Goal: Task Accomplishment & Management: Manage account settings

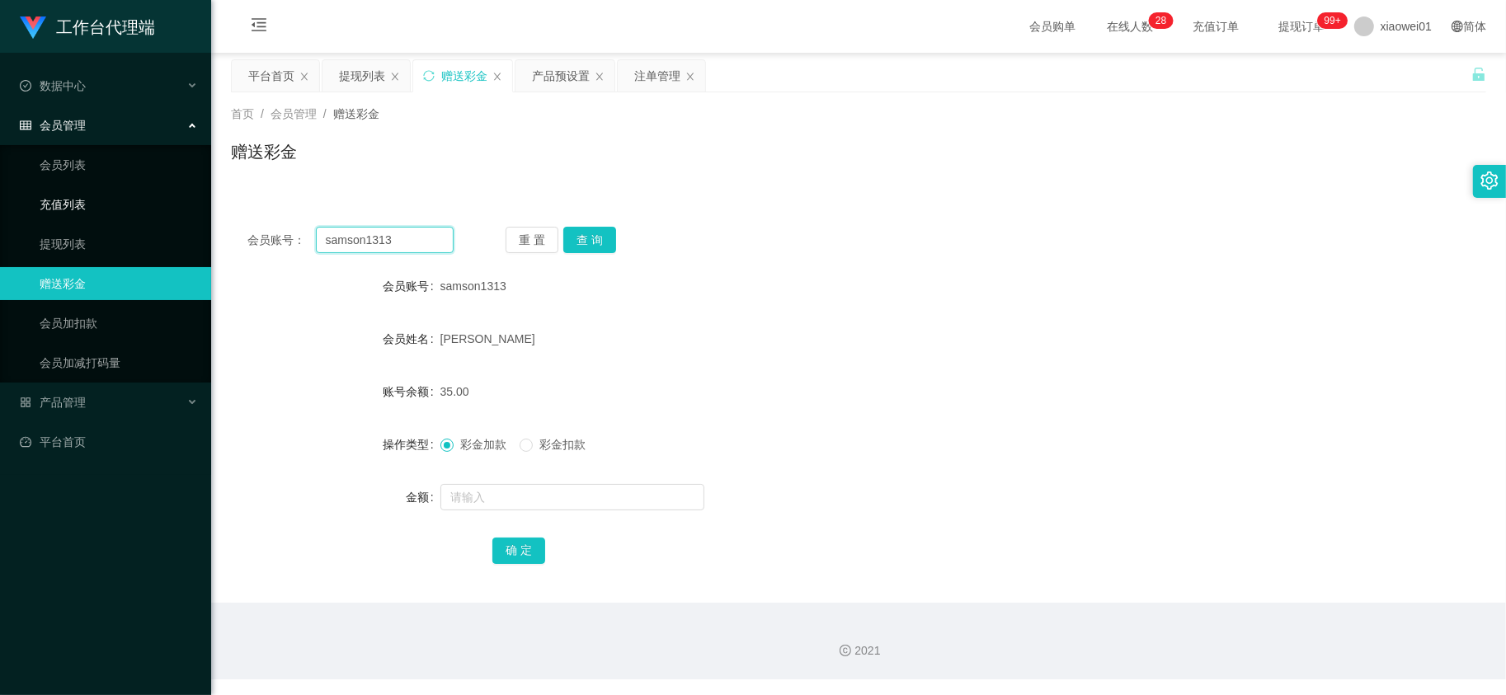
drag, startPoint x: 412, startPoint y: 243, endPoint x: 173, endPoint y: 213, distance: 241.1
click at [141, 213] on section "工作台代理端 数据中心 会员管理 会员列表 充值列表 提现列表 赠送彩金 会员加扣款 会员加减打码量 产品管理 开奖记录 注单管理 产品列表 即时注单 产品预…" at bounding box center [753, 340] width 1506 height 680
paste input "Night91"
type input "Night91"
click at [574, 243] on button "查 询" at bounding box center [589, 240] width 53 height 26
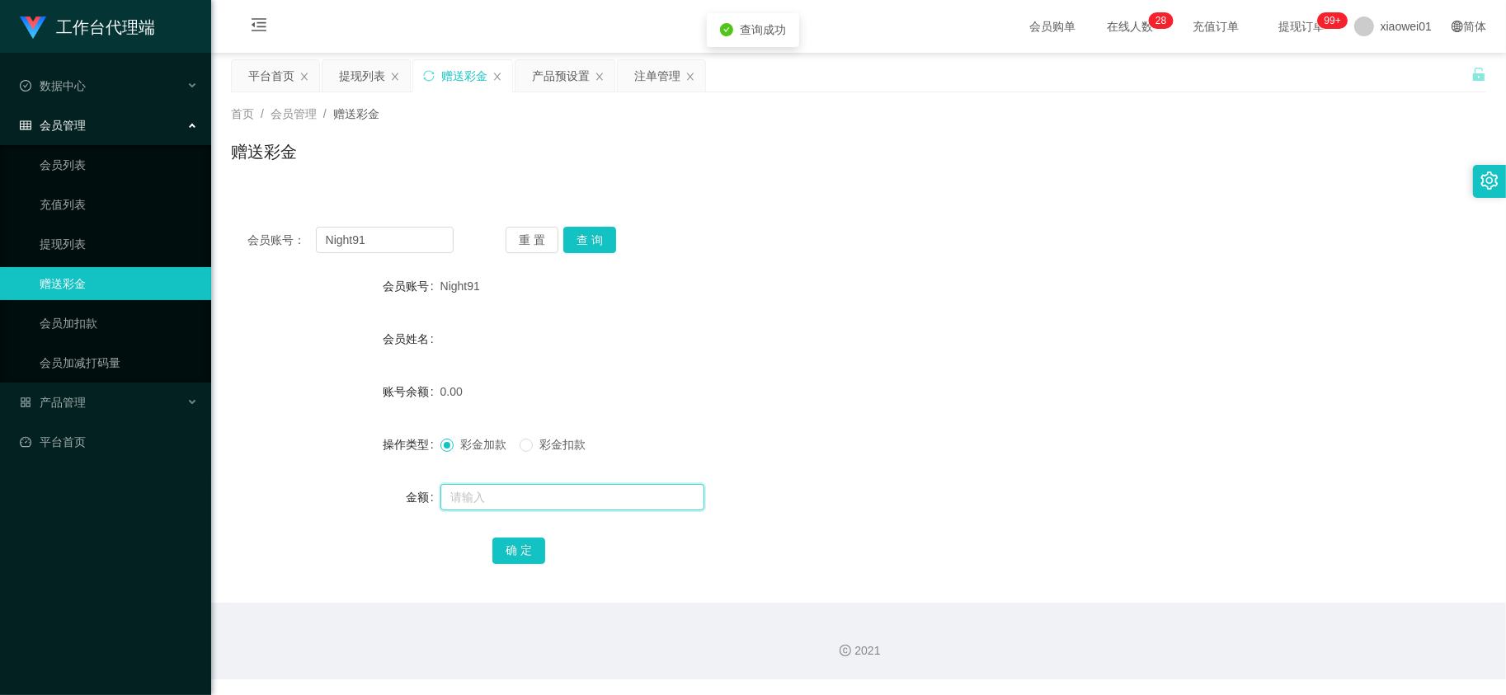
click at [541, 493] on input "text" at bounding box center [572, 497] width 264 height 26
type input "30"
click at [513, 554] on button "确 定" at bounding box center [518, 551] width 53 height 26
drag, startPoint x: 818, startPoint y: 203, endPoint x: 587, endPoint y: 217, distance: 231.3
click at [809, 203] on div "会员账号： Night91 重 置 查 询 会员账号 Night91 会员姓名 账号余额 30.00 操作类型 彩金加款 彩金扣款 金额 确 定" at bounding box center [858, 397] width 1255 height 412
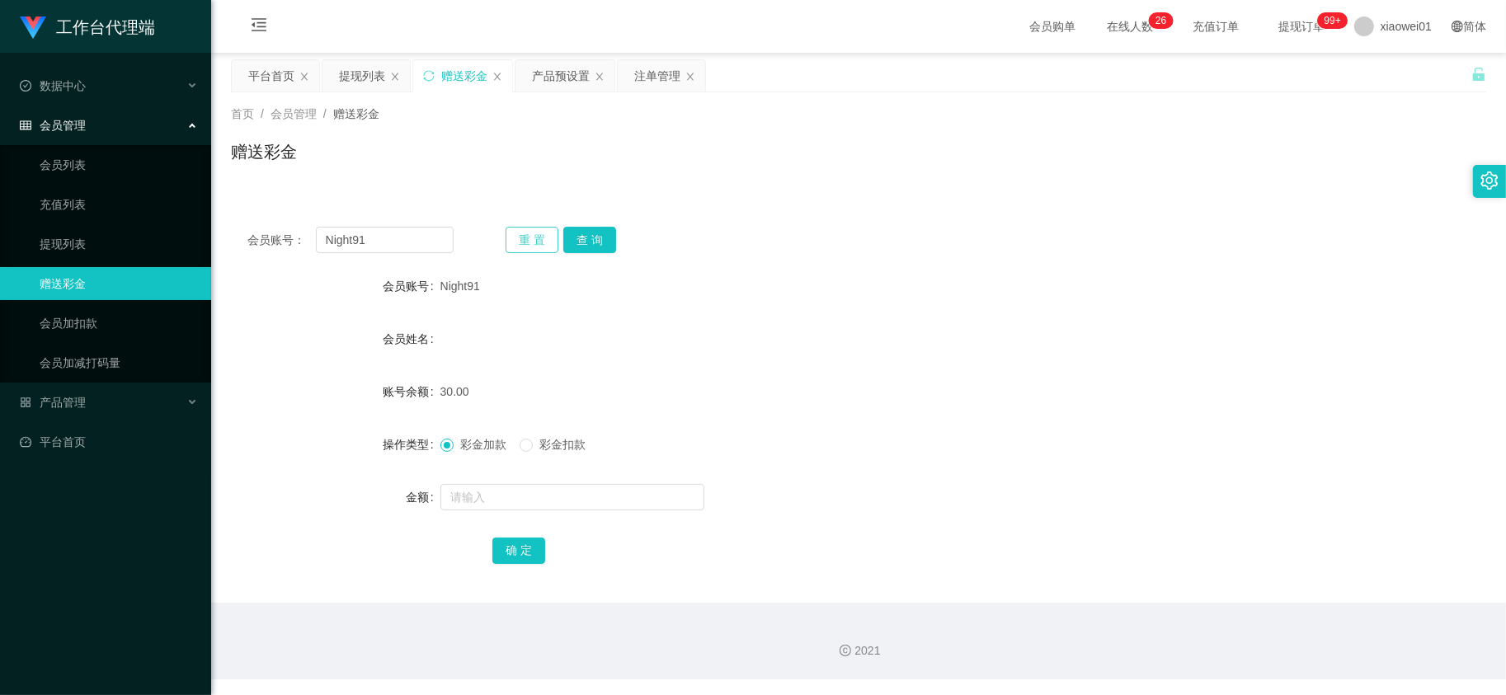
click at [528, 240] on button "重 置" at bounding box center [532, 240] width 53 height 26
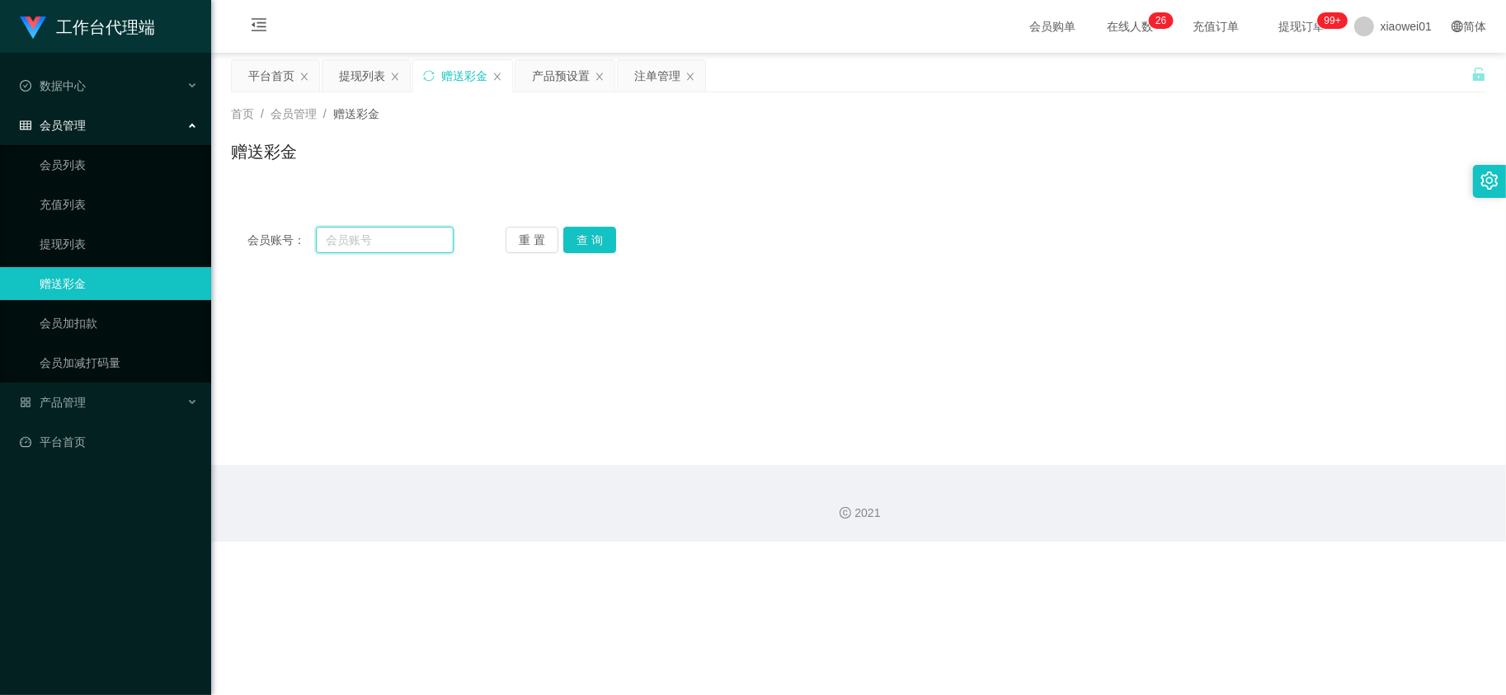
click at [402, 231] on input "text" at bounding box center [385, 240] width 139 height 26
paste input "bulim"
type input "bulim"
drag, startPoint x: 605, startPoint y: 237, endPoint x: 595, endPoint y: 261, distance: 25.9
click at [604, 237] on button "查 询" at bounding box center [589, 240] width 53 height 26
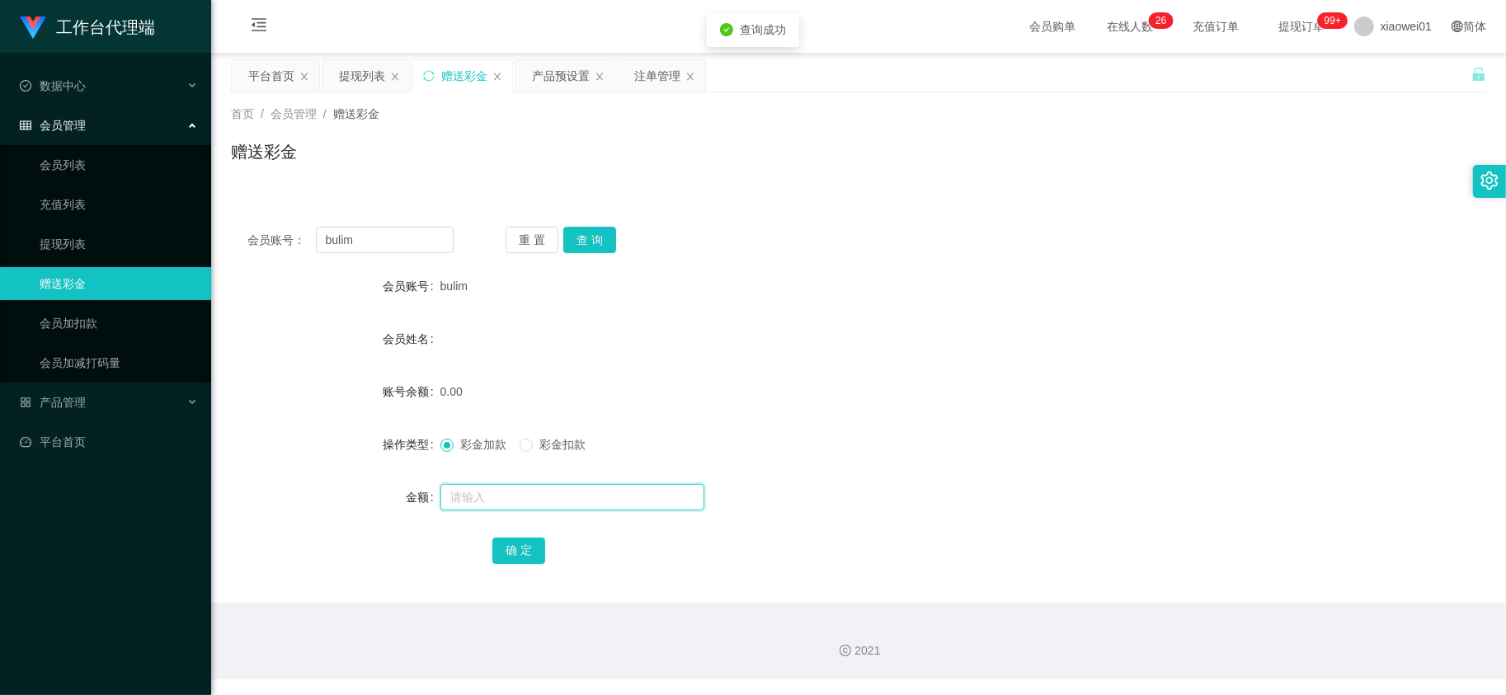
click at [533, 492] on input "text" at bounding box center [572, 497] width 264 height 26
type input "30"
click at [532, 557] on button "确 定" at bounding box center [518, 551] width 53 height 26
click at [548, 67] on div "产品预设置" at bounding box center [561, 75] width 58 height 31
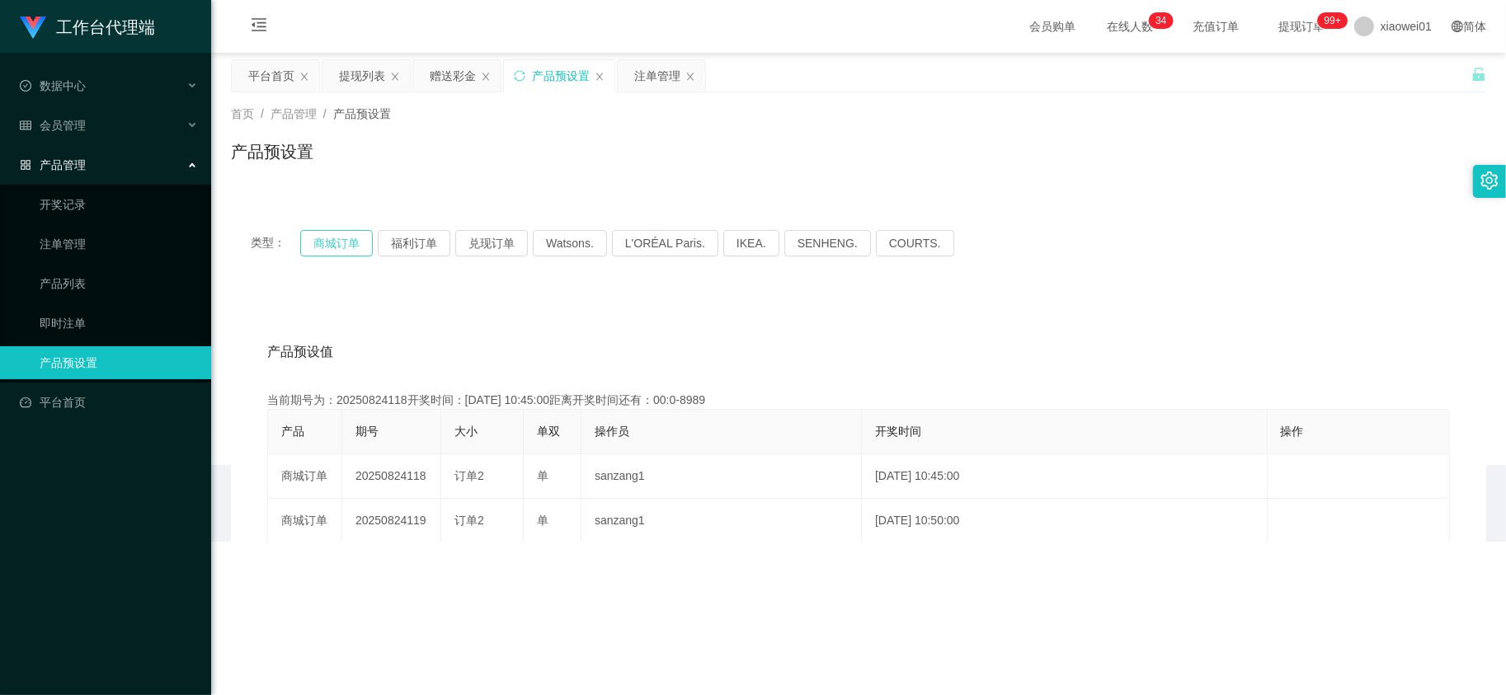
click at [350, 239] on button "商城订单" at bounding box center [336, 243] width 73 height 26
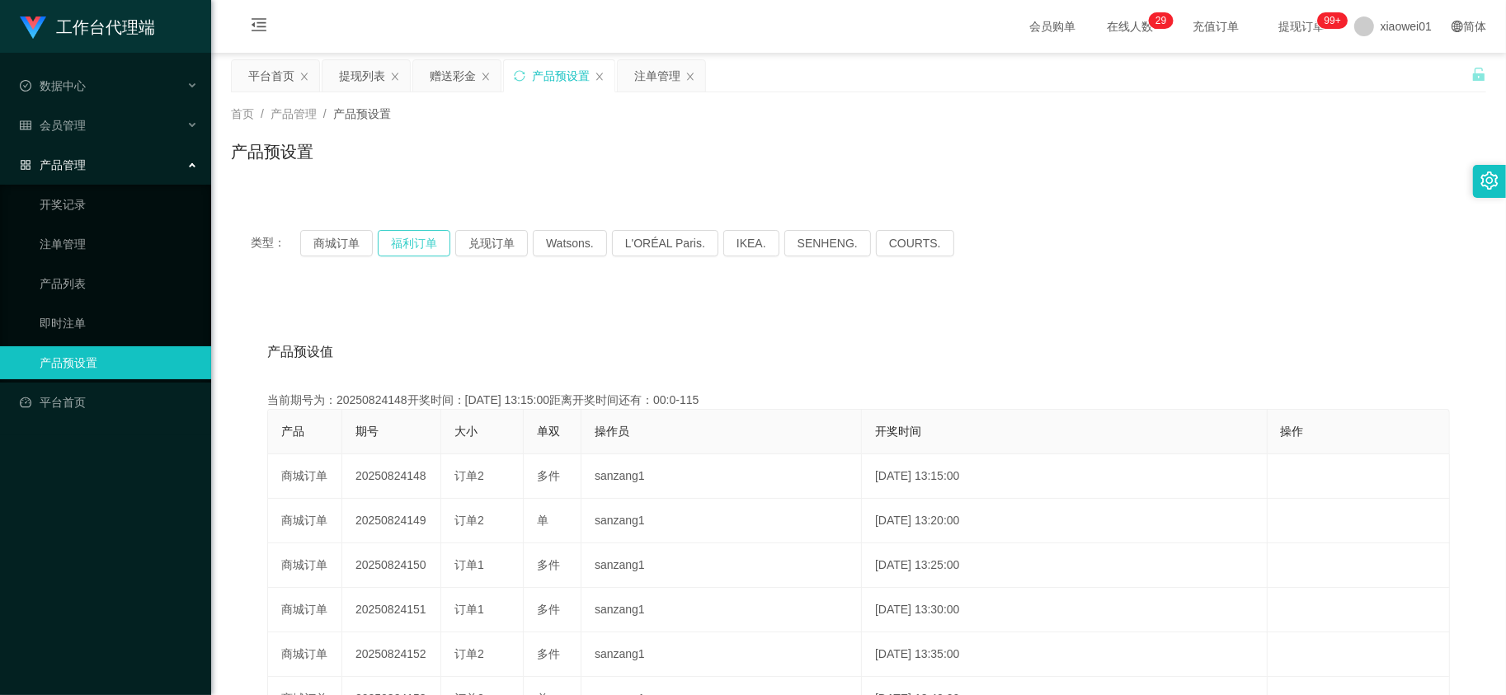
drag, startPoint x: 419, startPoint y: 240, endPoint x: 413, endPoint y: 252, distance: 13.7
click at [419, 241] on button "福利订单" at bounding box center [414, 243] width 73 height 26
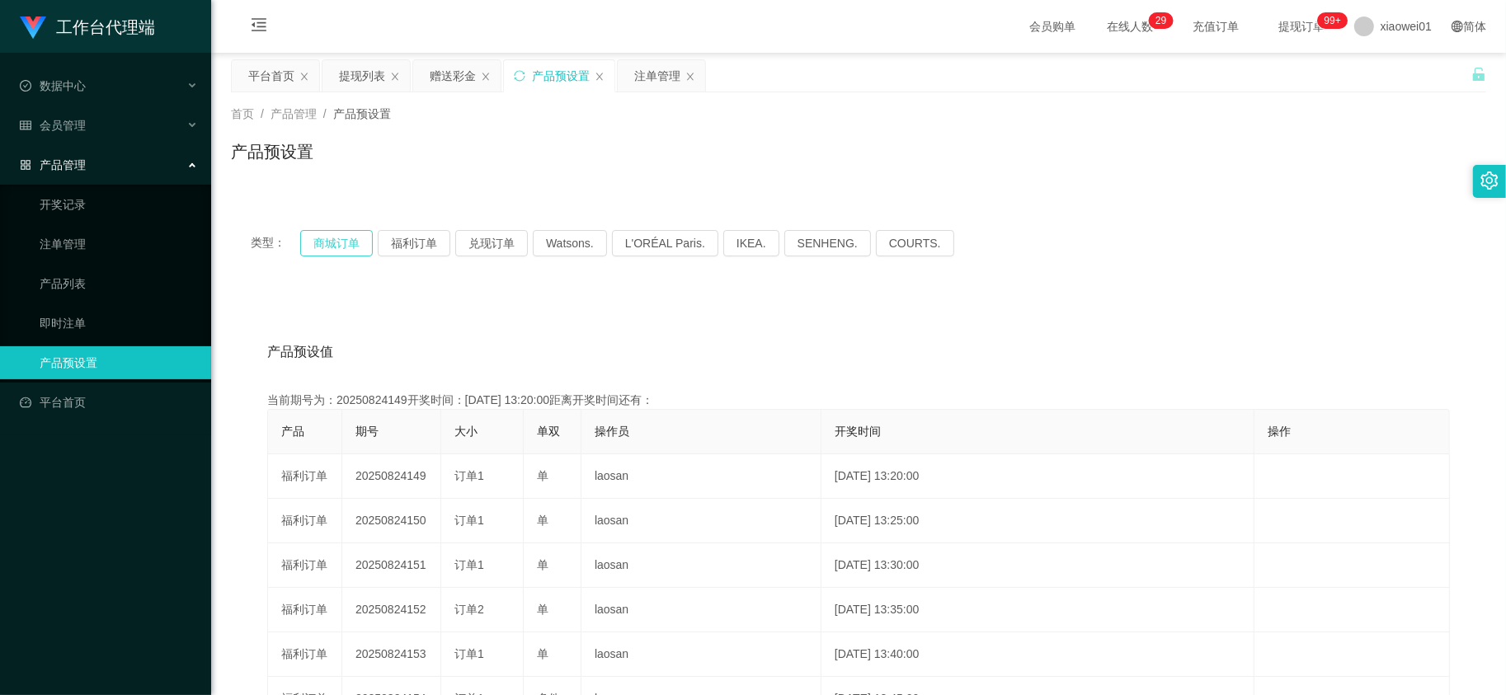
click at [332, 247] on button "商城订单" at bounding box center [336, 243] width 73 height 26
click at [330, 245] on button "商城订单" at bounding box center [336, 243] width 73 height 26
click at [332, 244] on button "商城订单" at bounding box center [336, 243] width 73 height 26
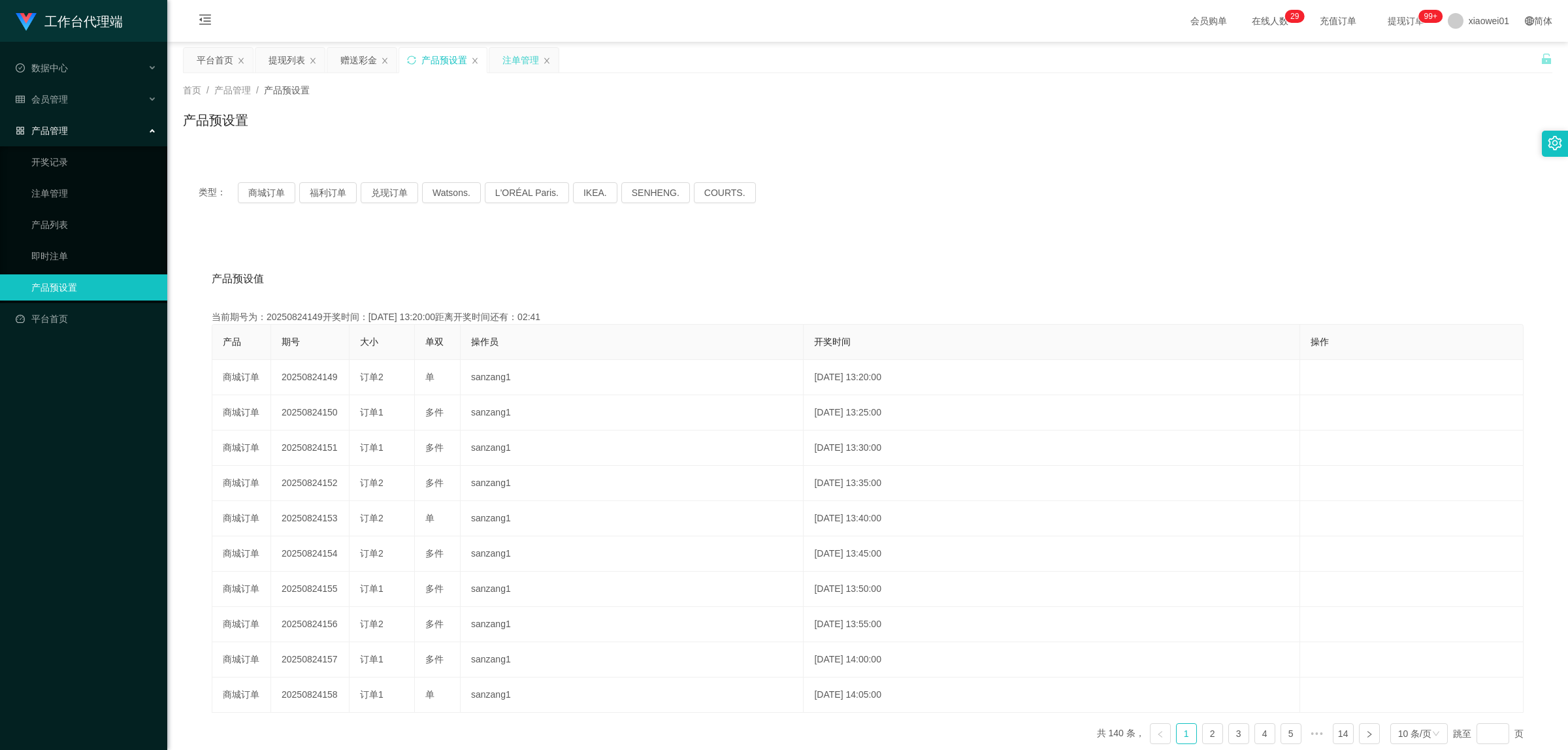
click at [521, 65] on div "注单管理" at bounding box center [521, 59] width 36 height 25
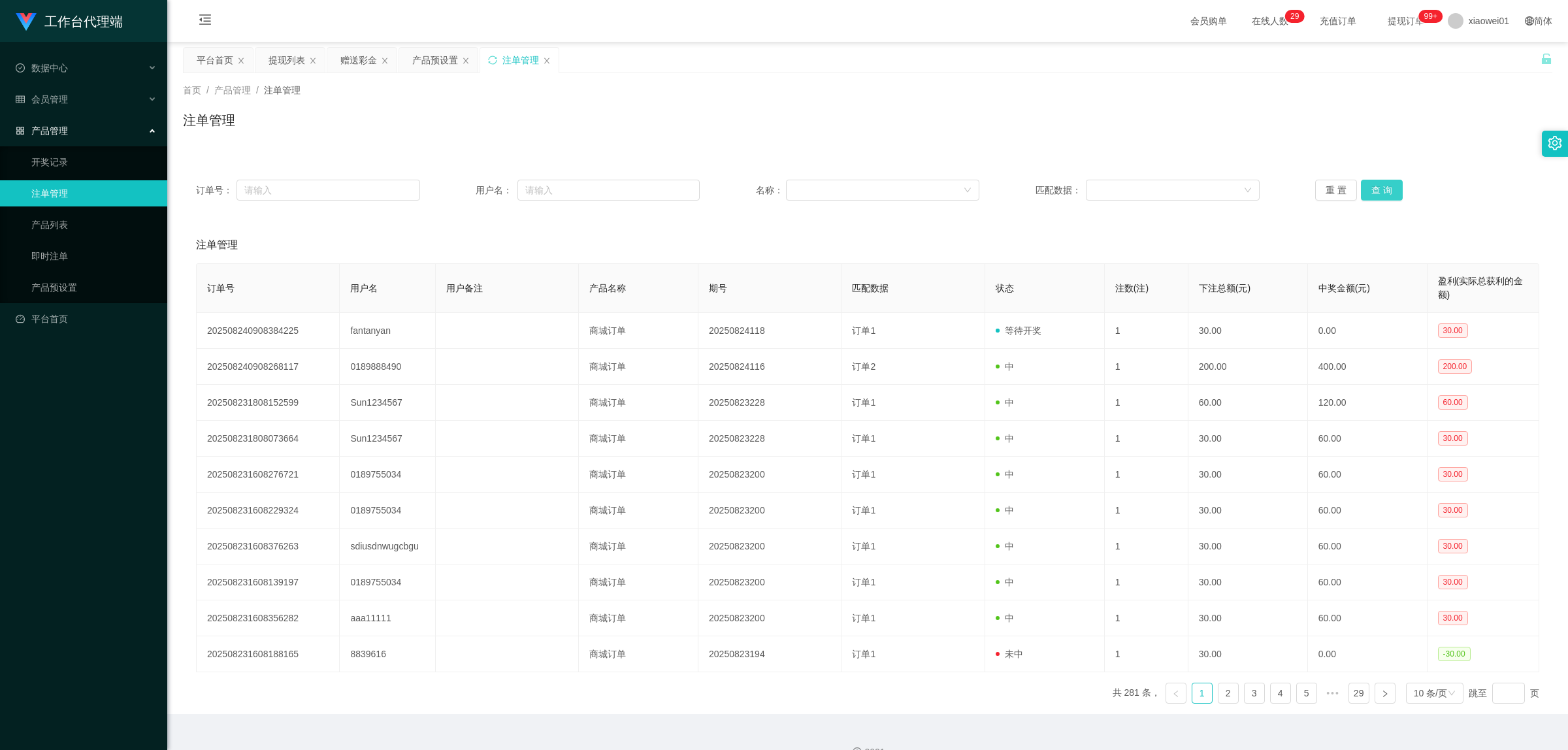
click at [1192, 181] on button "查 询" at bounding box center [1382, 190] width 42 height 21
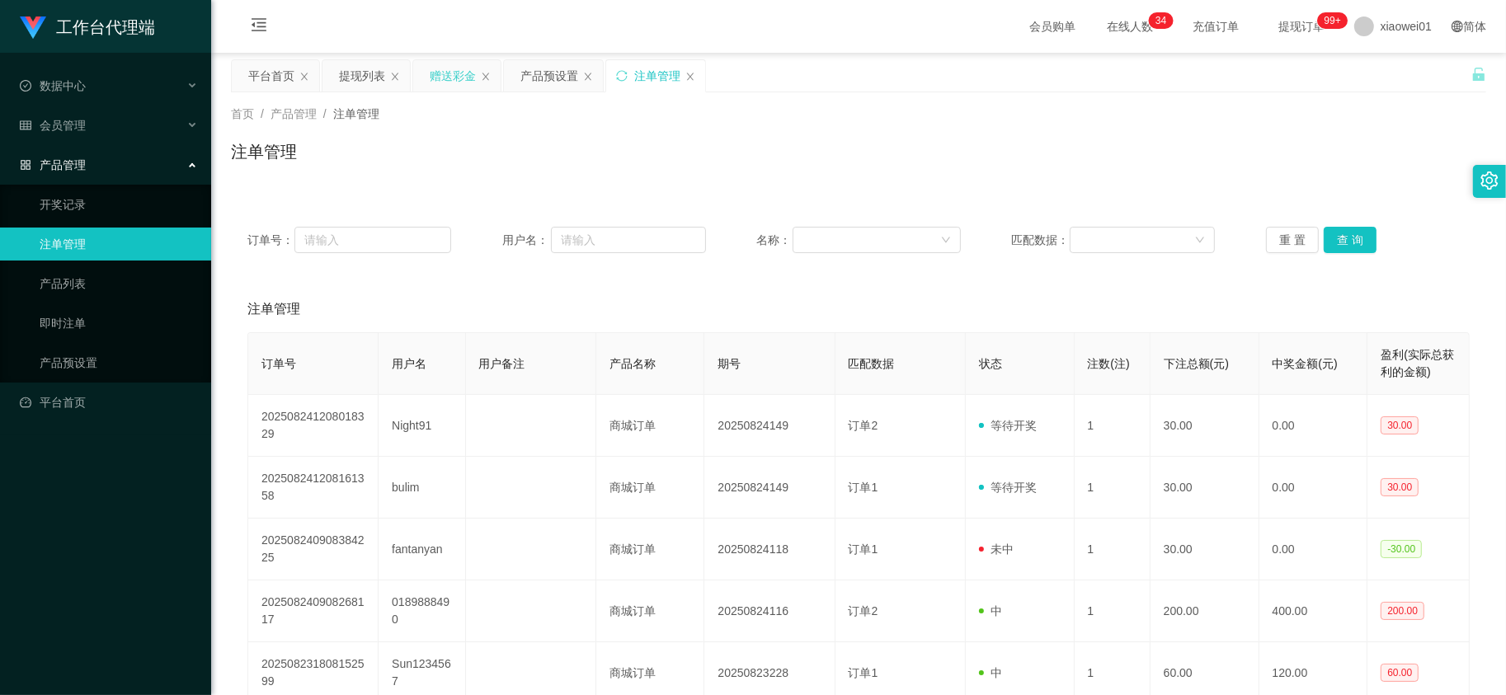
click at [466, 79] on div "赠送彩金" at bounding box center [453, 75] width 46 height 31
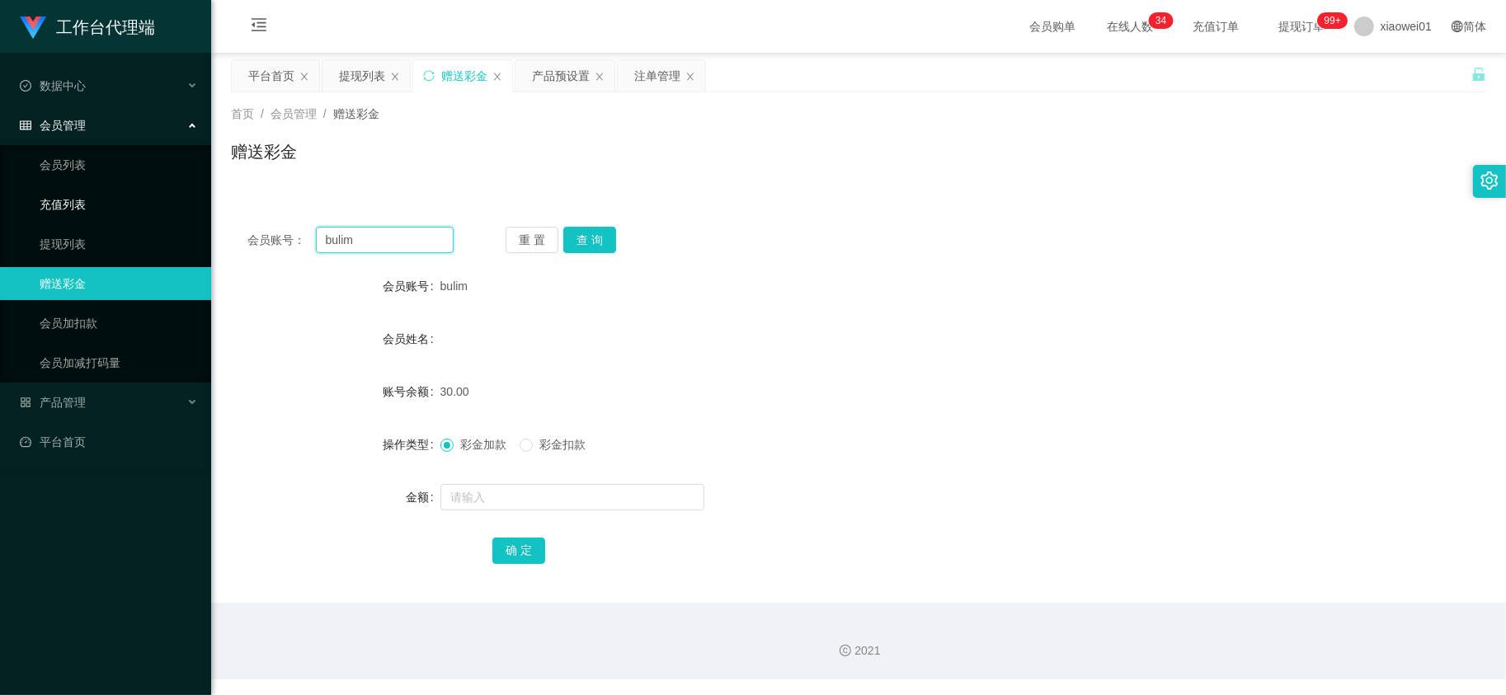
drag, startPoint x: 435, startPoint y: 228, endPoint x: 4, endPoint y: 219, distance: 431.4
click at [4, 219] on section "工作台代理端 数据中心 会员管理 会员列表 充值列表 提现列表 赠送彩金 会员加扣款 会员加减打码量 产品管理 开奖记录 注单管理 产品列表 即时注单 产品预…" at bounding box center [753, 340] width 1506 height 680
paste input "tecksern"
type input "tecksern"
click at [599, 232] on button "查 询" at bounding box center [589, 240] width 53 height 26
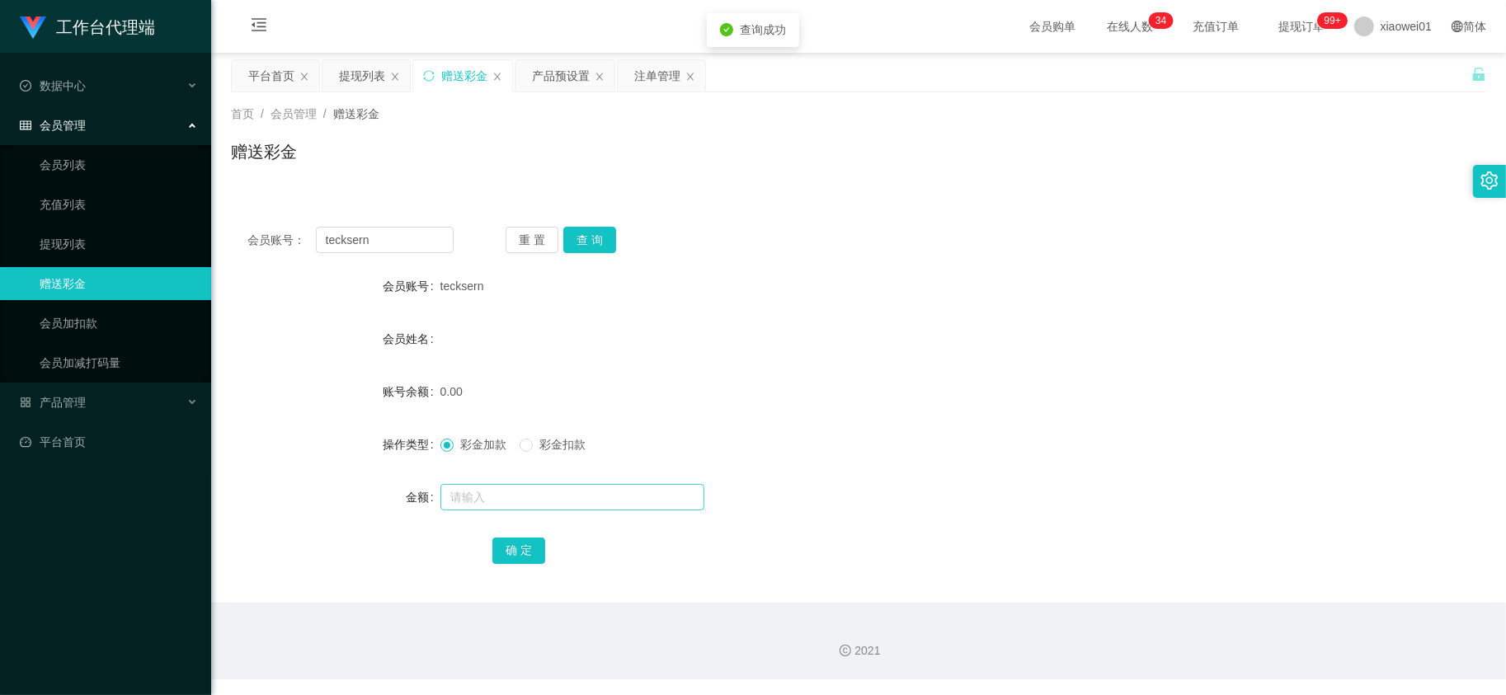
click at [530, 487] on form "会员账号 tecksern 会员姓名 账号余额 0.00 操作类型 彩金加款 彩金扣款 金额 确 定" at bounding box center [858, 418] width 1255 height 297
click at [529, 493] on input "text" at bounding box center [572, 497] width 264 height 26
type input "30"
click at [506, 542] on button "确 定" at bounding box center [518, 551] width 53 height 26
drag, startPoint x: 402, startPoint y: 233, endPoint x: 311, endPoint y: 245, distance: 91.4
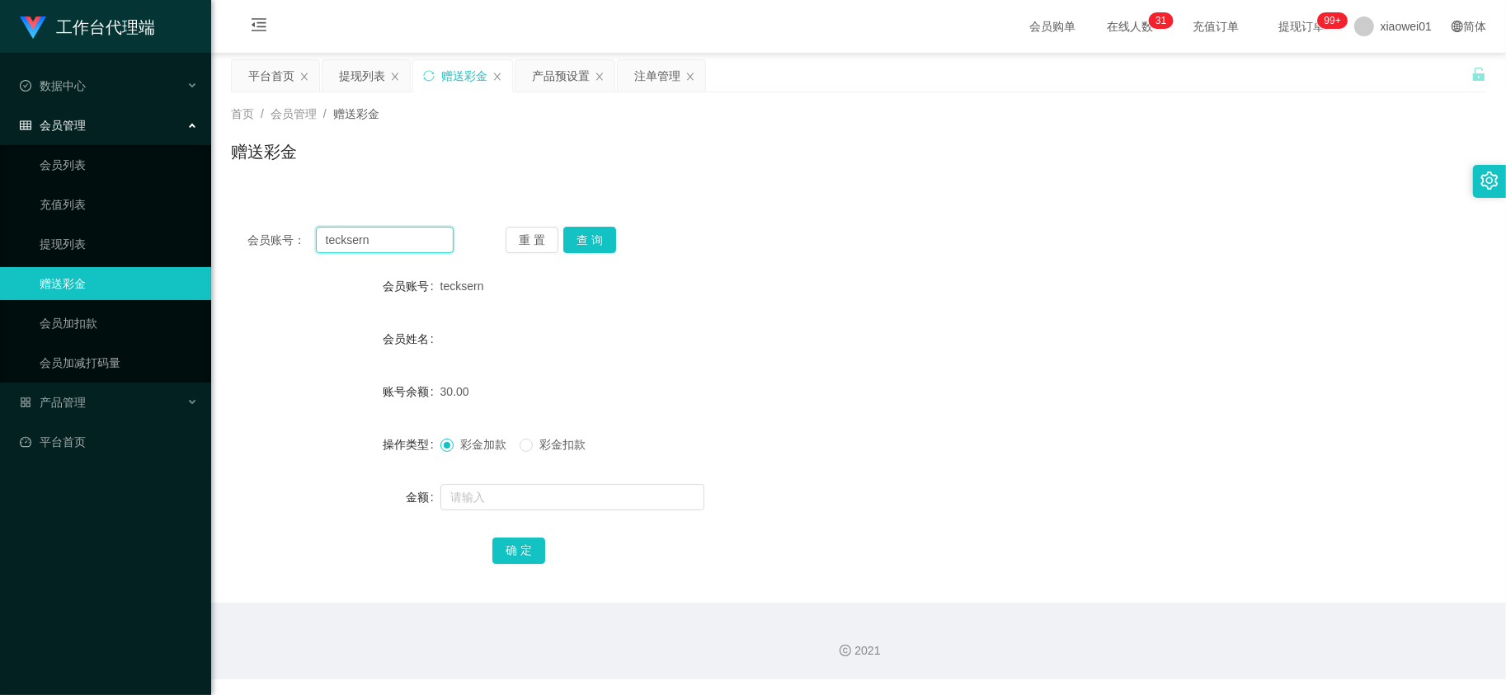
click at [106, 227] on section "工作台代理端 数据中心 会员管理 会员列表 充值列表 提现列表 赠送彩金 会员加扣款 会员加减打码量 产品管理 开奖记录 注单管理 产品列表 即时注单 产品预…" at bounding box center [753, 340] width 1506 height 680
paste input "bulim"
type input "bulim"
click at [580, 244] on button "查 询" at bounding box center [589, 240] width 53 height 26
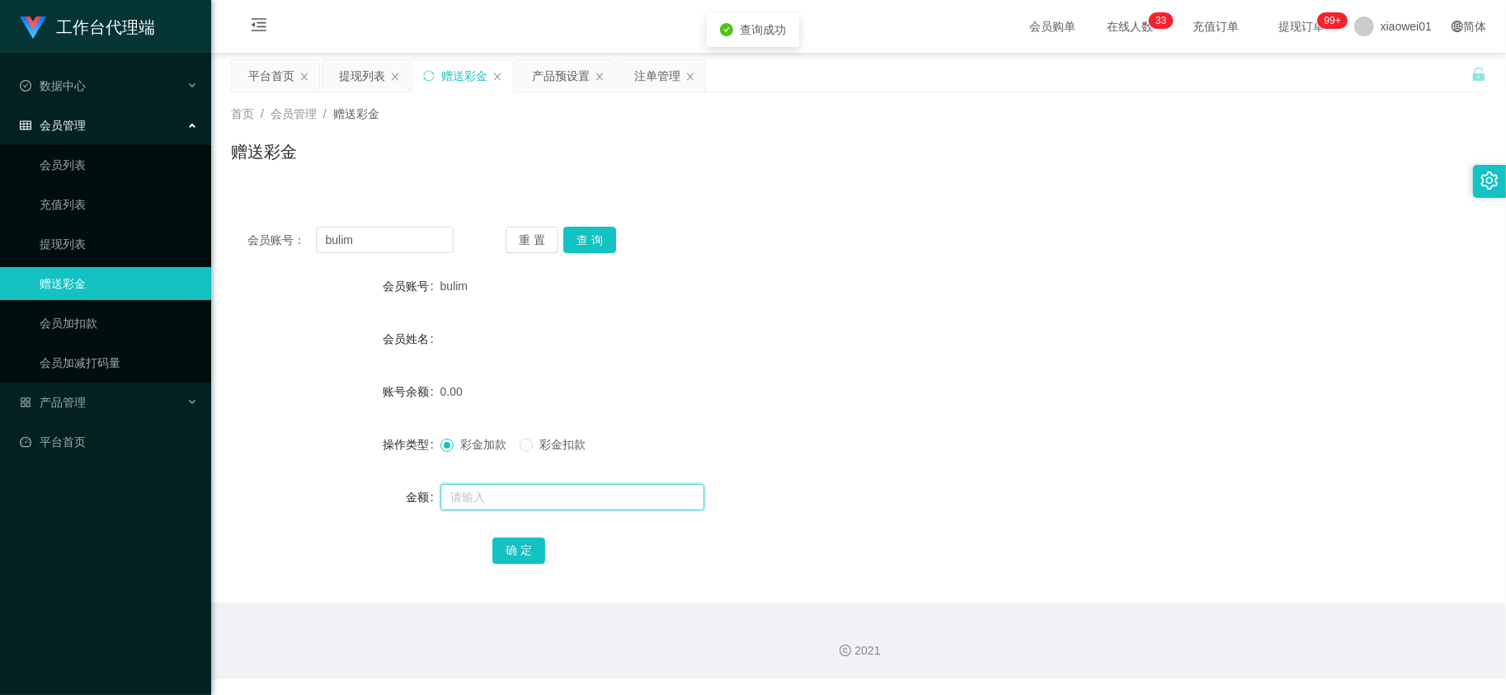
click at [567, 501] on input "text" at bounding box center [572, 497] width 264 height 26
type input "60"
click at [529, 554] on button "确 定" at bounding box center [518, 551] width 53 height 26
click at [844, 369] on form "会员账号 bulim 会员姓名 账号余额 60.00 操作类型 彩金加款 彩金扣款 金额 确 定" at bounding box center [858, 418] width 1255 height 297
click at [382, 80] on div "提现列表" at bounding box center [365, 75] width 87 height 31
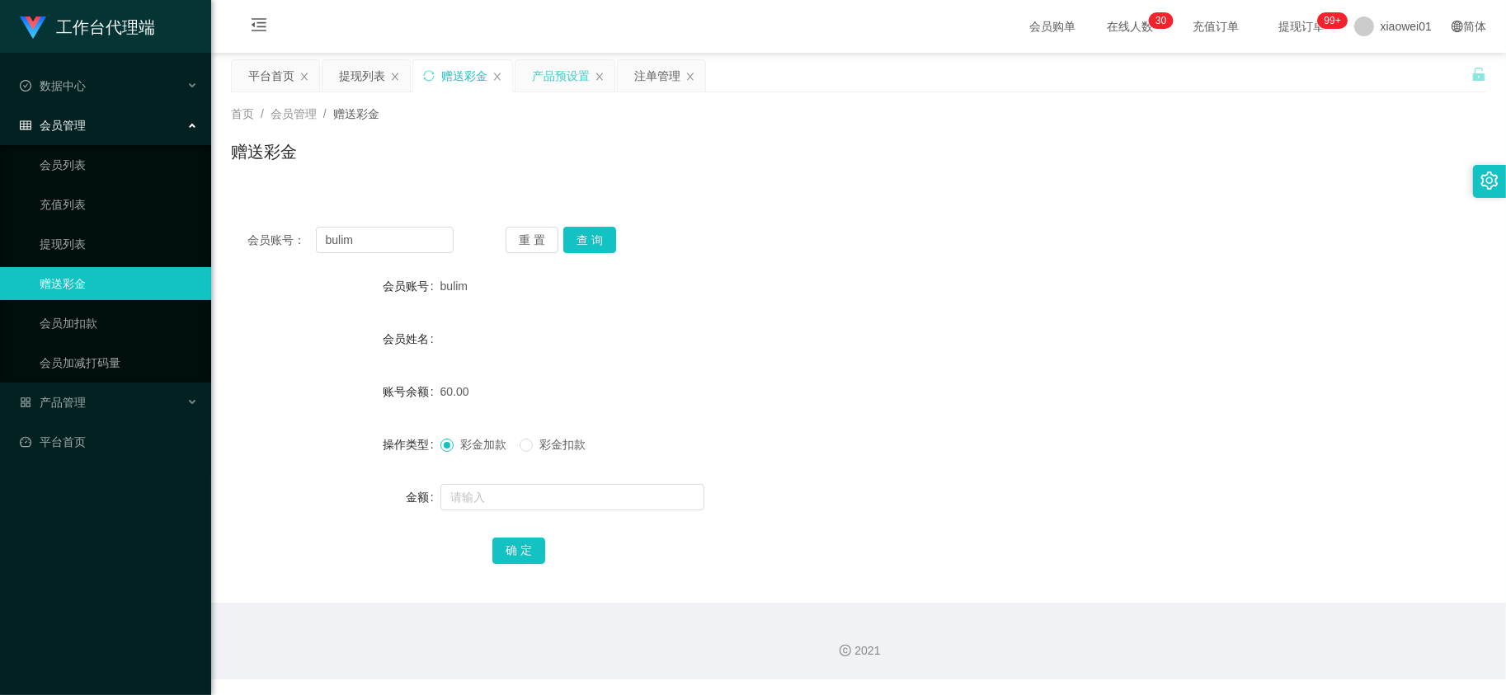
click at [548, 77] on div "产品预设置" at bounding box center [561, 75] width 58 height 31
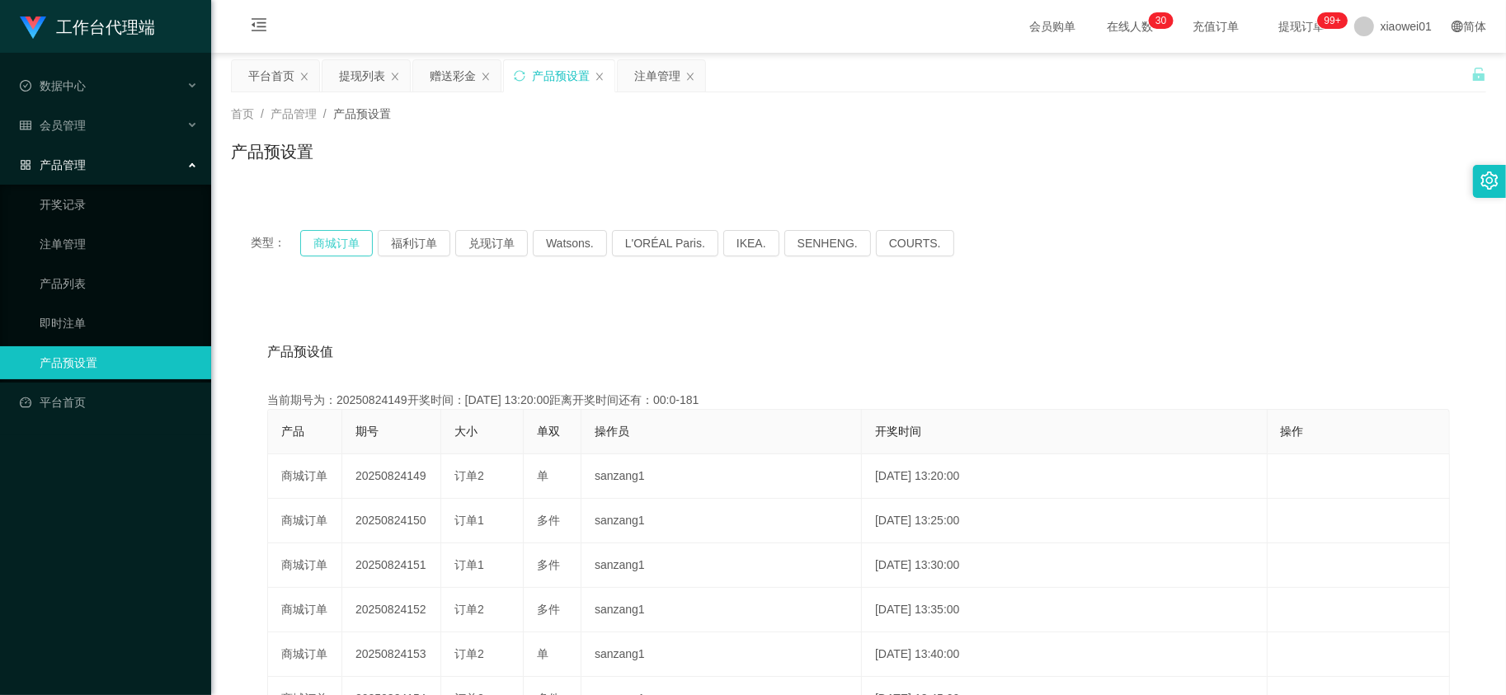
click at [342, 236] on button "商城订单" at bounding box center [336, 243] width 73 height 26
click at [439, 76] on div "赠送彩金" at bounding box center [453, 75] width 46 height 31
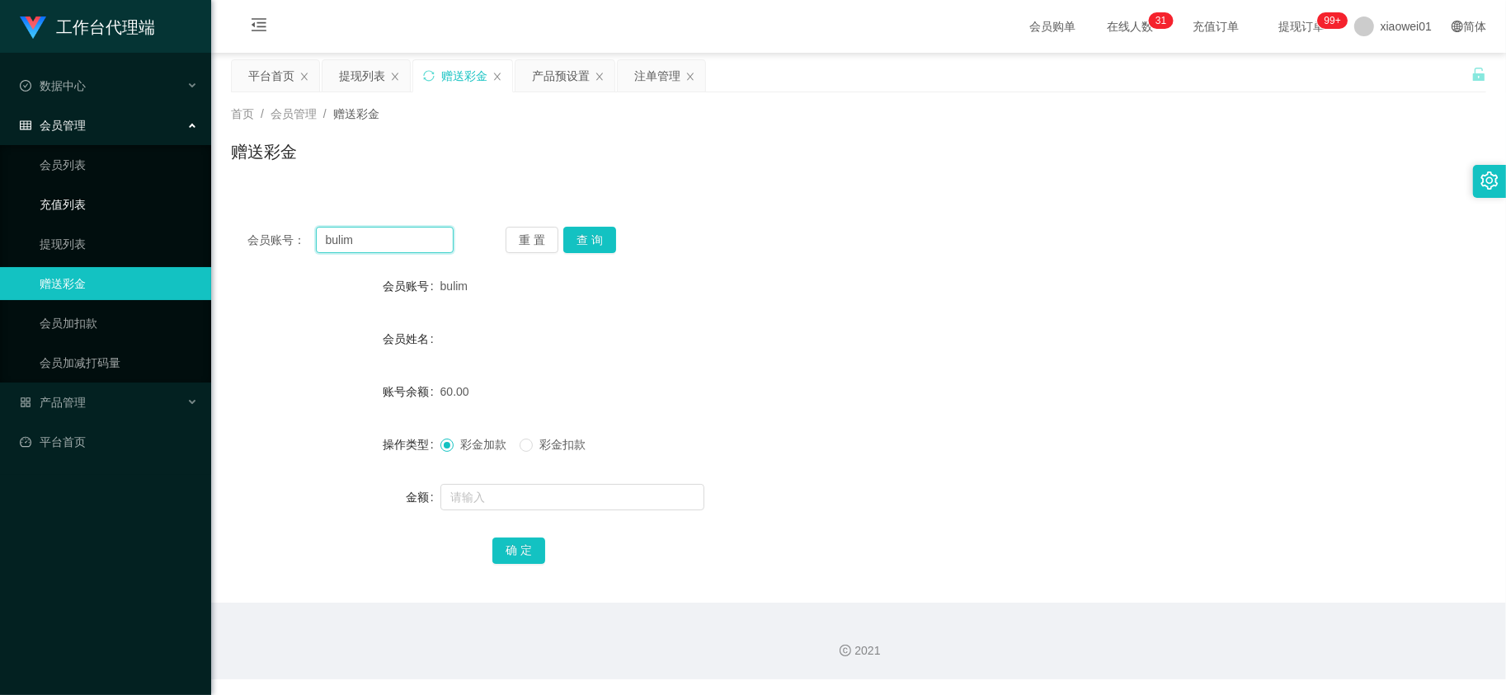
drag, startPoint x: 404, startPoint y: 237, endPoint x: 70, endPoint y: 215, distance: 334.7
click at [66, 216] on section "工作台代理端 数据中心 会员管理 会员列表 充值列表 提现列表 赠送彩金 会员加扣款 会员加减打码量 产品管理 开奖记录 注单管理 产品列表 即时注单 产品预…" at bounding box center [753, 340] width 1506 height 680
paste input "tecksern"
type input "tecksern"
click at [587, 238] on button "查 询" at bounding box center [589, 240] width 53 height 26
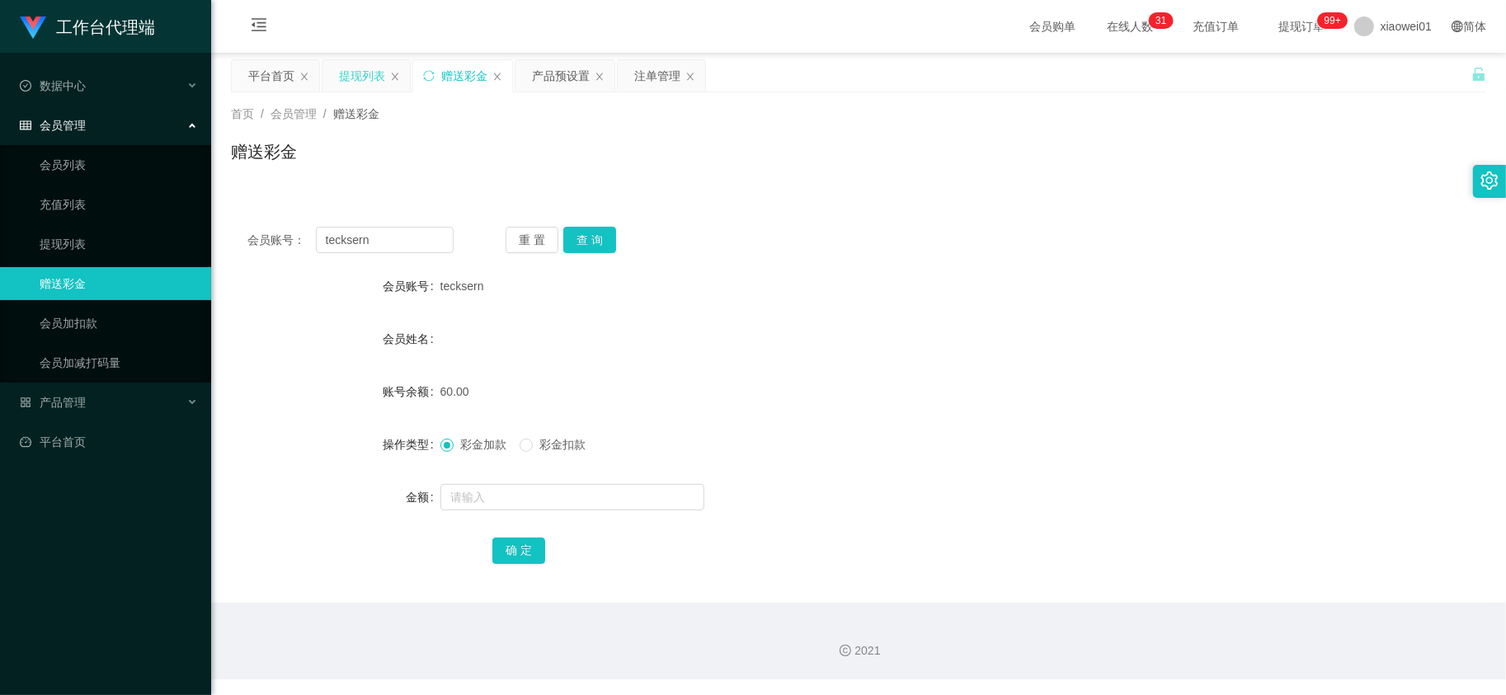
click at [371, 75] on div "提现列表" at bounding box center [362, 75] width 46 height 31
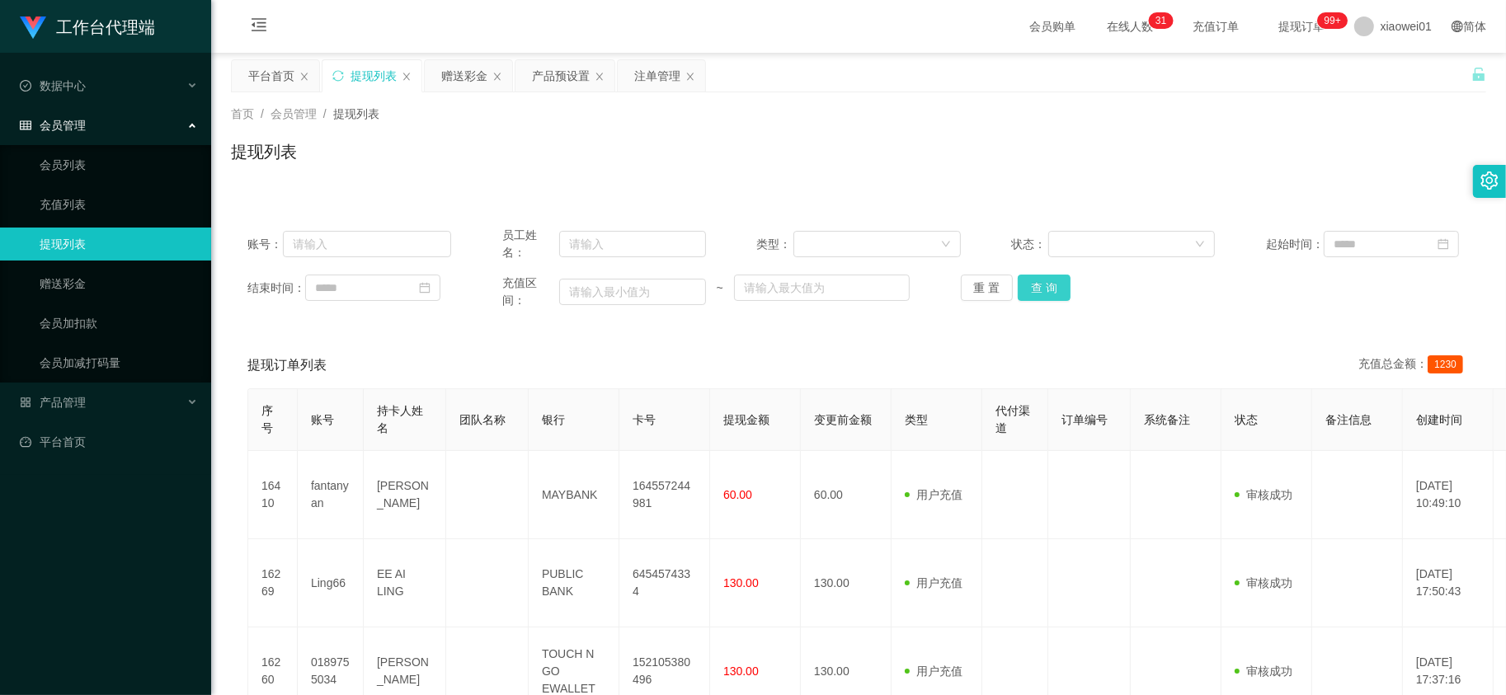
click at [1045, 298] on button "查 询" at bounding box center [1044, 288] width 53 height 26
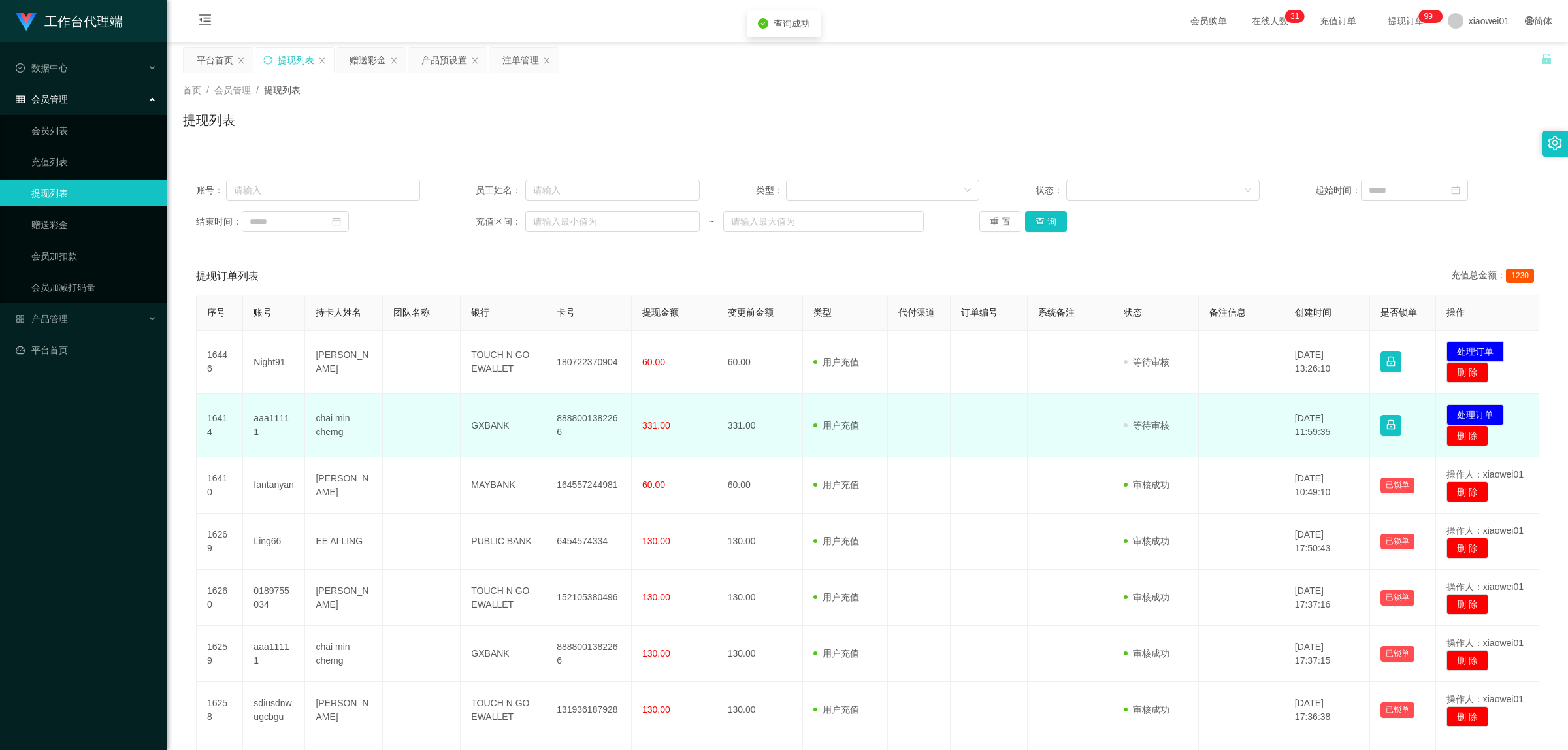
click at [568, 419] on td "8888001382266" at bounding box center [589, 425] width 86 height 63
click at [1192, 409] on button "处理订单" at bounding box center [1475, 414] width 58 height 21
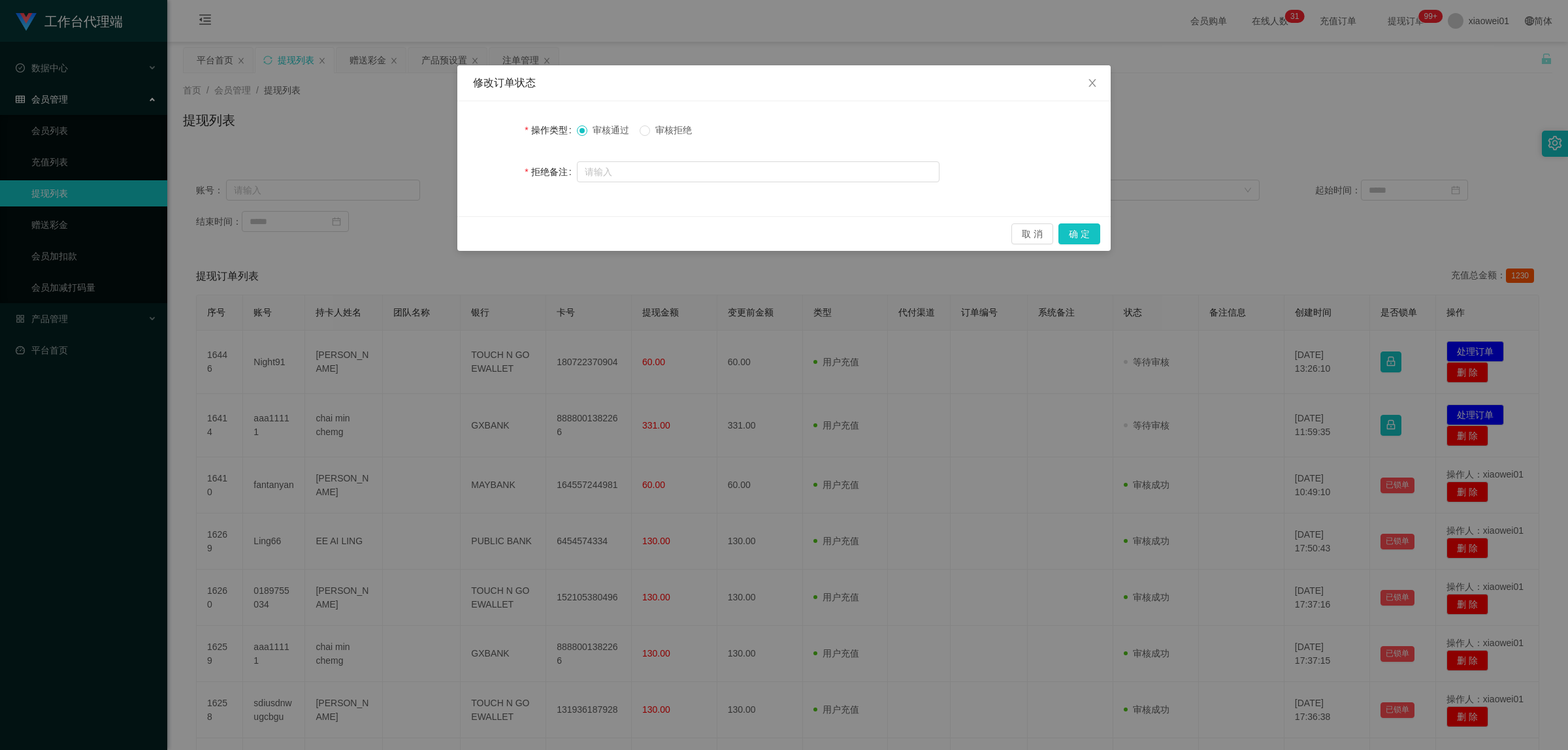
click at [684, 137] on label "审核拒绝" at bounding box center [668, 130] width 58 height 13
click at [1089, 233] on button "确 定" at bounding box center [1079, 234] width 42 height 21
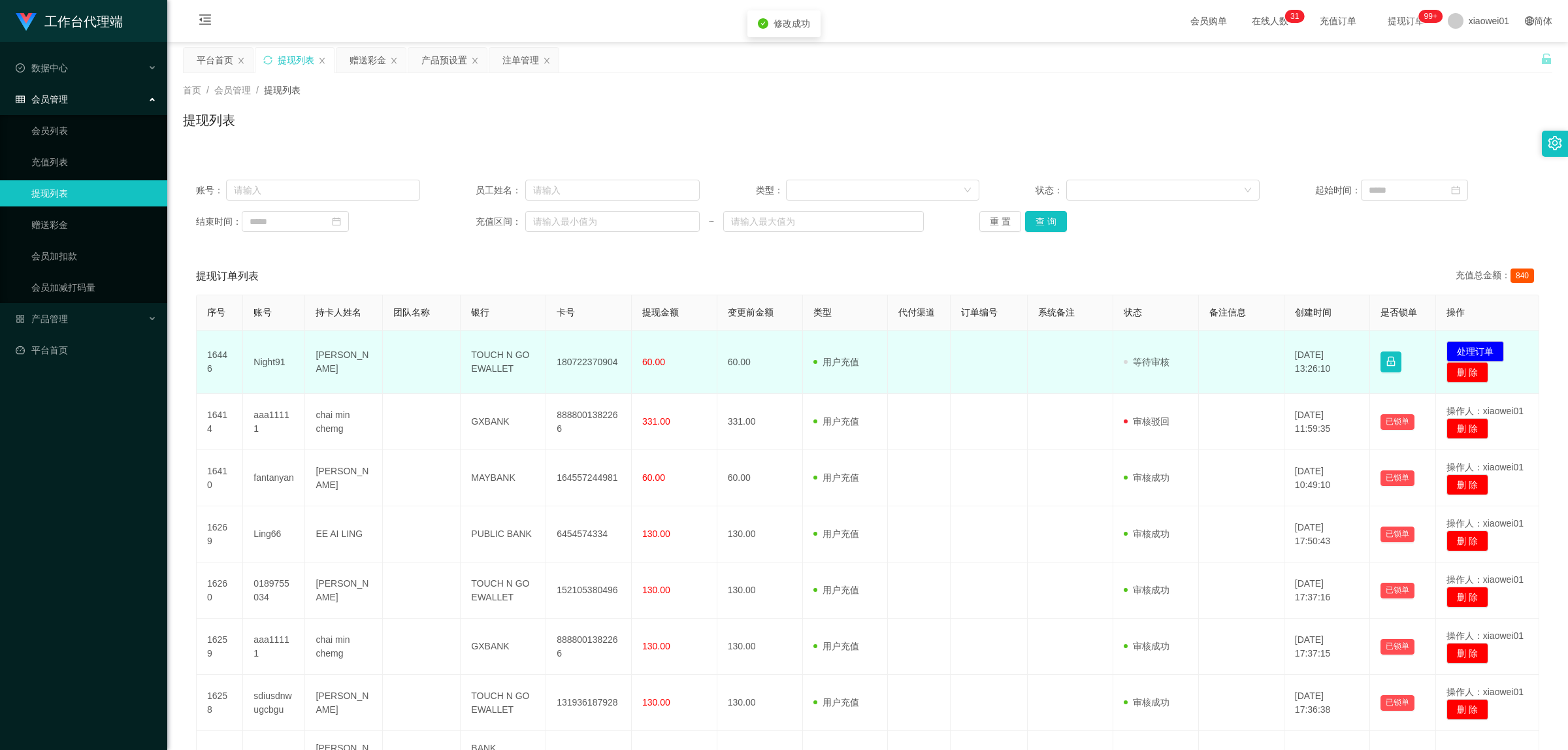
click at [587, 363] on td "180722370904" at bounding box center [589, 362] width 86 height 63
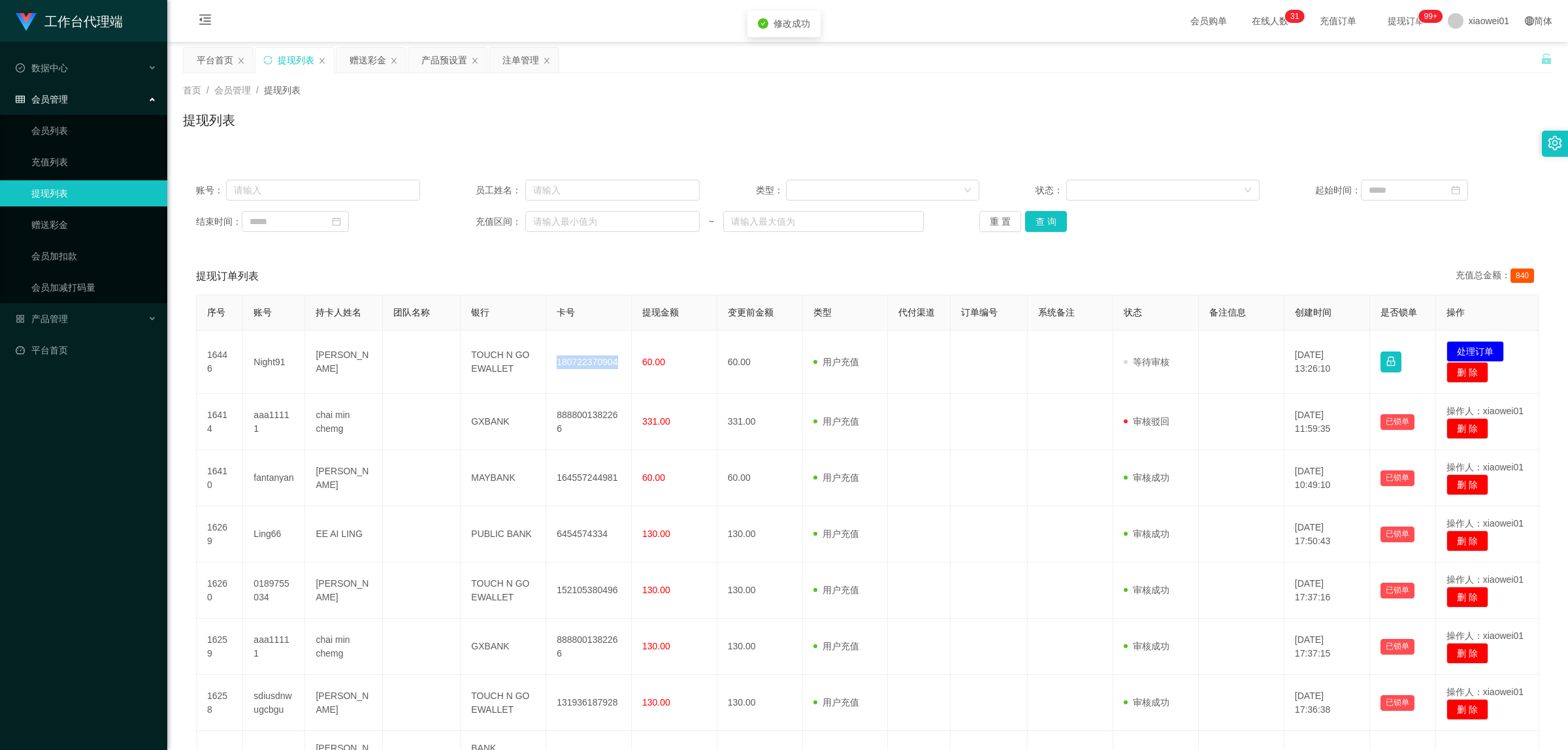
copy td "180722370904"
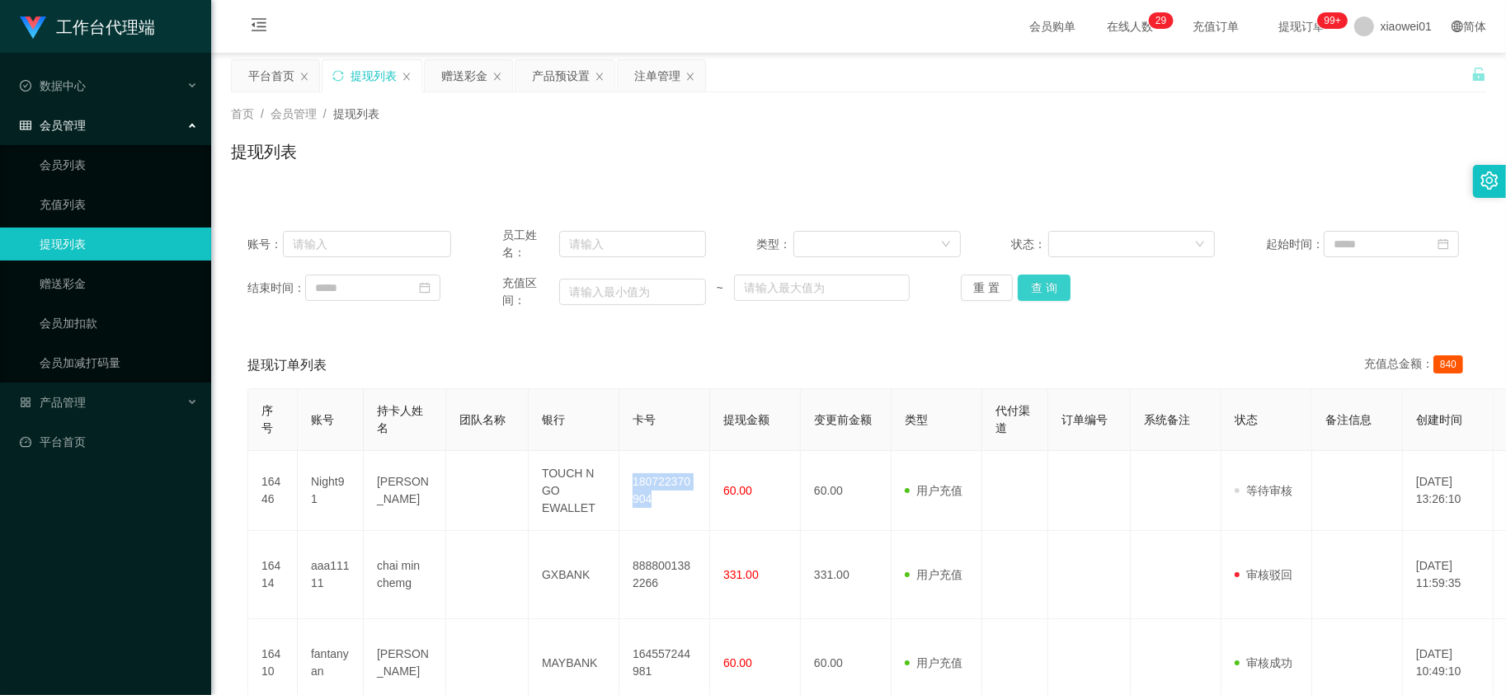
click at [1061, 279] on button "查 询" at bounding box center [1044, 288] width 53 height 26
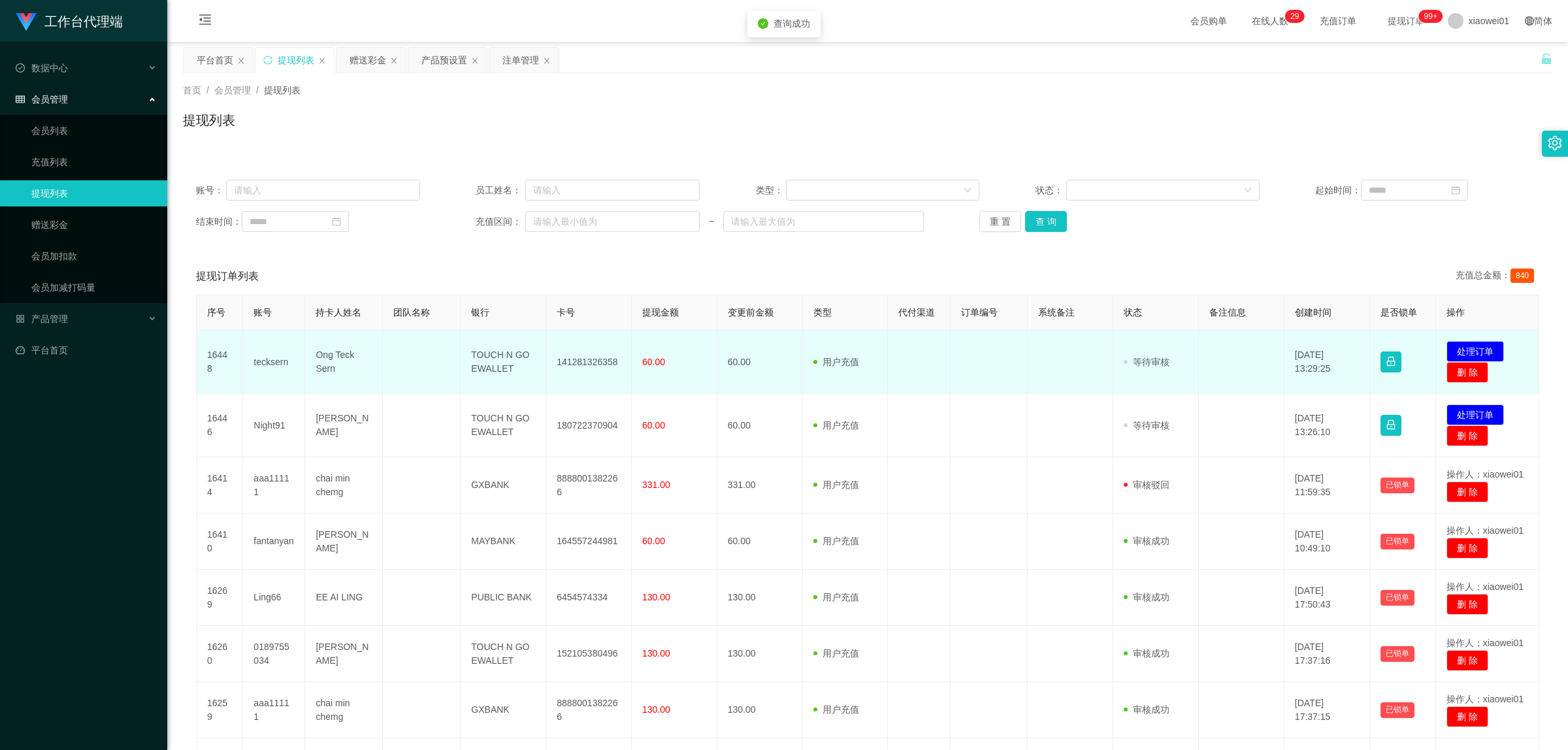
click at [567, 352] on td "141281326358" at bounding box center [589, 362] width 86 height 63
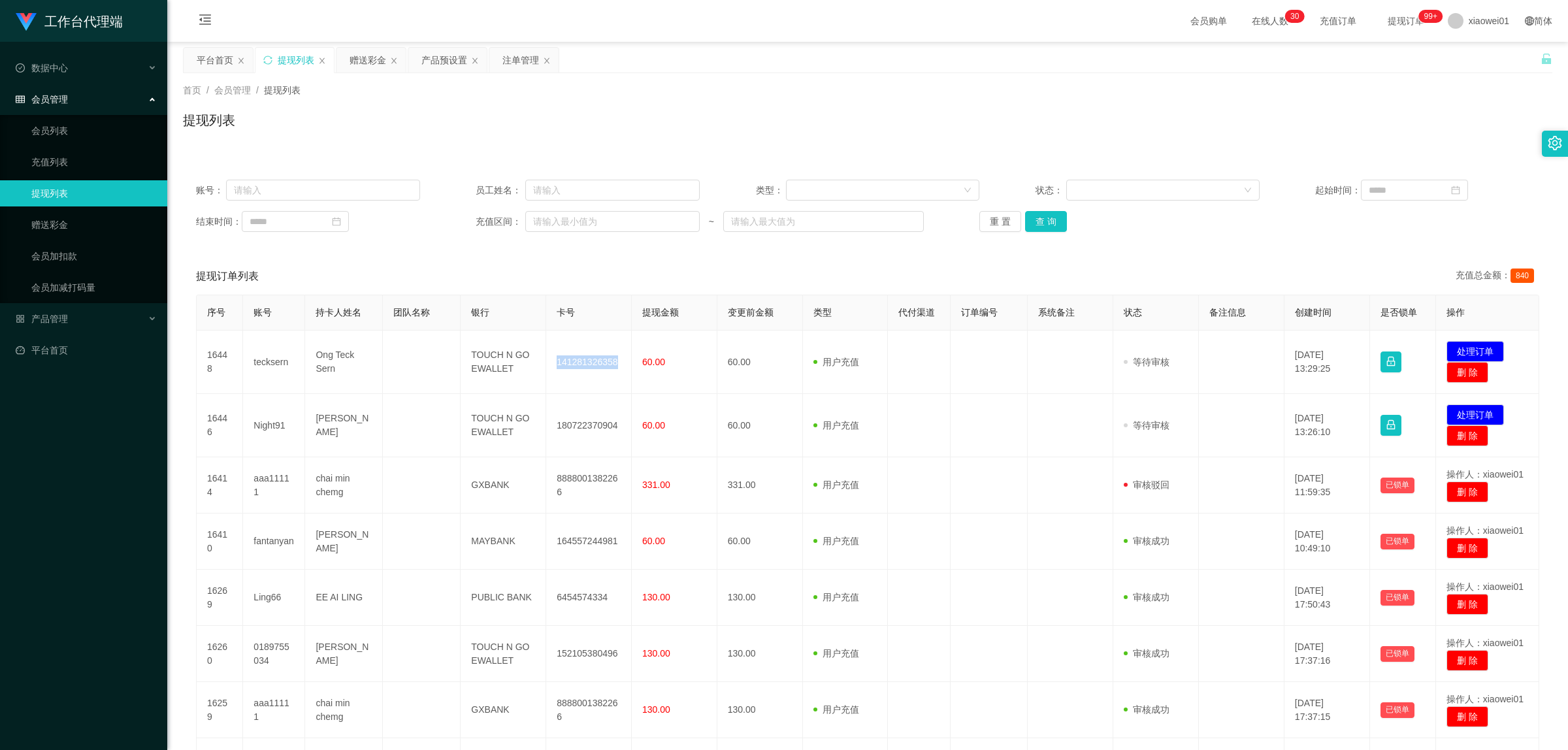
copy td "141281326358"
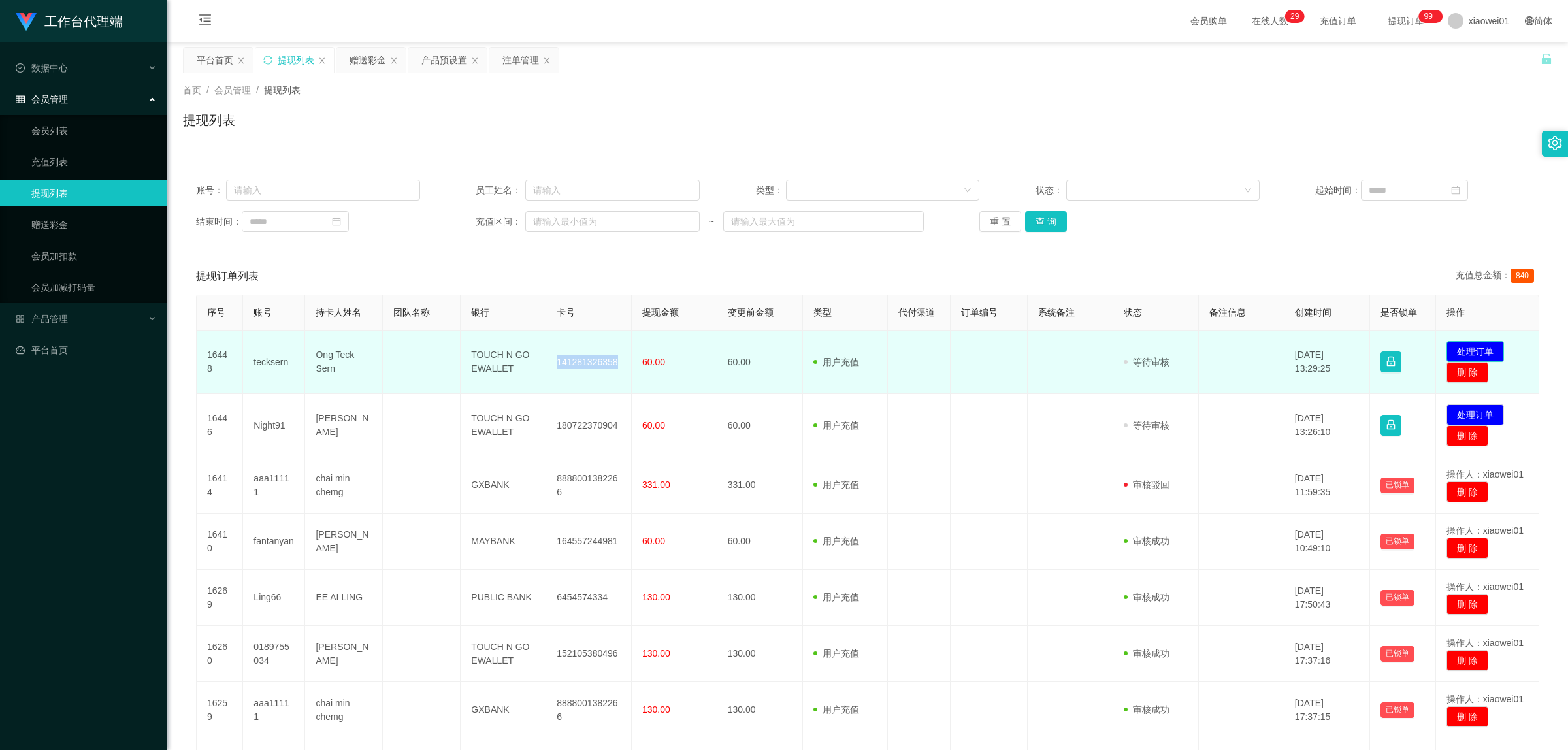
click at [1192, 348] on button "处理订单" at bounding box center [1475, 351] width 58 height 21
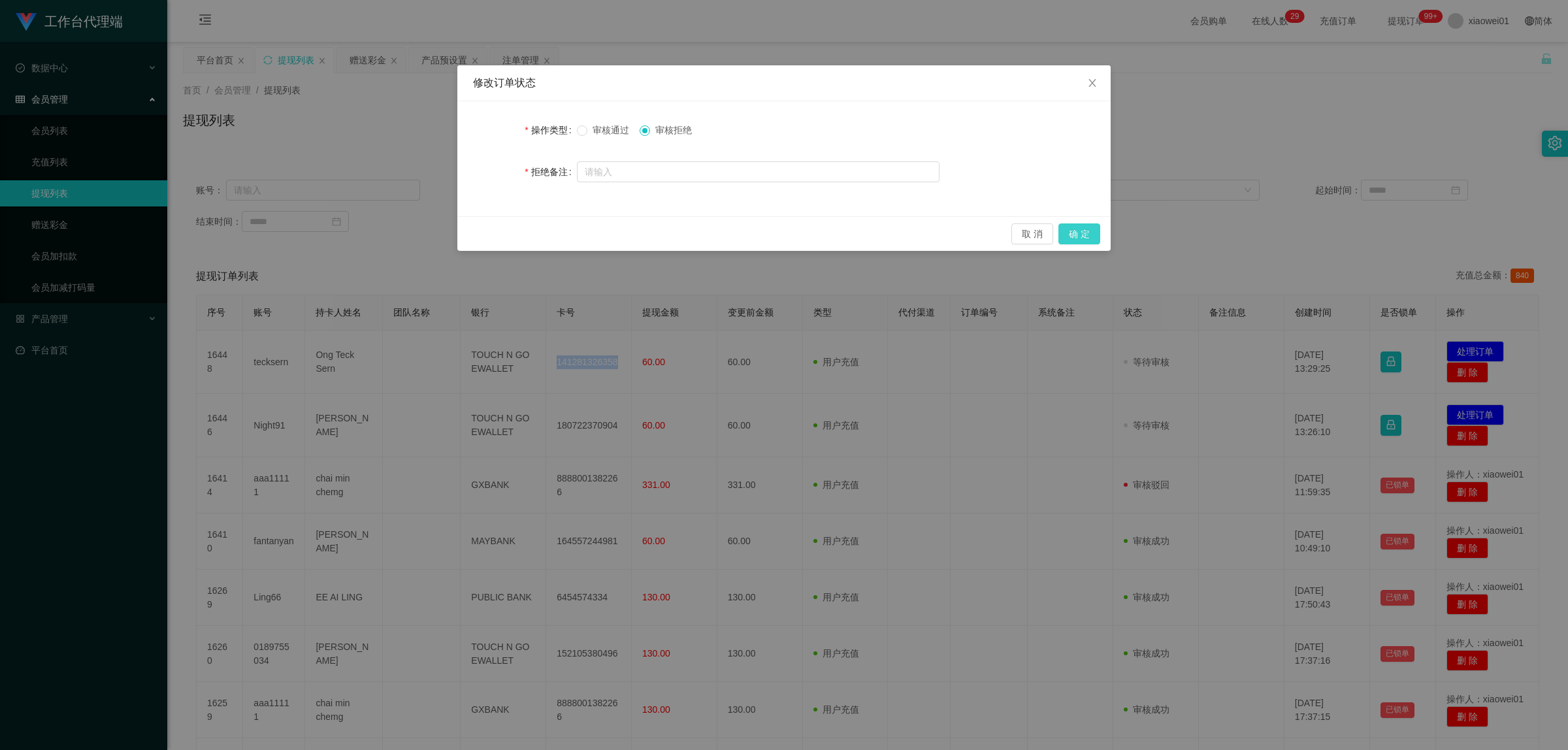
click at [1091, 233] on button "确 定" at bounding box center [1079, 234] width 42 height 21
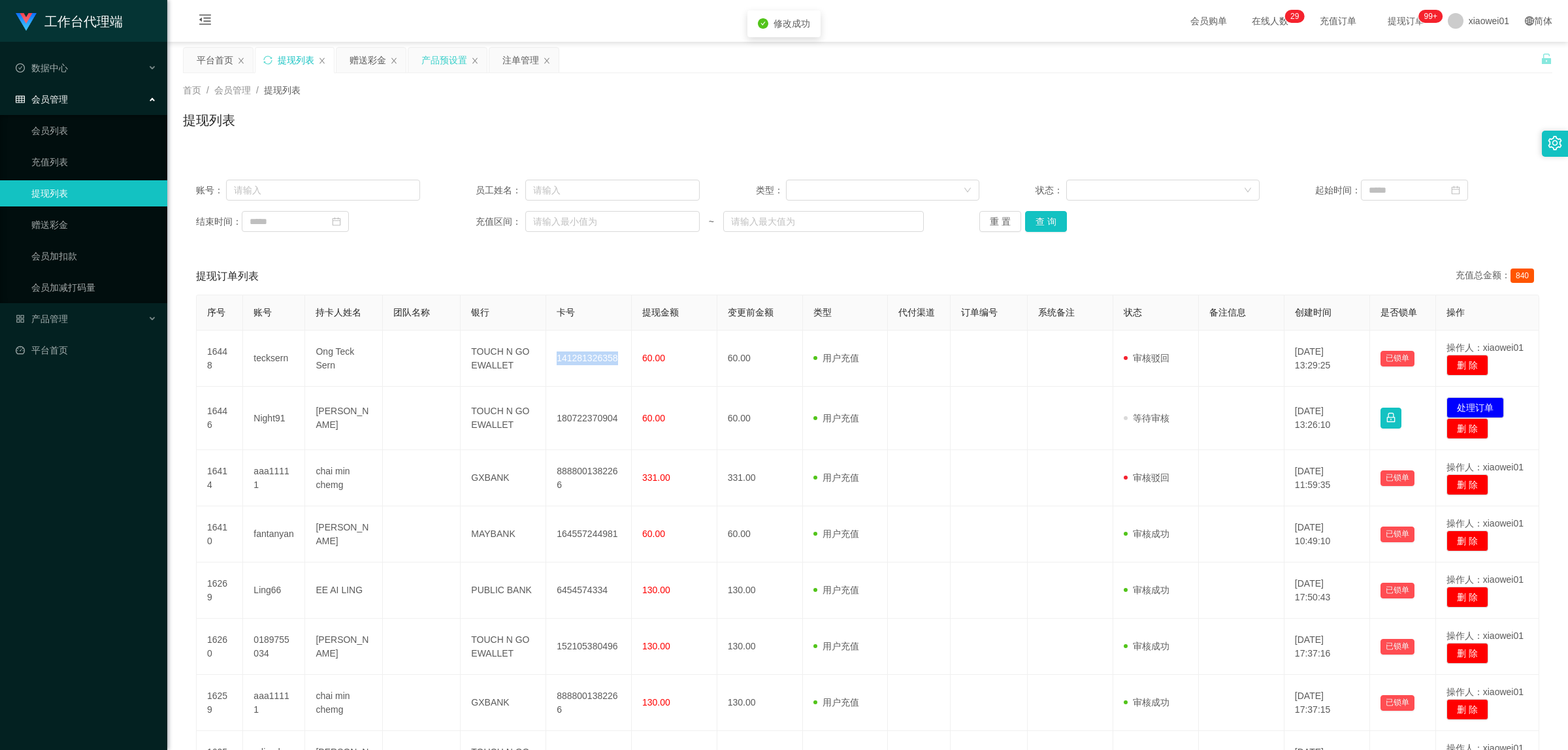
click at [465, 67] on div "产品预设置" at bounding box center [444, 59] width 46 height 25
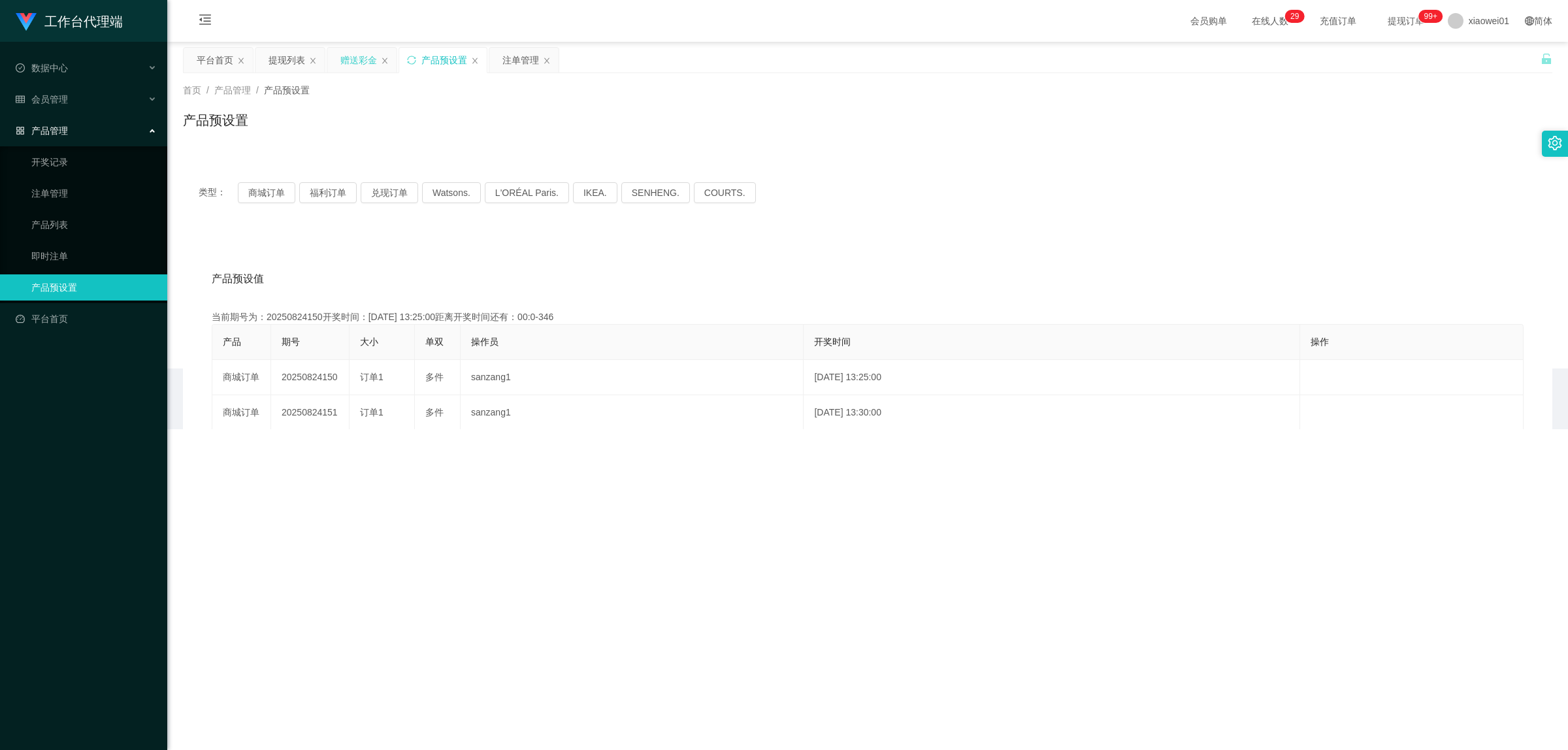
click at [358, 67] on div "赠送彩金" at bounding box center [359, 59] width 36 height 25
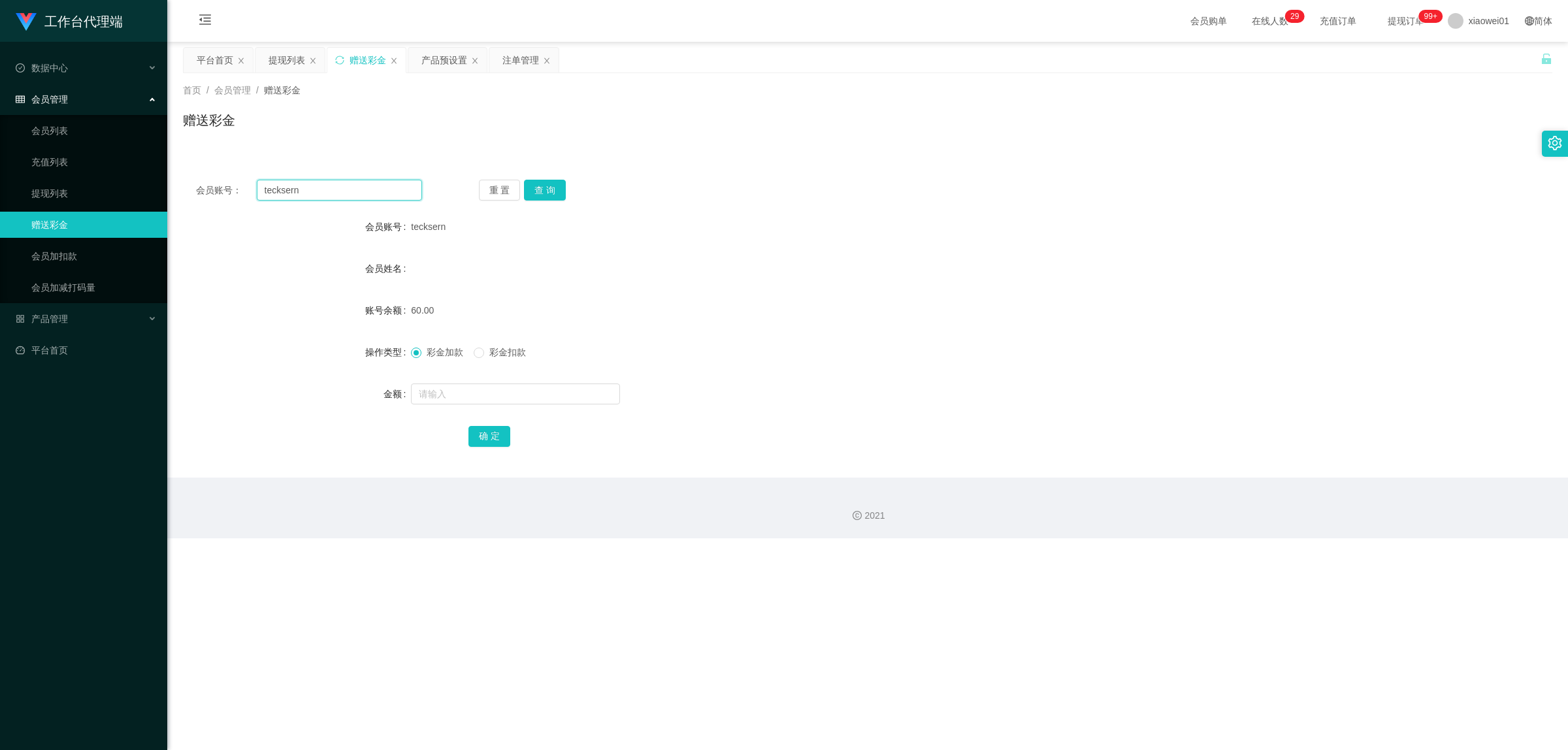
click at [350, 200] on input "tecksern" at bounding box center [339, 190] width 166 height 21
click at [530, 194] on button "查 询" at bounding box center [544, 190] width 42 height 21
drag, startPoint x: 485, startPoint y: 379, endPoint x: 517, endPoint y: 375, distance: 32.2
click at [486, 379] on form "会员账号 tecksern 会员姓名 [PERSON_NAME] 账号余额 60.00 操作类型 彩金加款 彩金扣款 金额 确 定" at bounding box center [868, 331] width 1370 height 235
click at [510, 349] on span "彩金扣款" at bounding box center [507, 352] width 47 height 10
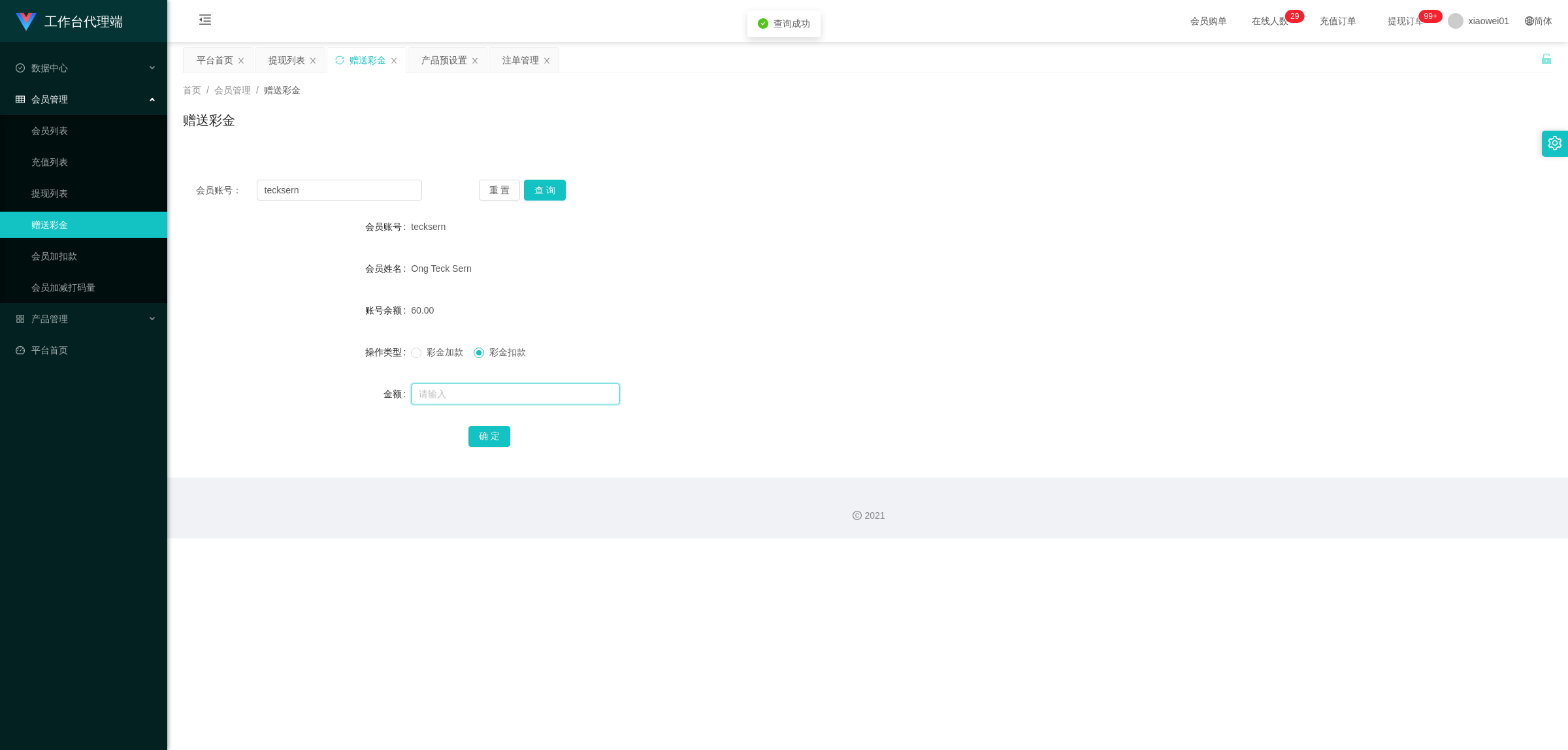
click at [471, 390] on input "text" at bounding box center [516, 394] width 209 height 21
type input "60"
drag, startPoint x: 489, startPoint y: 436, endPoint x: 494, endPoint y: 439, distance: 5.8
click at [490, 436] on button "确 定" at bounding box center [489, 436] width 42 height 21
click at [975, 333] on form "会员账号 tecksern 会员姓名 [PERSON_NAME] 账号余额 0.00 操作类型 彩金加款 彩金扣款 金额 确 定" at bounding box center [868, 331] width 1370 height 235
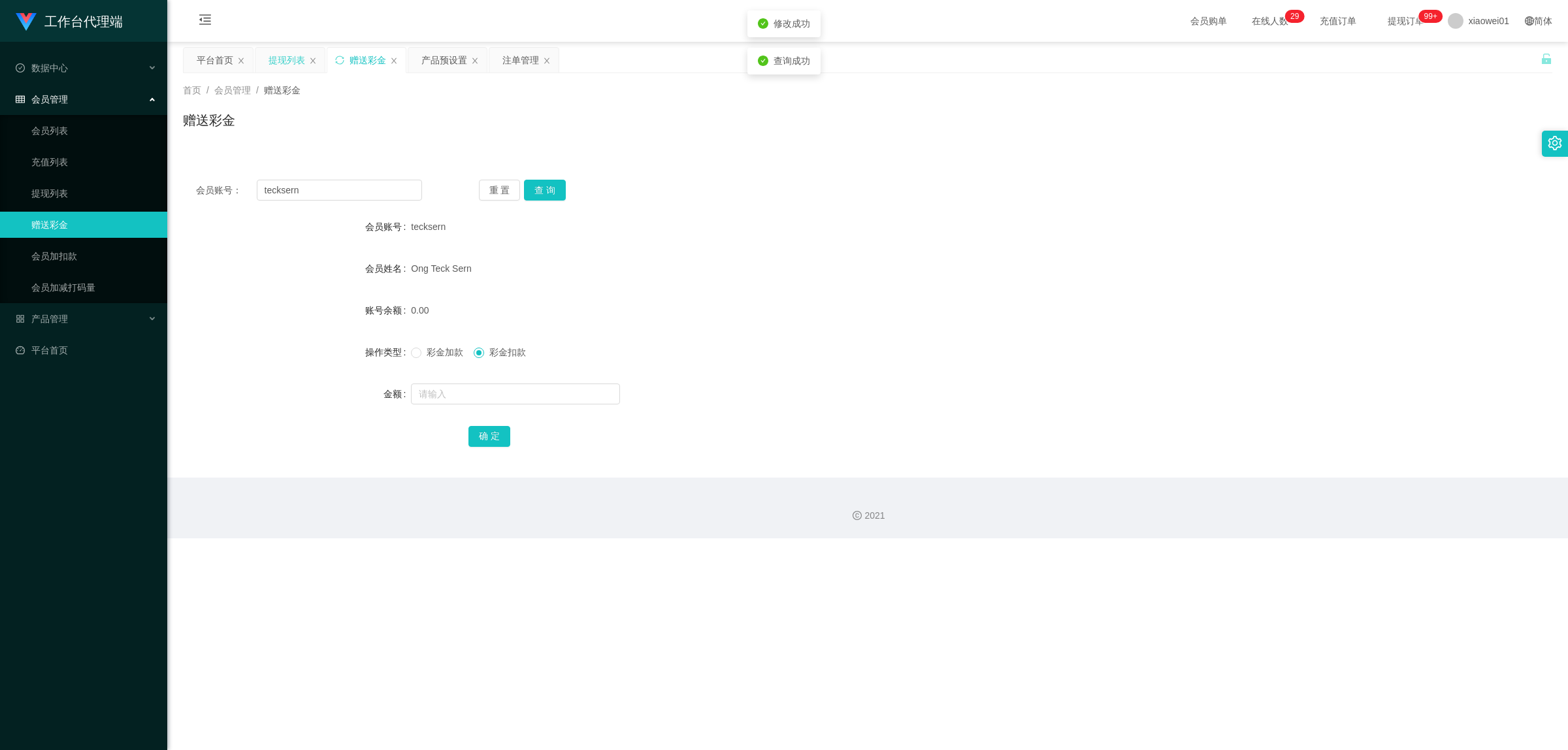
click at [300, 63] on div "提现列表" at bounding box center [287, 59] width 36 height 25
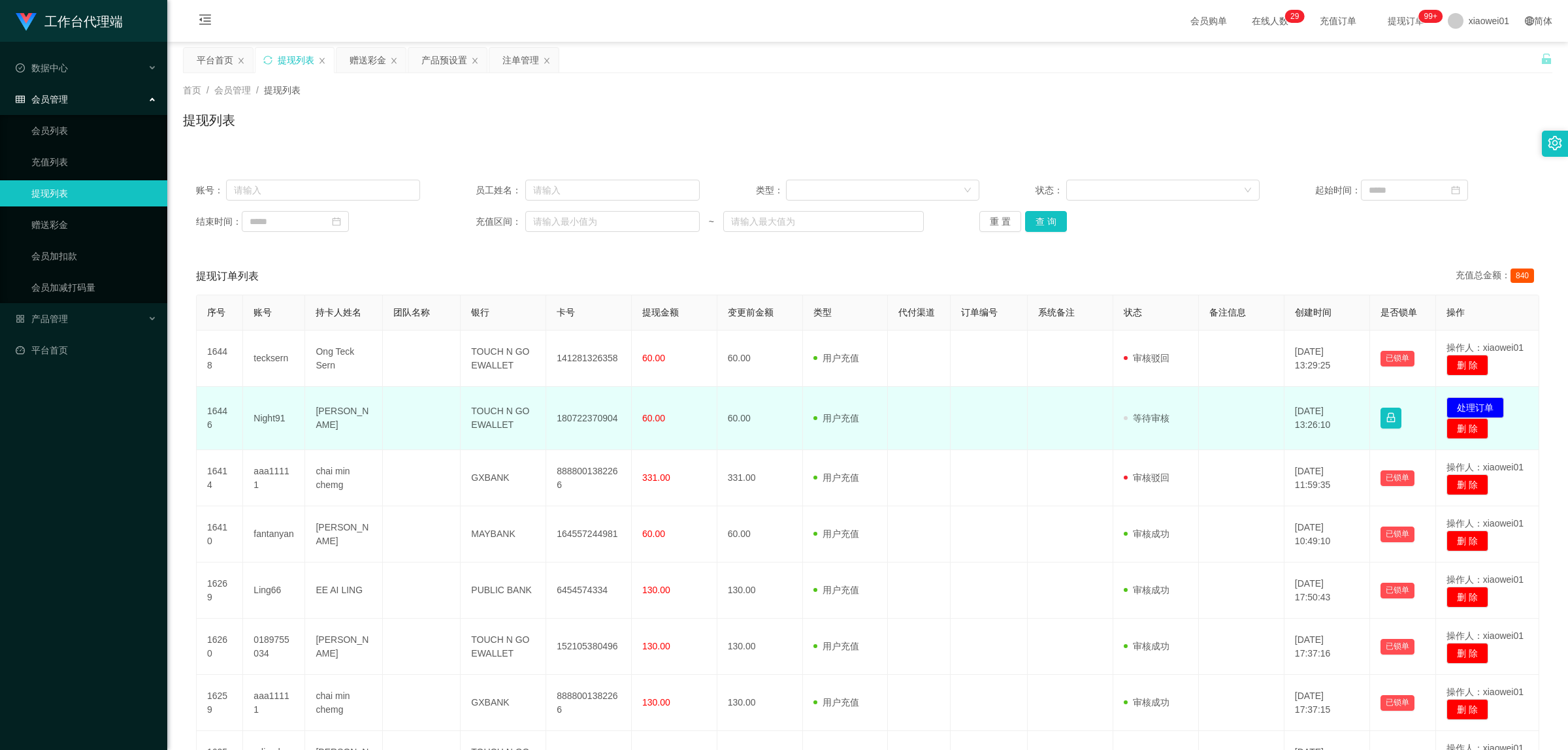
click at [575, 413] on td "180722370904" at bounding box center [589, 418] width 86 height 63
click at [575, 413] on td "180722370904" at bounding box center [589, 418] width 86 height 63
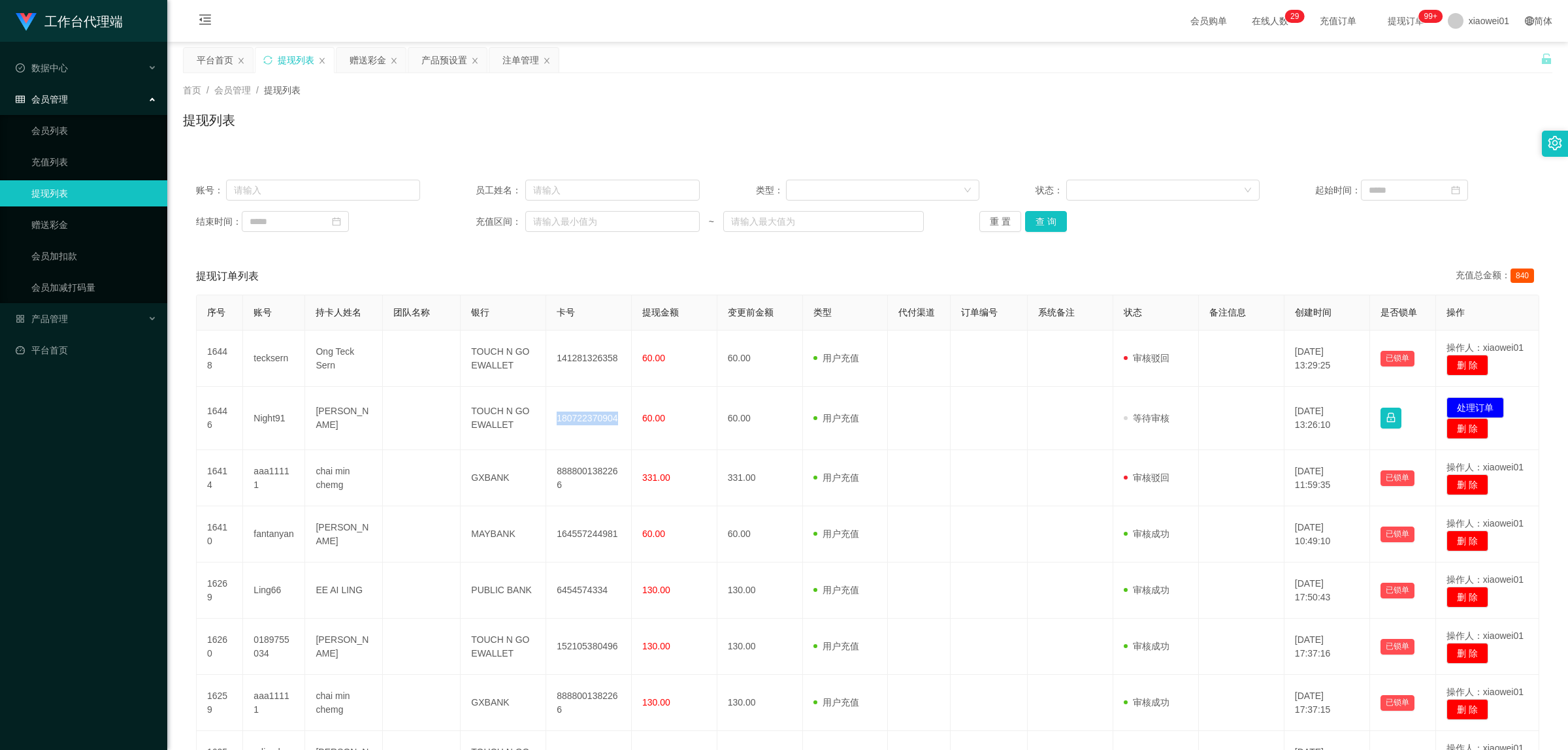
copy td "180722370904"
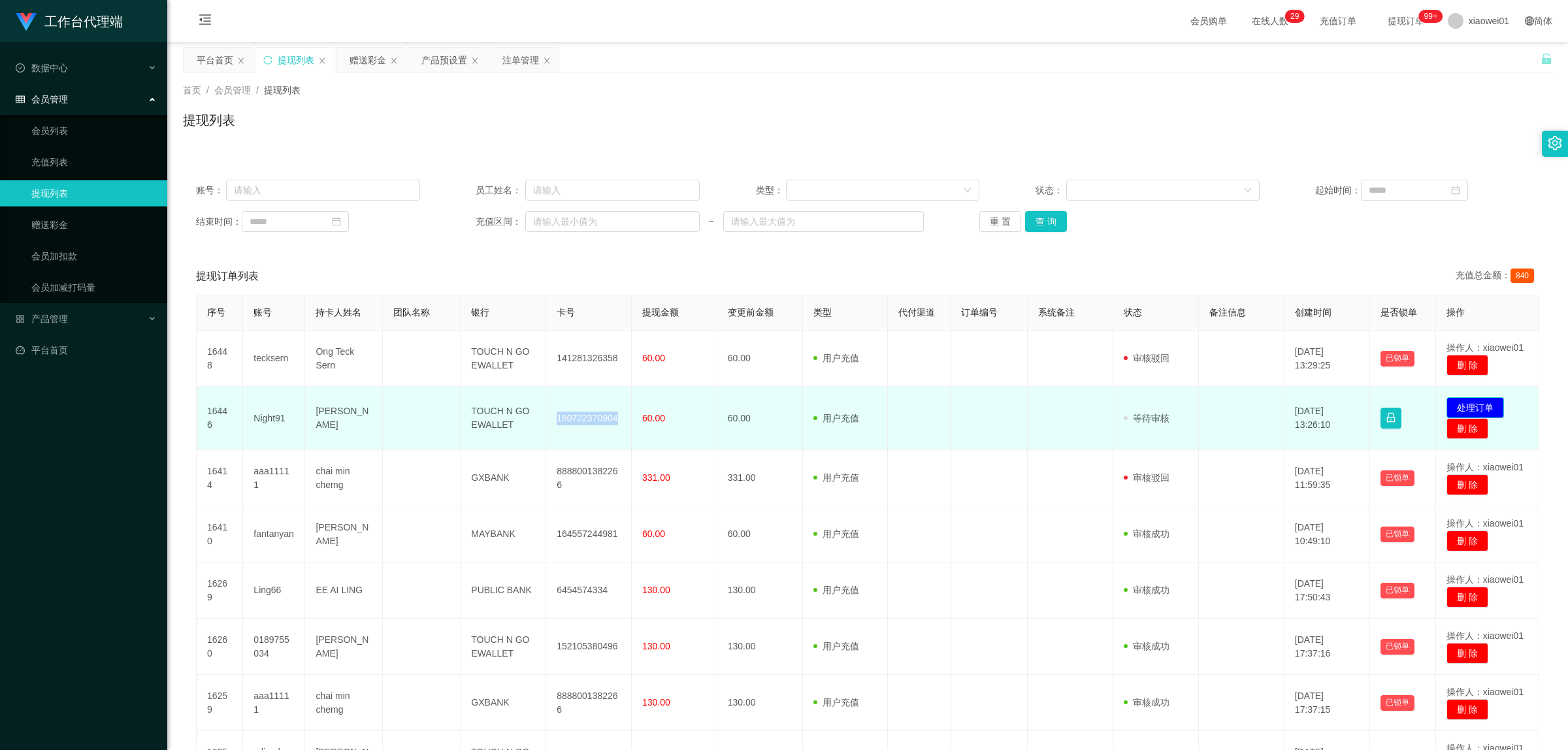
click at [1192, 409] on button "处理订单" at bounding box center [1475, 407] width 58 height 21
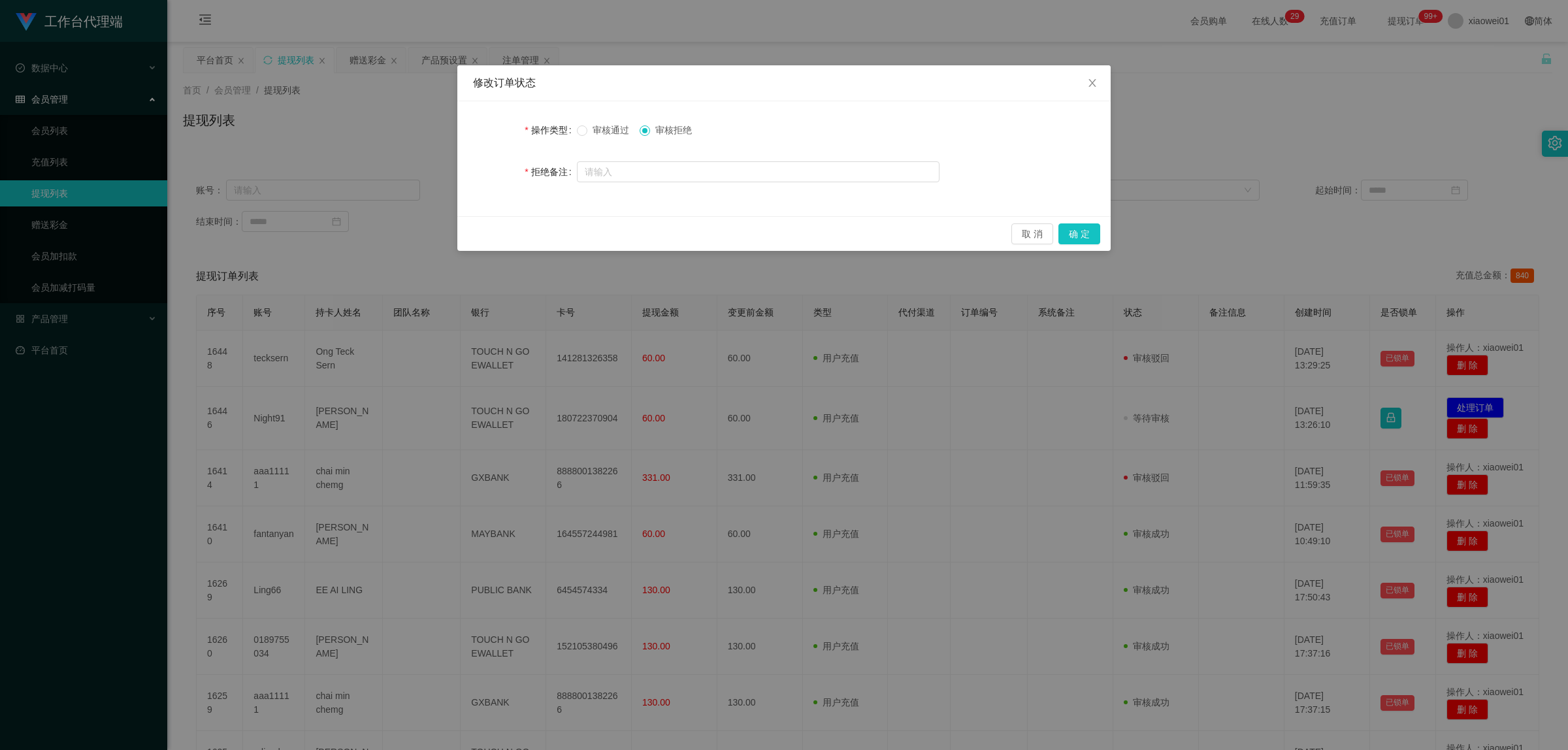
click at [616, 131] on span "审核通过" at bounding box center [610, 130] width 47 height 10
click at [1109, 234] on div "修改订单状态 操作类型 审核通过 审核拒绝 拒绝备注 取 消 确 定" at bounding box center [784, 375] width 1568 height 750
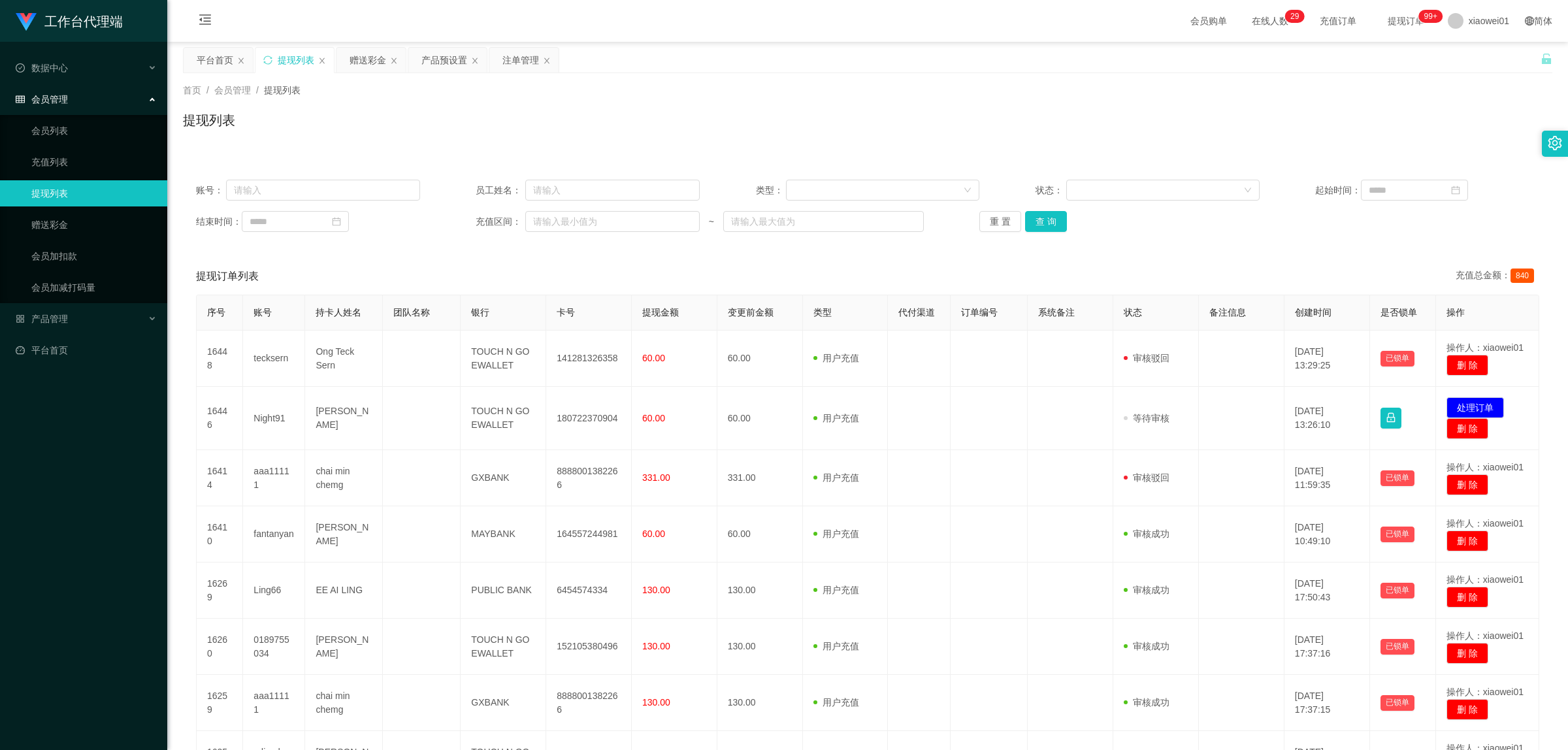
click at [1090, 235] on div "修改订单状态 操作类型 审核通过 审核拒绝 拒绝备注 取 消 确 定" at bounding box center [784, 375] width 1568 height 750
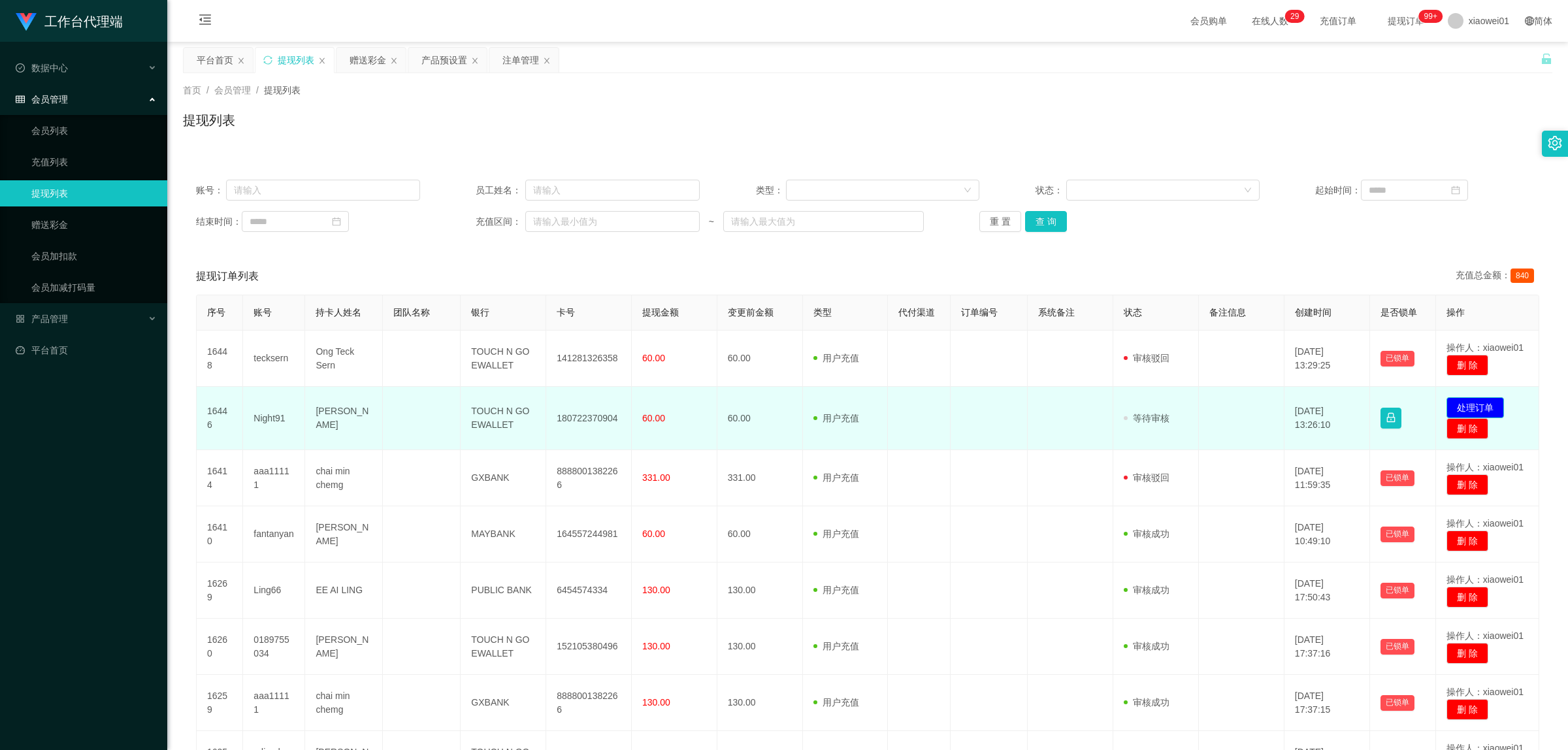
click at [1192, 401] on button "处理订单" at bounding box center [1475, 407] width 58 height 21
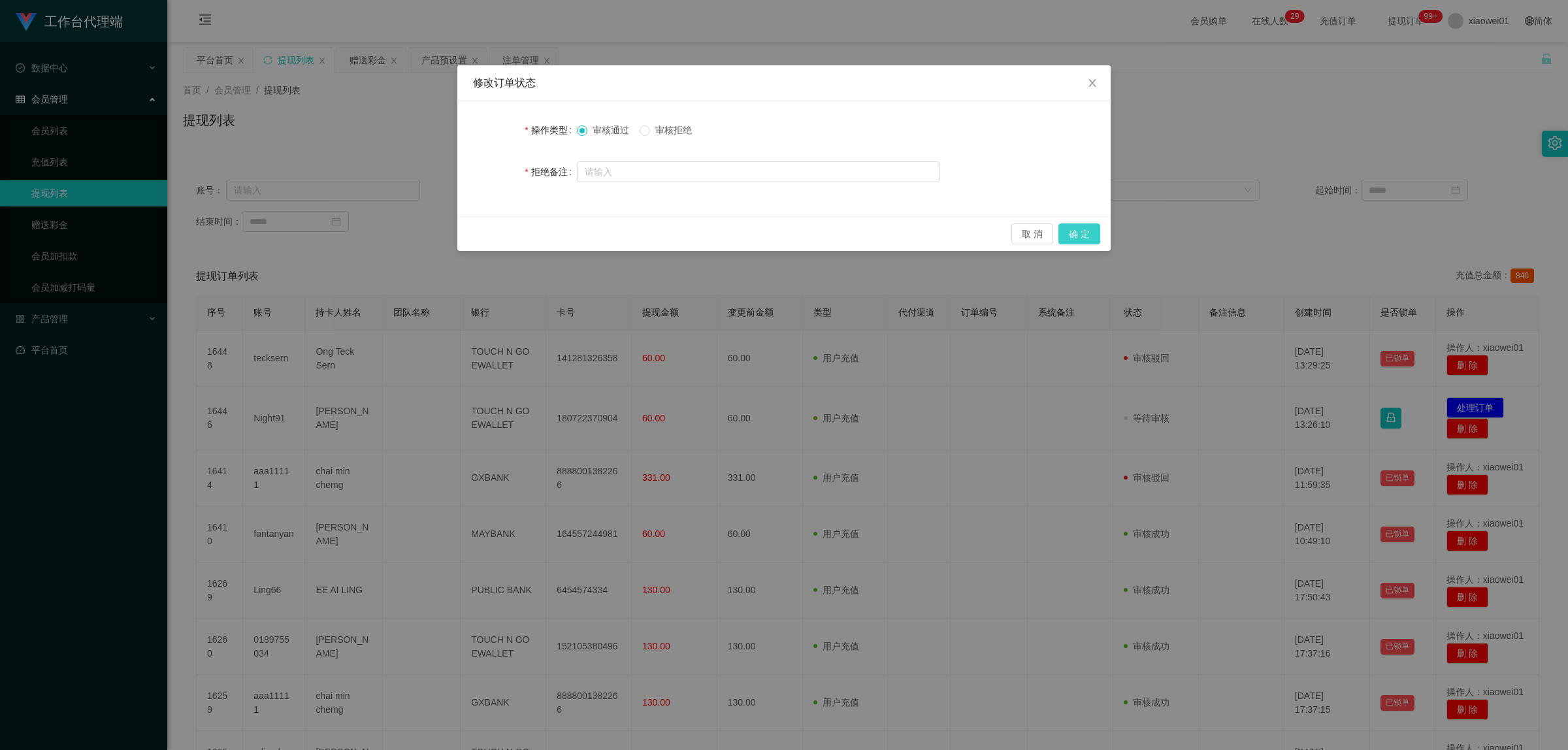
click at [1083, 229] on button "确 定" at bounding box center [1079, 234] width 42 height 21
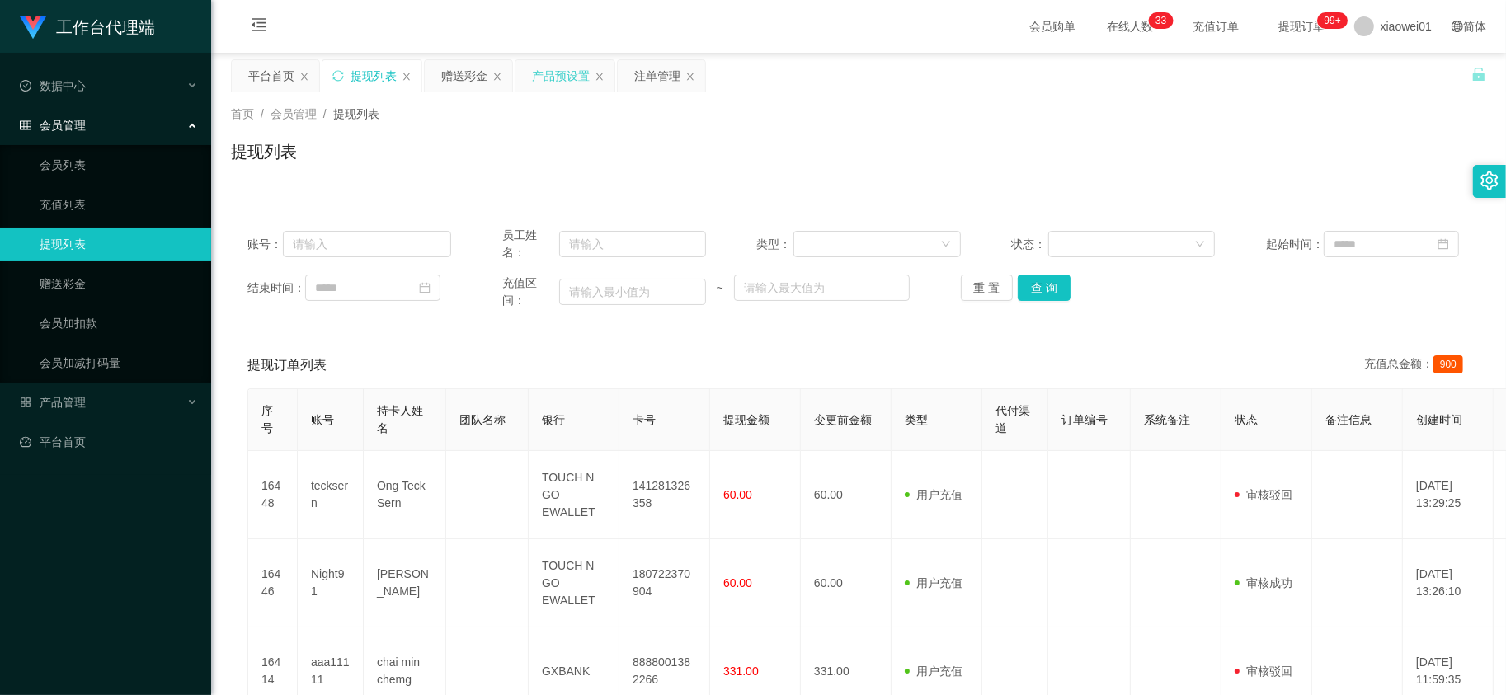
click at [582, 88] on div "产品预设置" at bounding box center [561, 75] width 58 height 31
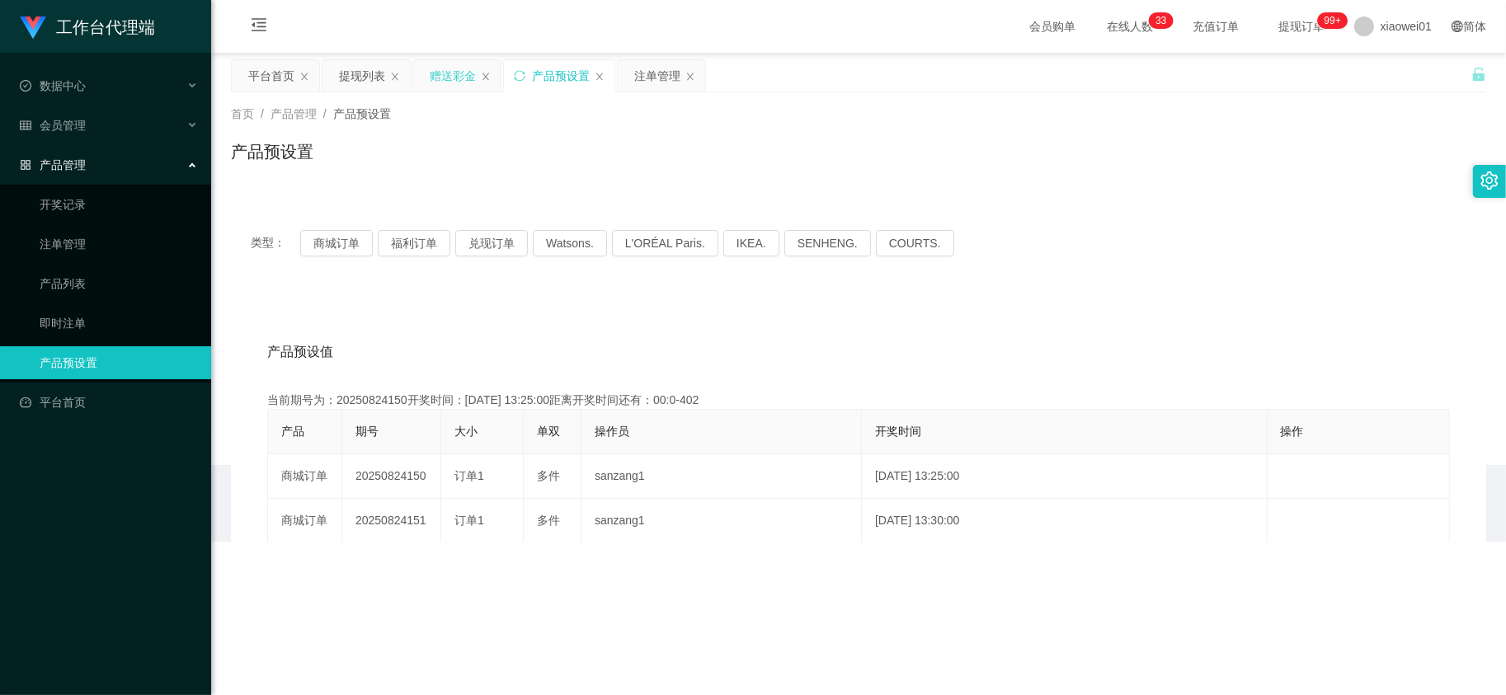
click at [449, 79] on div "赠送彩金" at bounding box center [453, 75] width 46 height 31
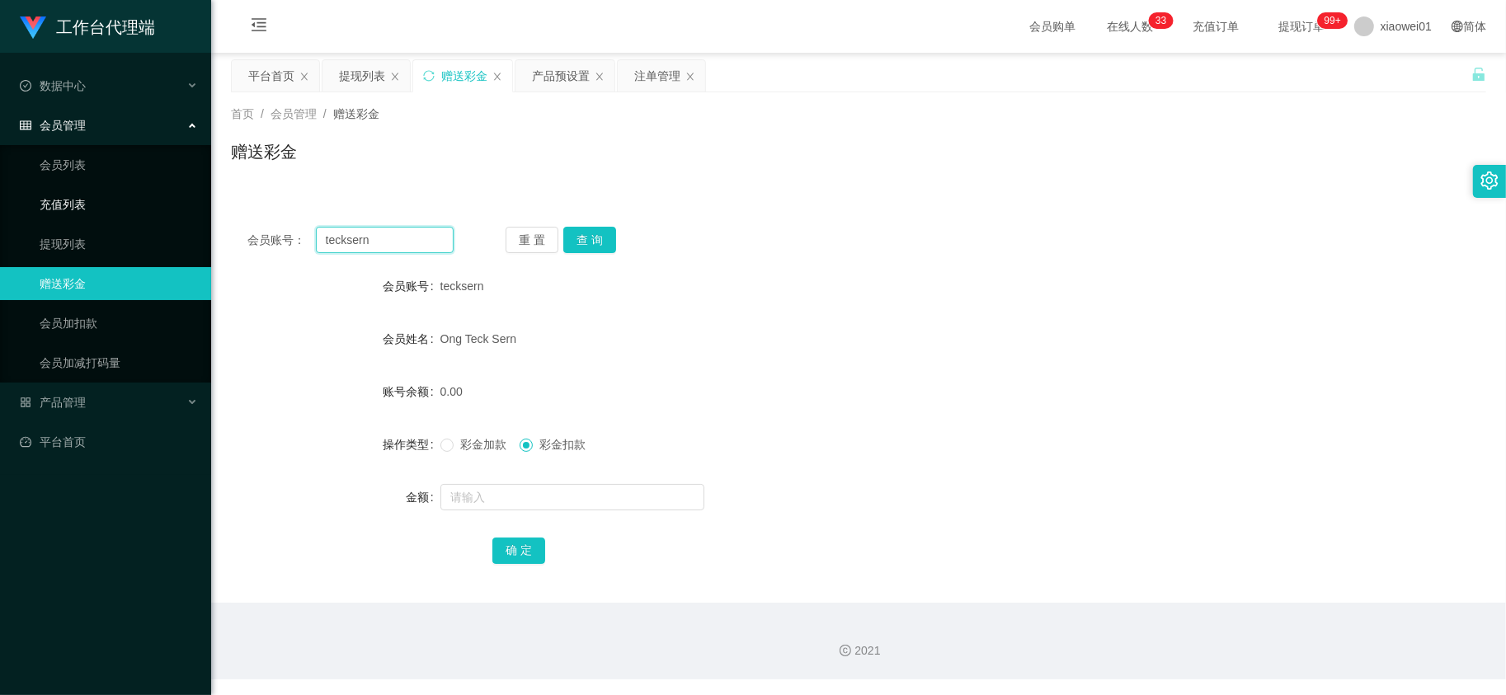
drag, startPoint x: 398, startPoint y: 246, endPoint x: 171, endPoint y: 214, distance: 229.8
click at [174, 214] on section "工作台代理端 数据中心 会员管理 会员列表 充值列表 提现列表 赠送彩金 会员加扣款 会员加减打码量 产品管理 开奖记录 注单管理 产品列表 即时注单 产品预…" at bounding box center [753, 340] width 1506 height 680
paste input "limhe"
type input "limhe"
click at [584, 236] on button "查 询" at bounding box center [589, 240] width 53 height 26
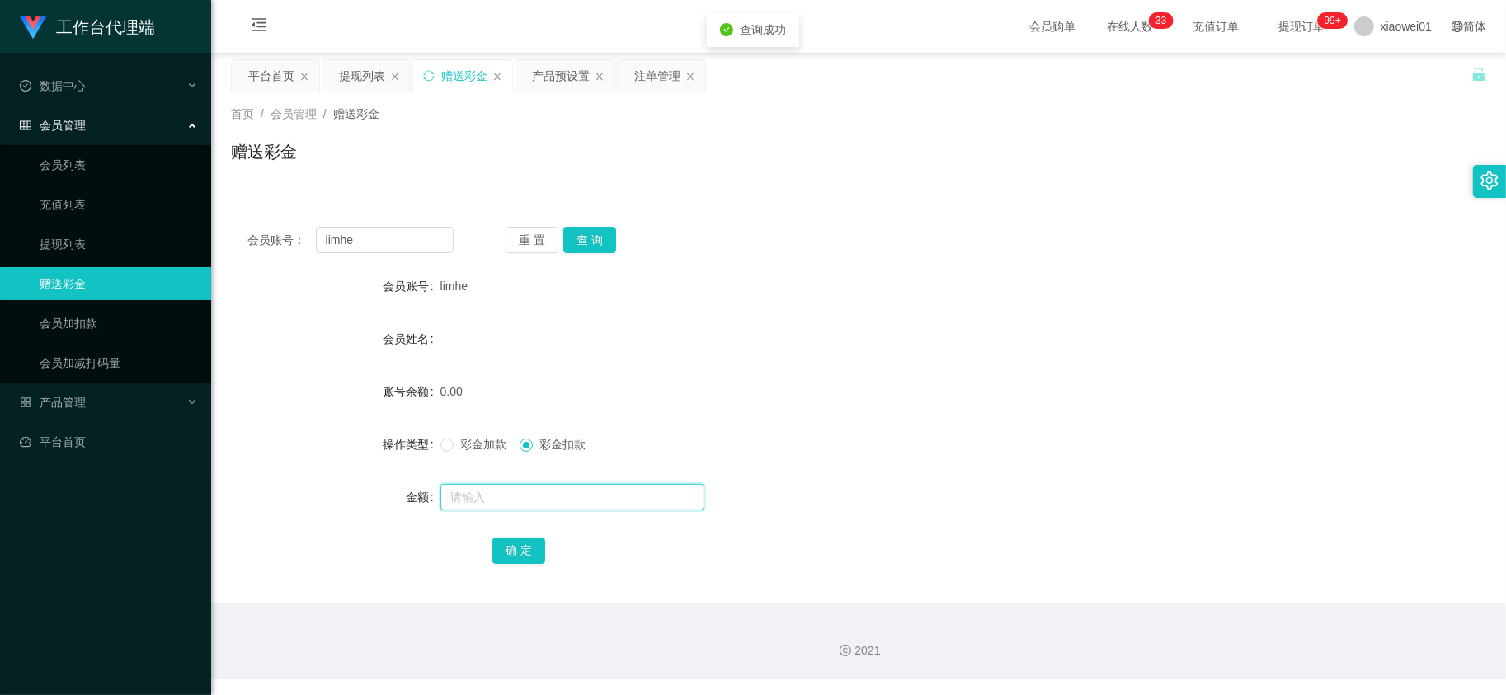
click at [501, 487] on input "text" at bounding box center [572, 497] width 264 height 26
type input "30"
click at [512, 554] on button "确 定" at bounding box center [518, 551] width 53 height 26
click at [969, 294] on div "limhe" at bounding box center [806, 286] width 732 height 33
click at [474, 441] on span "彩金加款" at bounding box center [483, 444] width 59 height 13
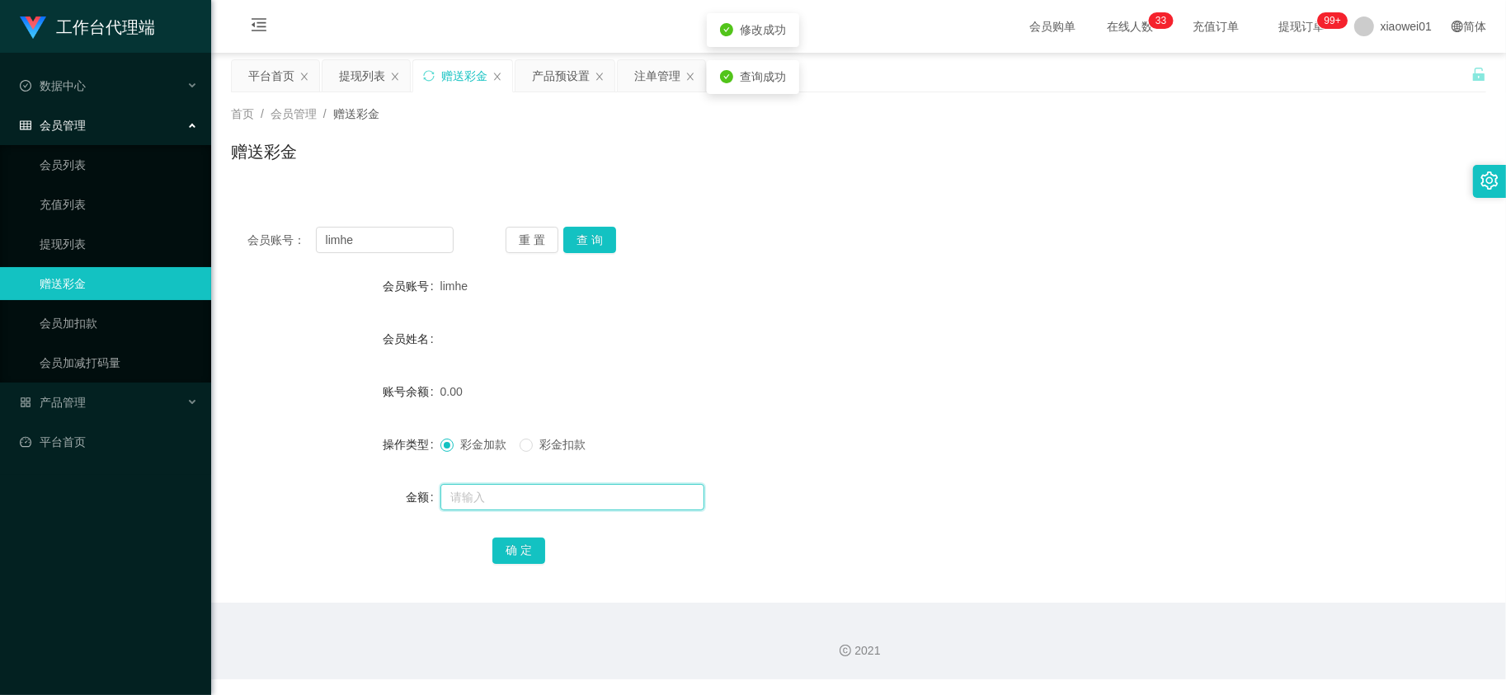
click at [477, 501] on input "text" at bounding box center [572, 497] width 264 height 26
type input "30"
click at [514, 554] on button "确 定" at bounding box center [518, 551] width 53 height 26
click at [905, 383] on div "30.00" at bounding box center [806, 391] width 732 height 33
click at [342, 75] on div "提现列表" at bounding box center [362, 75] width 46 height 31
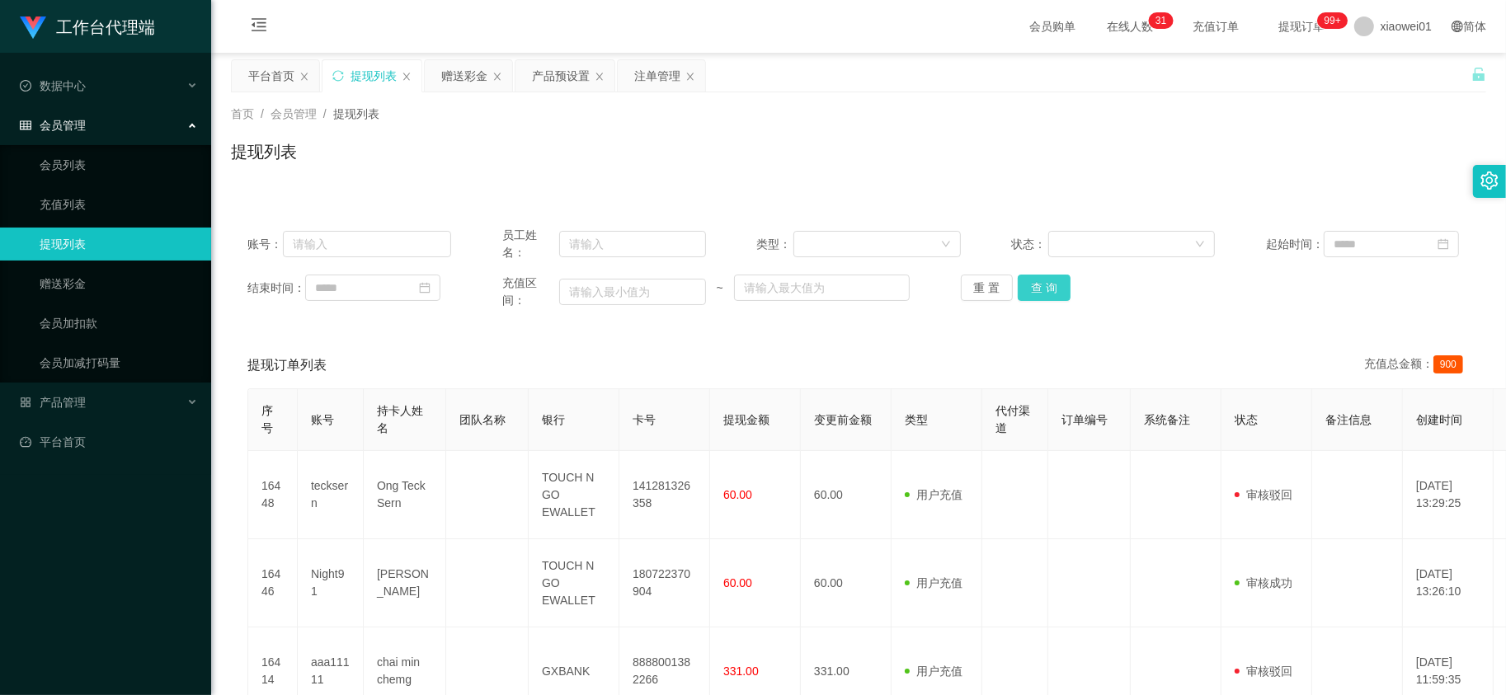
click at [1019, 285] on button "查 询" at bounding box center [1044, 288] width 53 height 26
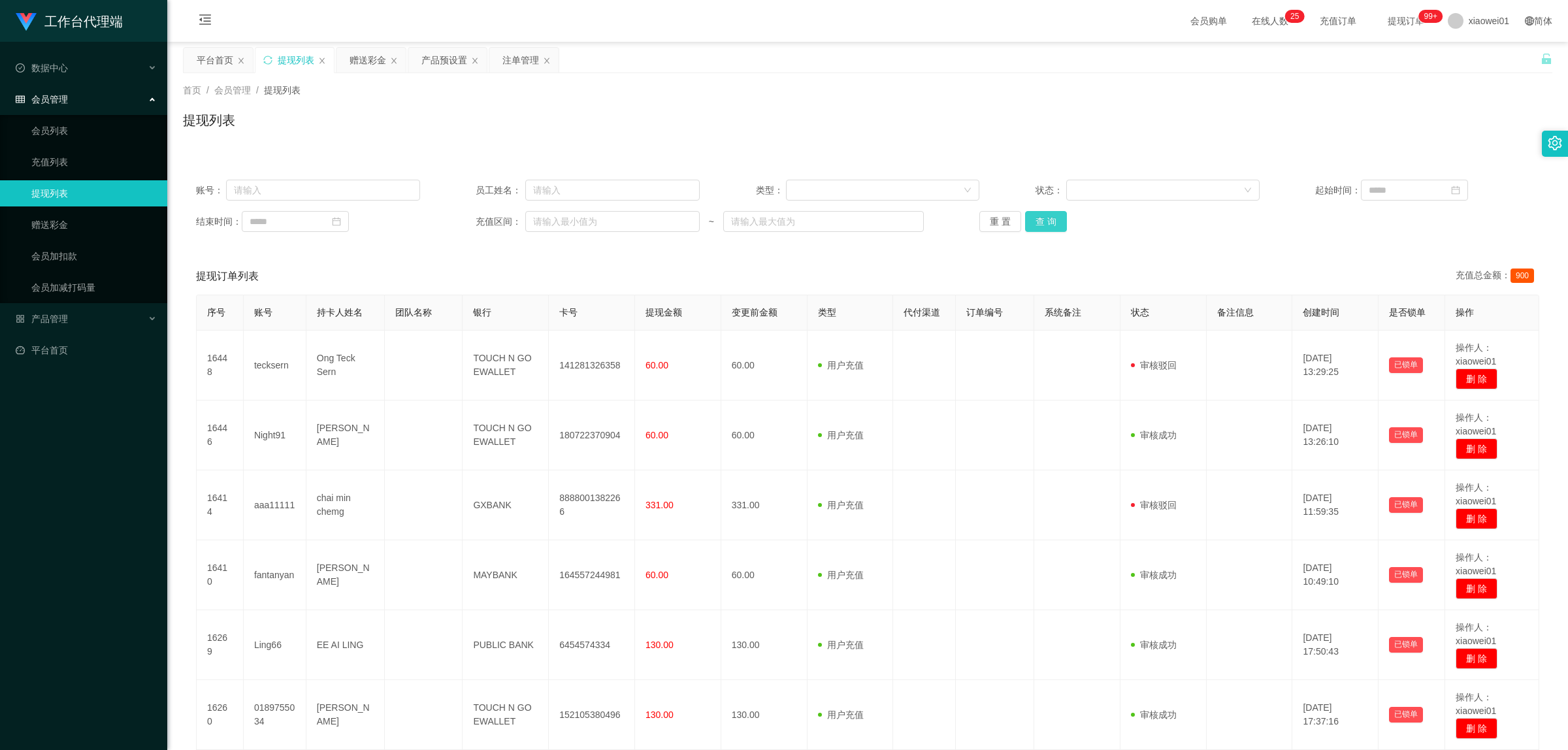
click at [1047, 232] on button "查 询" at bounding box center [1046, 221] width 42 height 21
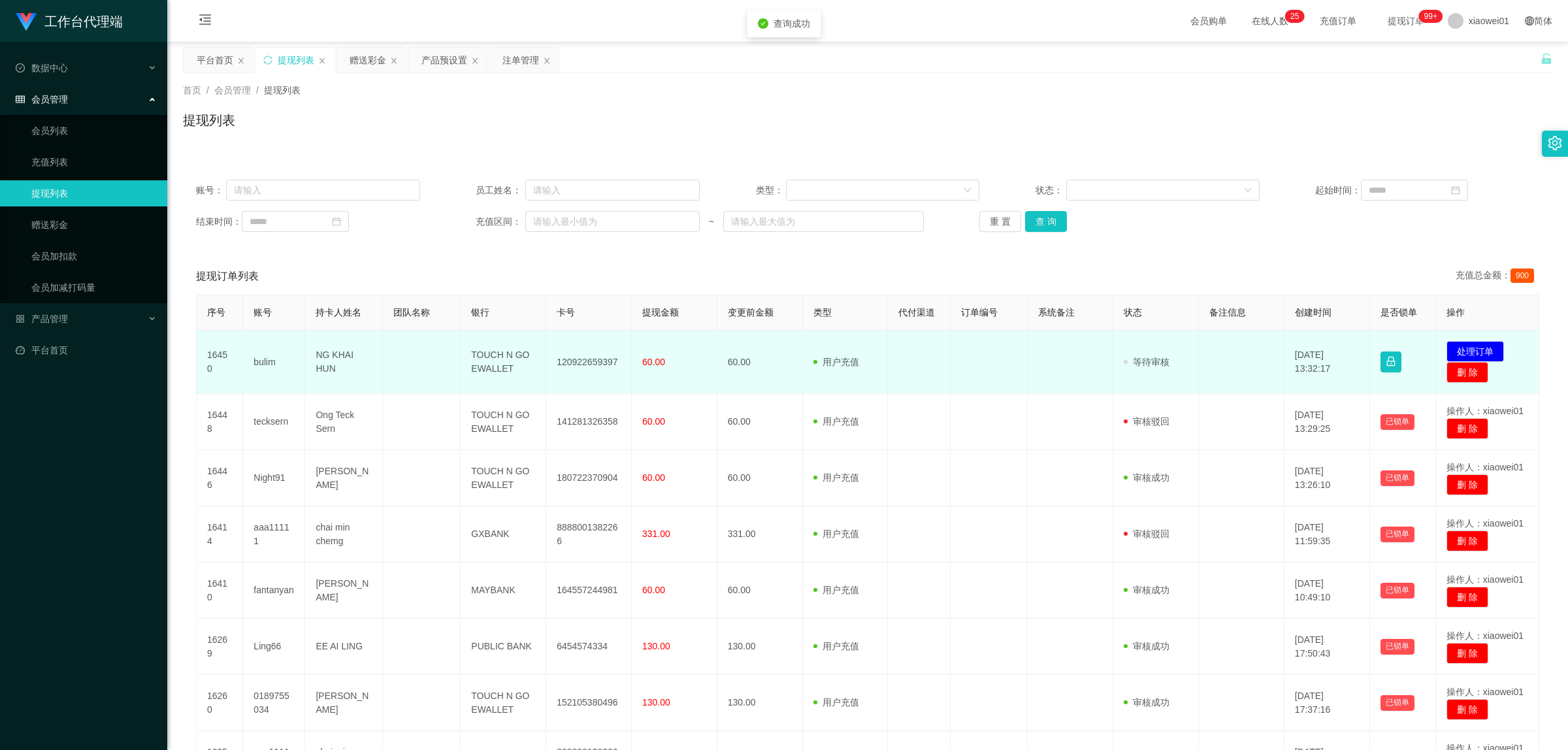
click at [590, 364] on td "120922659397" at bounding box center [589, 362] width 86 height 63
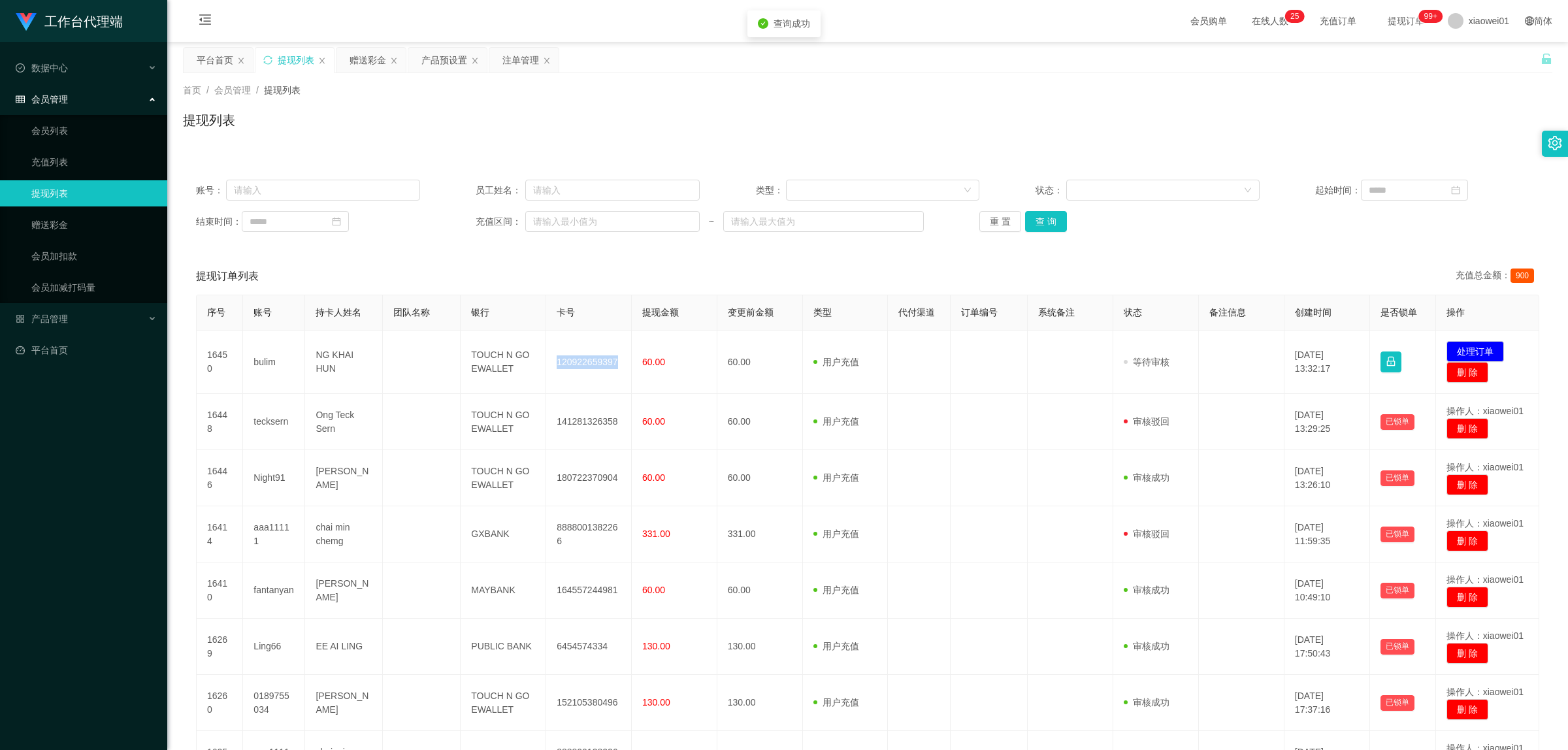
copy td "120922659397"
drag, startPoint x: 1455, startPoint y: 348, endPoint x: 1448, endPoint y: 350, distance: 7.3
click at [1192, 348] on button "处理订单" at bounding box center [1475, 351] width 58 height 21
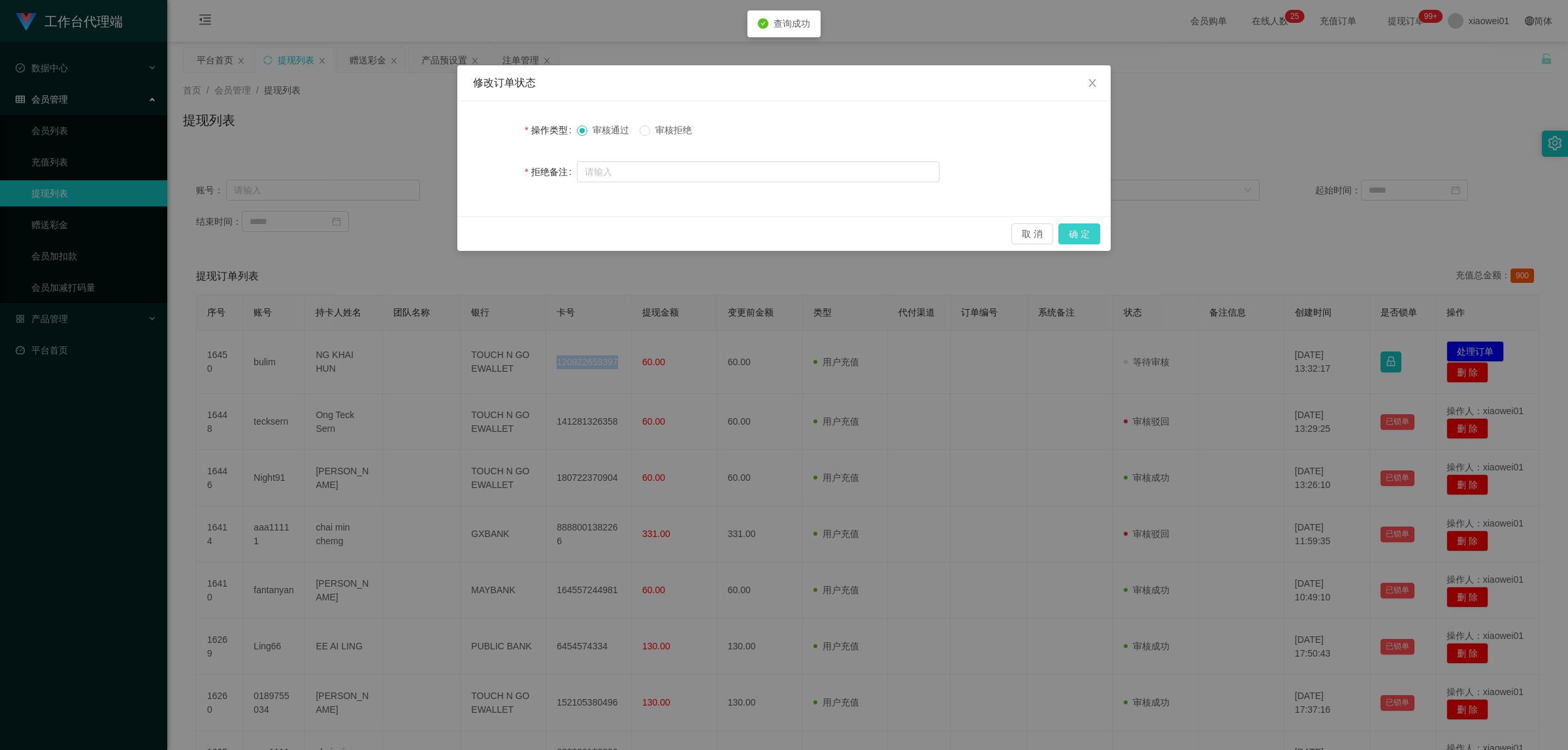
click at [1088, 233] on button "确 定" at bounding box center [1079, 234] width 42 height 21
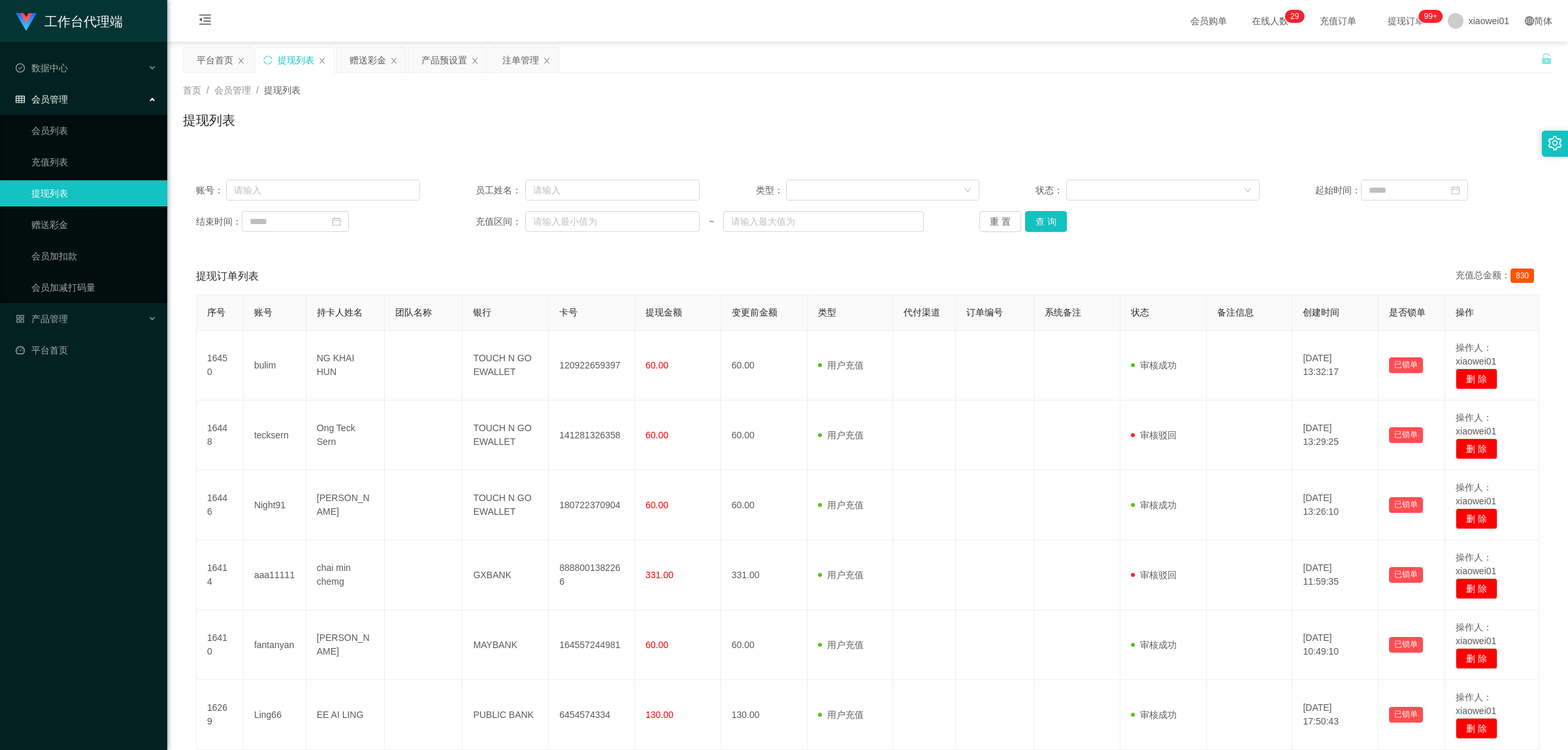
click at [425, 73] on div "首页 / 会员管理 / 提现列表 / 提现列表" at bounding box center [868, 112] width 1401 height 78
click at [445, 63] on div "产品预设置" at bounding box center [444, 59] width 46 height 25
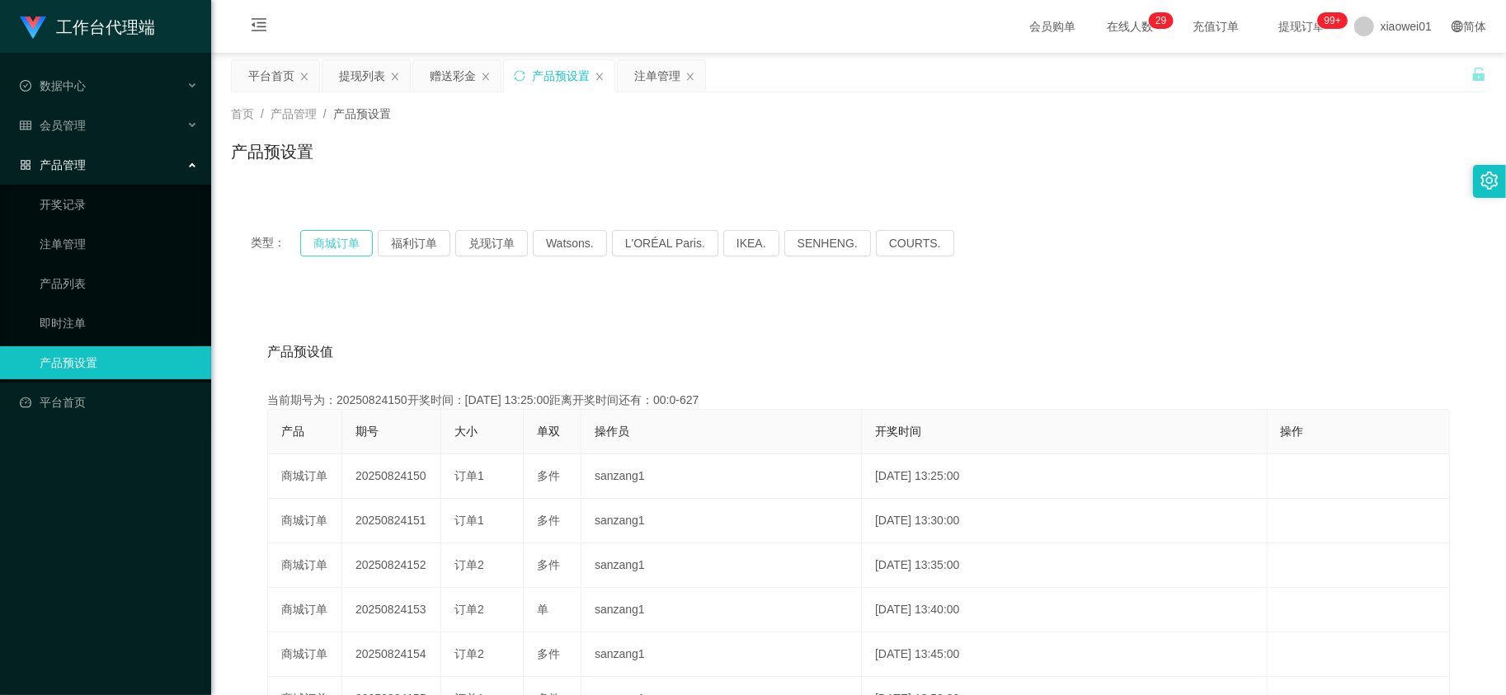
click at [338, 240] on button "商城订单" at bounding box center [336, 243] width 73 height 26
click at [444, 88] on div "赠送彩金" at bounding box center [453, 75] width 46 height 31
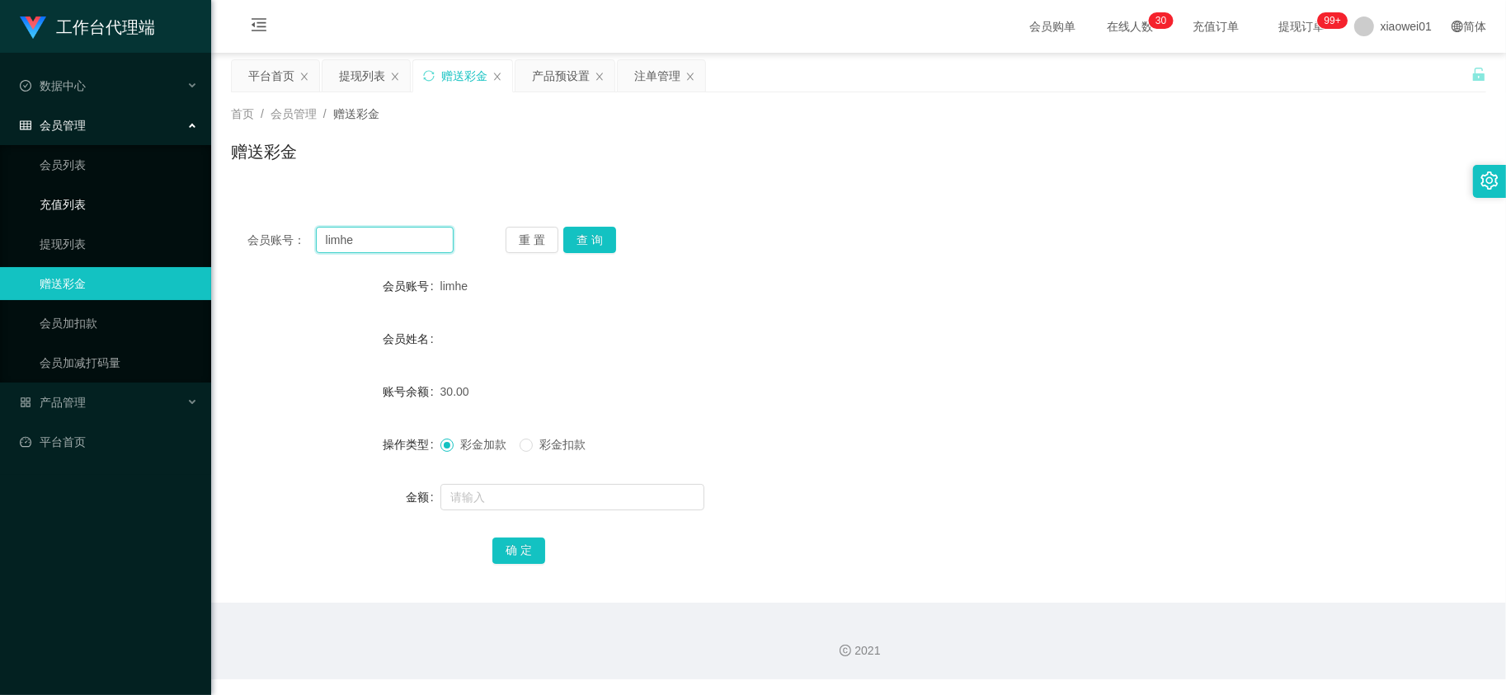
drag, startPoint x: 407, startPoint y: 244, endPoint x: -39, endPoint y: 190, distance: 448.7
click at [0, 190] on html "工作台代理端 数据中心 会员管理 会员列表 充值列表 提现列表 赠送彩金 会员加扣款 会员加减打码量 产品管理 开奖记录 注单管理 产品列表 即时注单 产品预…" at bounding box center [753, 347] width 1506 height 695
paste input "weng888"
click at [581, 237] on button "查 询" at bounding box center [589, 240] width 53 height 26
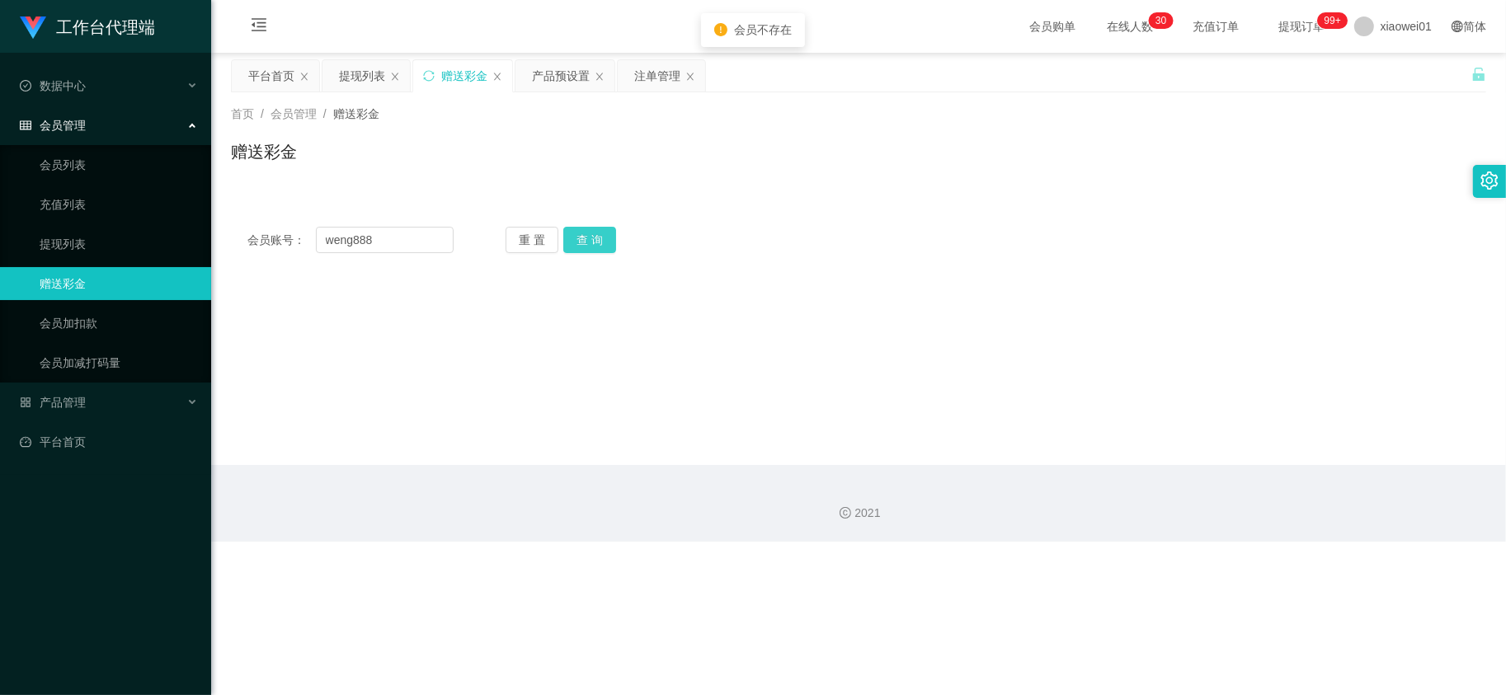
click at [603, 238] on button "查 询" at bounding box center [589, 240] width 53 height 26
click at [590, 252] on button "查 询" at bounding box center [589, 240] width 53 height 26
click at [402, 227] on input "weng888" at bounding box center [385, 240] width 139 height 26
drag, startPoint x: 410, startPoint y: 244, endPoint x: 195, endPoint y: 214, distance: 217.3
click at [176, 209] on section "工作台代理端 数据中心 会员管理 会员列表 充值列表 提现列表 赠送彩金 会员加扣款 会员加减打码量 产品管理 开奖记录 注单管理 产品列表 即时注单 产品预…" at bounding box center [753, 271] width 1506 height 542
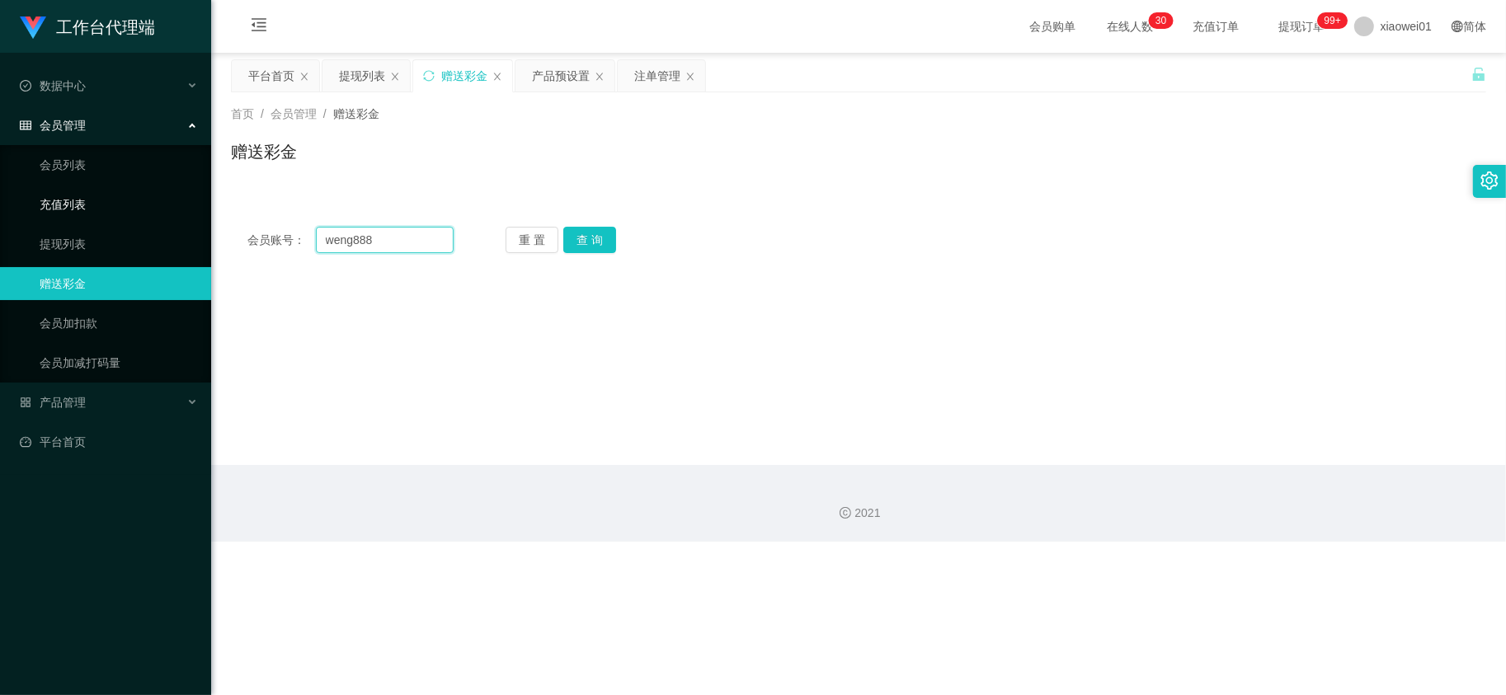
paste input "Yinsengweng"
type input "Yinsengweng"
click at [587, 245] on button "查 询" at bounding box center [589, 240] width 53 height 26
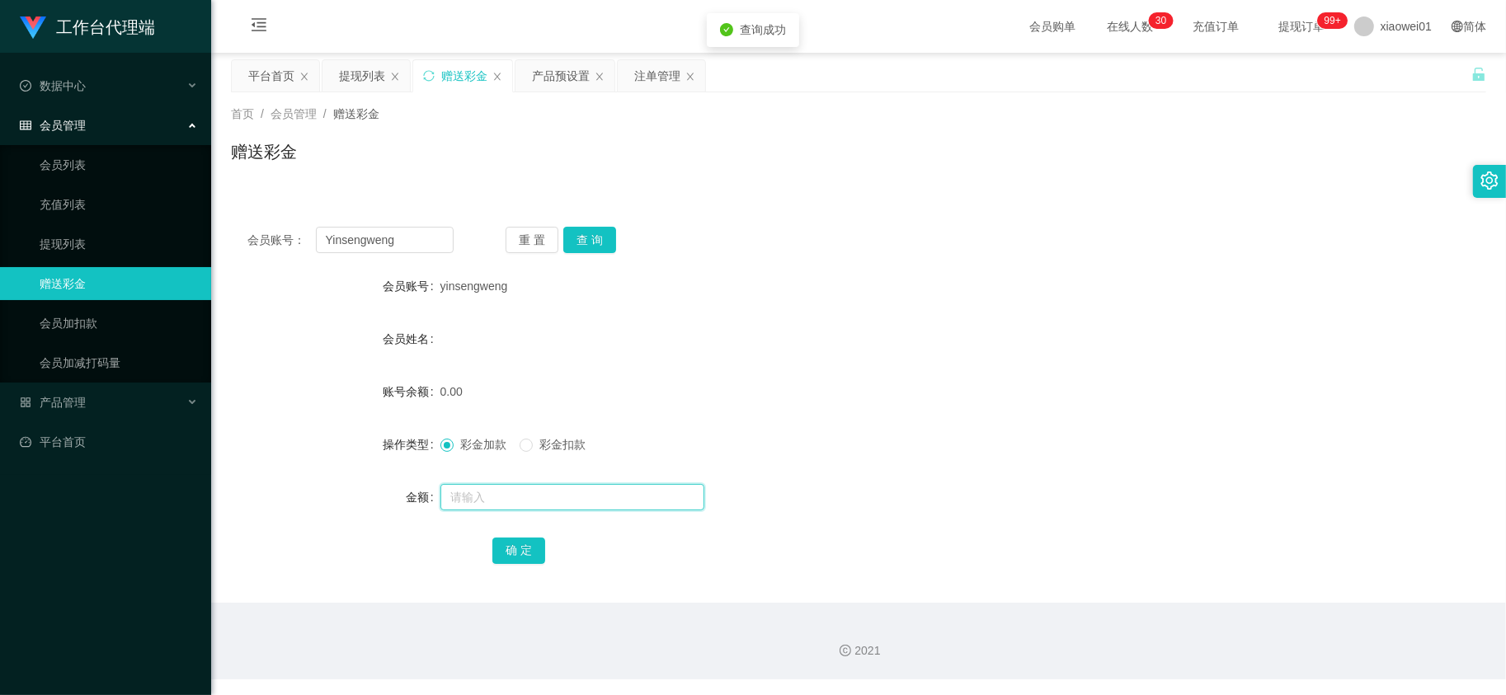
click at [525, 492] on input "text" at bounding box center [572, 497] width 264 height 26
type input "30"
click at [513, 546] on button "确 定" at bounding box center [518, 551] width 53 height 26
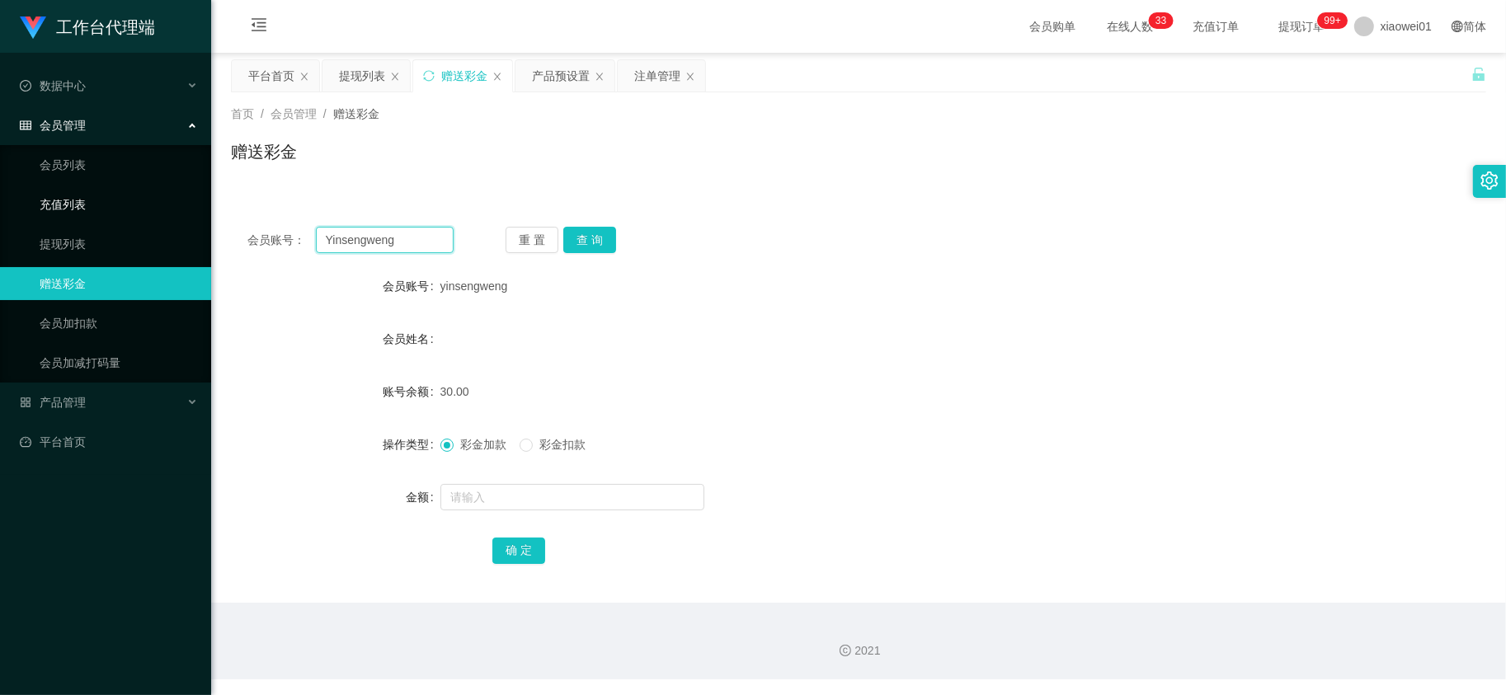
drag, startPoint x: 404, startPoint y: 236, endPoint x: 92, endPoint y: 210, distance: 313.6
click at [93, 210] on section "工作台代理端 数据中心 会员管理 会员列表 充值列表 提现列表 赠送彩金 会员加扣款 会员加减打码量 产品管理 开奖记录 注单管理 产品列表 即时注单 产品预…" at bounding box center [753, 340] width 1506 height 680
paste input "limhe"
type input "limhe"
click at [590, 245] on button "查 询" at bounding box center [589, 240] width 53 height 26
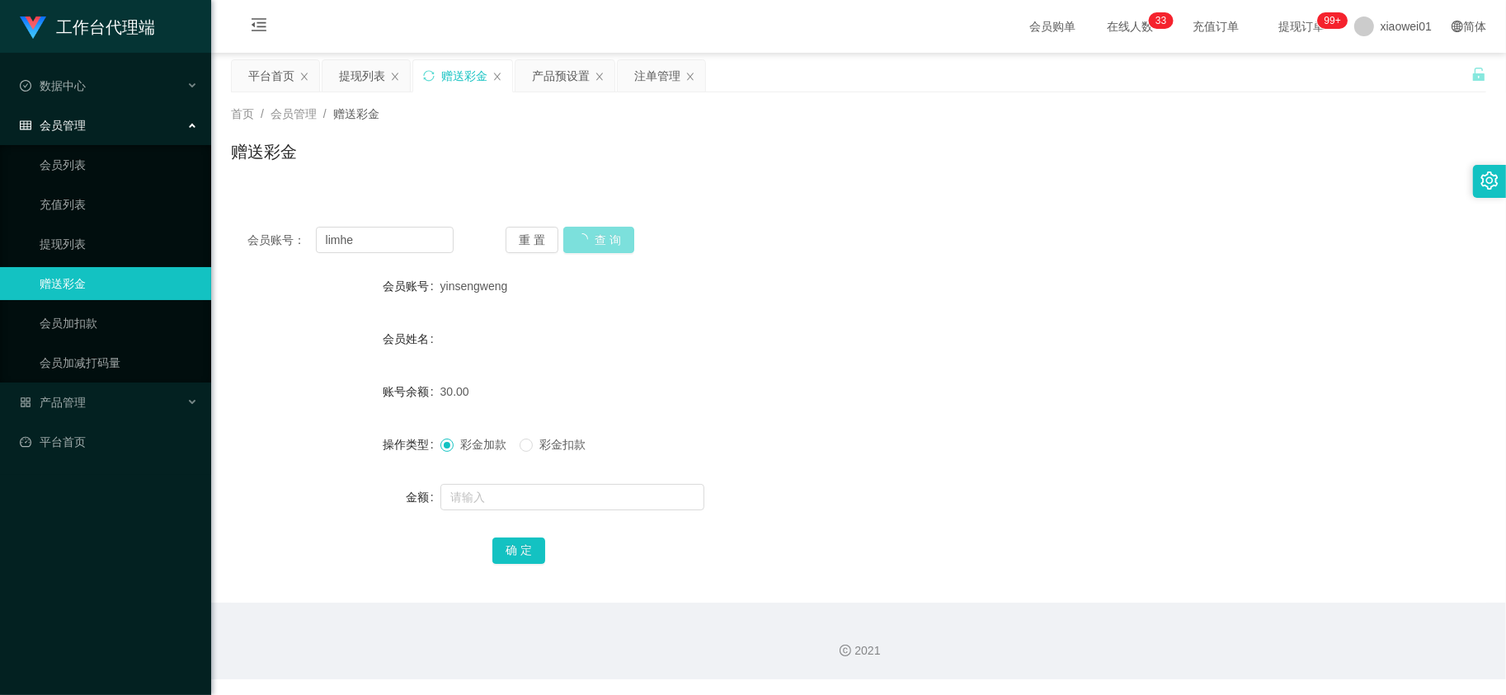
click at [590, 241] on button "查 询" at bounding box center [598, 240] width 71 height 26
click at [660, 78] on div "注单管理" at bounding box center [657, 75] width 46 height 31
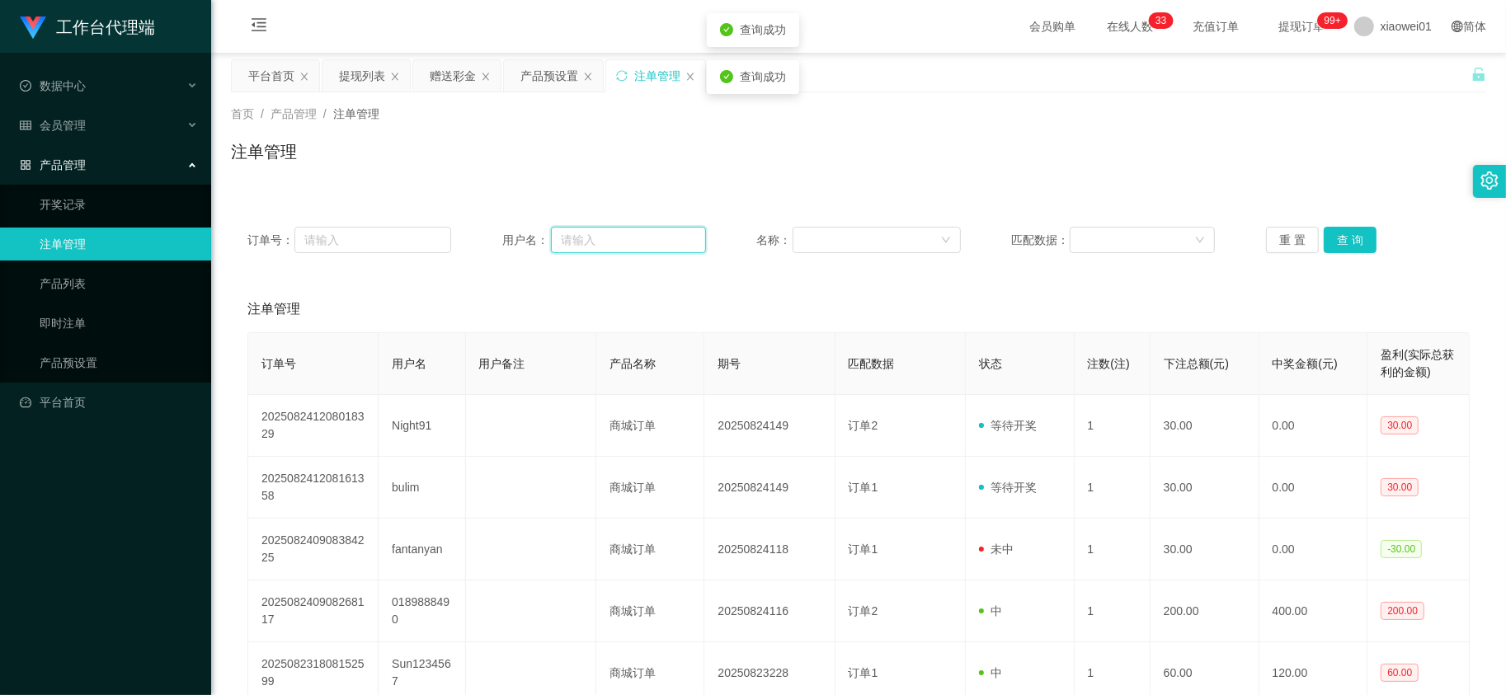
click at [635, 238] on input "text" at bounding box center [628, 240] width 155 height 26
paste input "limhe"
type input "limhe"
click at [1353, 241] on button "查 询" at bounding box center [1350, 240] width 53 height 26
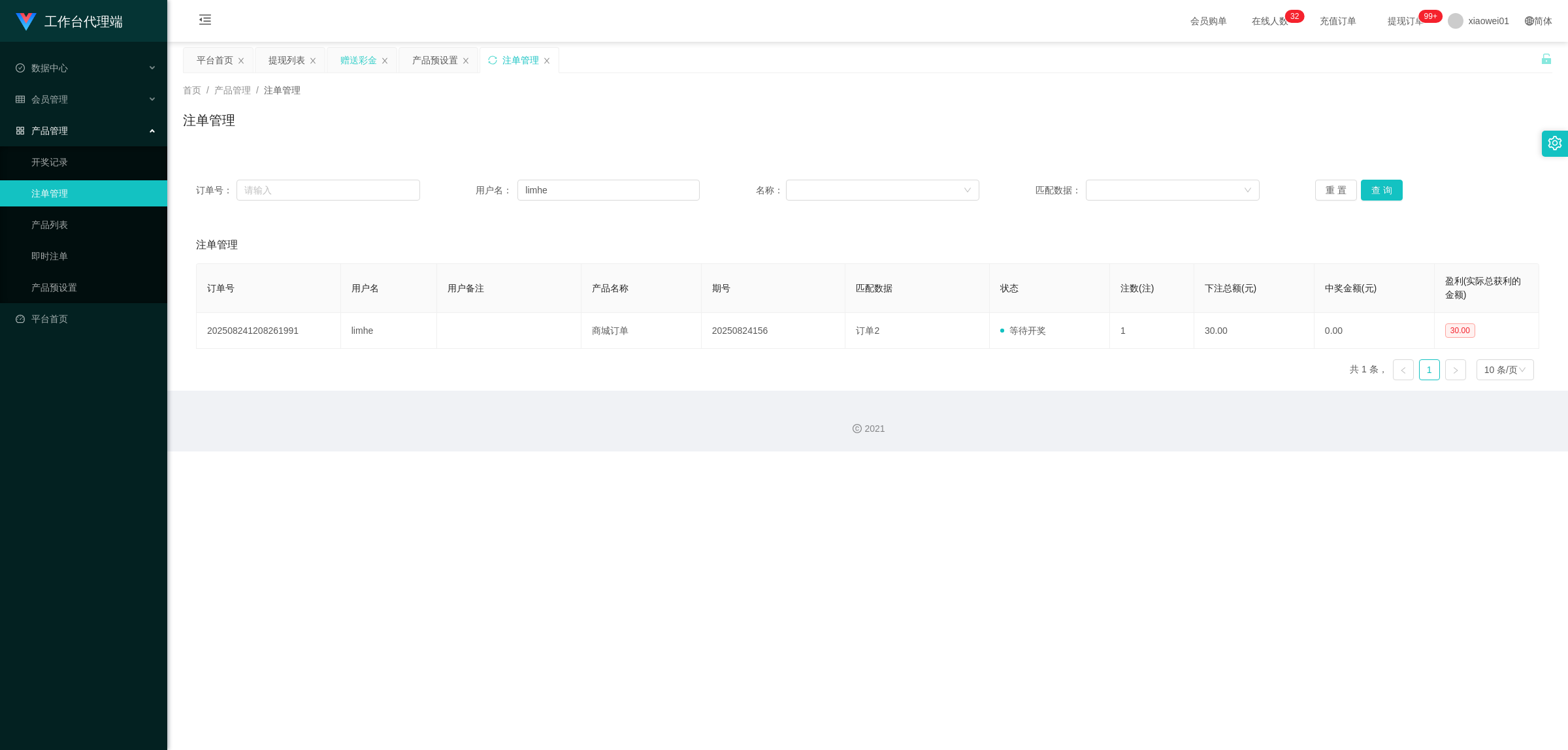
click at [350, 63] on div "赠送彩金" at bounding box center [359, 59] width 36 height 25
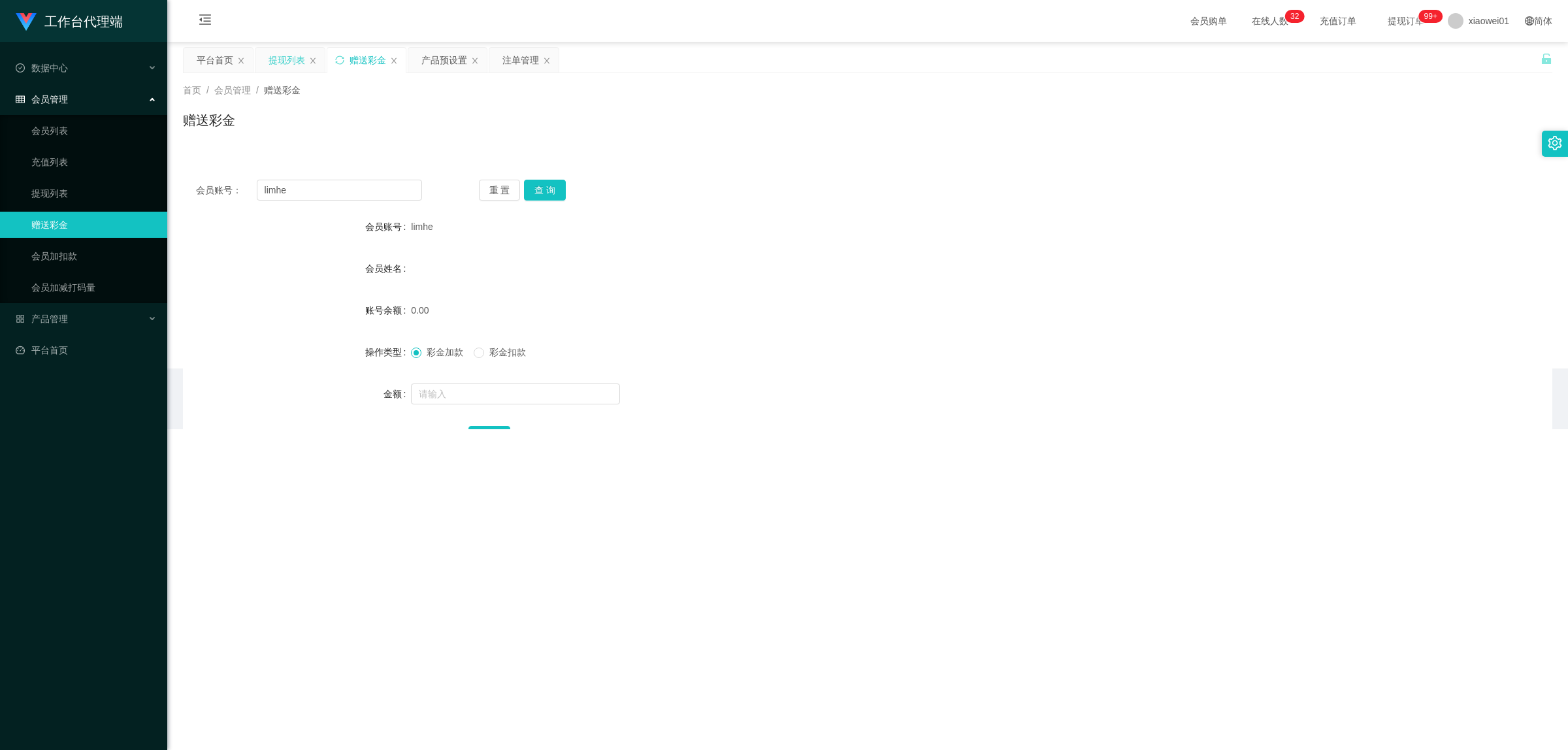
click at [262, 58] on div "提现列表" at bounding box center [289, 59] width 69 height 25
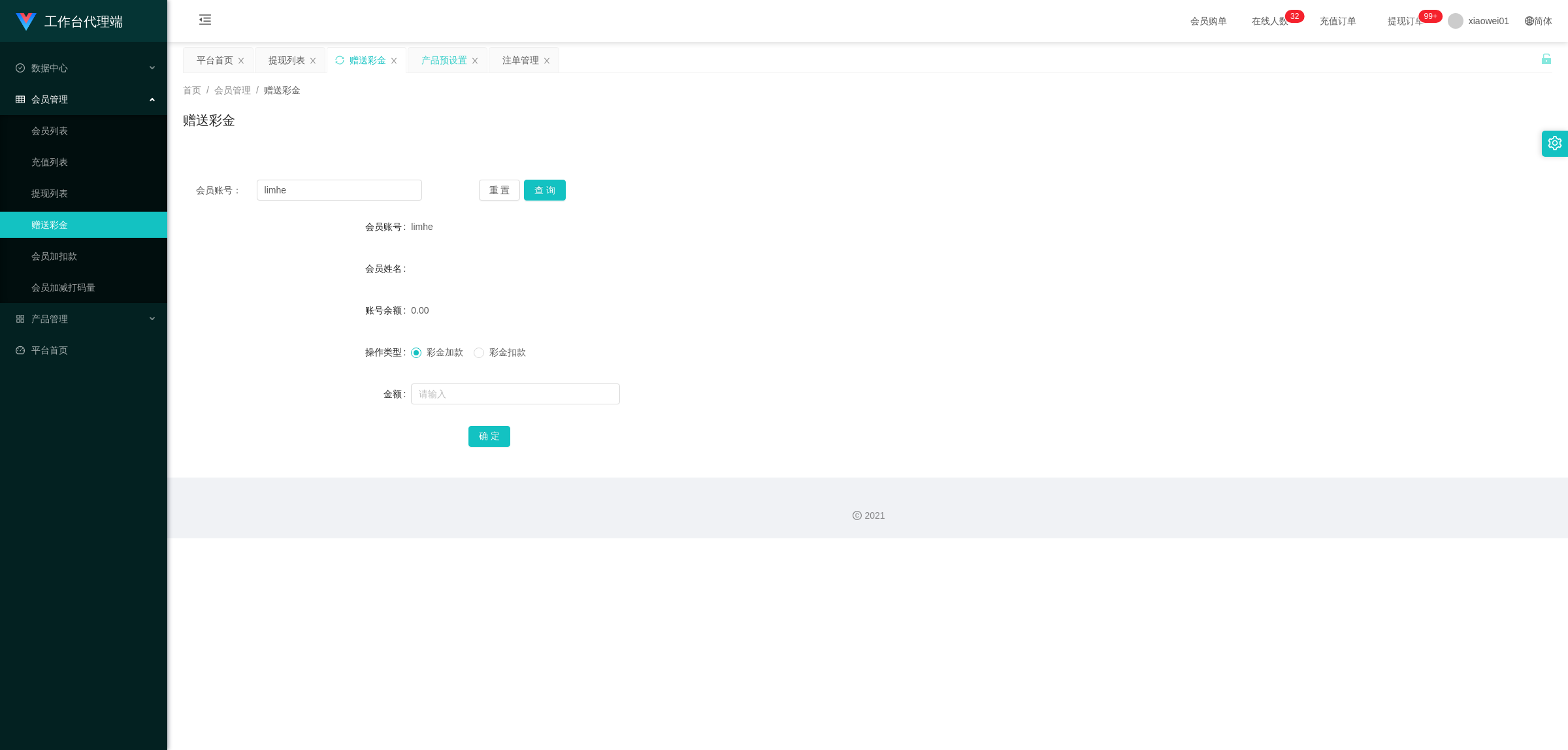
click at [425, 55] on div "产品预设置" at bounding box center [444, 59] width 46 height 25
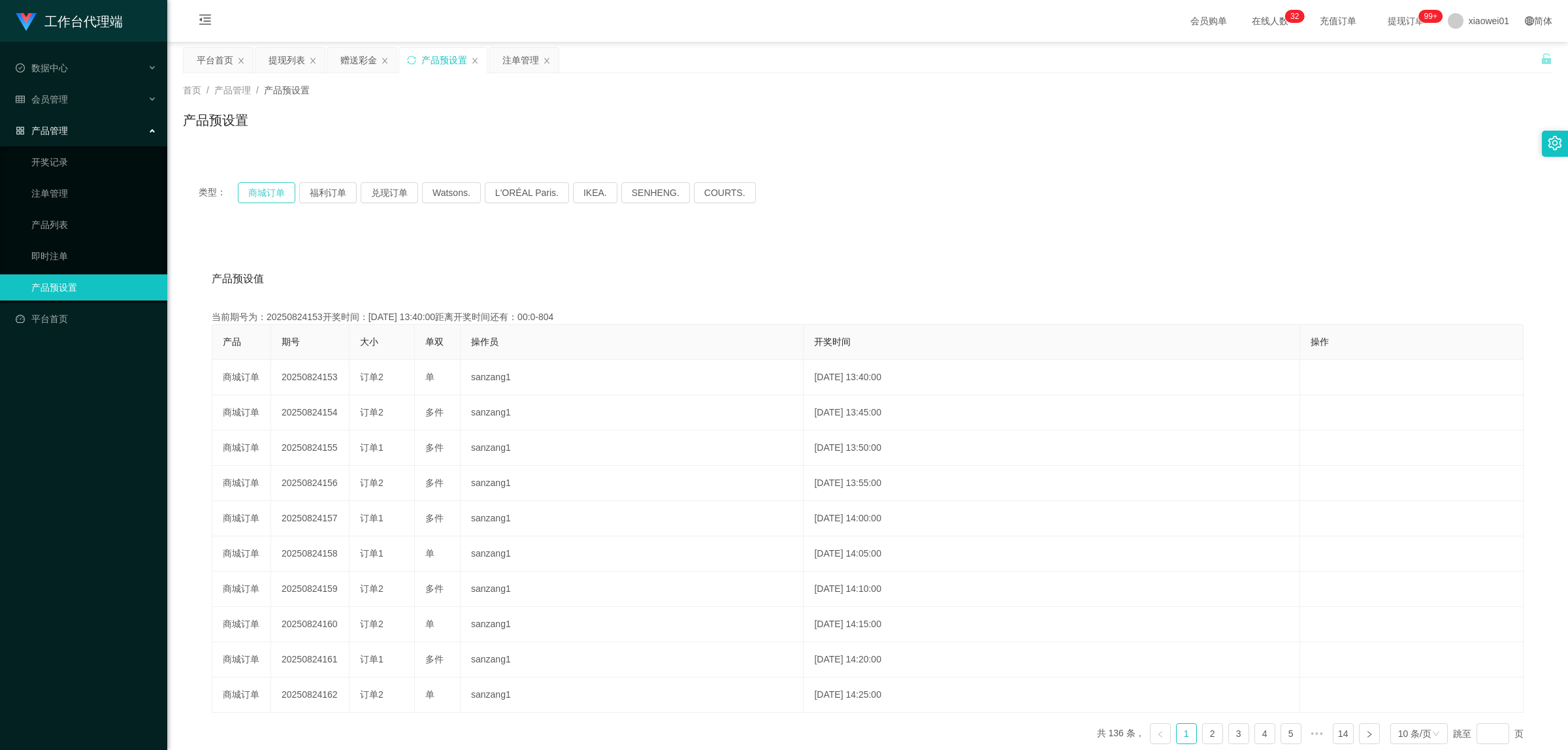
click at [282, 191] on button "商城订单" at bounding box center [266, 192] width 58 height 21
click at [281, 191] on button "商城订单" at bounding box center [266, 192] width 58 height 21
click at [322, 187] on button "福利订单" at bounding box center [328, 192] width 58 height 21
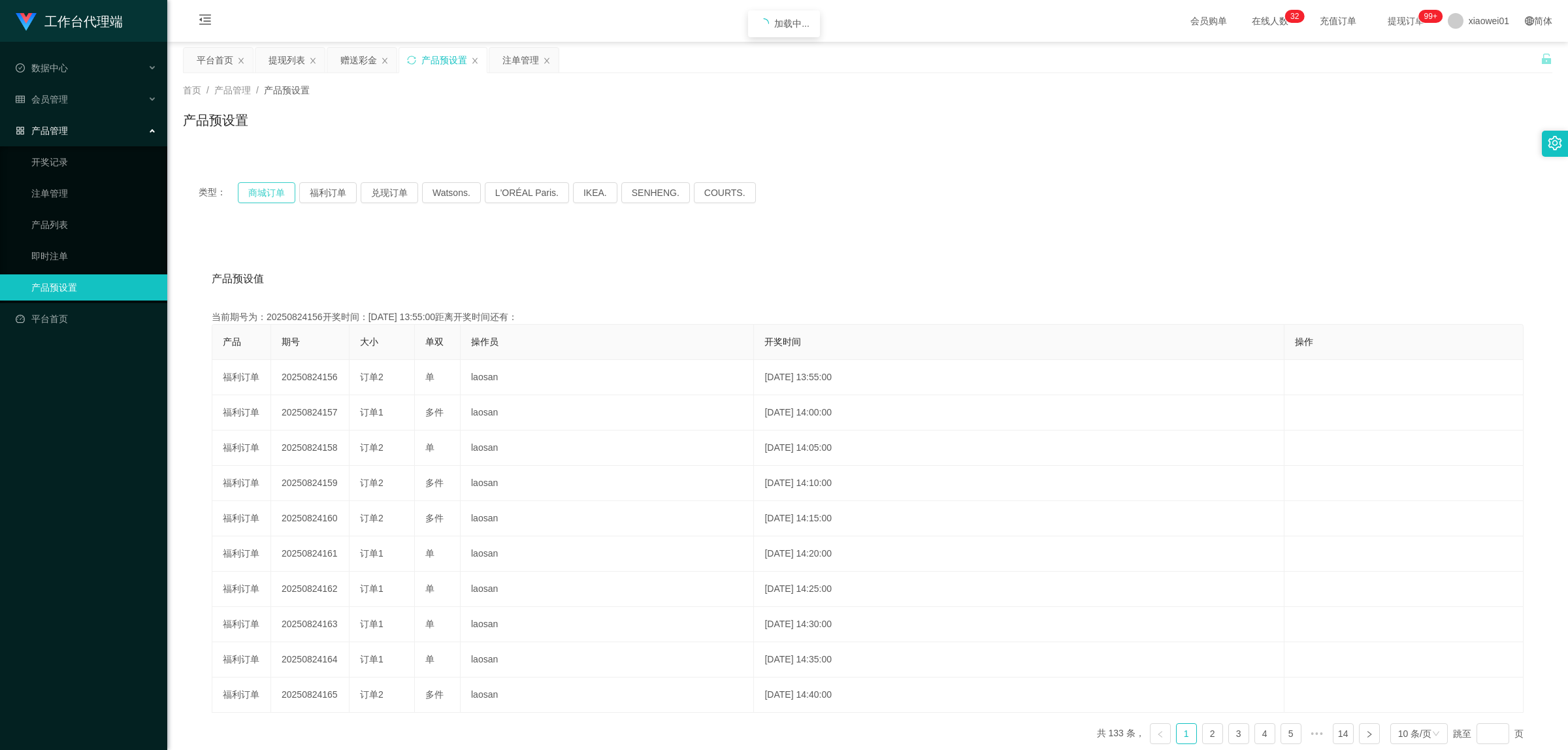
click at [273, 192] on button "商城订单" at bounding box center [266, 192] width 58 height 21
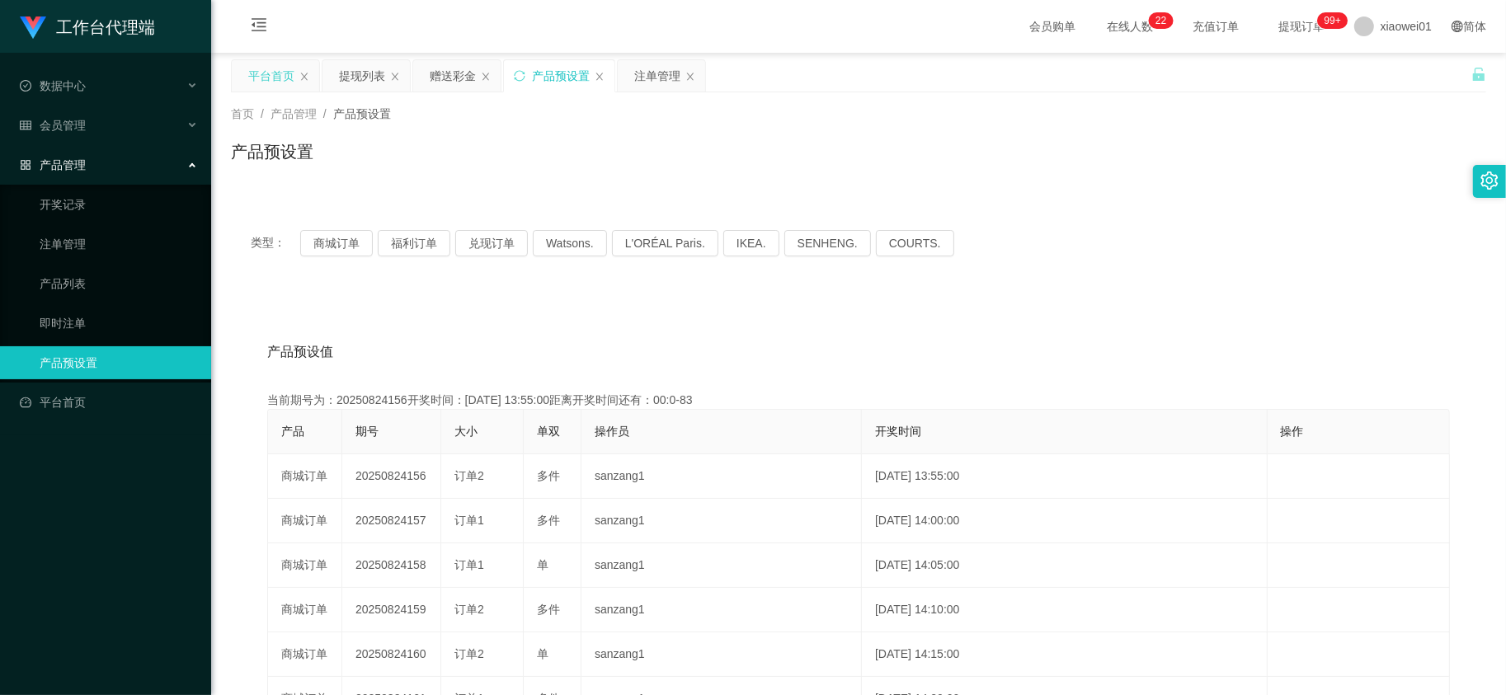
click at [289, 76] on div "平台首页" at bounding box center [271, 75] width 46 height 31
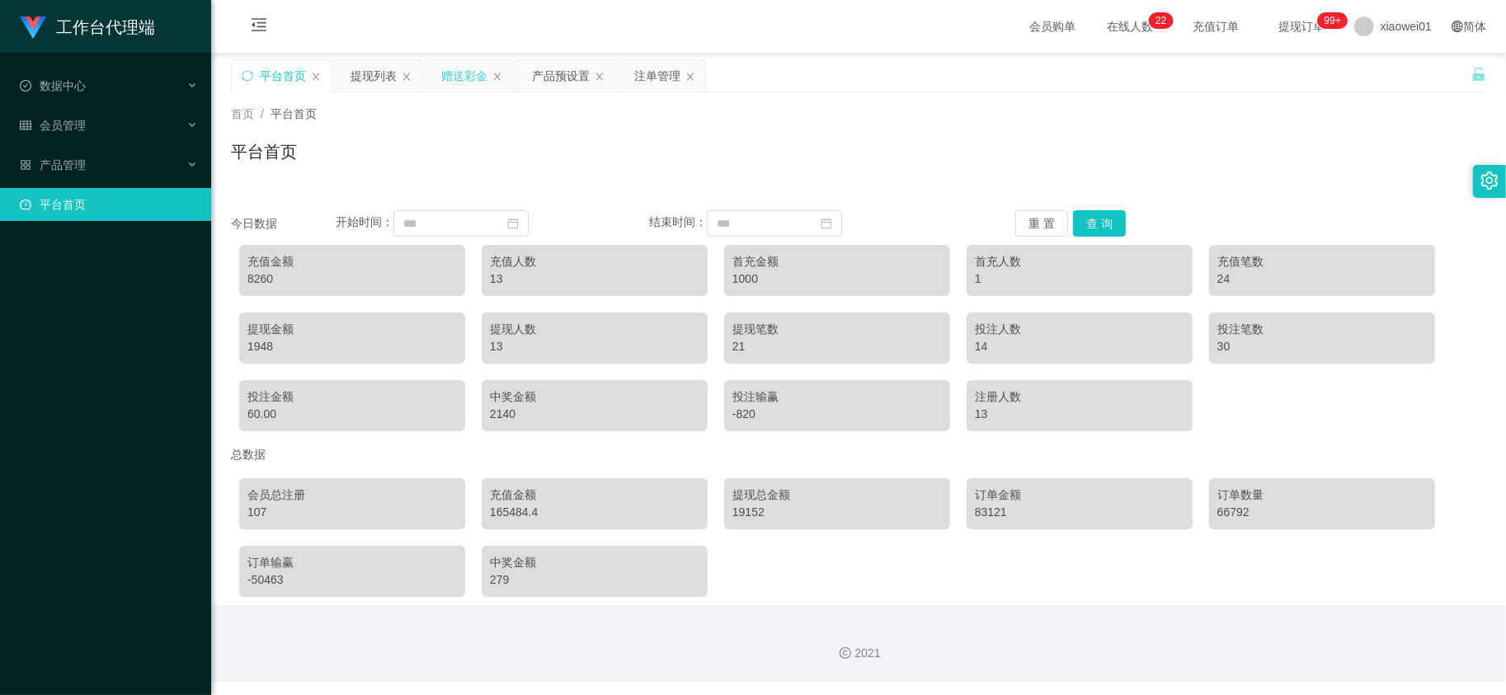
click at [468, 81] on div "赠送彩金" at bounding box center [464, 75] width 46 height 31
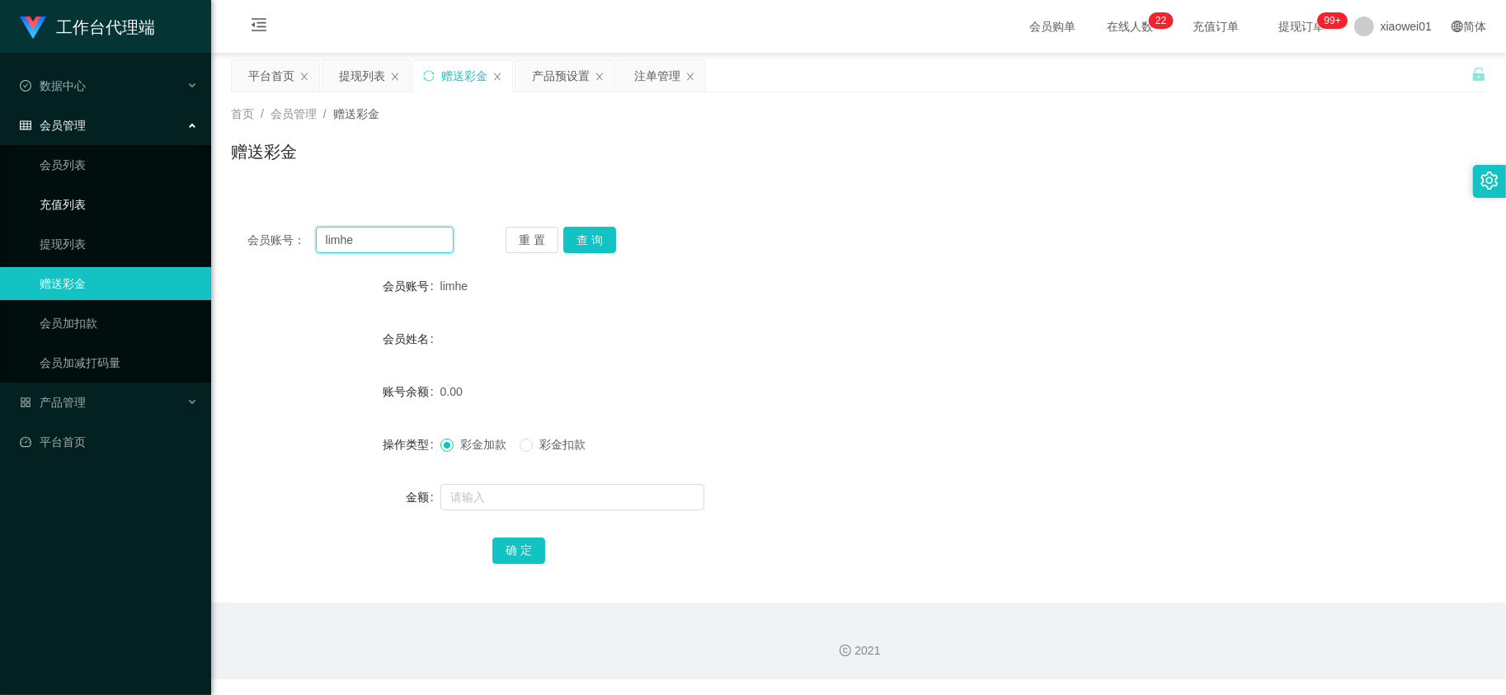
drag, startPoint x: 402, startPoint y: 239, endPoint x: 200, endPoint y: 212, distance: 203.9
click at [175, 204] on section "工作台代理端 数据中心 会员管理 会员列表 充值列表 提现列表 赠送彩金 会员加扣款 会员加减打码量 产品管理 开奖记录 注单管理 产品列表 即时注单 产品预…" at bounding box center [753, 340] width 1506 height 680
paste input "[PERSON_NAME]"
type input "[PERSON_NAME]"
click at [590, 241] on button "查 询" at bounding box center [589, 240] width 53 height 26
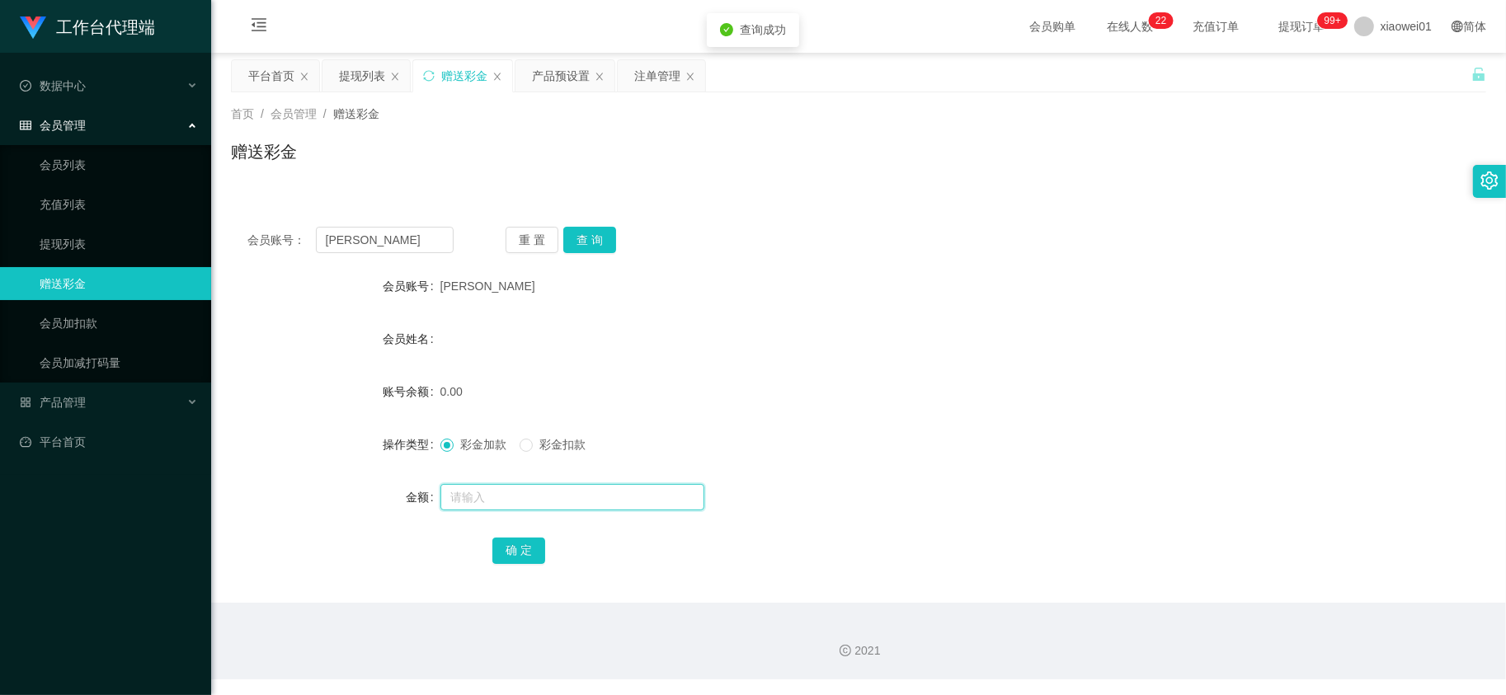
click at [533, 501] on input "text" at bounding box center [572, 497] width 264 height 26
type input "30"
click at [518, 553] on button "确 定" at bounding box center [518, 551] width 53 height 26
click at [855, 336] on div "会员姓名" at bounding box center [858, 338] width 1255 height 33
click at [543, 81] on div "产品预设置" at bounding box center [561, 75] width 58 height 31
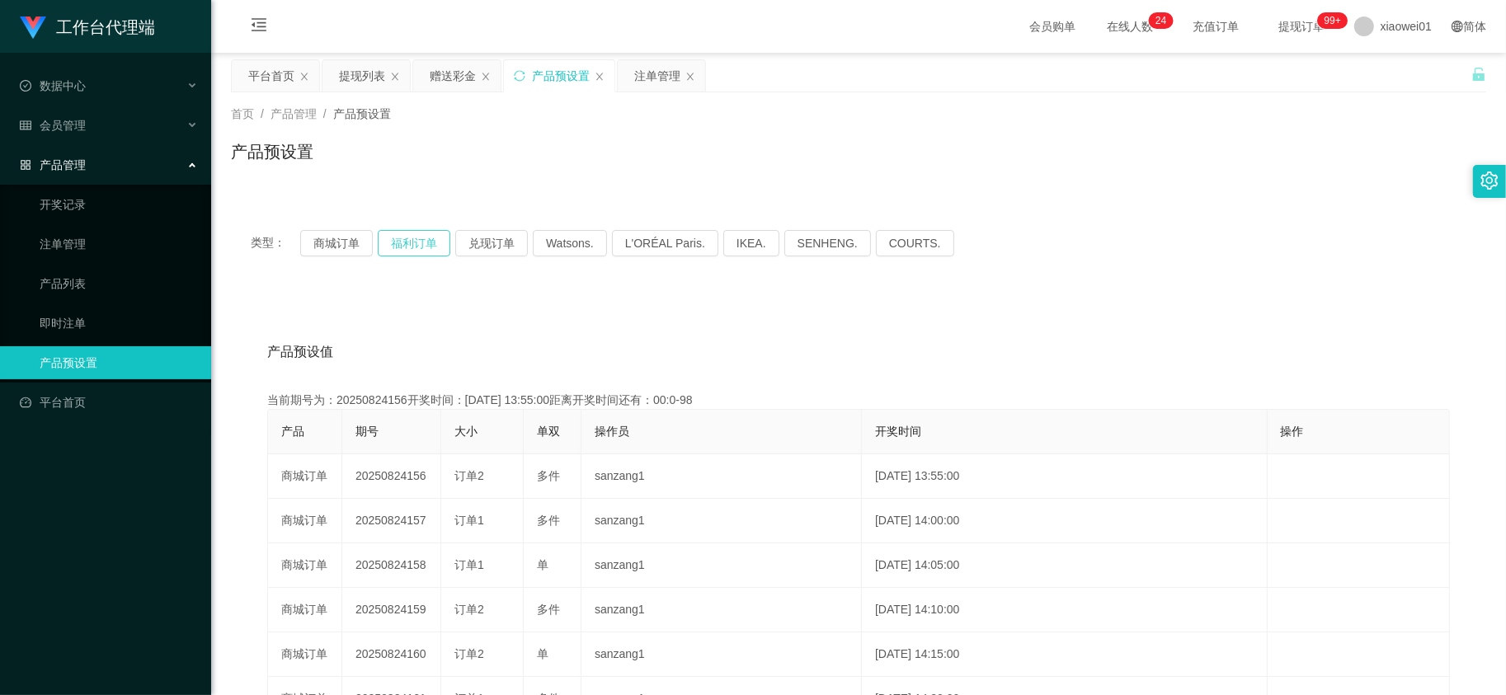
click at [445, 240] on button "福利订单" at bounding box center [414, 243] width 73 height 26
click at [364, 231] on button "商城订单" at bounding box center [336, 243] width 73 height 26
click at [343, 239] on button "商城订单" at bounding box center [336, 243] width 73 height 26
click at [319, 261] on div "类型： 商城订单 福利订单 兑现订单 Watsons. L'ORÉAL Paris. IKEA. [GEOGRAPHIC_DATA]. COURTS." at bounding box center [858, 243] width 1255 height 66
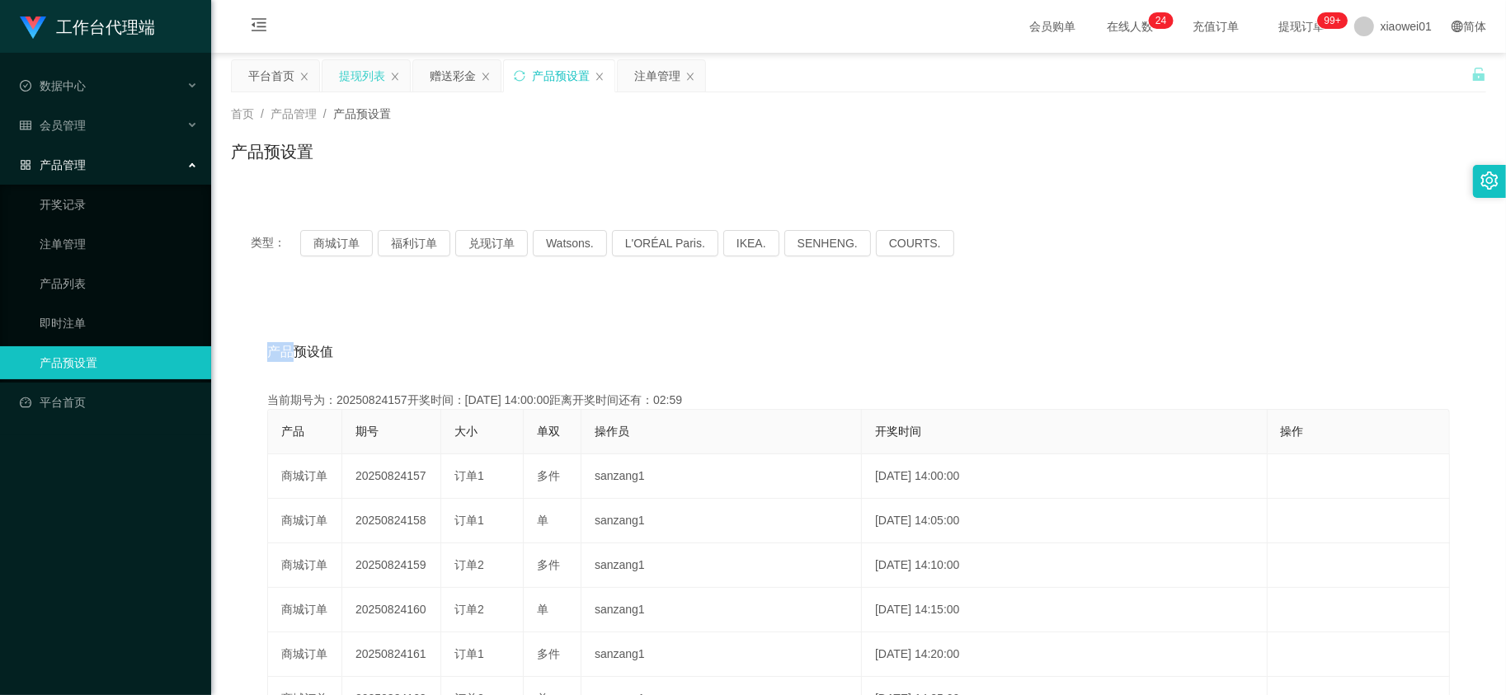
click at [357, 75] on div "提现列表" at bounding box center [362, 75] width 46 height 31
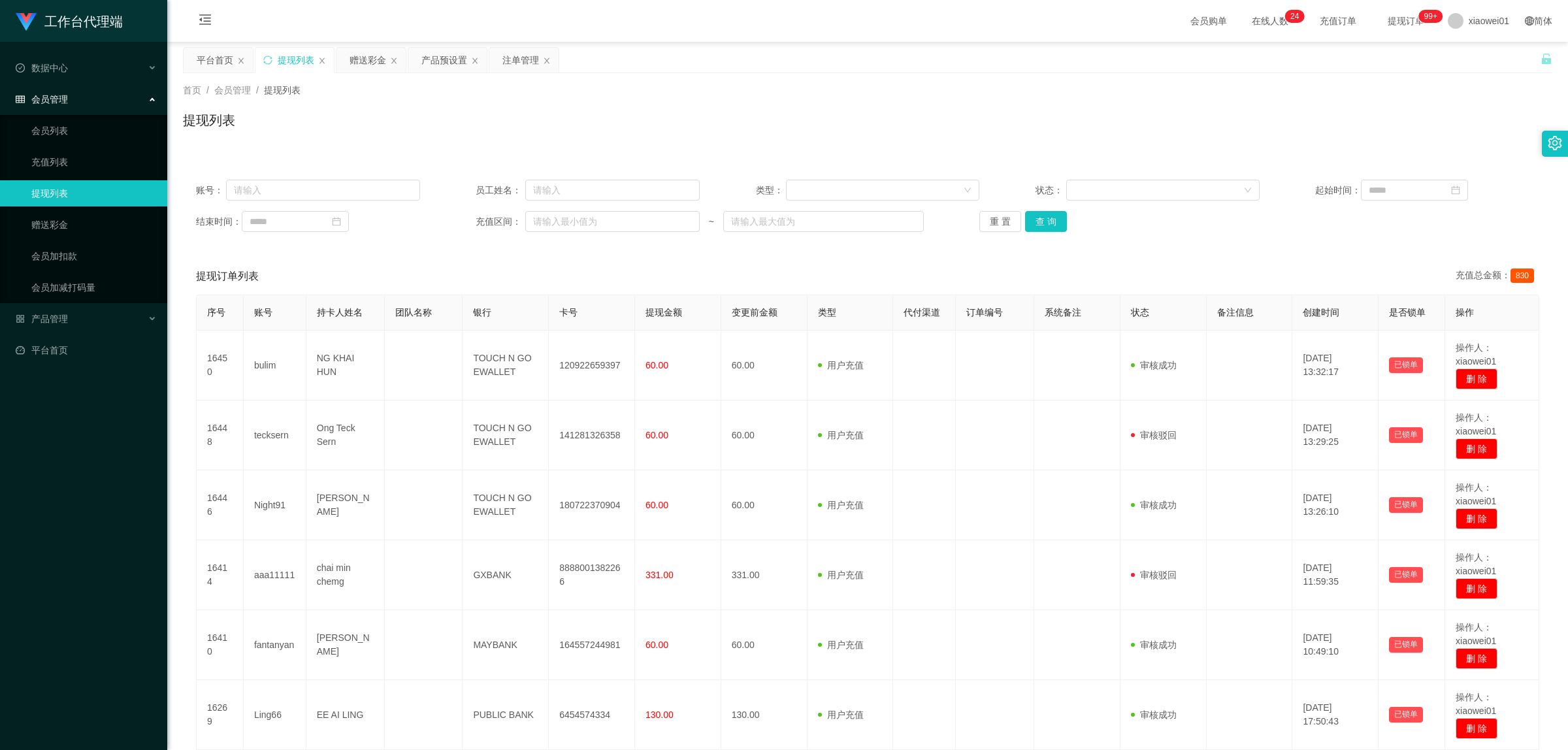
click at [1068, 218] on div "重 置 查 询" at bounding box center [1091, 221] width 224 height 21
click at [1053, 218] on button "查 询" at bounding box center [1046, 221] width 42 height 21
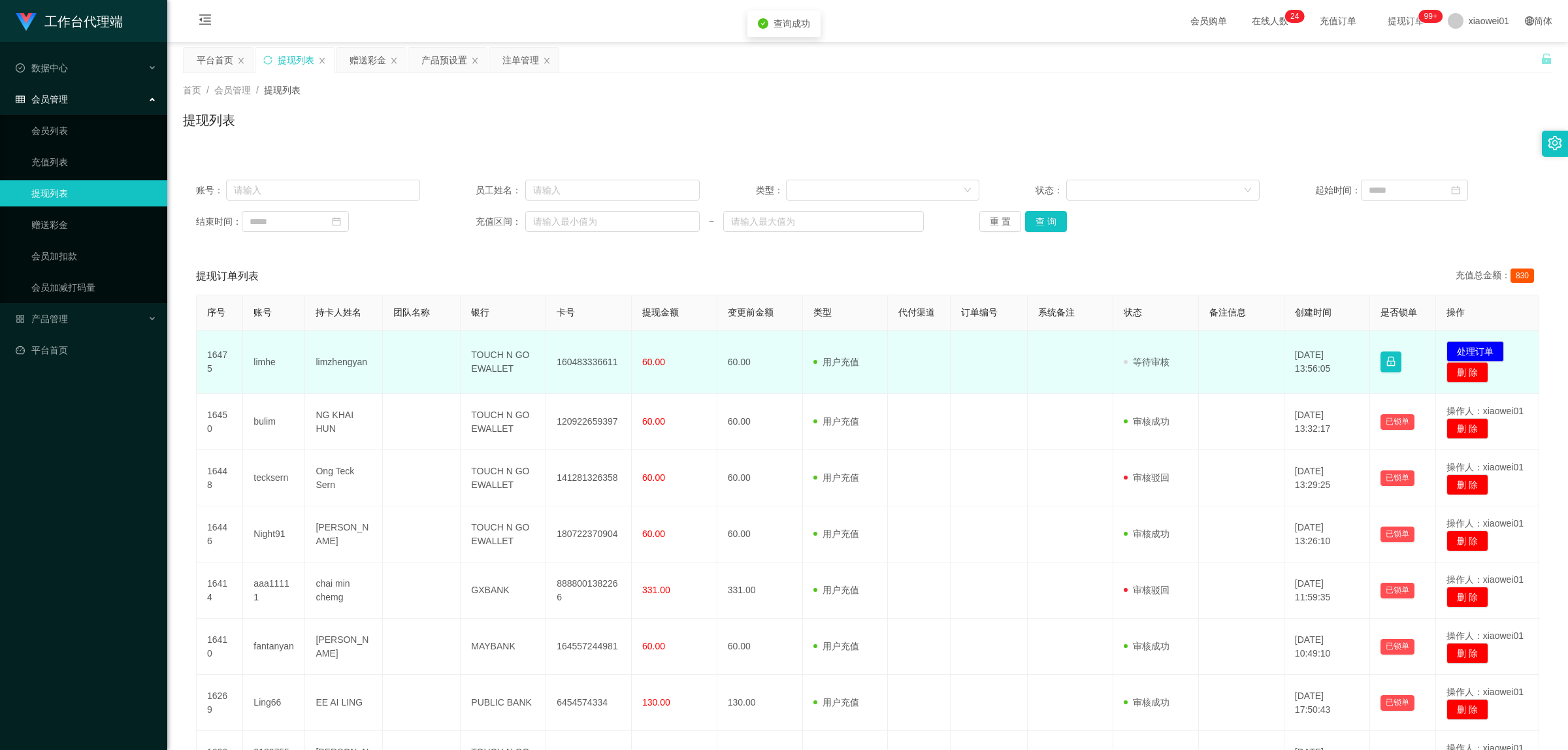
click at [576, 364] on td "160483336611" at bounding box center [589, 362] width 86 height 63
copy td "160483336611"
click at [1192, 341] on td "发起代付 处理订单 删 除" at bounding box center [1488, 362] width 103 height 63
click at [1192, 345] on button "处理订单" at bounding box center [1475, 351] width 58 height 21
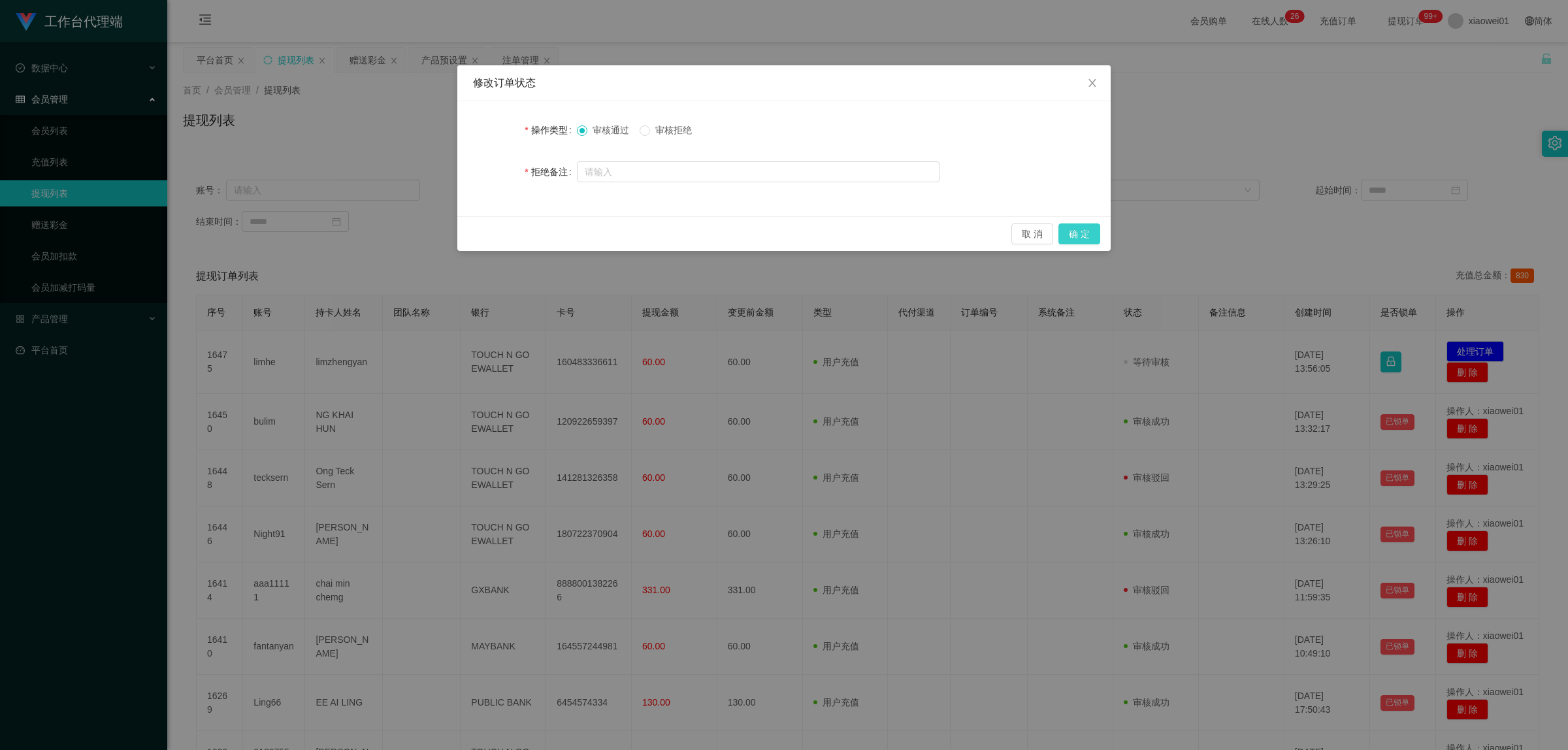
click at [1088, 235] on button "确 定" at bounding box center [1079, 234] width 42 height 21
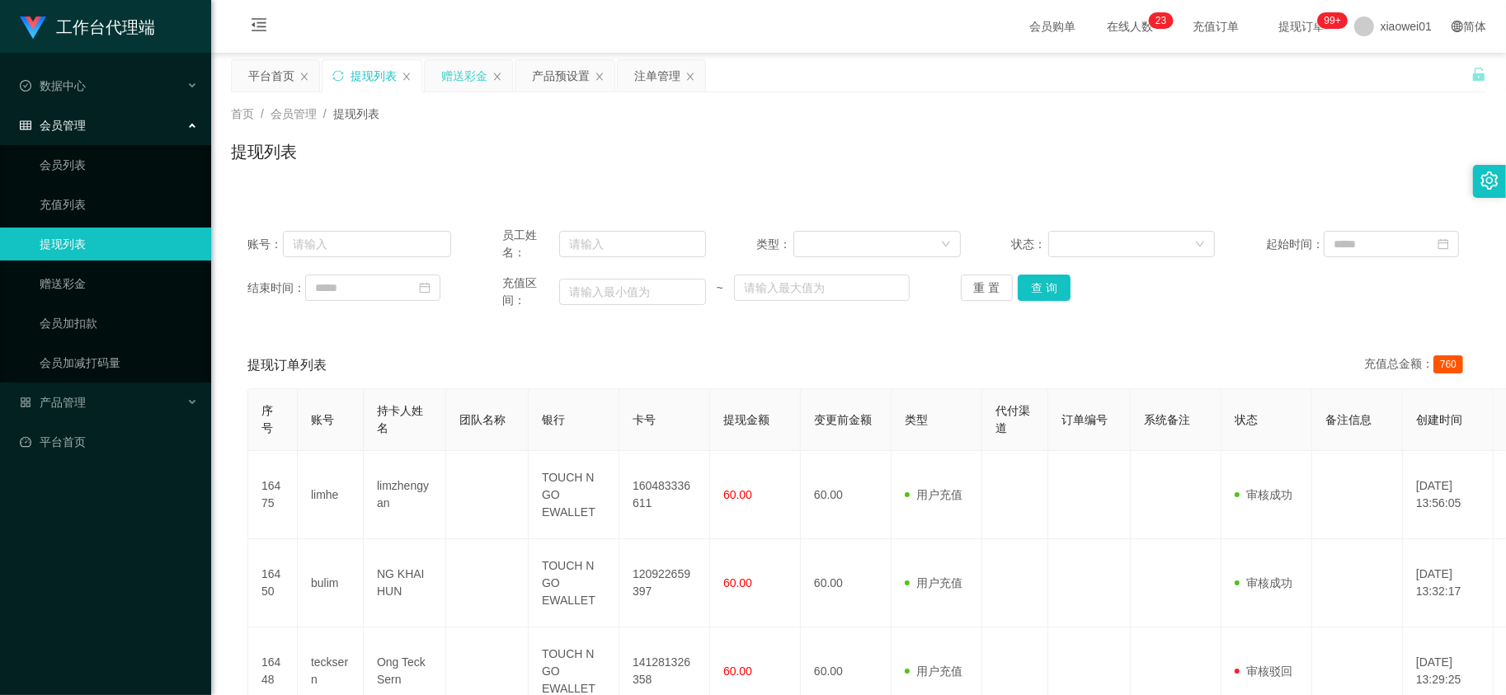
click at [463, 66] on div "赠送彩金" at bounding box center [464, 75] width 46 height 31
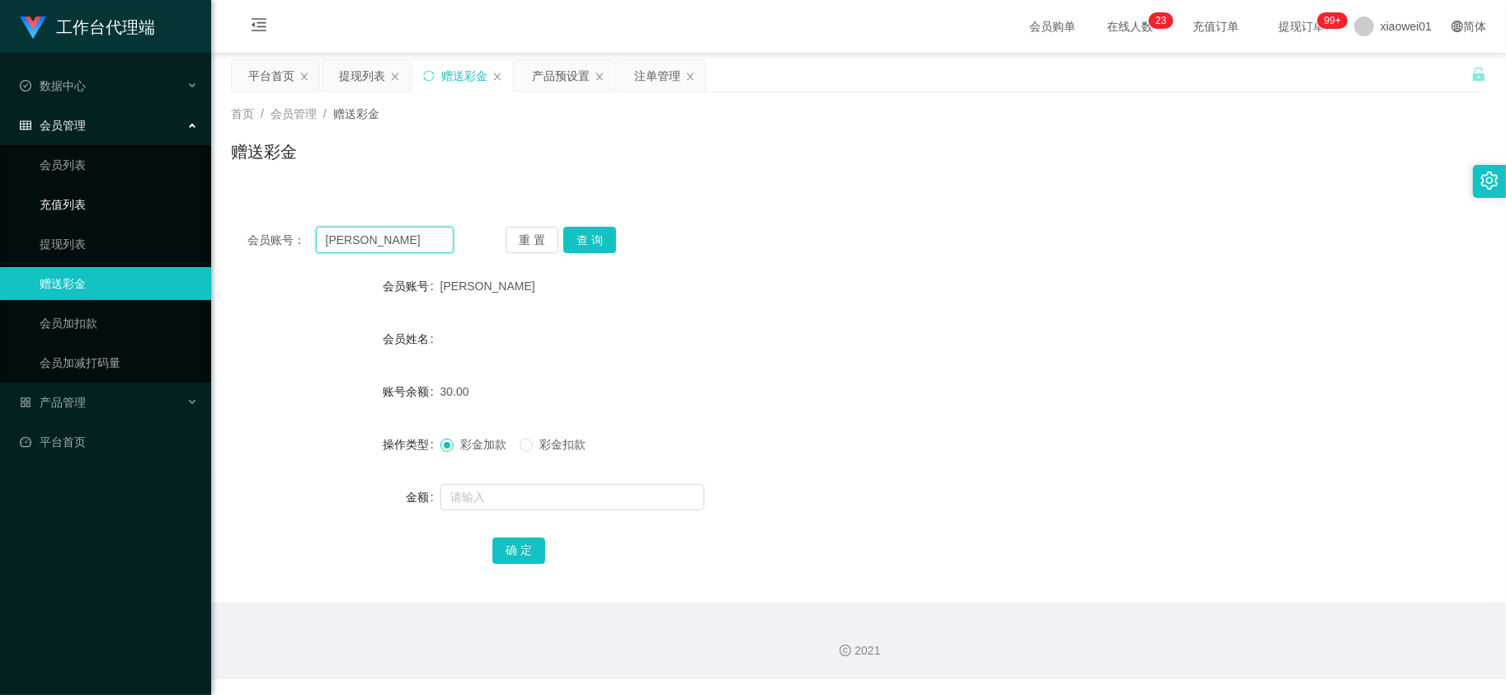
drag, startPoint x: 418, startPoint y: 245, endPoint x: 180, endPoint y: 215, distance: 240.2
click at [184, 216] on section "工作台代理端 数据中心 会员管理 会员列表 充值列表 提现列表 赠送彩金 会员加扣款 会员加减打码量 产品管理 开奖记录 注单管理 产品列表 即时注单 产品预…" at bounding box center [753, 340] width 1506 height 680
paste input "aaa111"
type input "aaa111"
click at [583, 219] on div "会员账号： aaa111 重 置 查 询 会员账号 Evelyn 会员姓名 账号余额 30.00 操作类型 彩金加款 彩金扣款 金额 确 定" at bounding box center [858, 406] width 1255 height 393
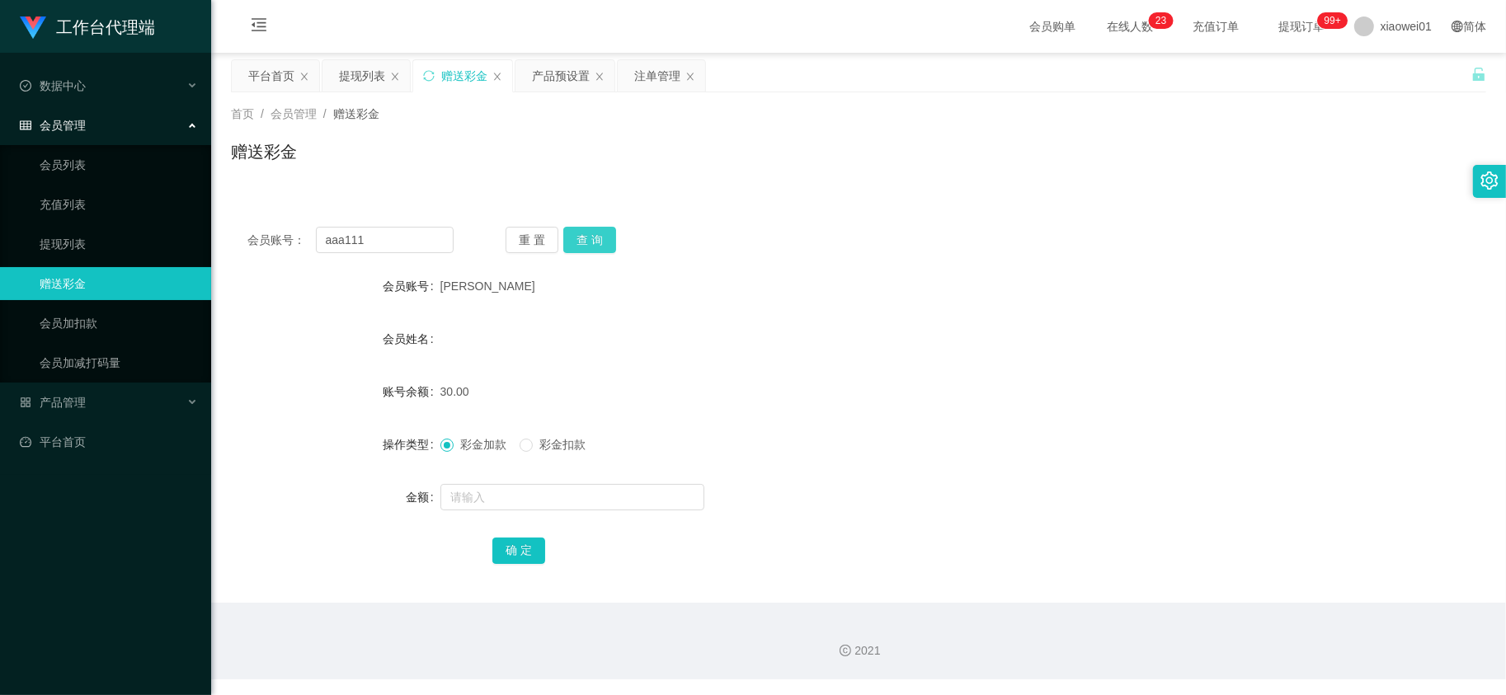
click at [595, 227] on button "查 询" at bounding box center [589, 240] width 53 height 26
drag, startPoint x: 613, startPoint y: 248, endPoint x: 608, endPoint y: 260, distance: 12.6
click at [613, 248] on button "查 询" at bounding box center [589, 240] width 53 height 26
click at [602, 260] on div "会员账号： aaa111 重 置 查 询 会员账号 aaa111 会员姓名 [PERSON_NAME] 账号余额 0.00 操作类型 彩金加款 彩金扣款 金额…" at bounding box center [858, 406] width 1255 height 393
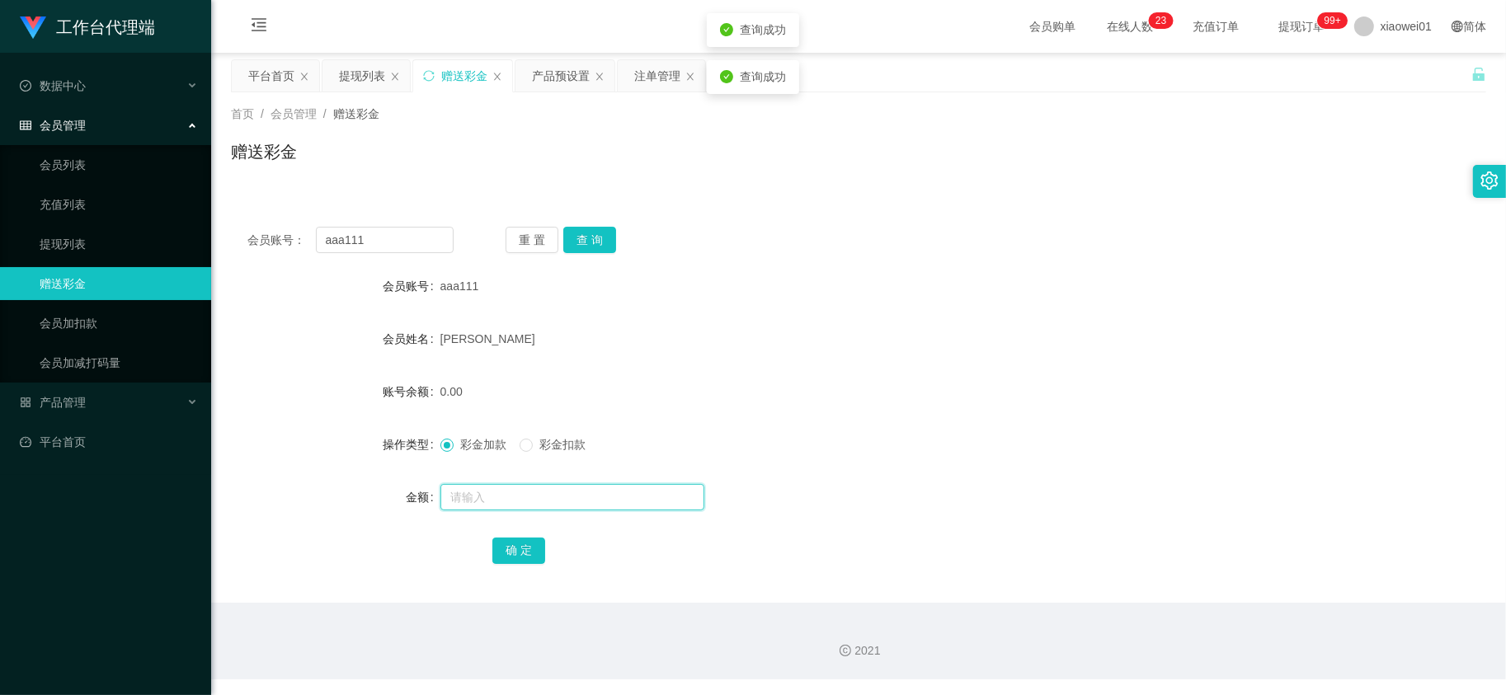
drag, startPoint x: 518, startPoint y: 489, endPoint x: 520, endPoint y: 512, distance: 23.2
click at [520, 512] on div at bounding box center [806, 497] width 732 height 33
type input "350"
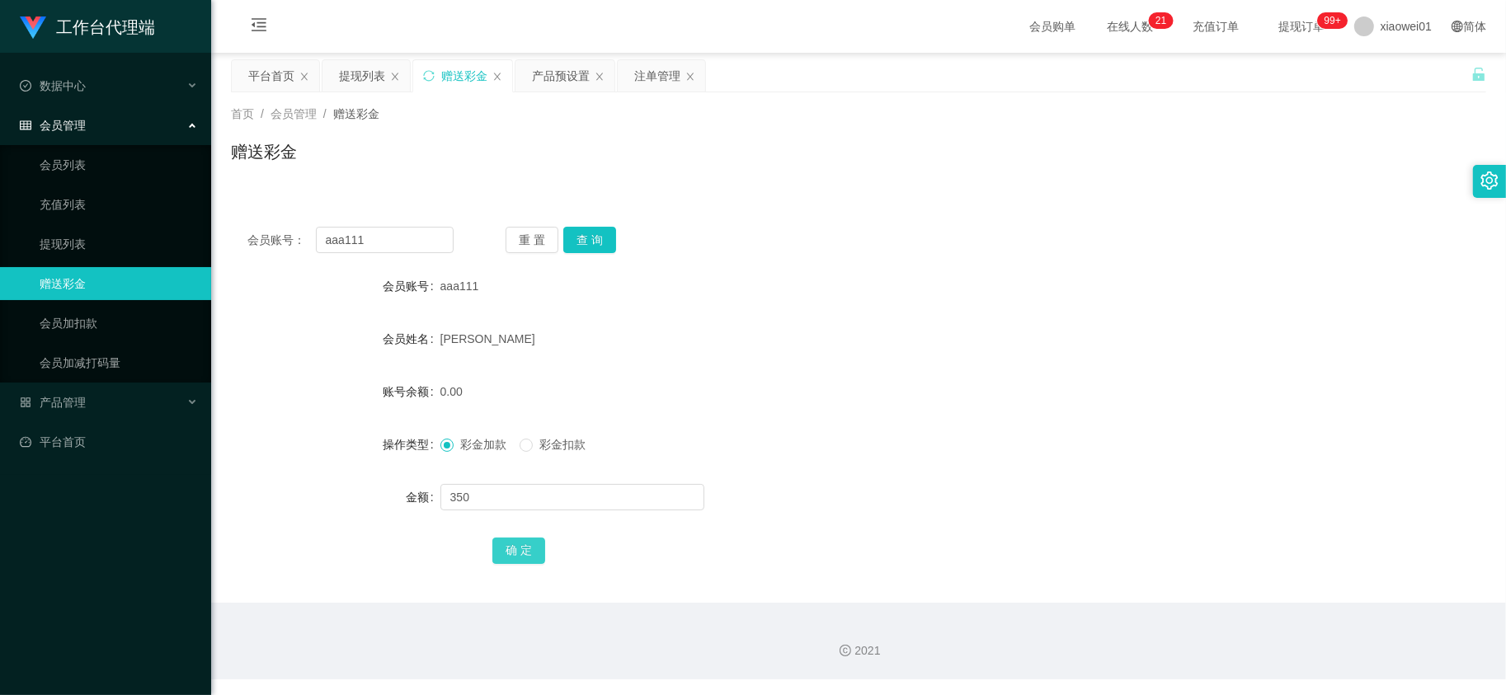
click at [538, 551] on button "确 定" at bounding box center [518, 551] width 53 height 26
click at [540, 454] on label "彩金扣款" at bounding box center [556, 444] width 73 height 17
click at [518, 496] on input "text" at bounding box center [572, 497] width 264 height 26
click at [458, 446] on span "彩金加款" at bounding box center [483, 444] width 59 height 13
click at [473, 489] on input "text" at bounding box center [572, 497] width 264 height 26
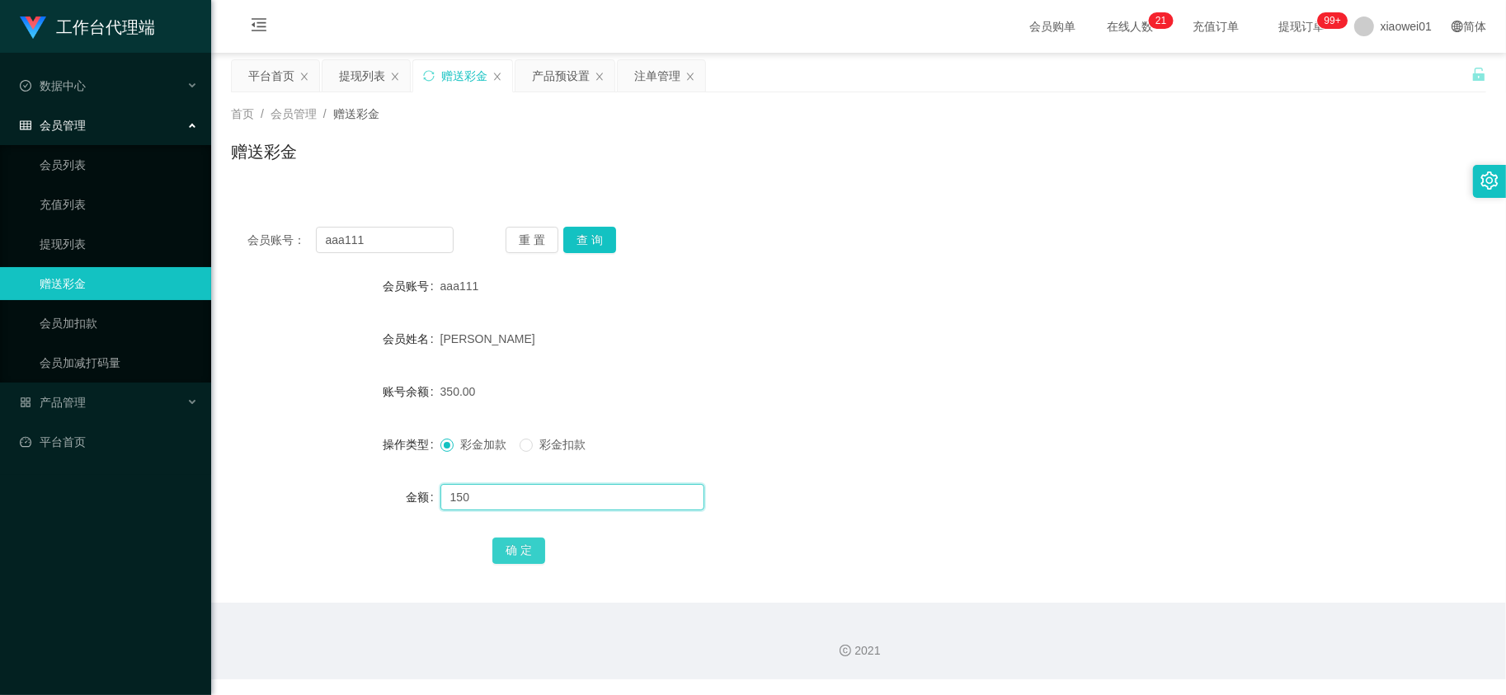
type input "150"
click at [509, 551] on button "确 定" at bounding box center [518, 551] width 53 height 26
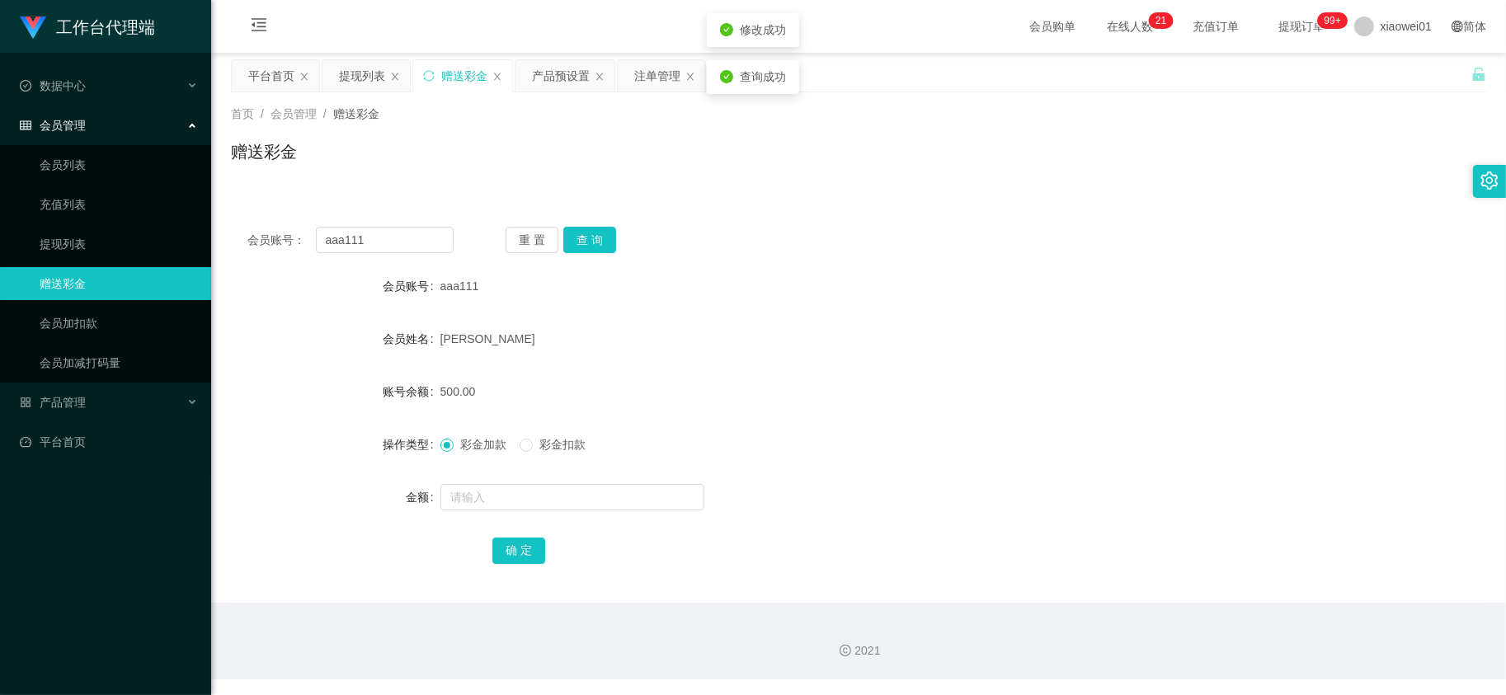
click at [863, 308] on form "会员账号 aaa111 会员姓名 [PERSON_NAME] 账号余额 500.00 操作类型 彩金加款 彩金扣款 金额 确 定" at bounding box center [858, 418] width 1255 height 297
click at [910, 299] on div "aaa111" at bounding box center [806, 286] width 732 height 33
click at [360, 64] on div "提现列表" at bounding box center [362, 75] width 46 height 31
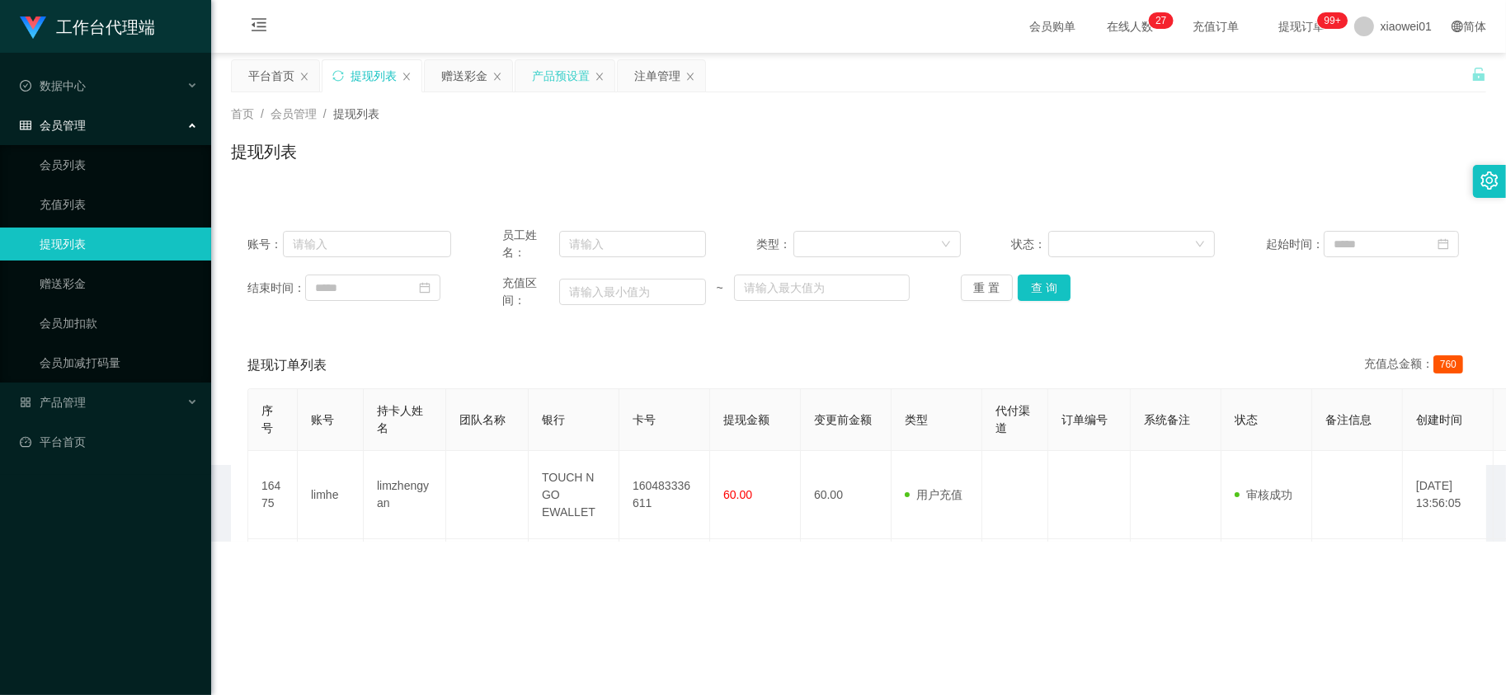
click at [563, 78] on div "产品预设置" at bounding box center [561, 75] width 58 height 31
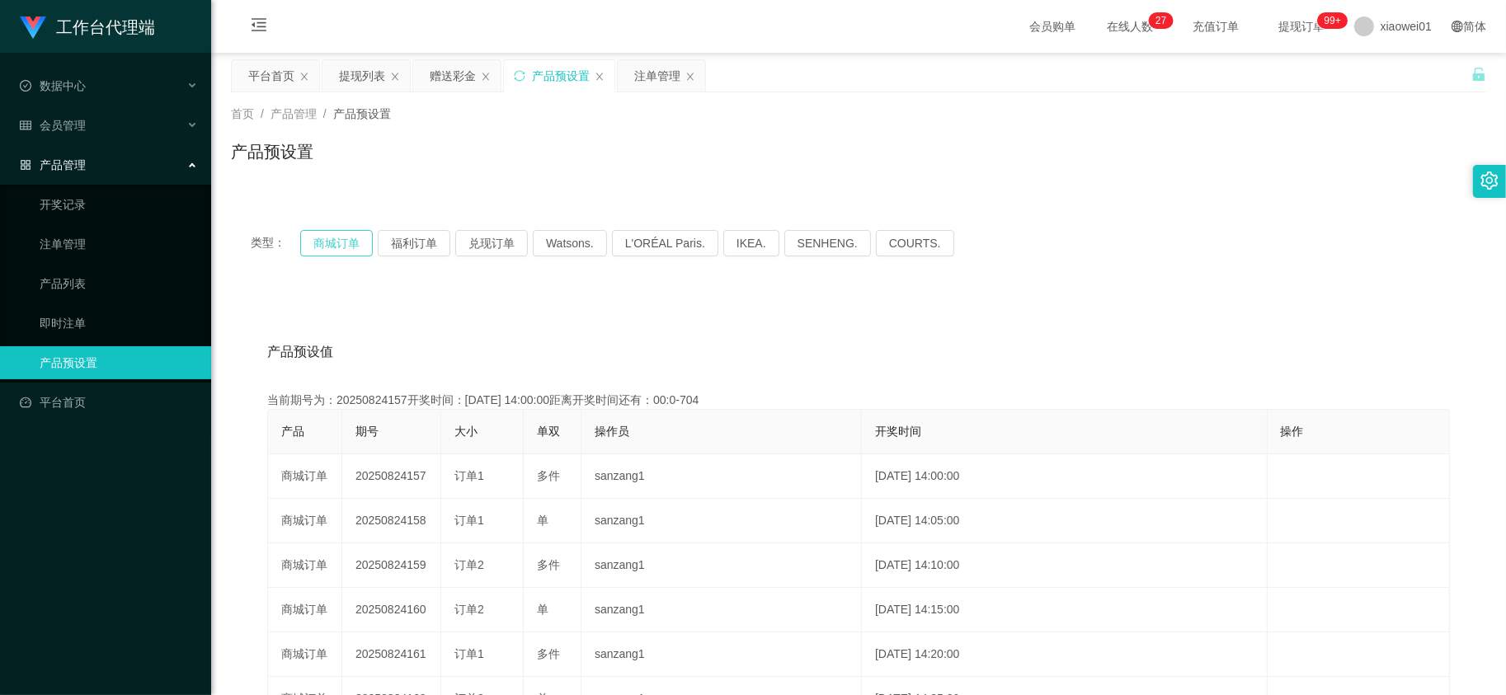
click at [344, 242] on button "商城订单" at bounding box center [336, 243] width 73 height 26
click at [633, 74] on div "注单管理" at bounding box center [661, 75] width 87 height 31
click at [645, 75] on div "注单管理" at bounding box center [657, 75] width 46 height 31
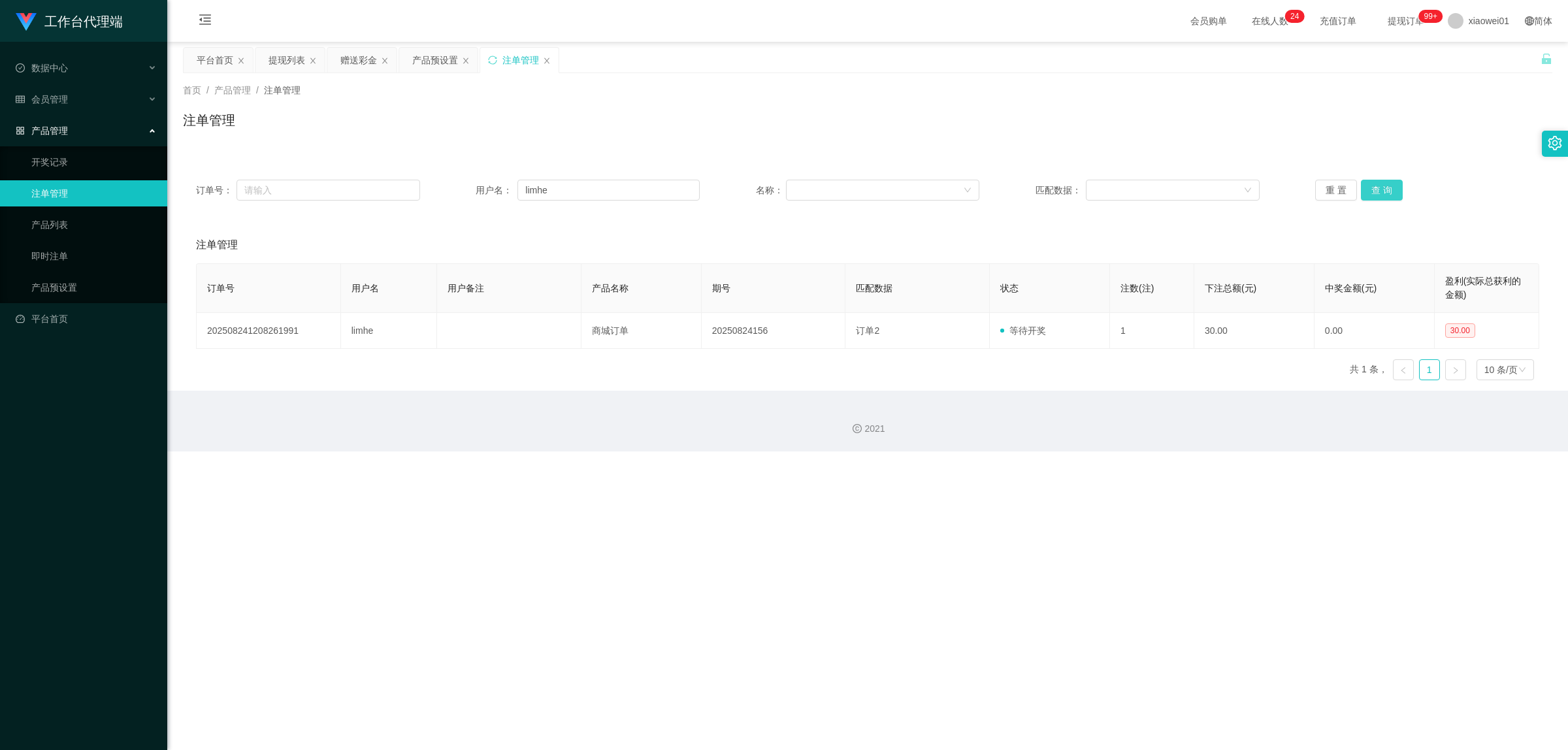
click at [1192, 193] on button "查 询" at bounding box center [1382, 190] width 42 height 21
drag, startPoint x: 672, startPoint y: 194, endPoint x: 181, endPoint y: 173, distance: 491.4
click at [190, 180] on div "订单号： 用户名： limhe 名称： 匹配数据： 重 置 查 询" at bounding box center [868, 189] width 1370 height 47
click at [1192, 191] on button "查 询" at bounding box center [1382, 190] width 42 height 21
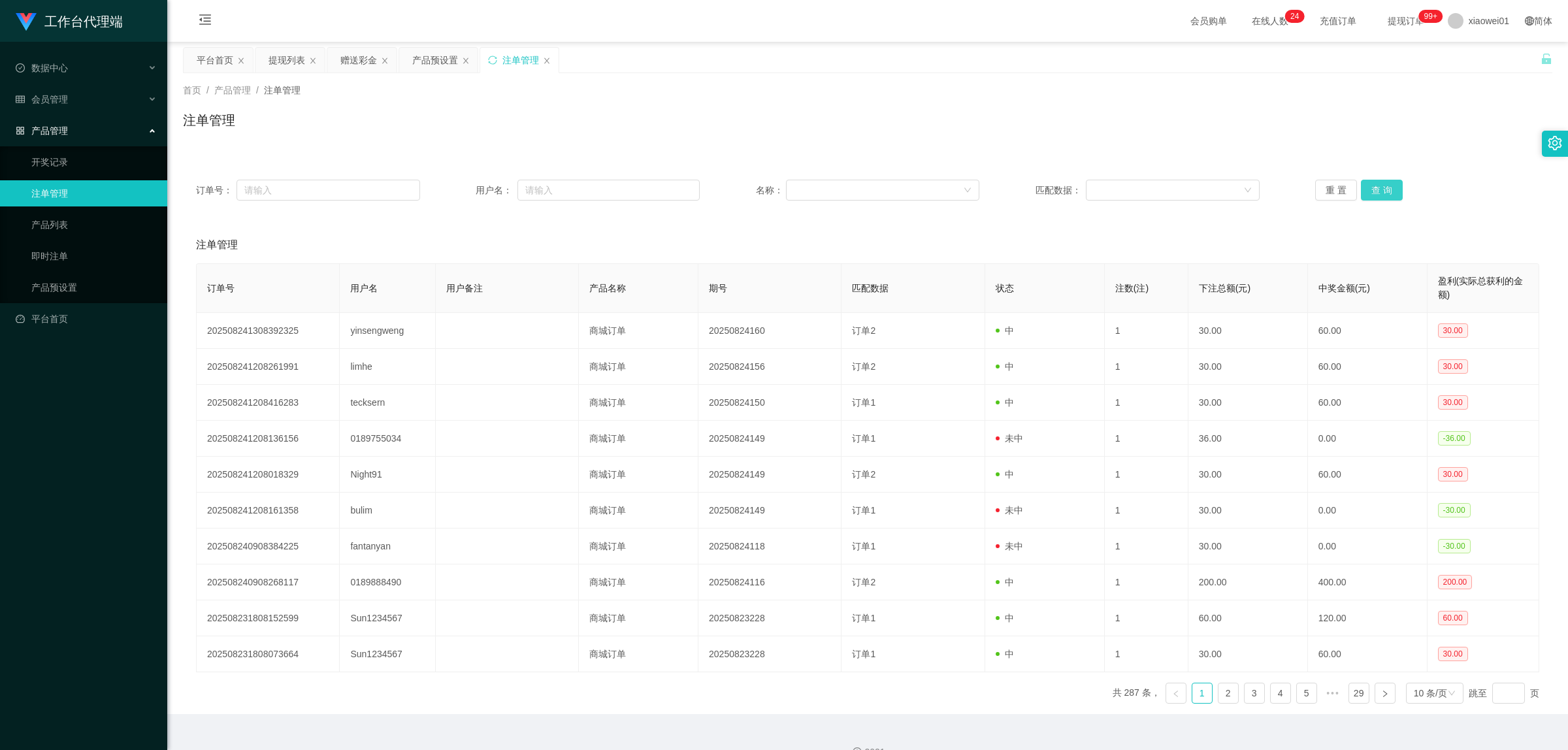
click at [1192, 191] on button "查 询" at bounding box center [1382, 190] width 42 height 21
click at [428, 59] on div "产品预设置" at bounding box center [435, 59] width 46 height 25
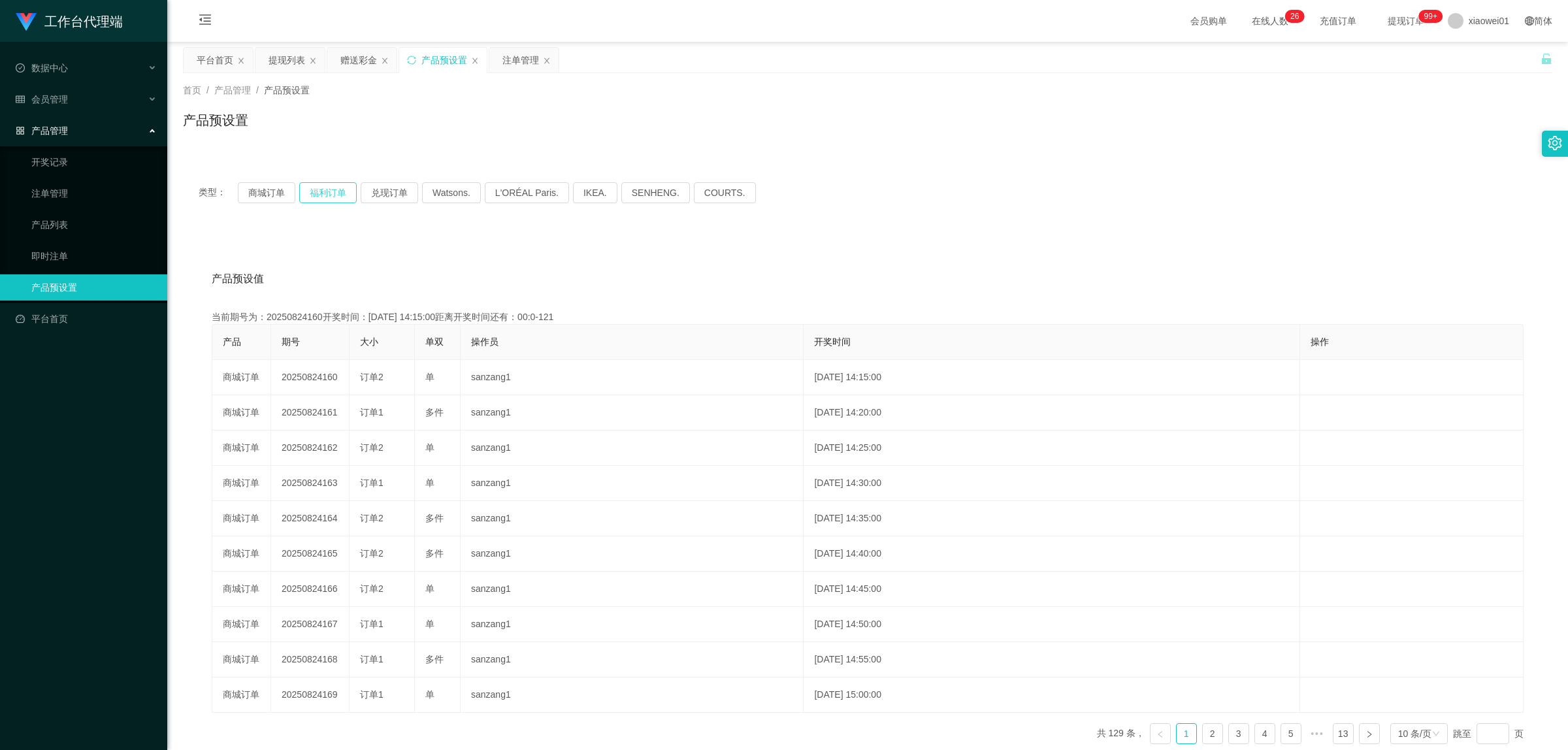
click at [338, 197] on button "福利订单" at bounding box center [328, 192] width 58 height 21
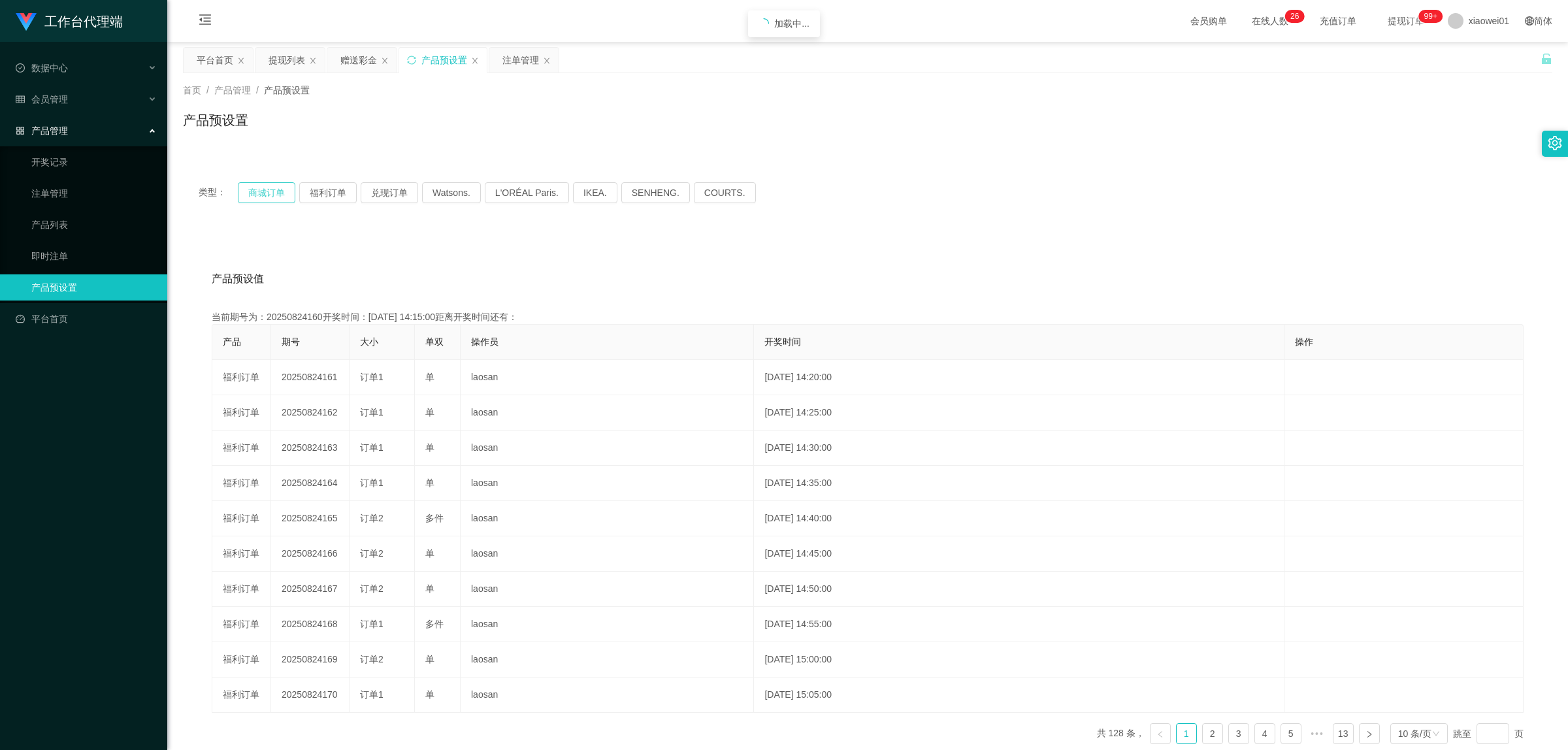
click at [278, 195] on button "商城订单" at bounding box center [266, 192] width 58 height 21
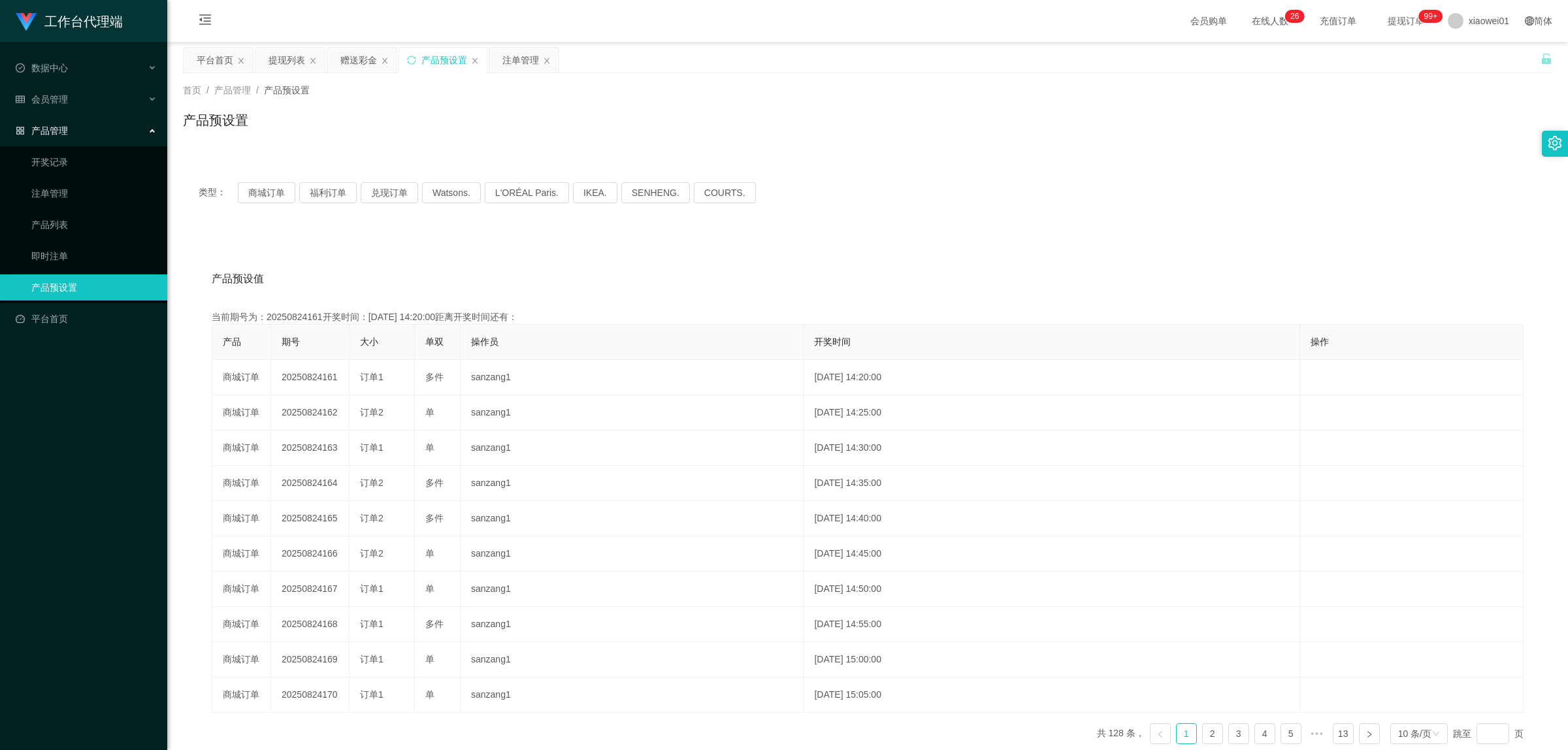
click at [1158, 128] on div "产品预设置" at bounding box center [868, 125] width 1370 height 30
click at [347, 55] on div "赠送彩金" at bounding box center [359, 59] width 36 height 25
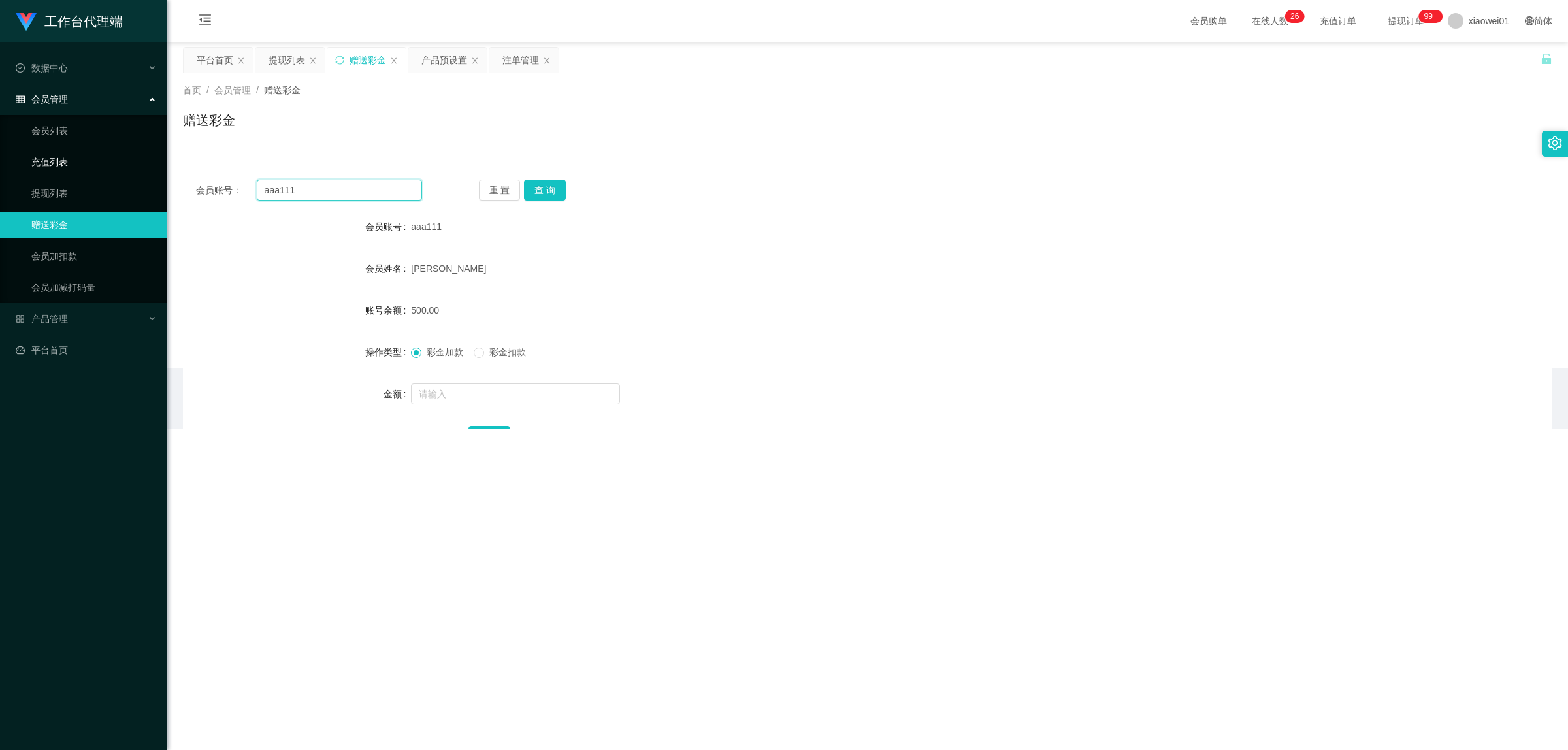
drag, startPoint x: 330, startPoint y: 188, endPoint x: 132, endPoint y: 166, distance: 199.2
click at [134, 166] on section "工作台代理端 数据中心 会员管理 会员列表 充值列表 提现列表 赠送彩金 会员加扣款 会员加减打码量 产品管理 开奖记录 注单管理 产品列表 即时注单 产品预…" at bounding box center [784, 215] width 1568 height 429
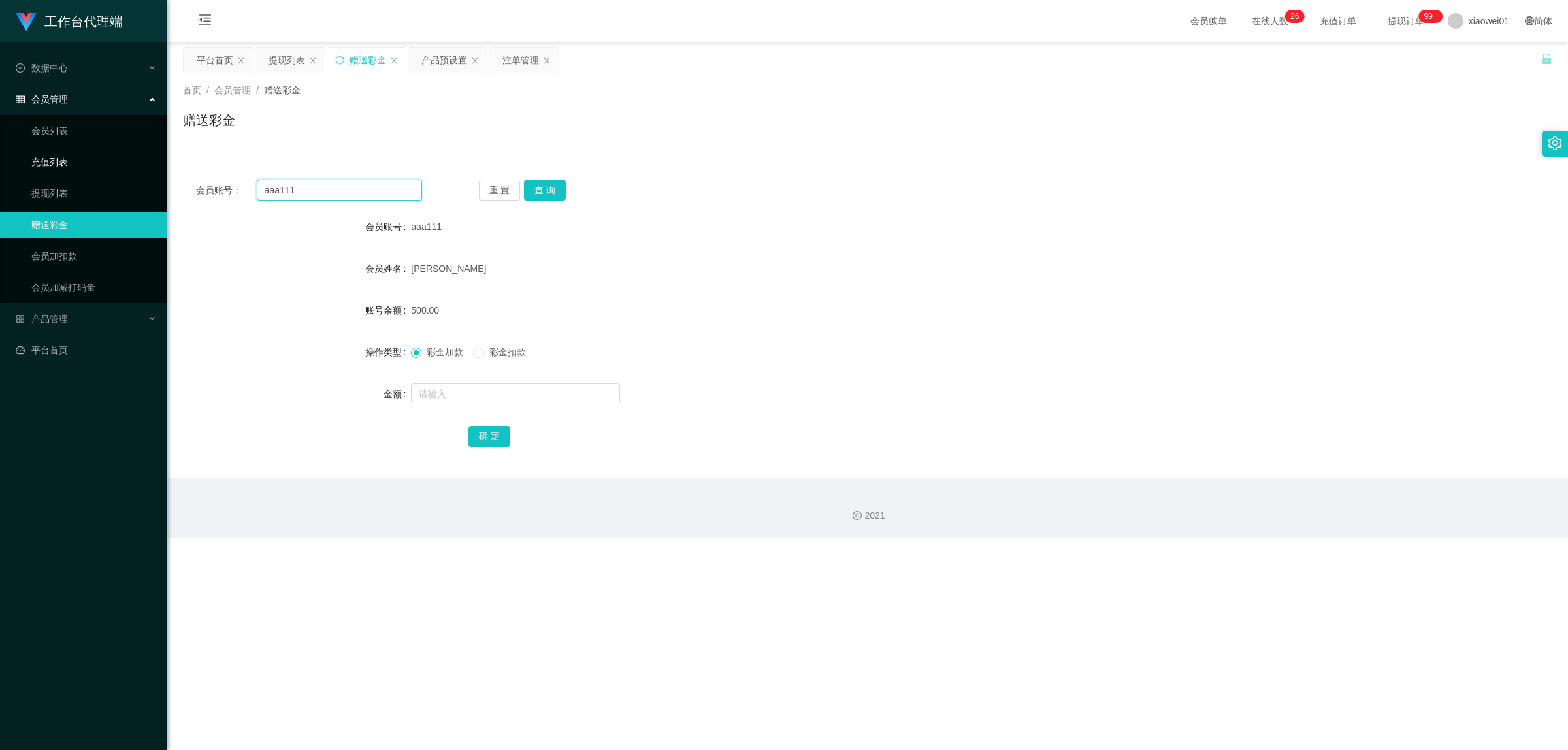
paste input "11"
type input "aaa11111"
drag, startPoint x: 563, startPoint y: 181, endPoint x: 559, endPoint y: 186, distance: 6.4
click at [563, 181] on button "查 询" at bounding box center [544, 190] width 42 height 21
click at [559, 186] on button "查 询" at bounding box center [544, 190] width 42 height 21
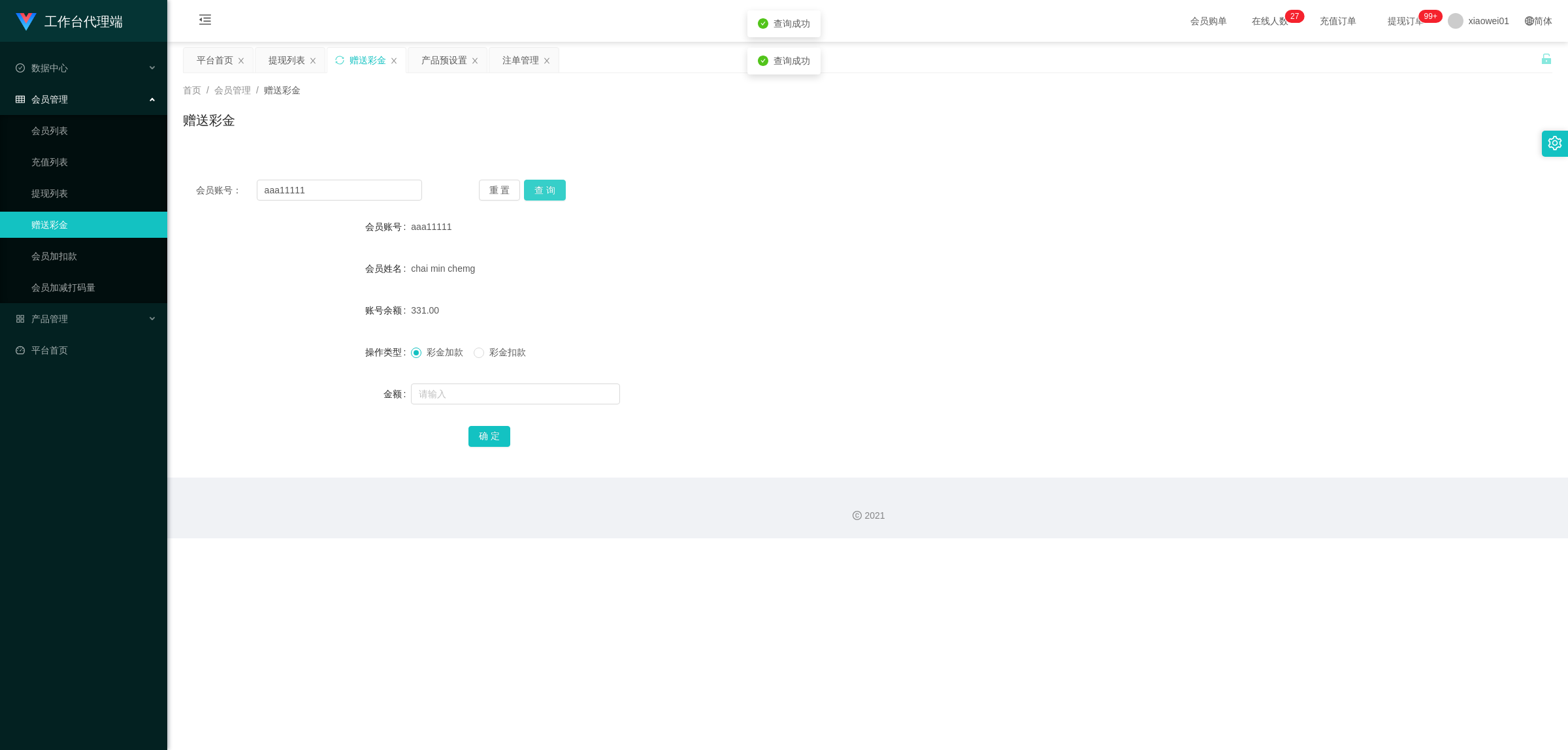
click at [540, 194] on button "查 询" at bounding box center [544, 190] width 42 height 21
click at [460, 401] on input "text" at bounding box center [516, 394] width 209 height 21
type input "169"
click at [494, 436] on button "确 定" at bounding box center [489, 436] width 42 height 21
click at [781, 312] on div "331.00" at bounding box center [811, 310] width 799 height 26
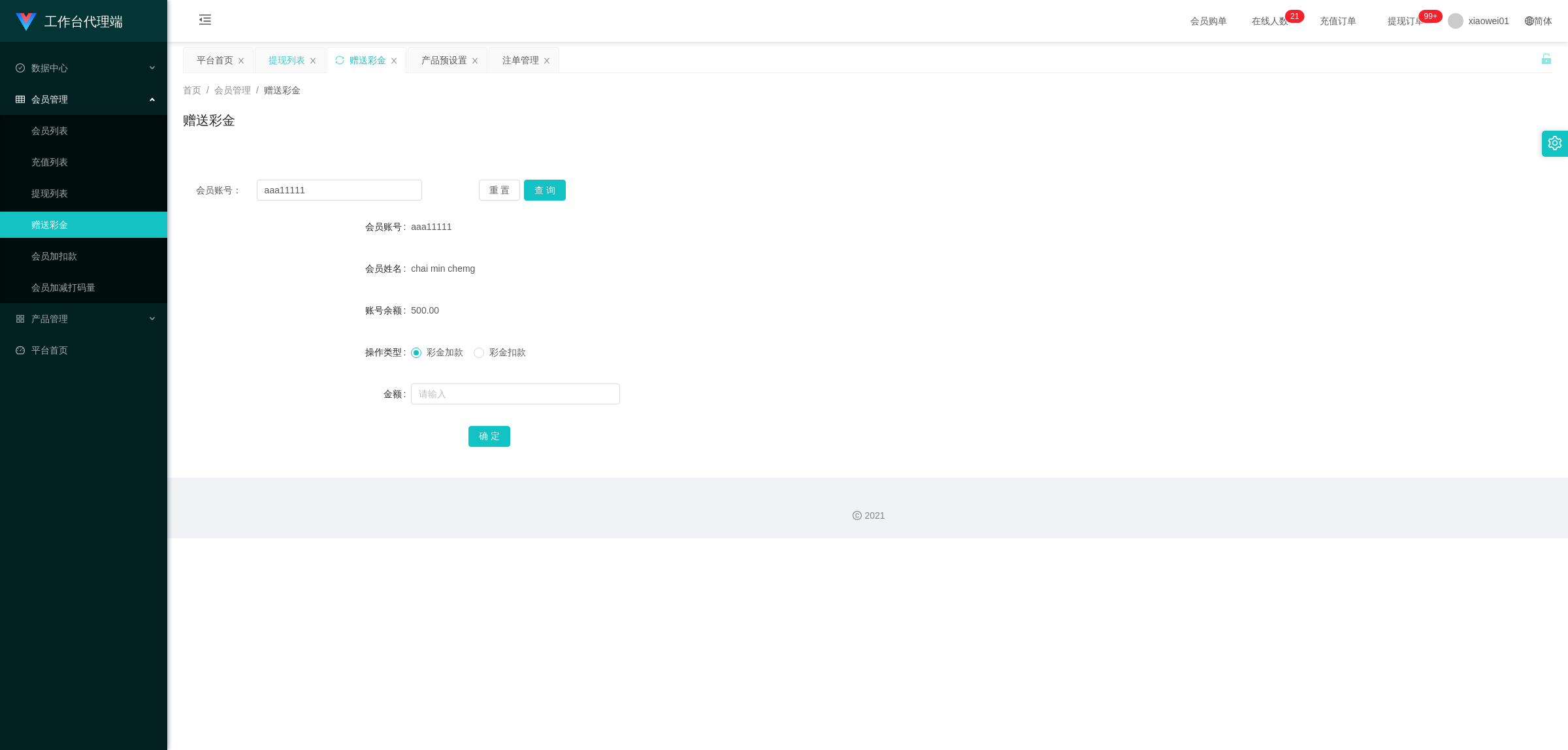
click at [292, 54] on div "提现列表" at bounding box center [287, 59] width 36 height 25
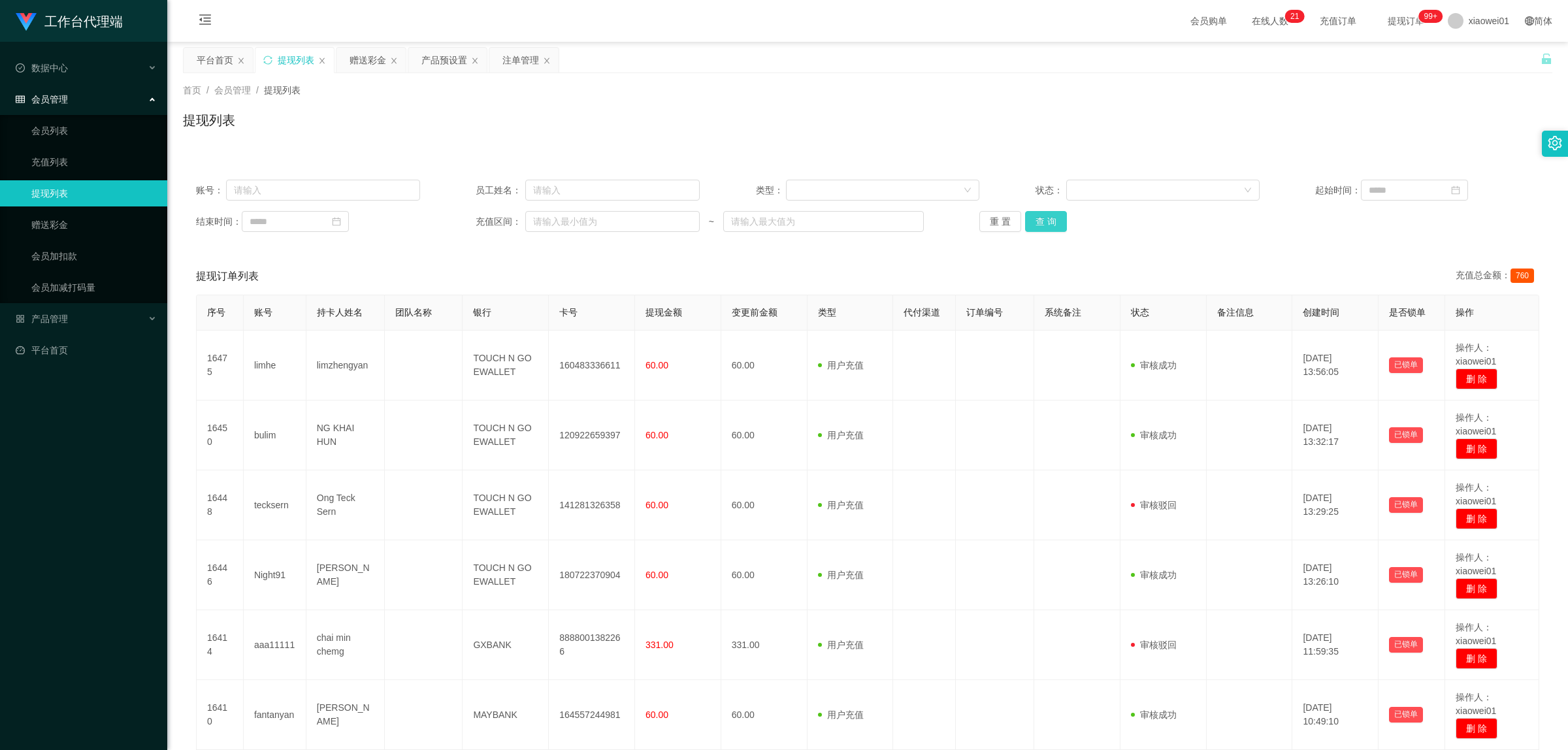
click at [1031, 223] on button "查 询" at bounding box center [1046, 221] width 42 height 21
click at [1028, 223] on button "查 询" at bounding box center [1046, 221] width 42 height 21
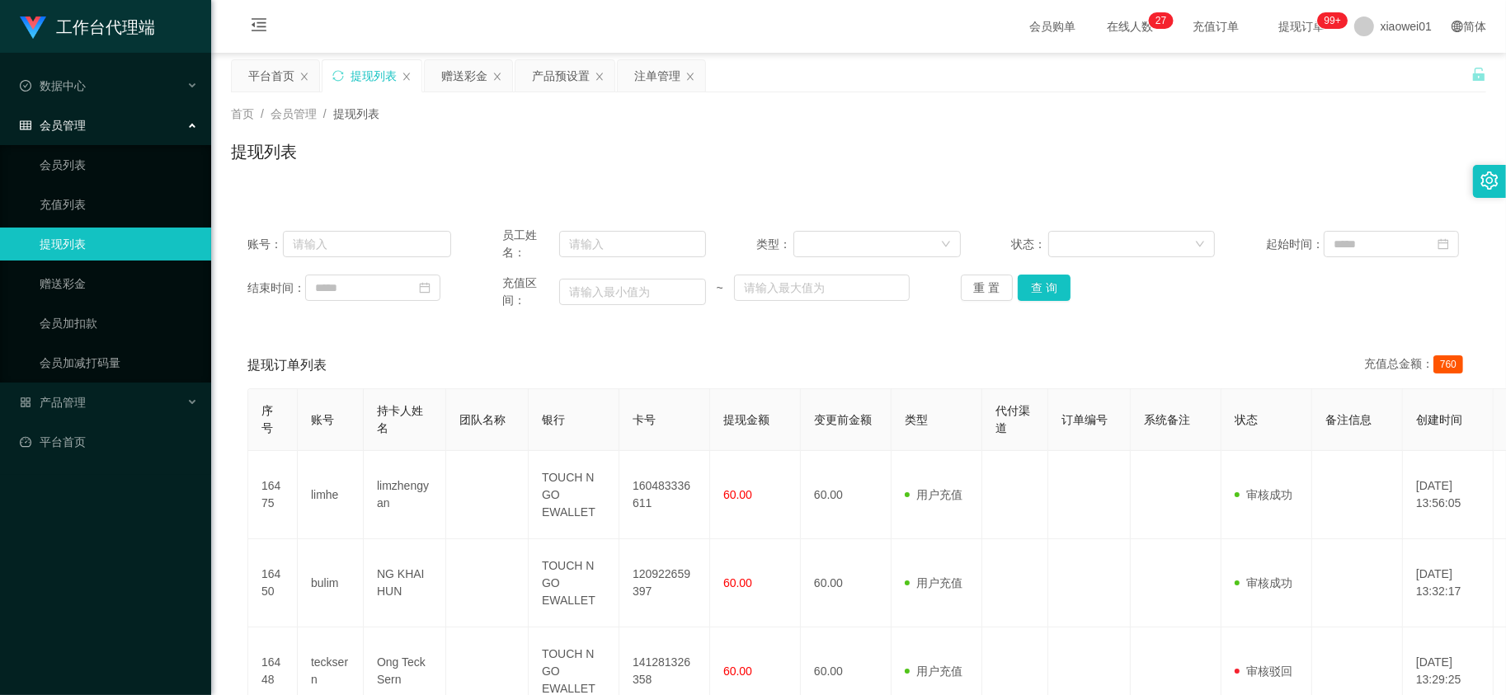
click at [383, 83] on div "提现列表" at bounding box center [373, 75] width 46 height 31
drag, startPoint x: 1094, startPoint y: 303, endPoint x: 1057, endPoint y: 280, distance: 43.0
click at [1093, 303] on div "结束时间： 充值区间： ~ 重 置 查 询" at bounding box center [858, 292] width 1222 height 35
click at [1056, 279] on button "查 询" at bounding box center [1044, 288] width 53 height 26
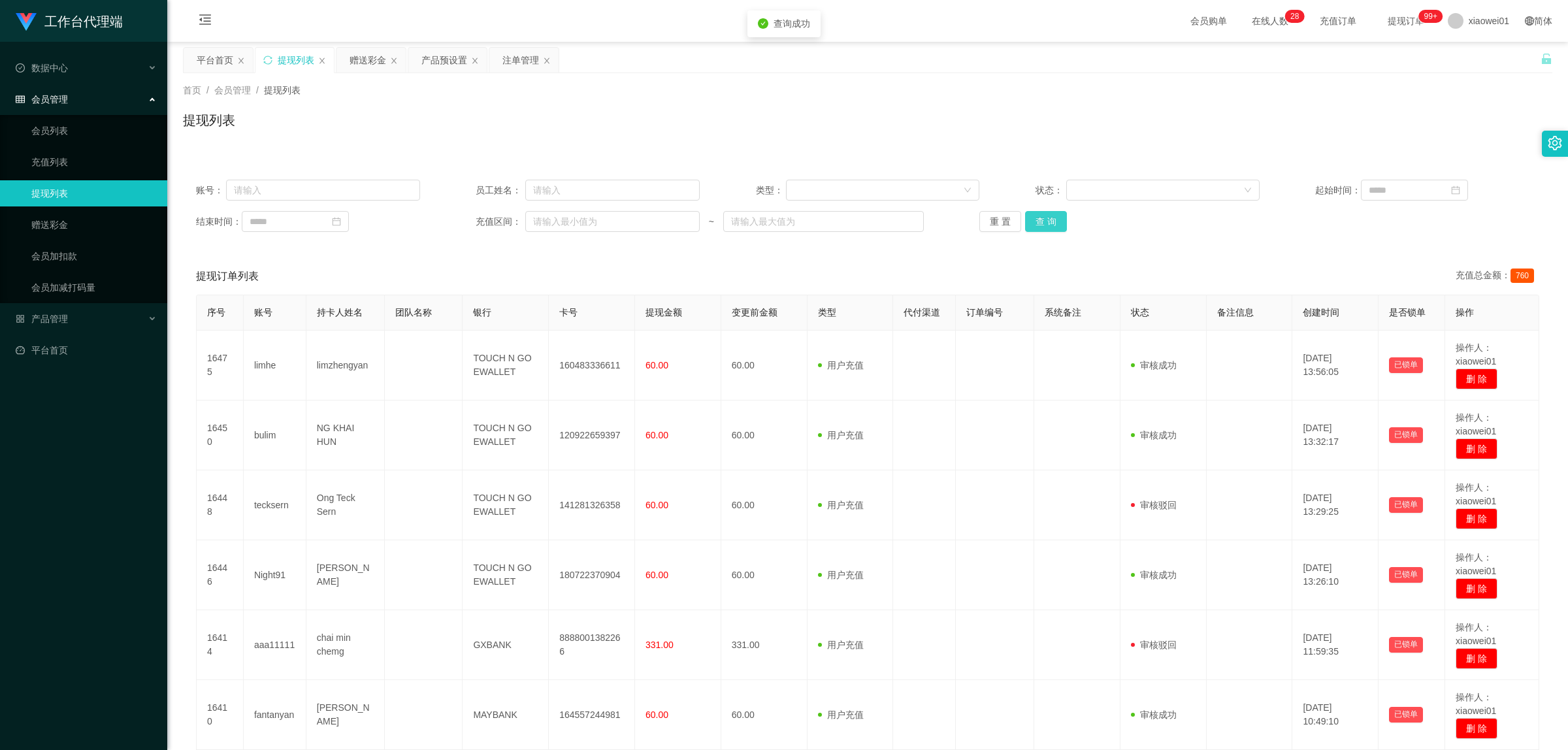
click at [1054, 218] on button "查 询" at bounding box center [1046, 221] width 42 height 21
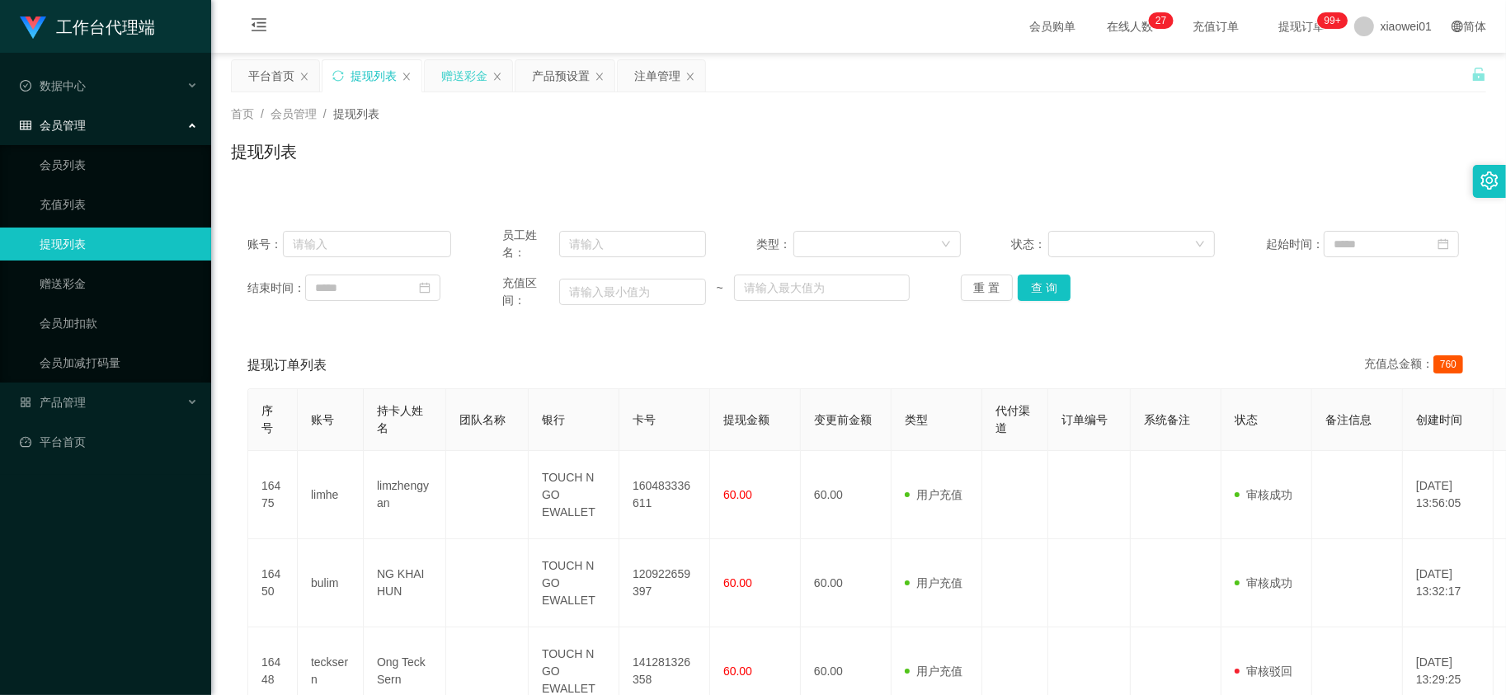
click at [468, 77] on div "赠送彩金" at bounding box center [464, 75] width 46 height 31
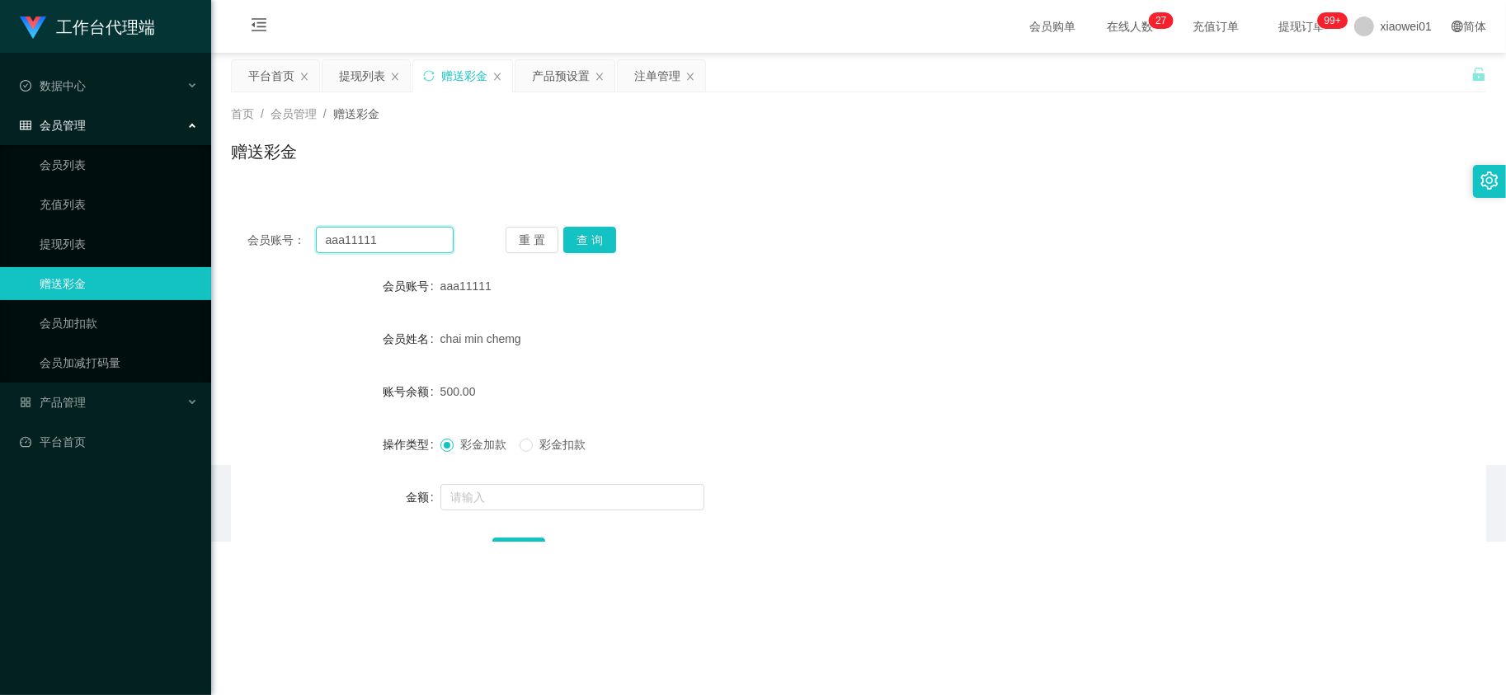
drag, startPoint x: 435, startPoint y: 242, endPoint x: 233, endPoint y: 224, distance: 203.6
click at [233, 224] on div "会员账号： aaa11111 重 置 查 询 会员账号 aaa11111 会员姓名 chai min chemg 账号余额 500.00 操作类型 彩金加款 …" at bounding box center [858, 406] width 1255 height 393
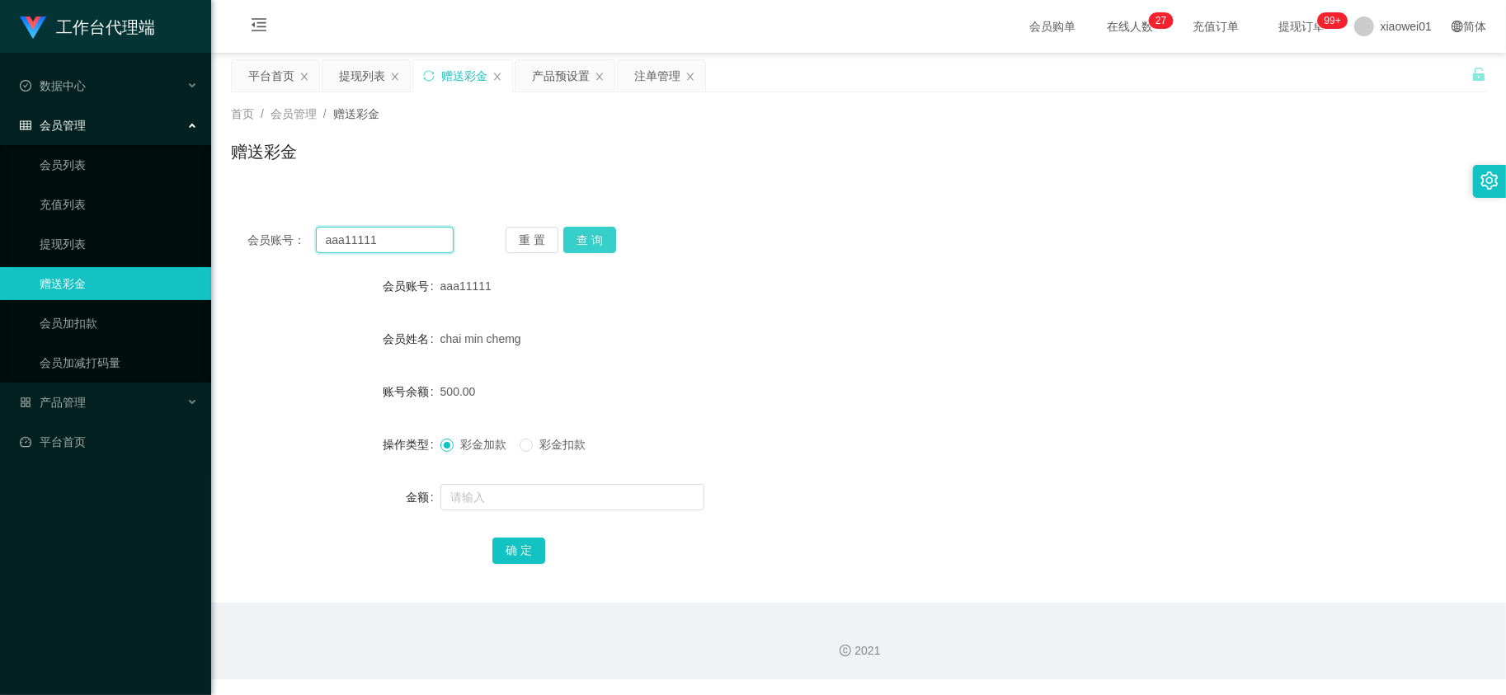
paste input "Lam98"
type input "Lam98"
click at [569, 240] on button "查 询" at bounding box center [589, 240] width 53 height 26
click at [522, 480] on form "会员账号 Lam98 会员姓名 [PERSON_NAME] 账号余额 0.00 操作类型 彩金加款 彩金扣款 金额 确 定" at bounding box center [858, 418] width 1255 height 297
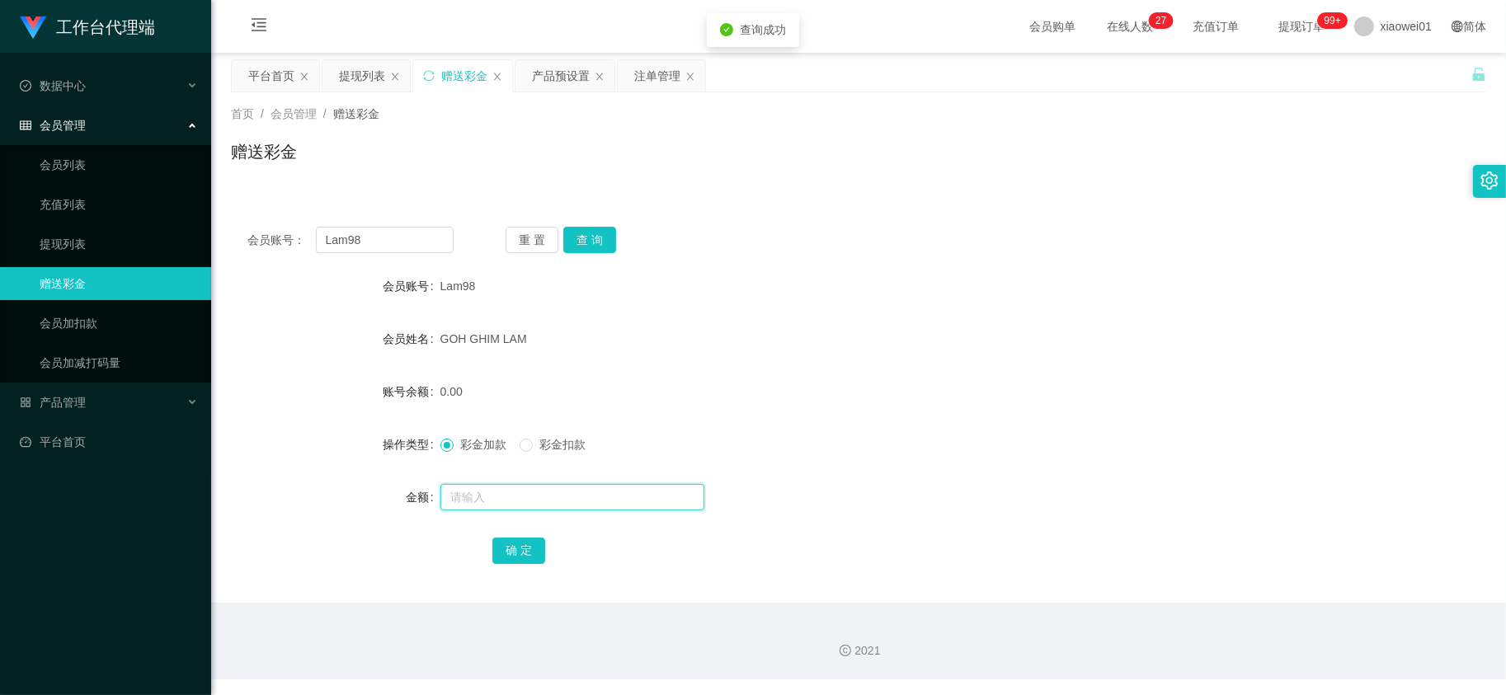
click at [522, 484] on input "text" at bounding box center [572, 497] width 264 height 26
type input "60"
click at [541, 555] on button "确 定" at bounding box center [518, 551] width 53 height 26
drag, startPoint x: 849, startPoint y: 393, endPoint x: 881, endPoint y: 369, distance: 39.9
click at [852, 393] on div "0.00" at bounding box center [806, 391] width 732 height 33
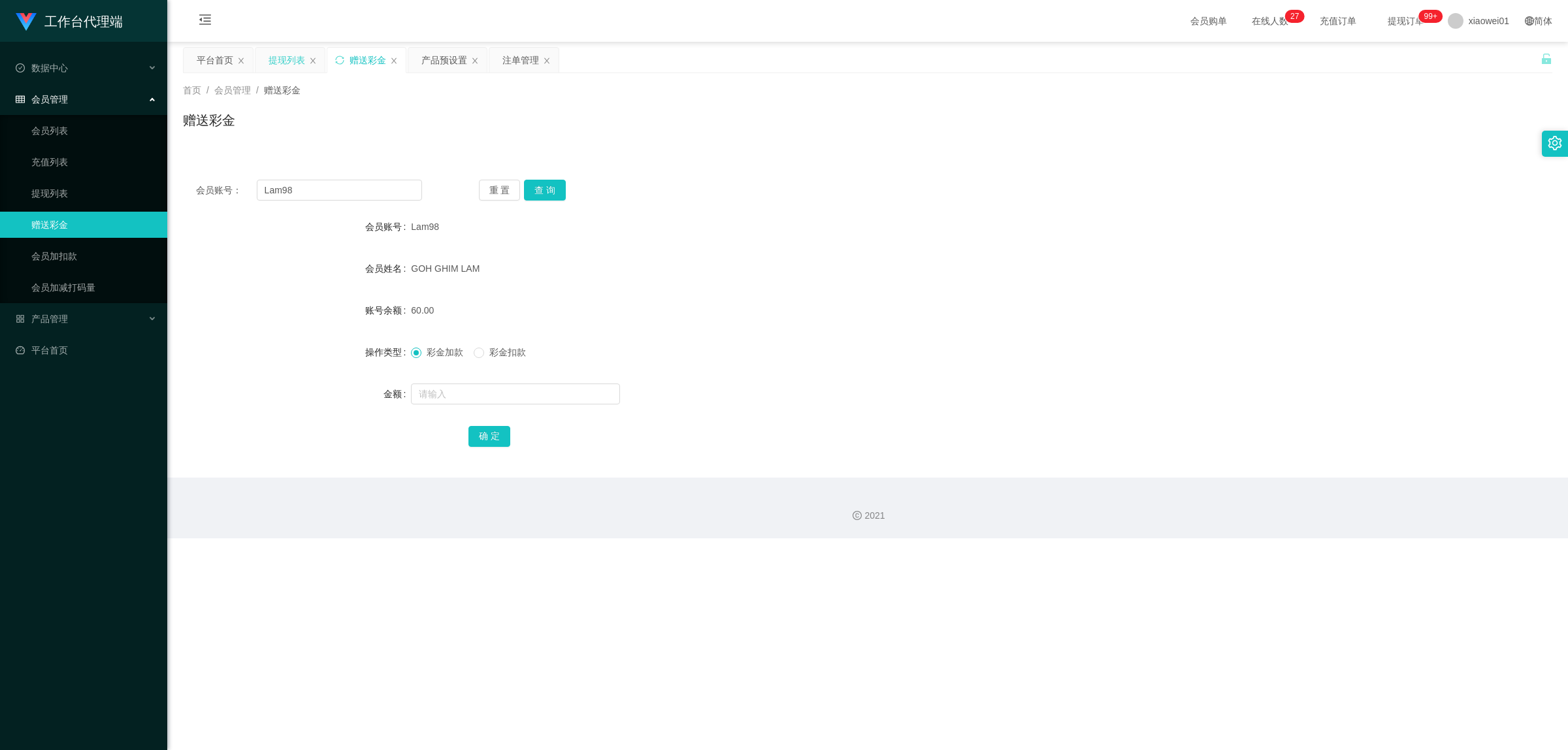
click at [288, 62] on div "提现列表" at bounding box center [287, 59] width 36 height 25
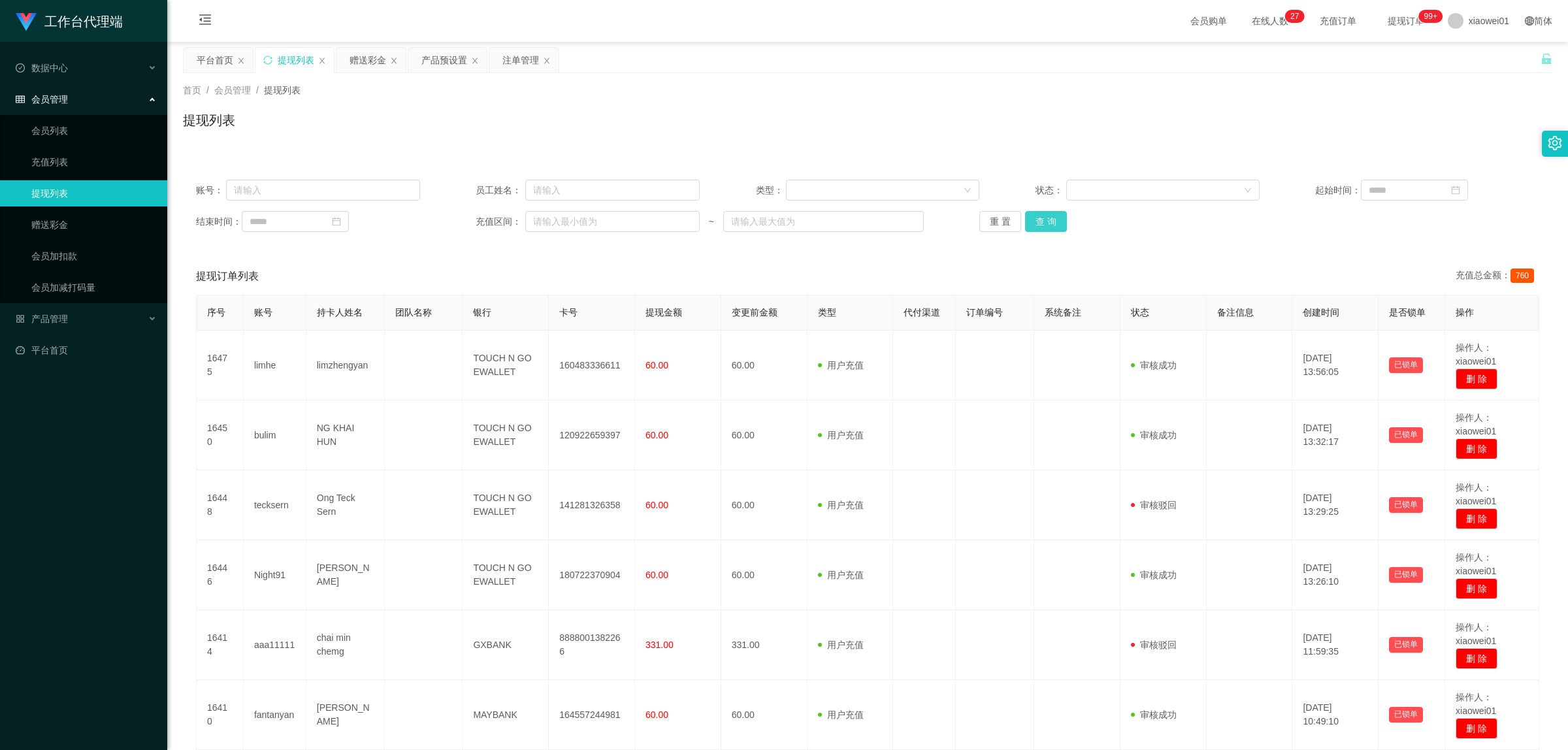
click at [1047, 217] on button "查 询" at bounding box center [1046, 221] width 42 height 21
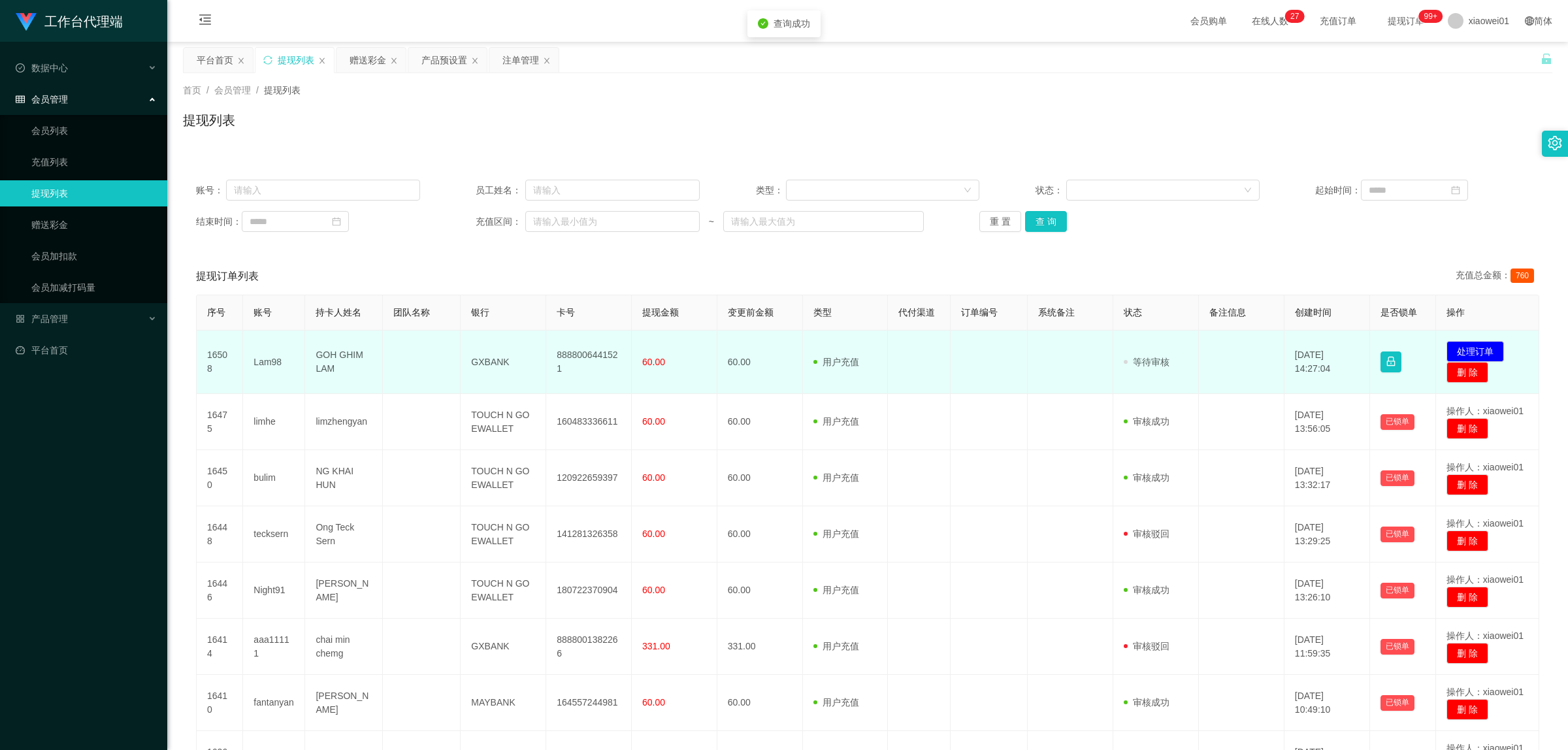
click at [555, 361] on td "8888006441521" at bounding box center [589, 362] width 86 height 63
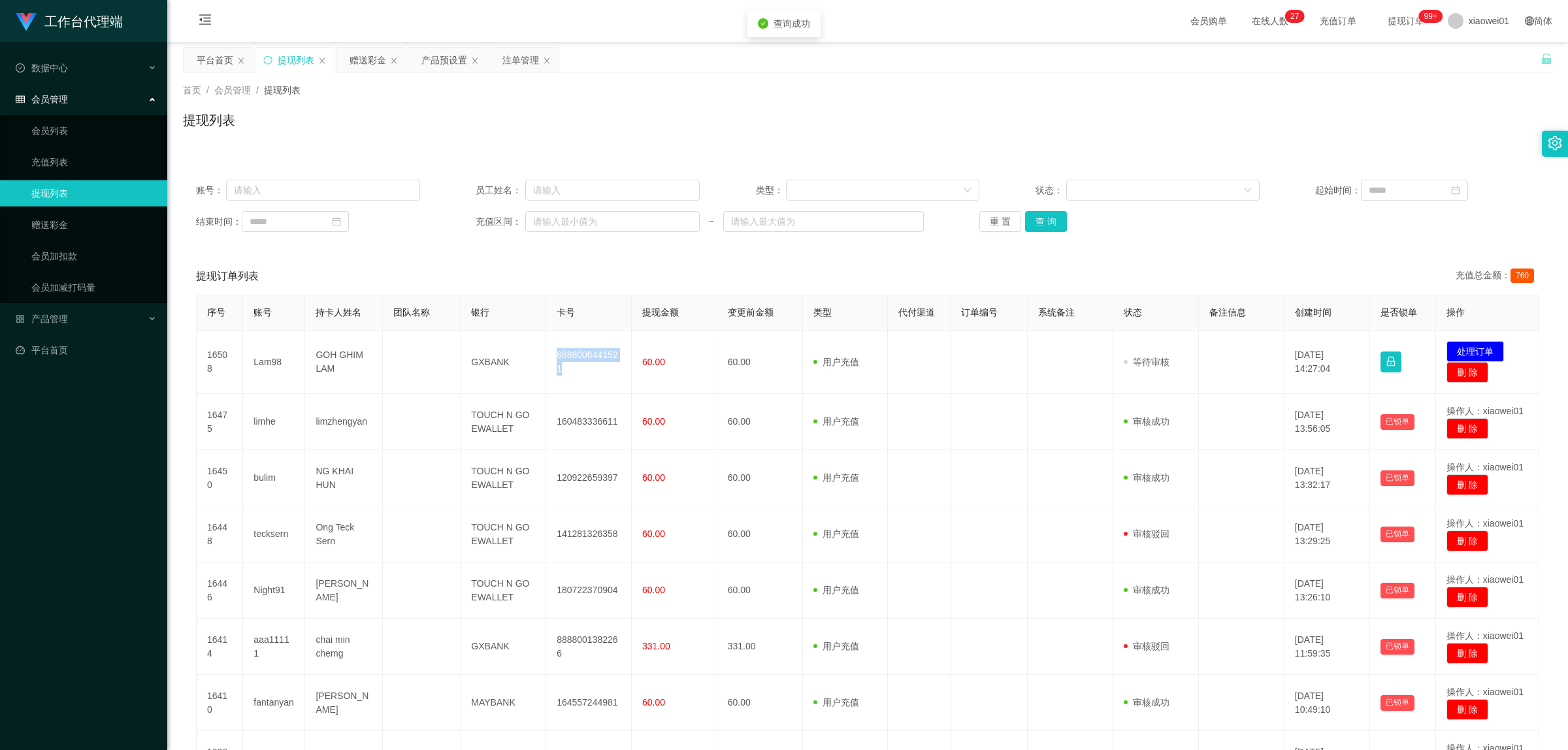
copy td "8888006441521"
drag, startPoint x: 1458, startPoint y: 345, endPoint x: 1452, endPoint y: 348, distance: 6.7
click at [1192, 345] on button "处理订单" at bounding box center [1475, 351] width 58 height 21
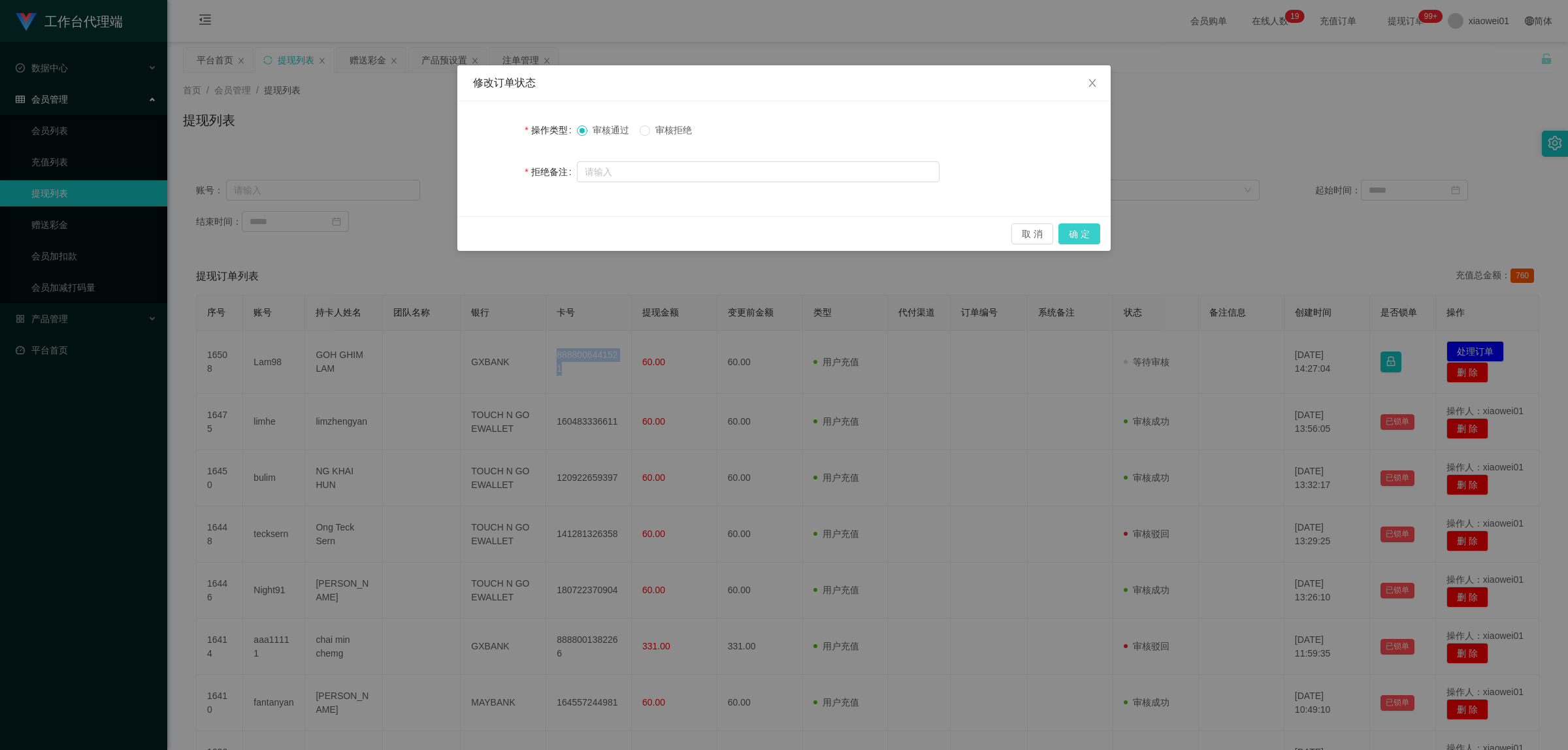
click at [1089, 242] on button "确 定" at bounding box center [1079, 234] width 42 height 21
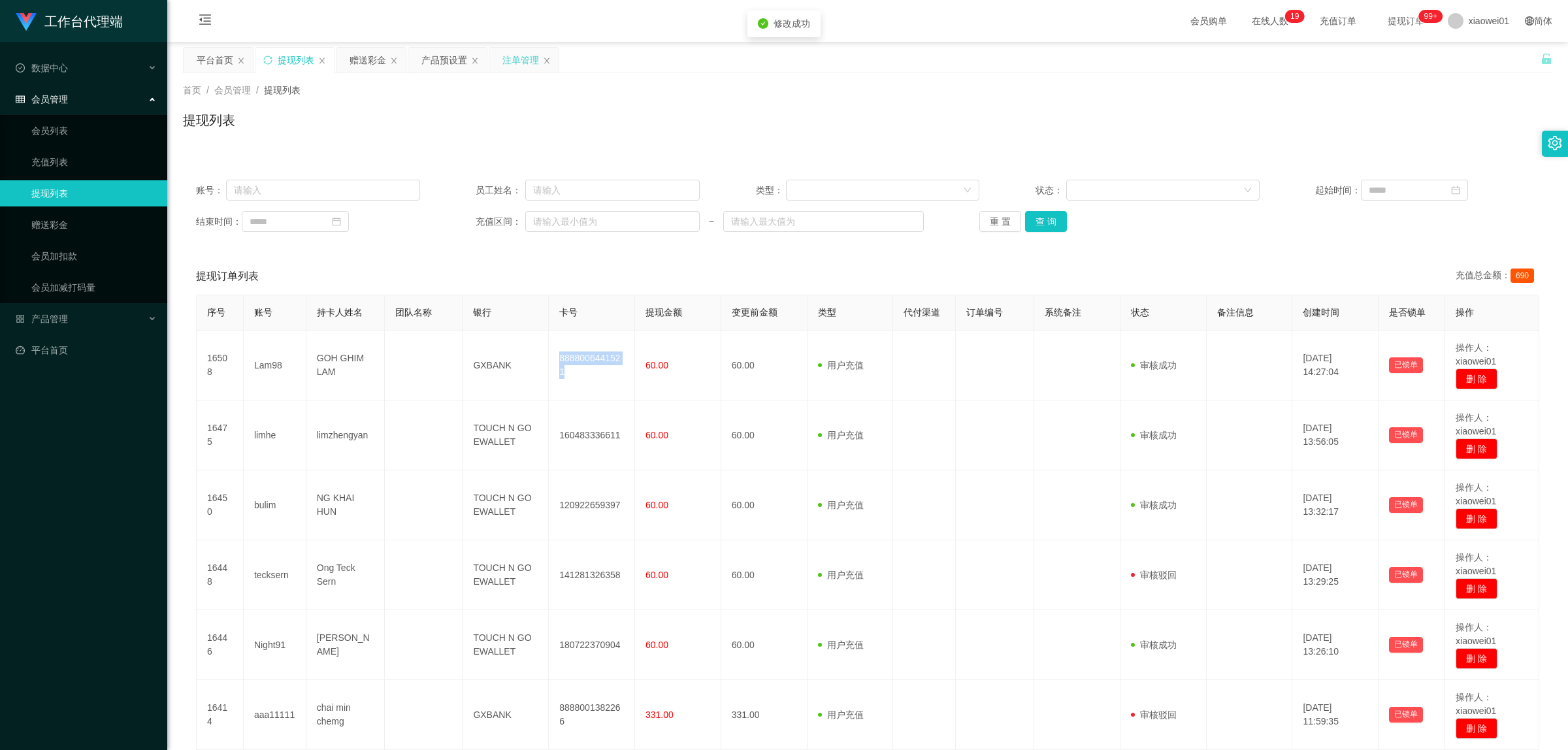
click at [526, 58] on div "注单管理" at bounding box center [521, 59] width 36 height 25
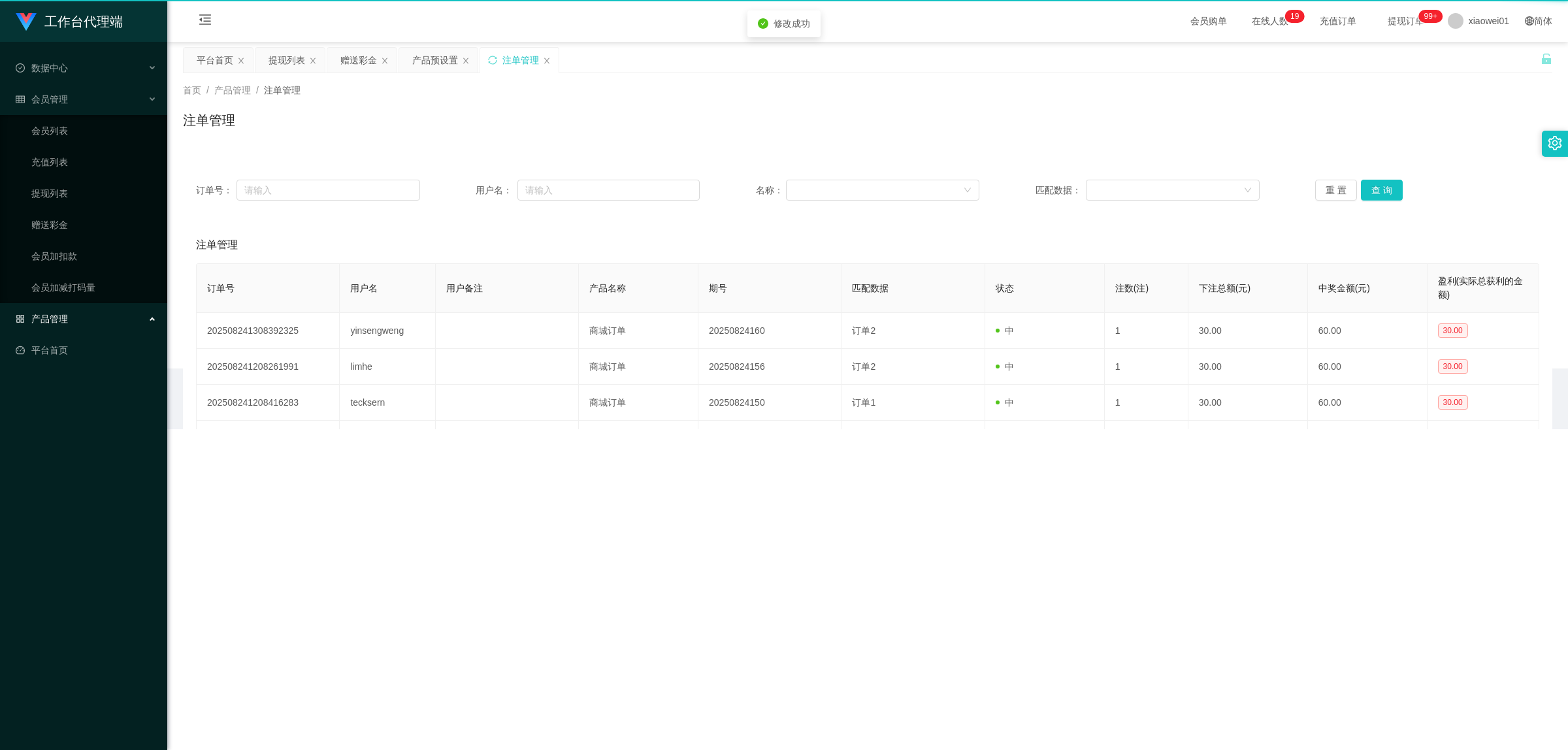
click at [526, 58] on div "注单管理" at bounding box center [521, 59] width 36 height 25
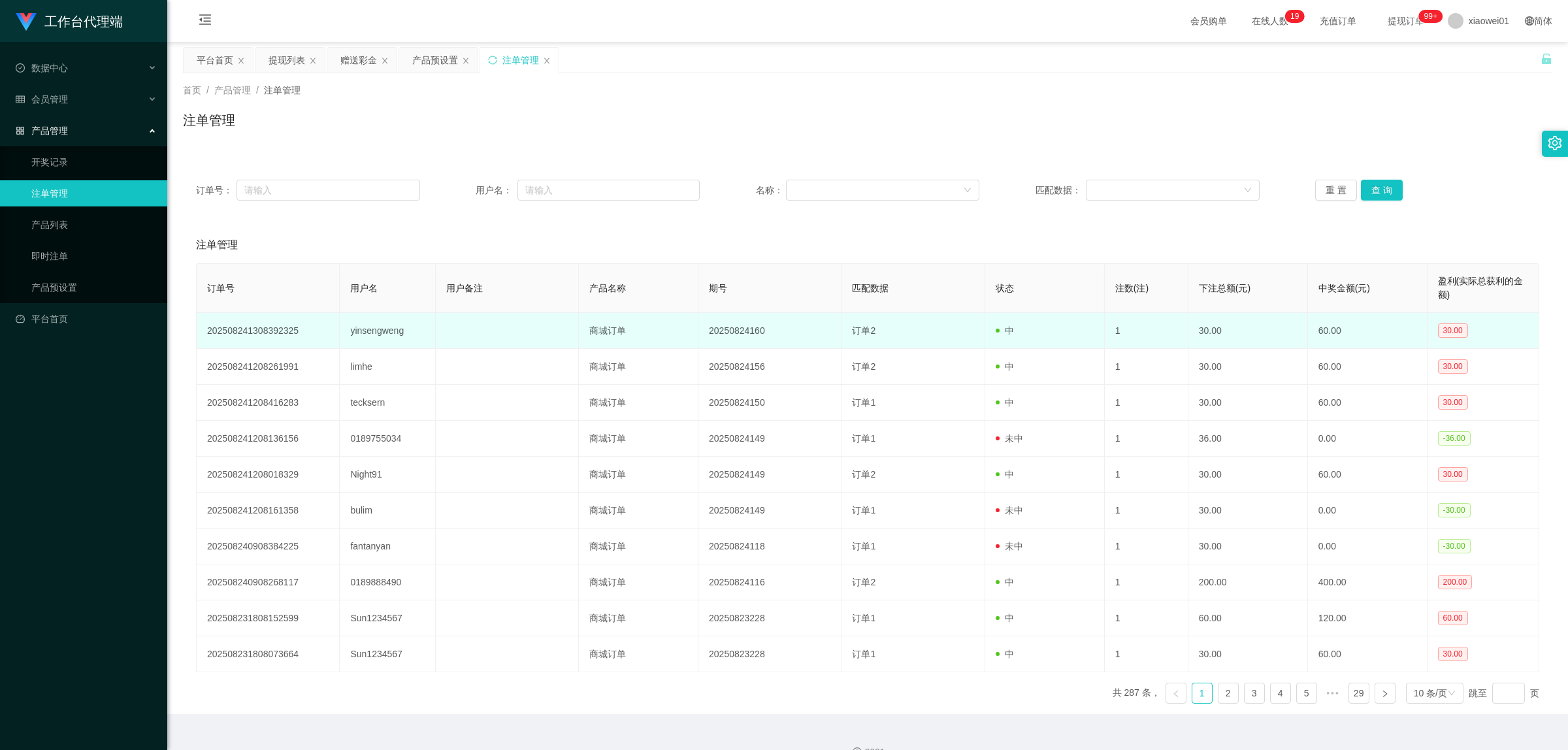
click at [387, 335] on td "yinsengweng" at bounding box center [387, 330] width 95 height 36
copy td "yinsengweng"
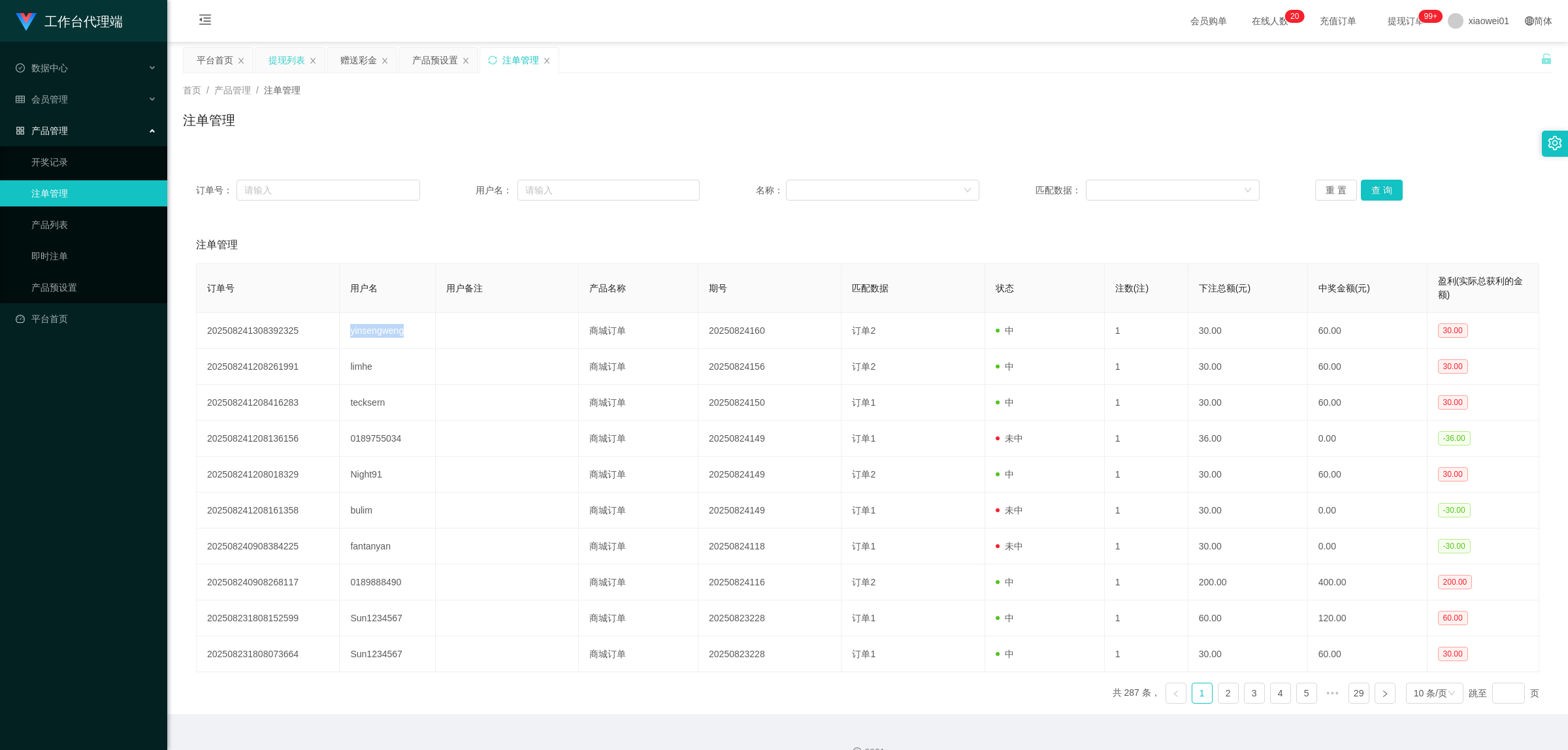
click at [303, 59] on div "提现列表" at bounding box center [287, 59] width 36 height 25
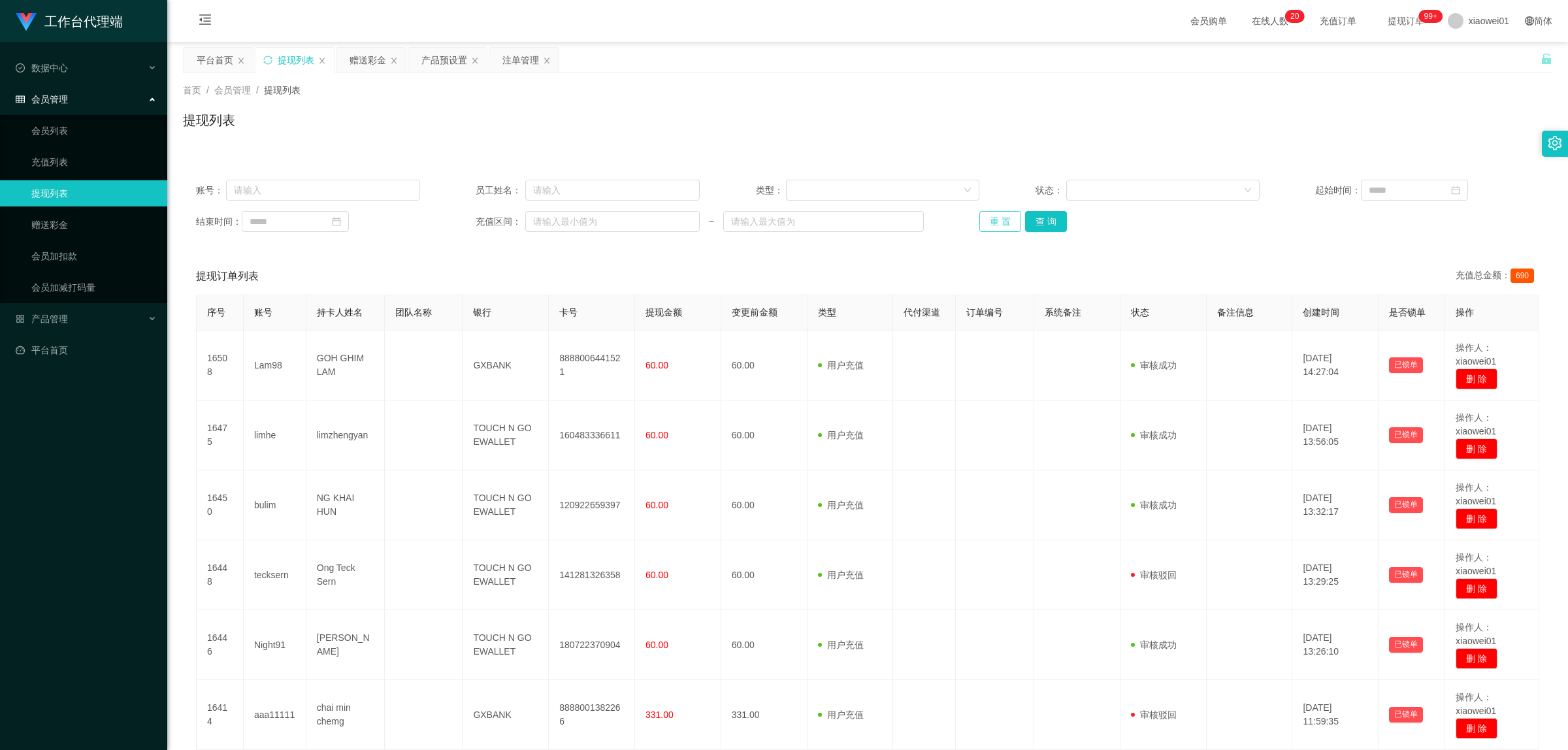
click at [1013, 220] on button "重 置" at bounding box center [1000, 221] width 42 height 21
click at [1040, 219] on button "查 询" at bounding box center [1060, 221] width 42 height 21
click at [1039, 220] on button "查 询" at bounding box center [1046, 221] width 42 height 21
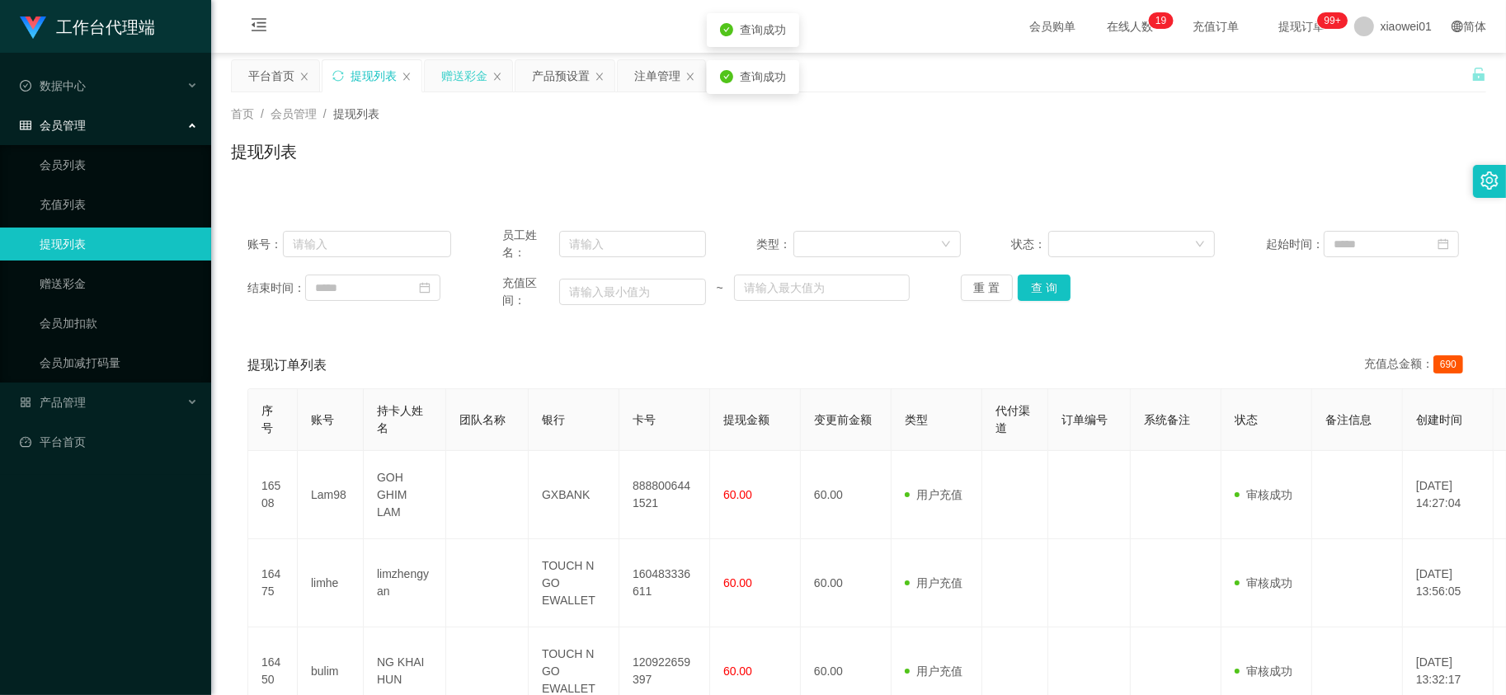
click at [477, 67] on div "赠送彩金" at bounding box center [464, 75] width 46 height 31
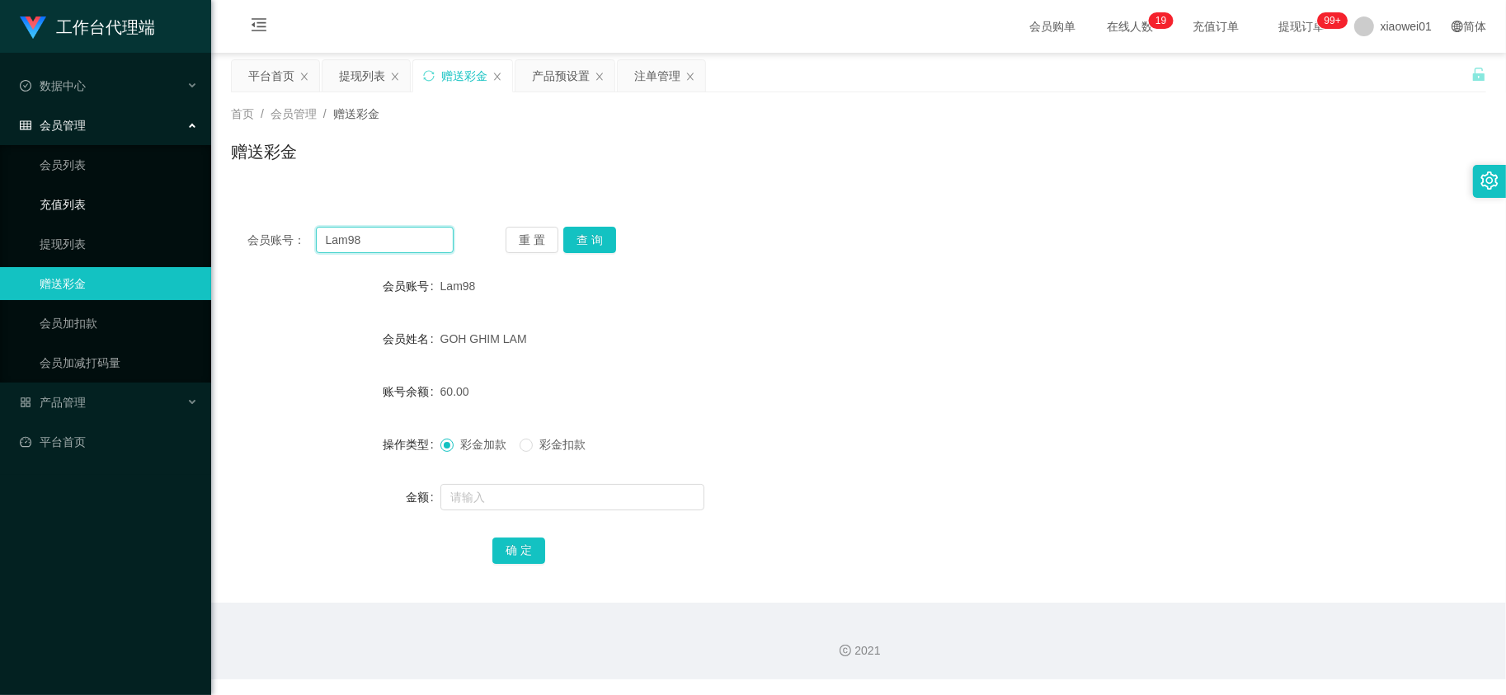
drag, startPoint x: 404, startPoint y: 250, endPoint x: 75, endPoint y: 217, distance: 330.7
click at [75, 217] on section "工作台代理端 数据中心 会员管理 会员列表 充值列表 提现列表 赠送彩金 会员加扣款 会员加减打码量 产品管理 开奖记录 注单管理 产品列表 即时注单 产品预…" at bounding box center [753, 340] width 1506 height 680
paste input "yinsengweng"
type input "yinsengweng"
click at [576, 238] on button "查 询" at bounding box center [589, 240] width 53 height 26
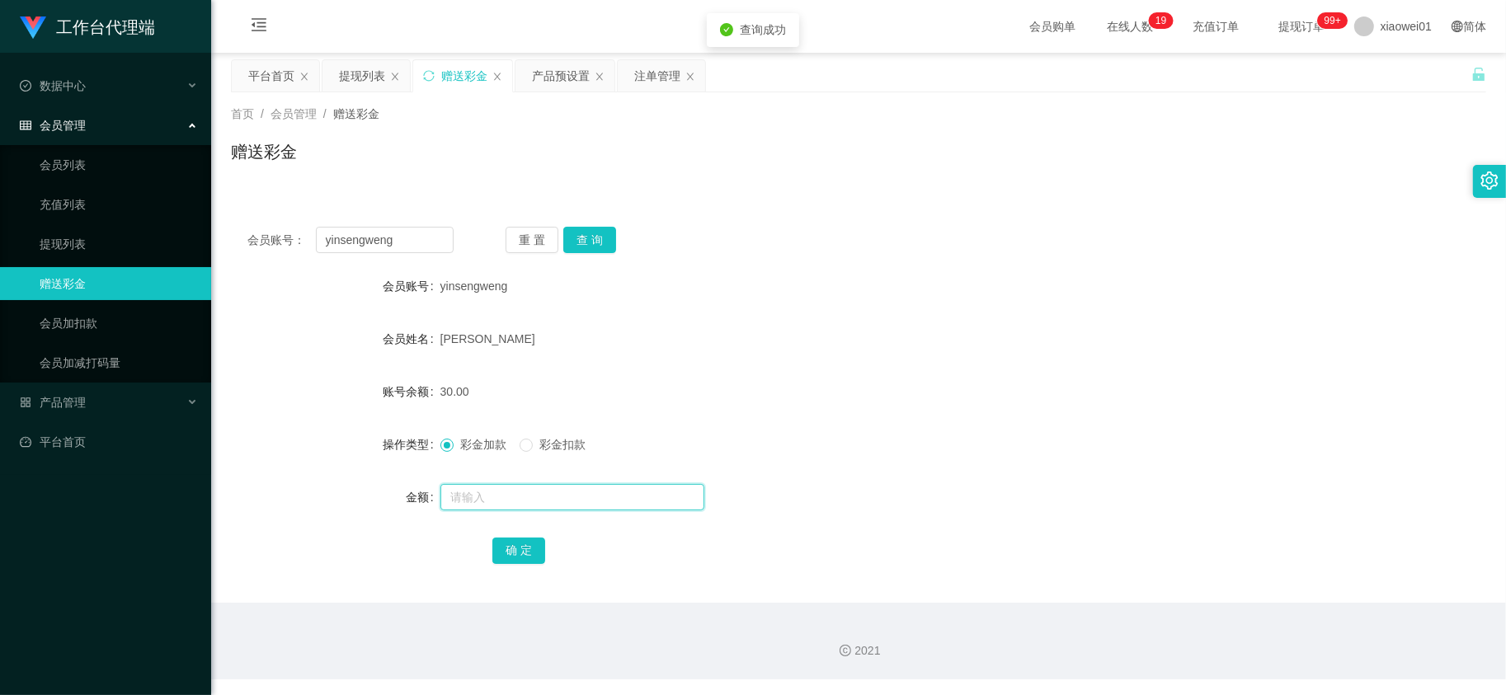
click at [520, 495] on input "text" at bounding box center [572, 497] width 264 height 26
type input "30"
click at [518, 534] on div "确 定" at bounding box center [858, 550] width 732 height 33
click at [541, 557] on button "确 定" at bounding box center [518, 551] width 53 height 26
click at [903, 482] on div at bounding box center [806, 497] width 732 height 33
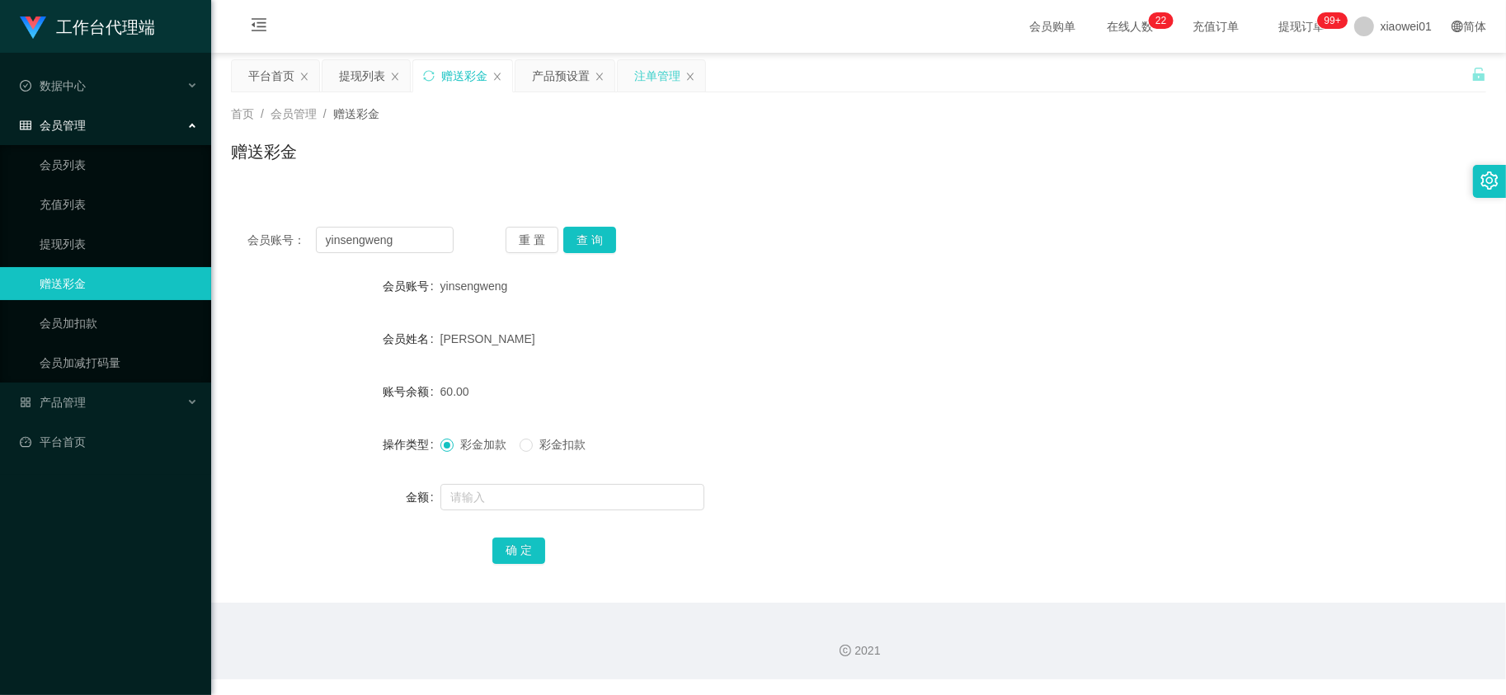
click at [662, 73] on div "注单管理" at bounding box center [657, 75] width 46 height 31
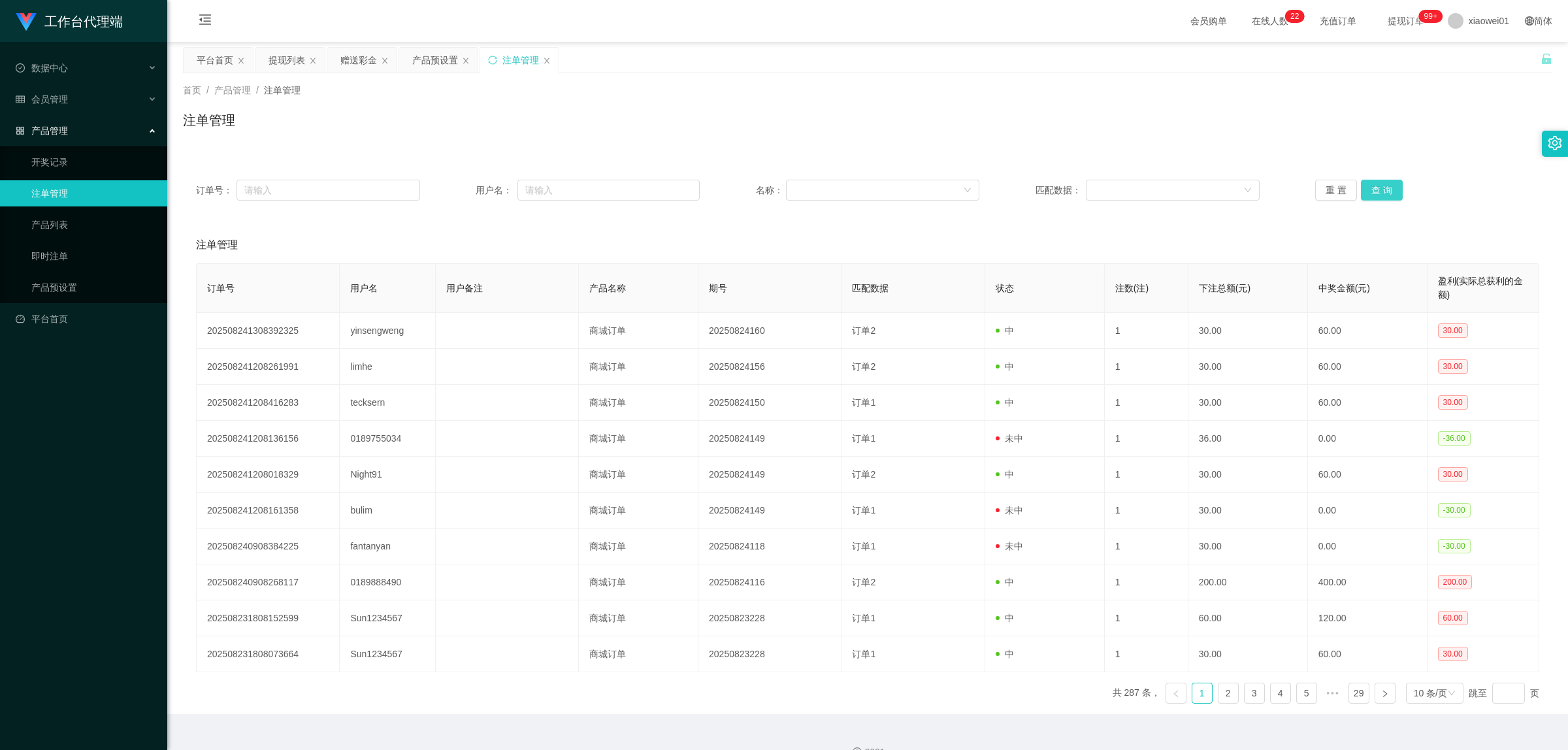
click at [1192, 192] on button "查 询" at bounding box center [1382, 190] width 42 height 21
click at [1192, 186] on button "查 询" at bounding box center [1382, 190] width 42 height 21
click at [449, 69] on div "产品预设置" at bounding box center [435, 59] width 46 height 25
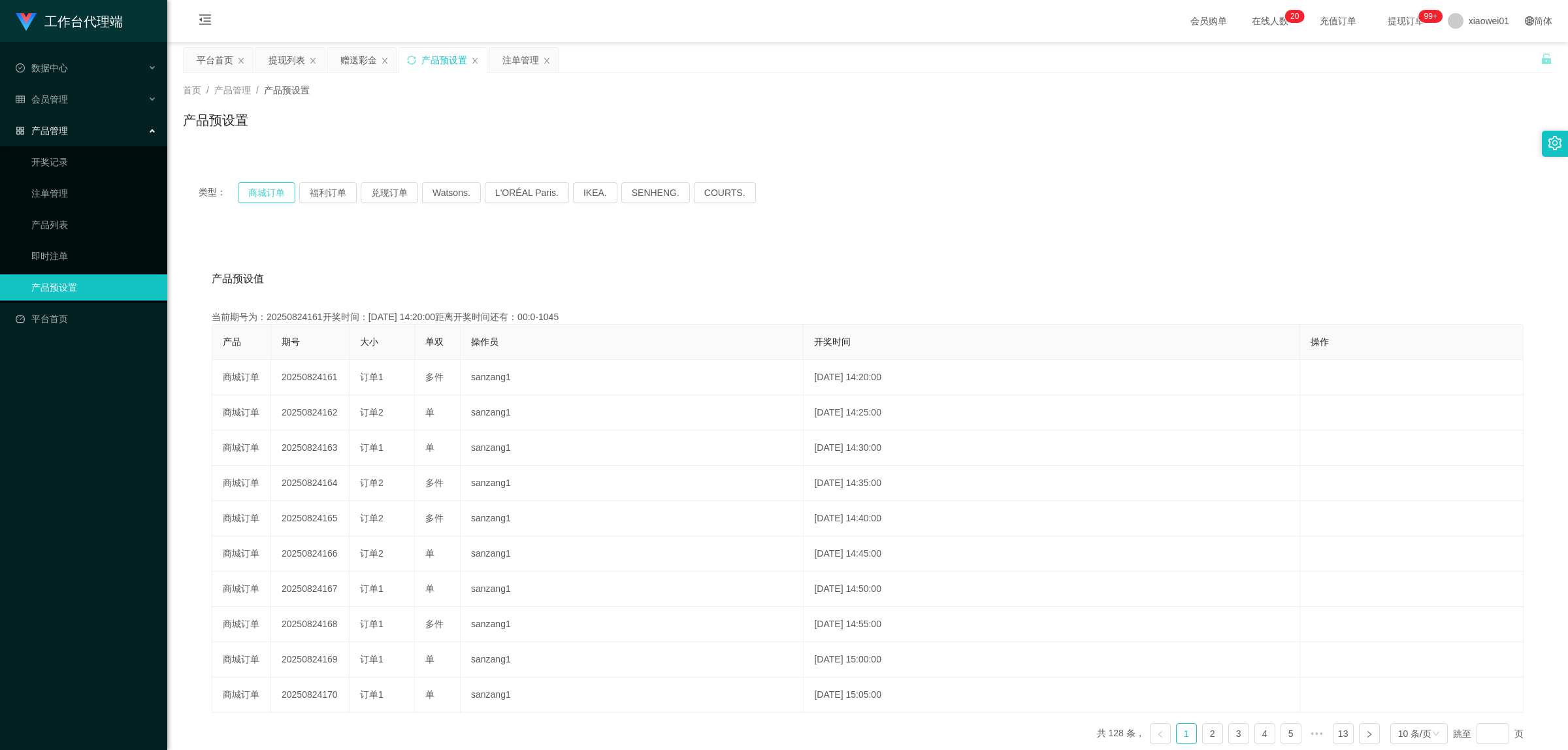
click at [269, 186] on button "商城订单" at bounding box center [266, 192] width 58 height 21
click at [343, 192] on button "福利订单" at bounding box center [328, 192] width 58 height 21
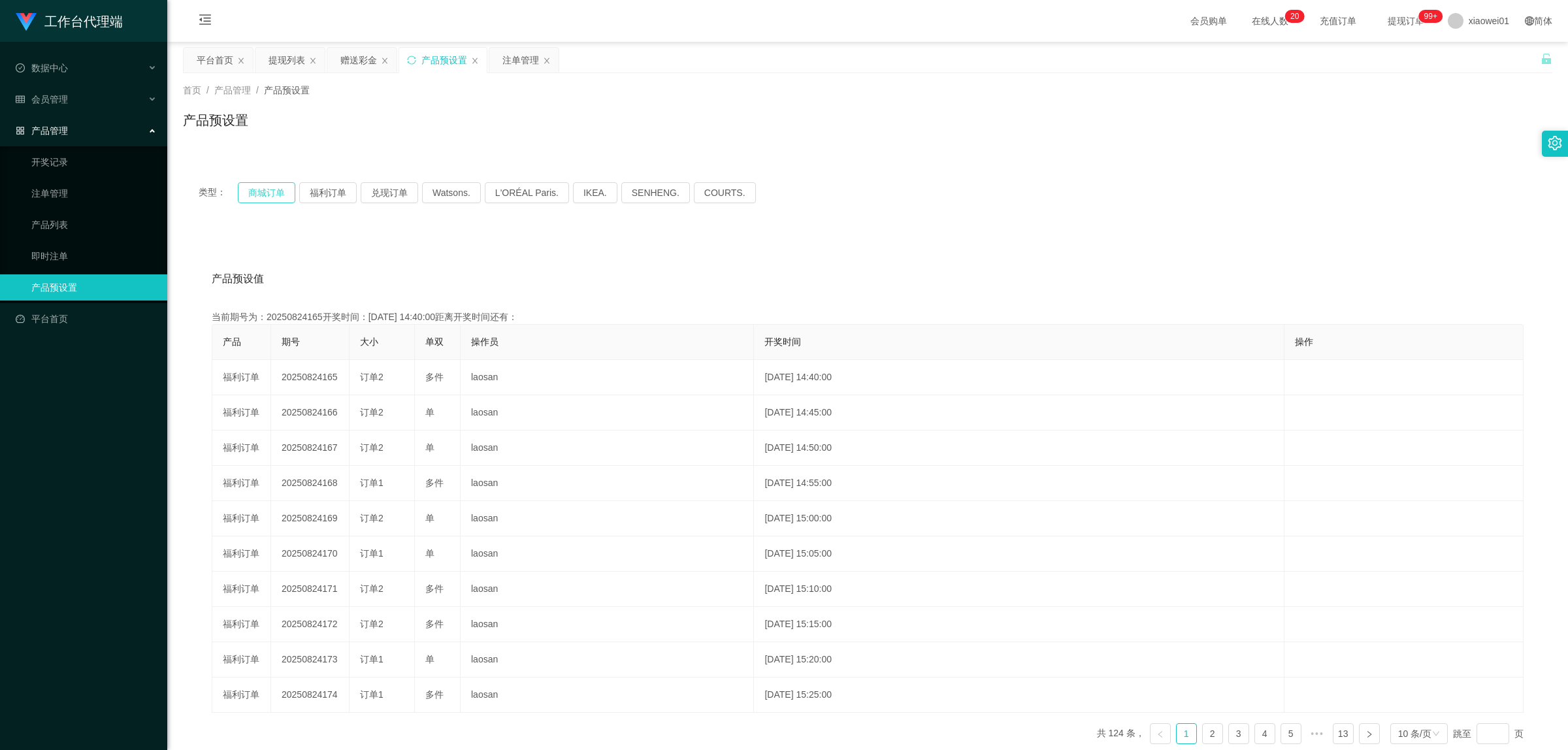
click at [276, 188] on button "商城订单" at bounding box center [266, 192] width 58 height 21
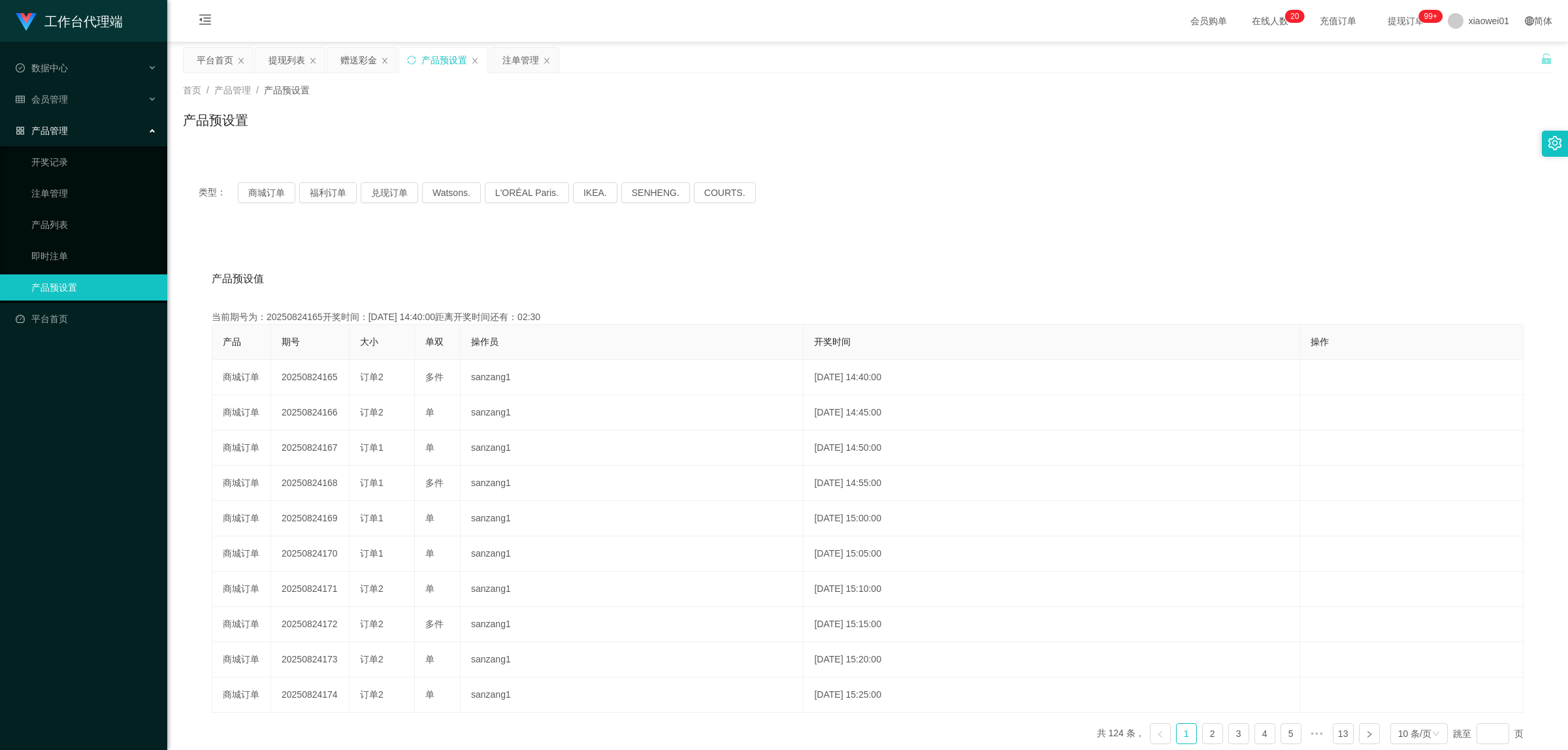
click at [383, 60] on icon "图标: close" at bounding box center [385, 61] width 8 height 8
click at [67, 123] on div "产品管理" at bounding box center [83, 130] width 167 height 26
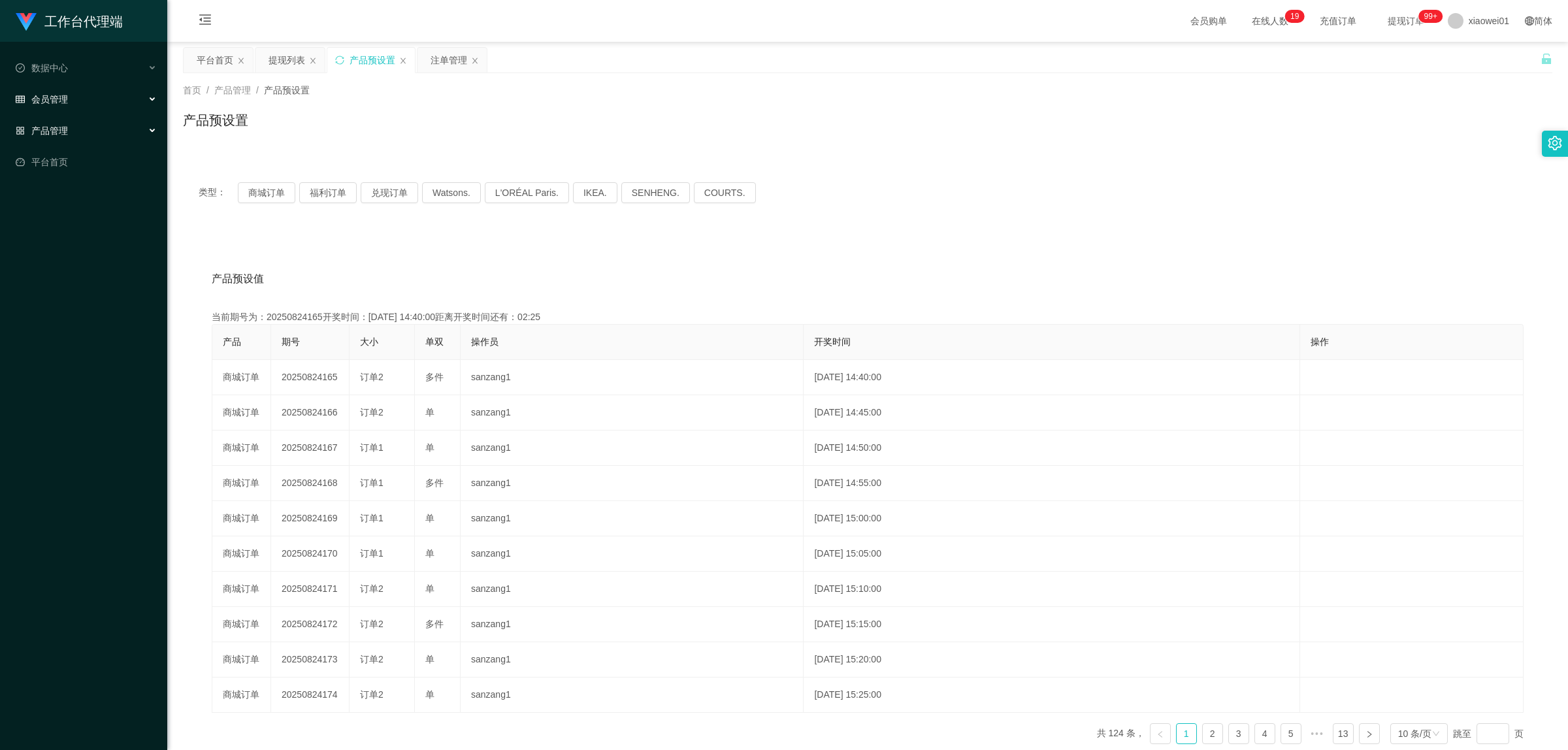
click at [70, 101] on div "会员管理" at bounding box center [83, 99] width 167 height 26
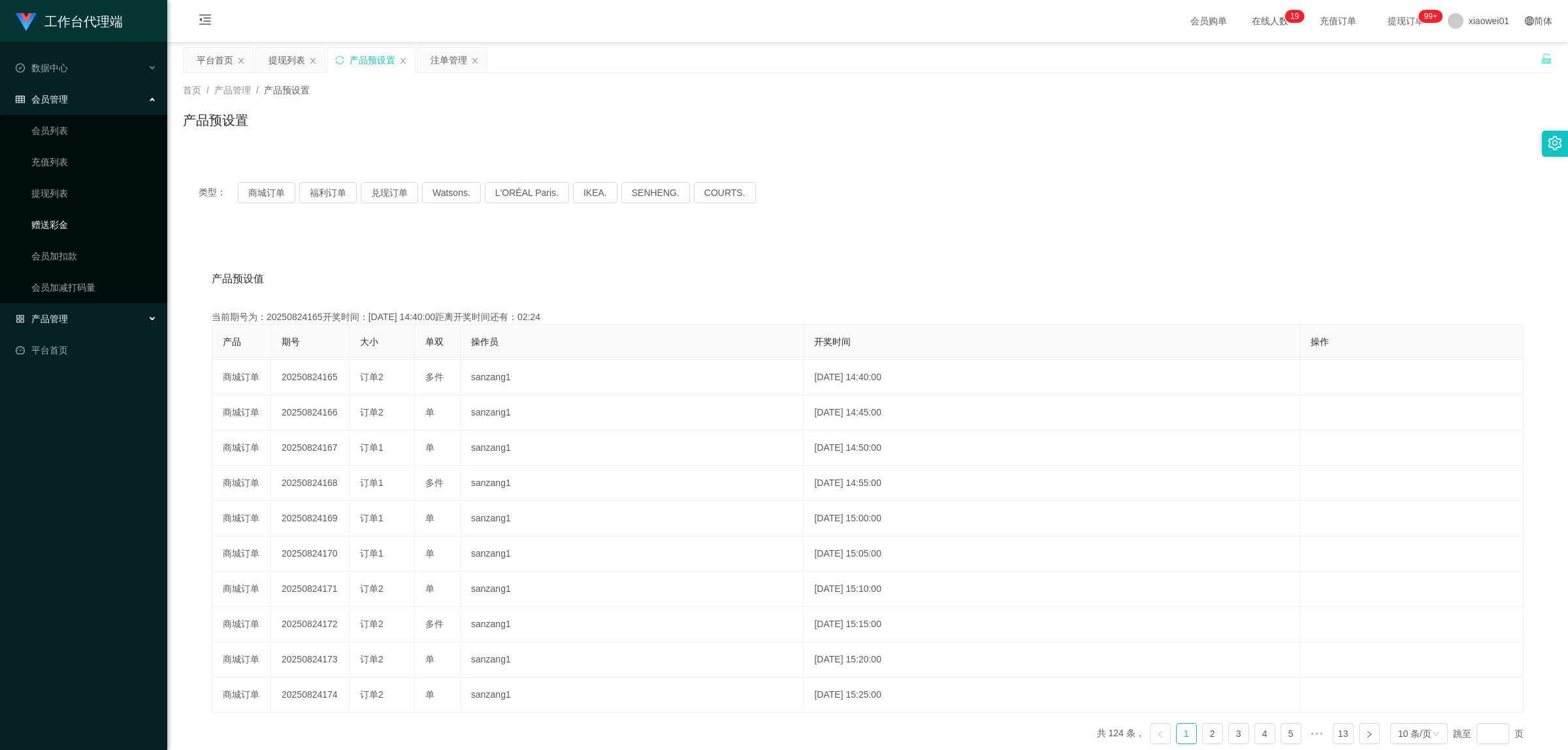
click at [69, 226] on link "赠送彩金" at bounding box center [94, 224] width 125 height 26
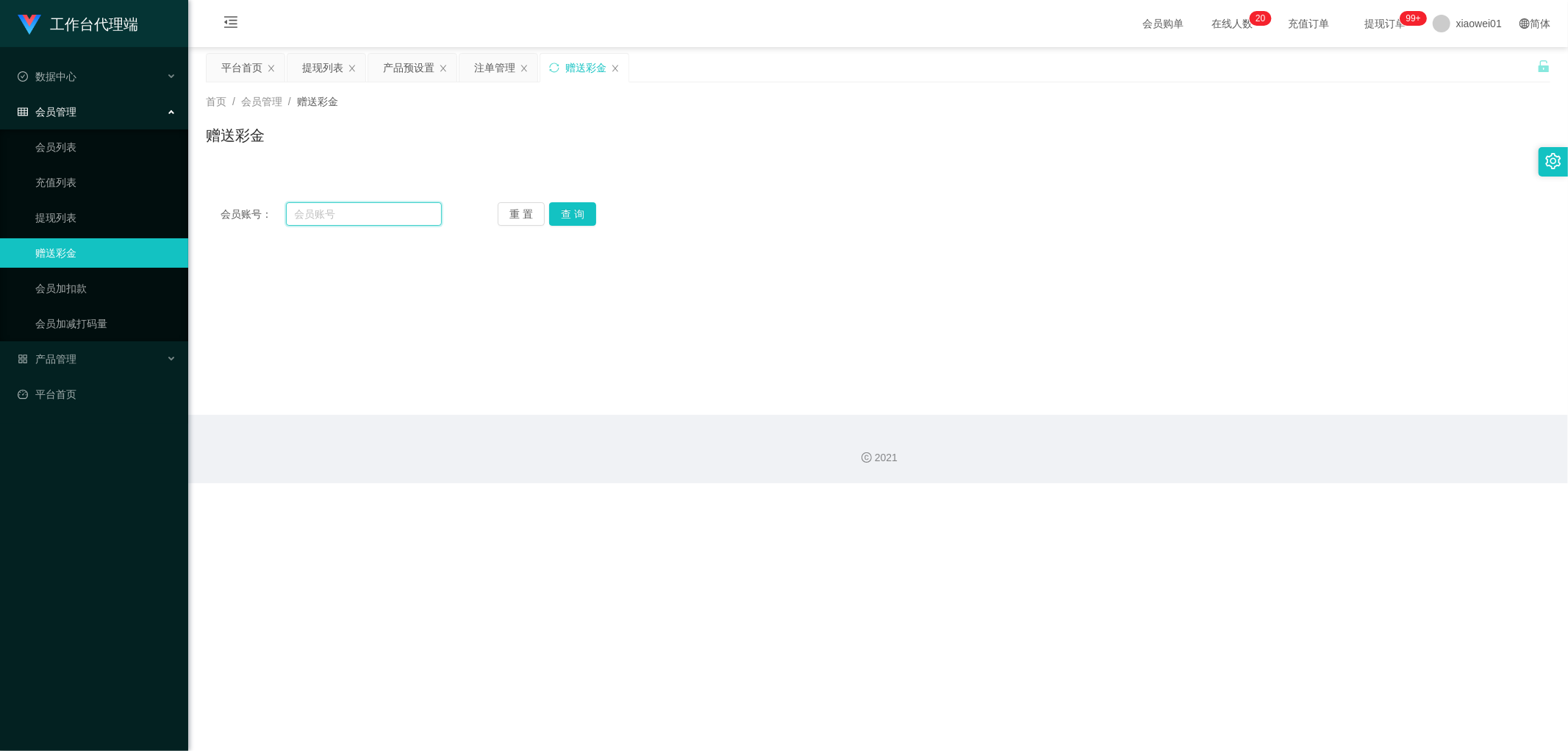
click at [383, 203] on input "text" at bounding box center [365, 214] width 157 height 23
click at [392, 66] on div "产品预设置" at bounding box center [409, 67] width 52 height 28
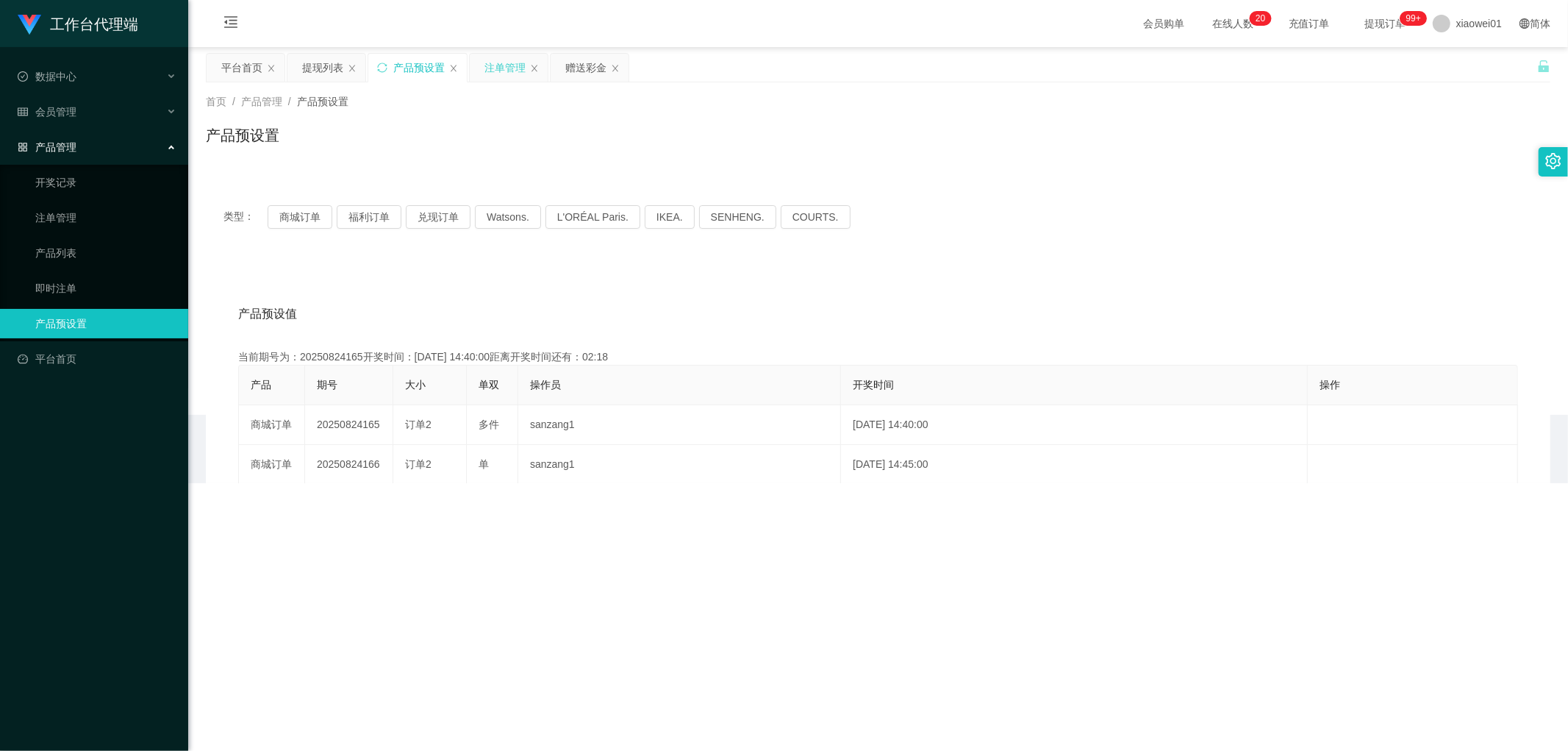
click at [502, 71] on div "注单管理" at bounding box center [505, 67] width 41 height 28
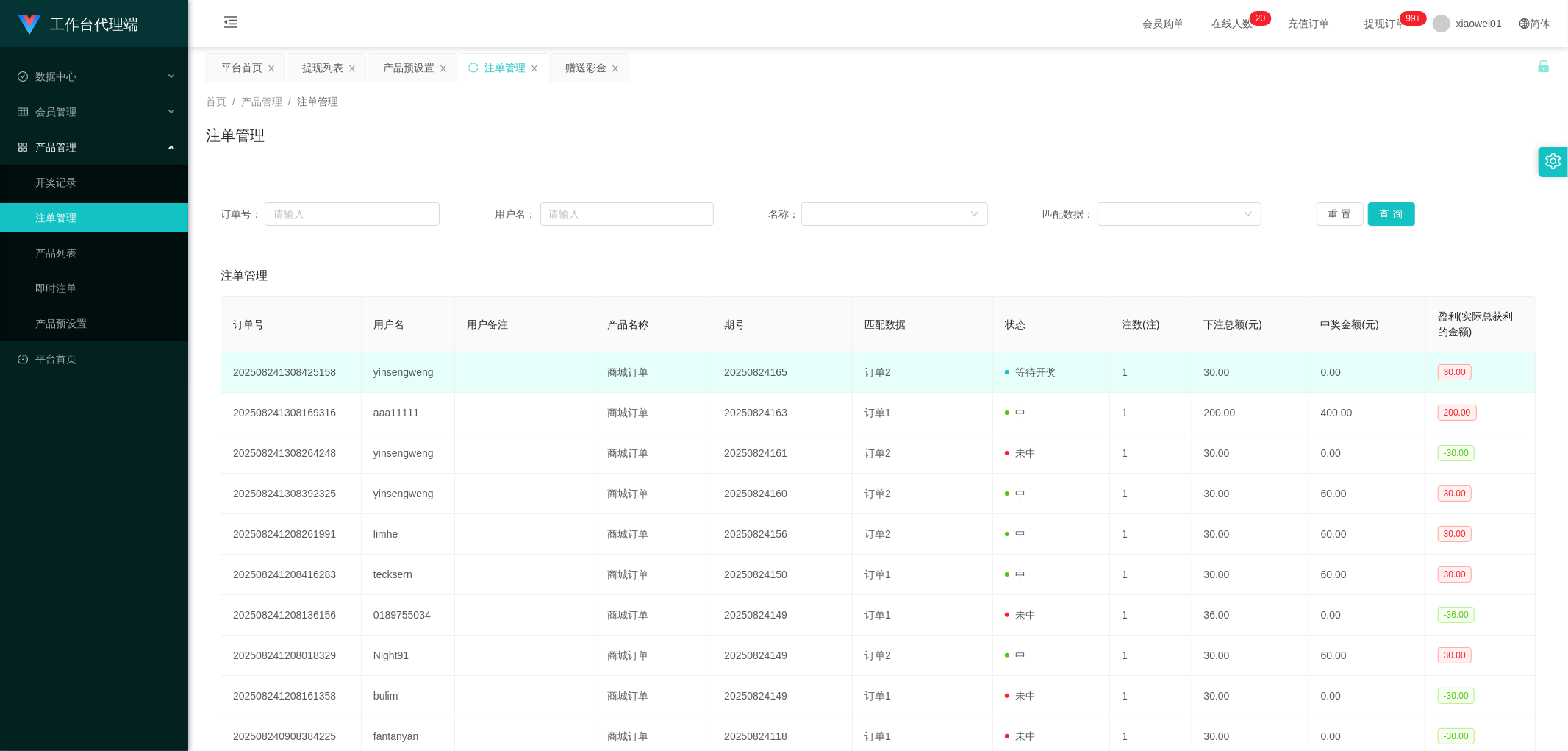
click at [384, 376] on td "yinsengweng" at bounding box center [408, 372] width 94 height 40
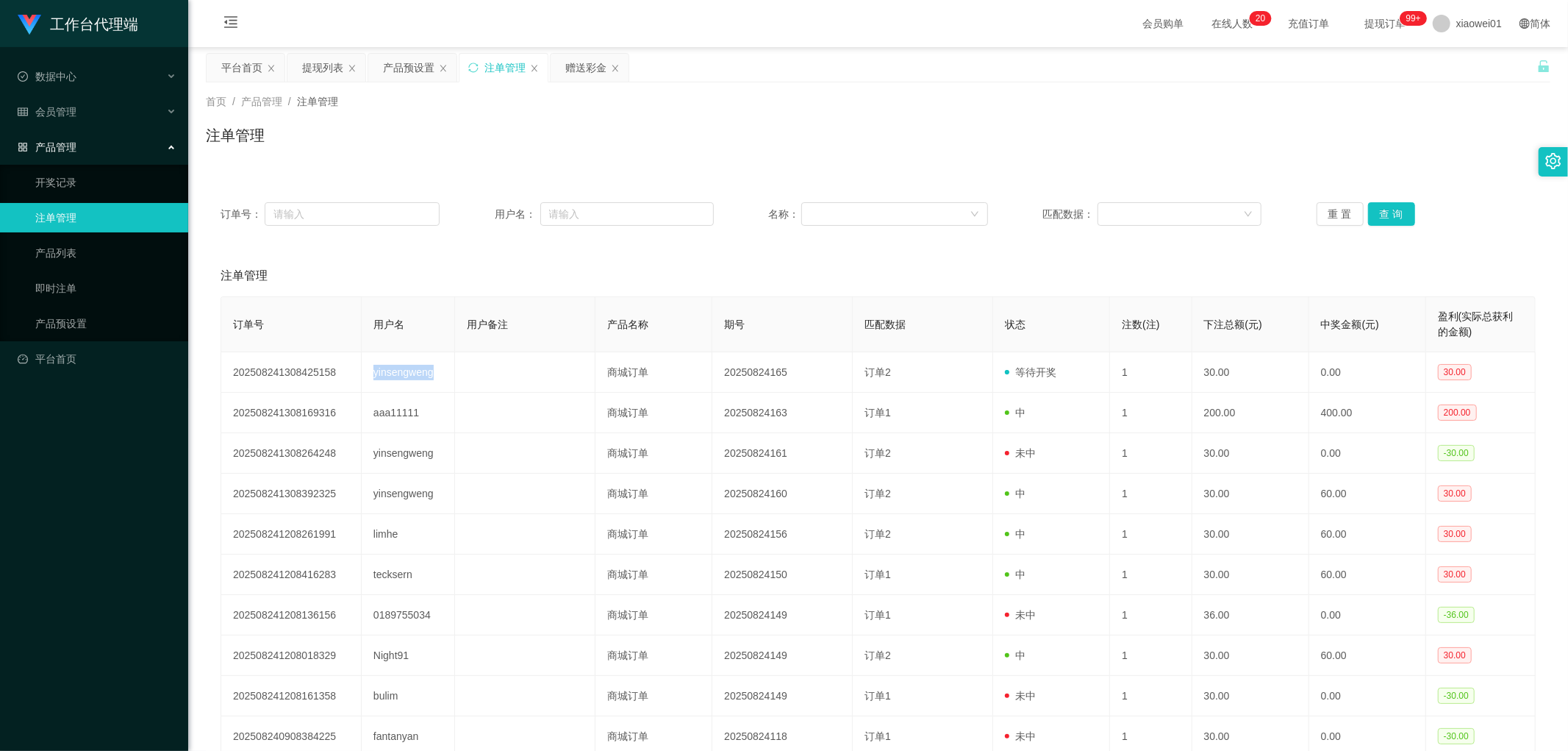
copy td "yinsengweng"
click at [572, 63] on div "赠送彩金" at bounding box center [586, 67] width 41 height 28
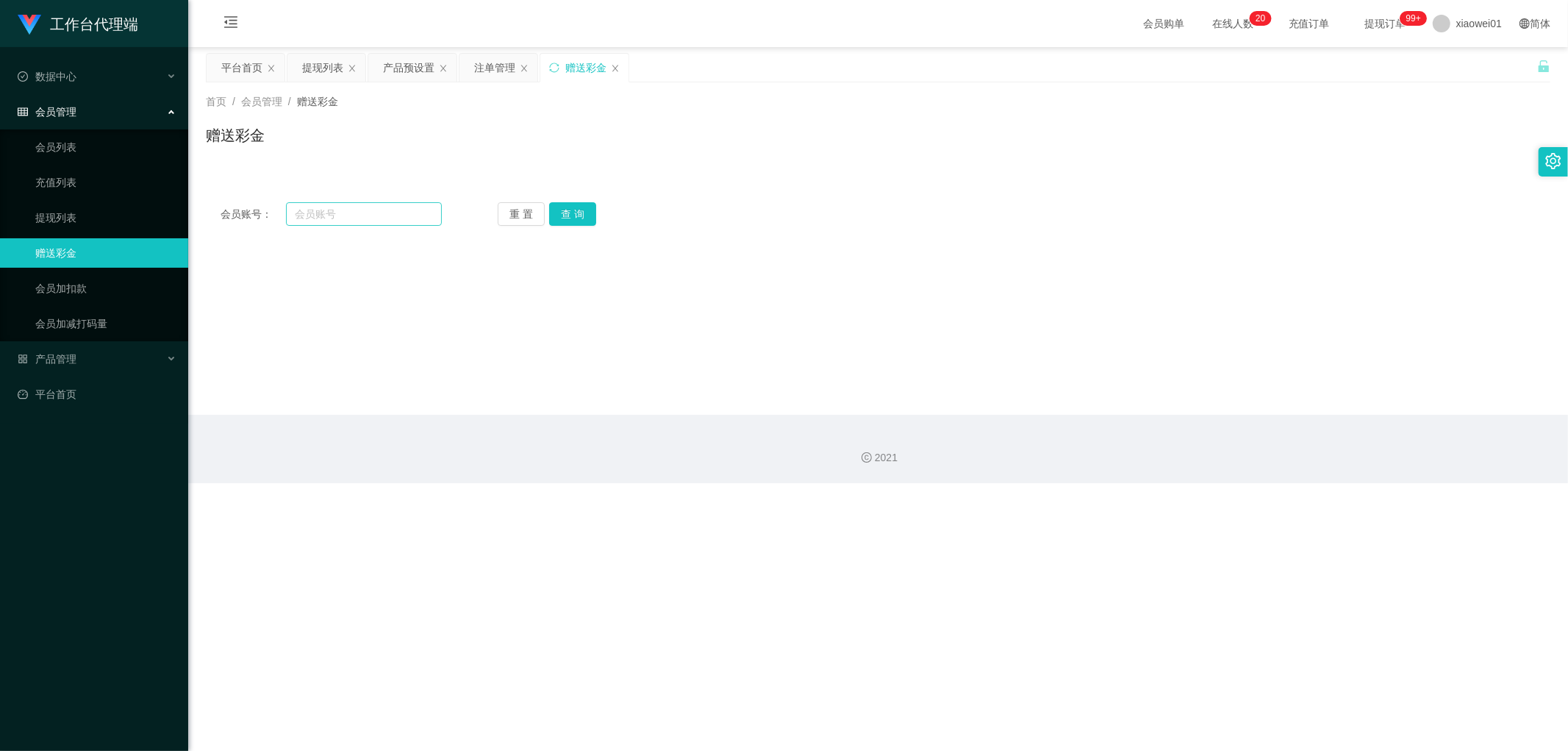
click at [322, 225] on div "会员账号： 重 置 查 询 会员账号 会员姓名 账号余额 操作类型 彩金加款 彩金扣款 金额 确 定" at bounding box center [878, 213] width 1344 height 53
click at [331, 223] on input "text" at bounding box center [365, 214] width 157 height 23
paste input "yinsengweng"
type input "yinsengweng"
click at [567, 223] on button "查 询" at bounding box center [572, 214] width 47 height 23
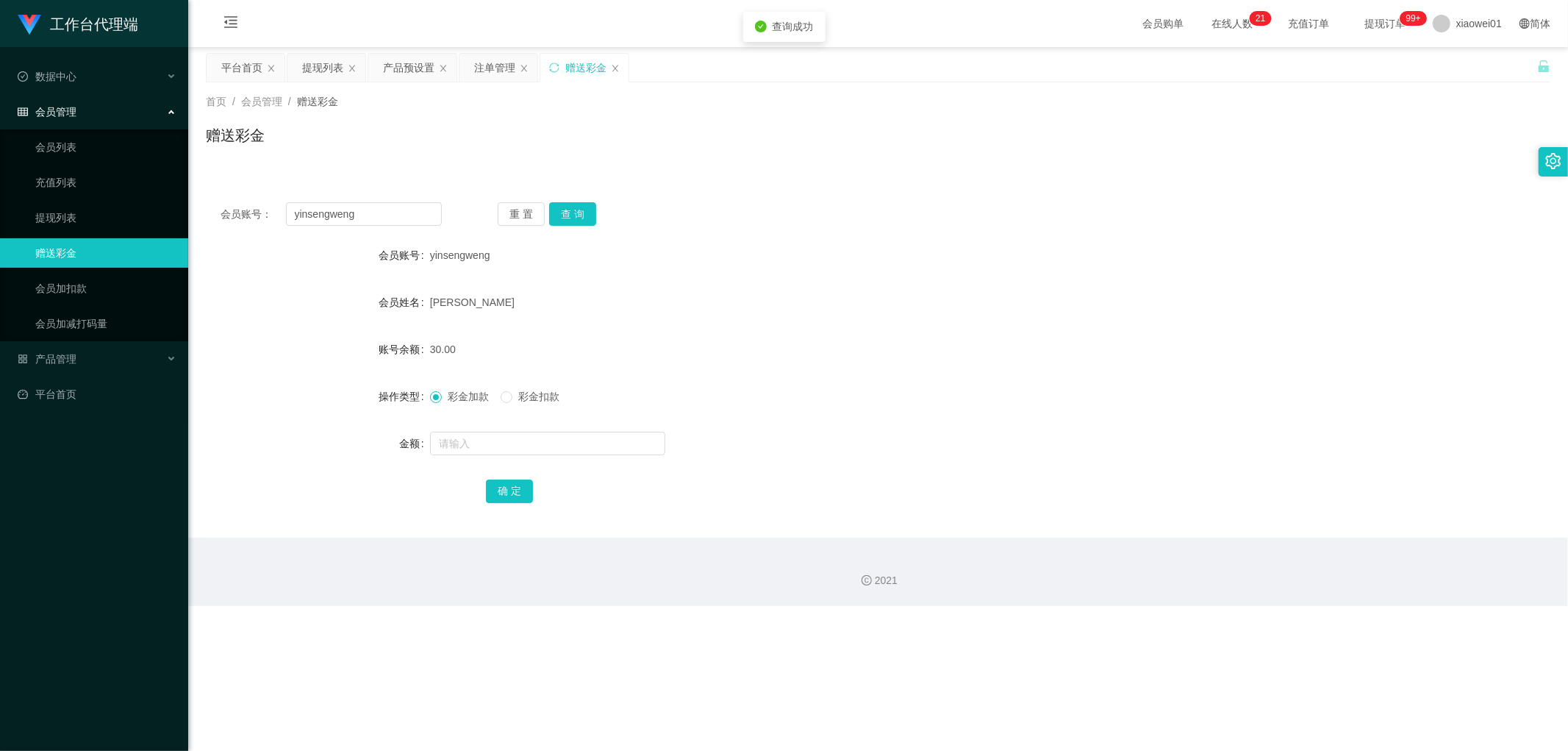
click at [549, 394] on span "彩金扣款" at bounding box center [538, 396] width 53 height 12
click at [524, 437] on input "text" at bounding box center [547, 443] width 235 height 23
type input "30"
click at [496, 497] on button "确 定" at bounding box center [509, 491] width 47 height 23
click at [929, 329] on form "会员账号 yinsengweng 会员姓名 [PERSON_NAME] 账号余额 30.00 操作类型 彩金加款 彩金扣款 金额 30 确 定" at bounding box center [878, 373] width 1344 height 265
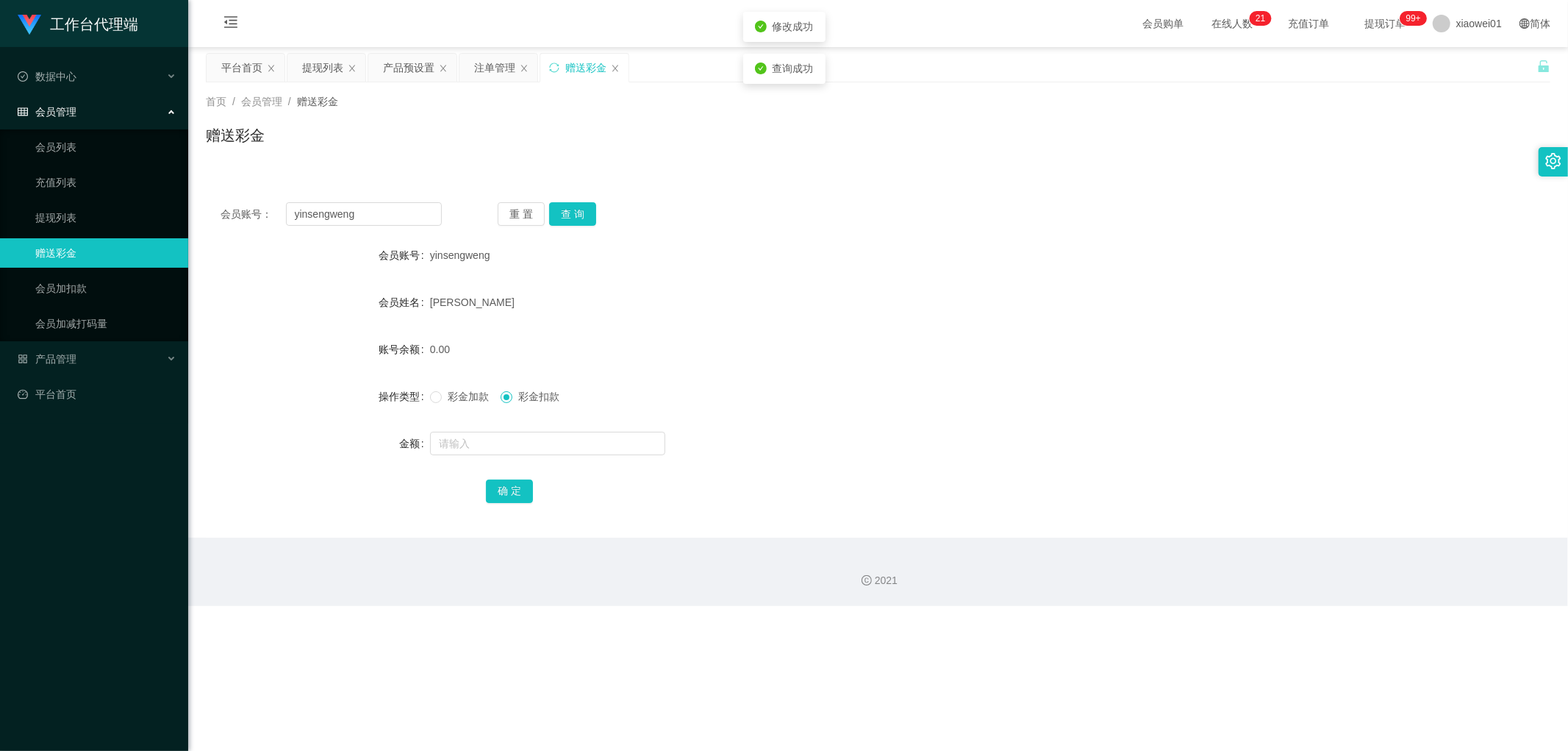
click at [1110, 214] on div "会员账号： [PERSON_NAME] 重 置 查 询" at bounding box center [878, 214] width 1344 height 23
click at [483, 73] on div "注单管理" at bounding box center [495, 67] width 41 height 28
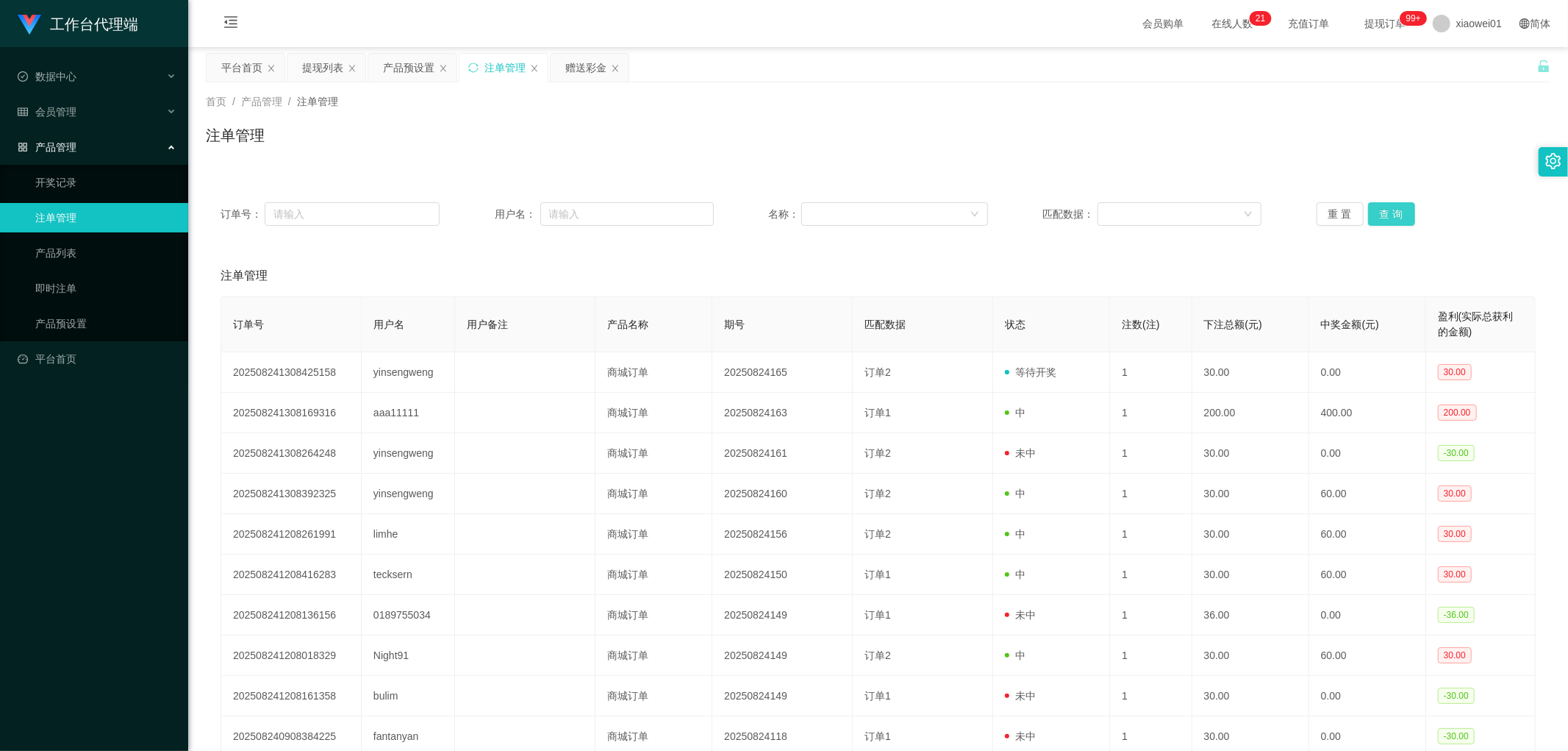
click at [1342, 203] on button "查 询" at bounding box center [1391, 214] width 47 height 23
click at [1342, 209] on button "查 询" at bounding box center [1391, 214] width 47 height 23
click at [1342, 213] on button "查 询" at bounding box center [1391, 214] width 47 height 23
click at [402, 76] on div "产品预设置" at bounding box center [409, 67] width 52 height 28
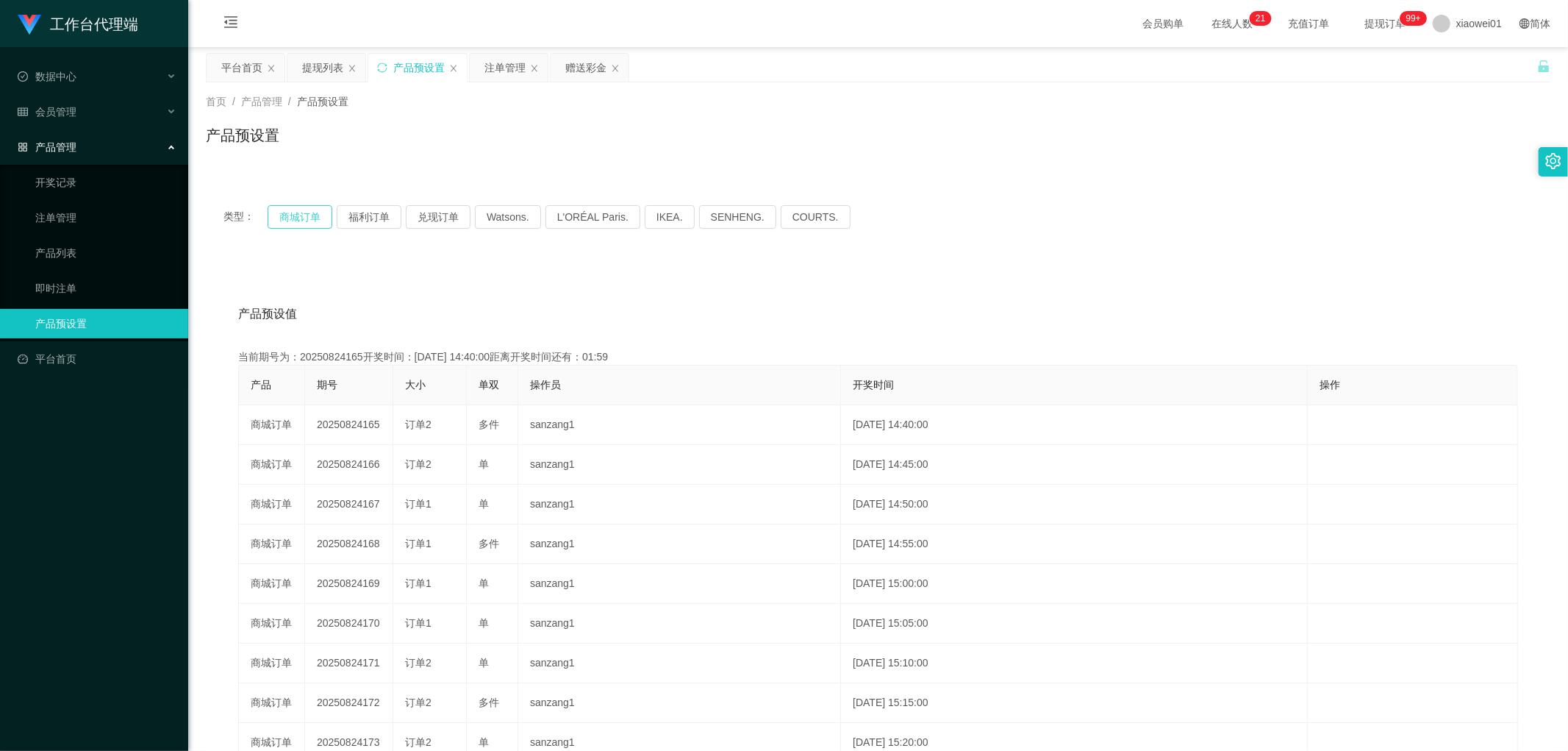
click at [300, 219] on button "商城订单" at bounding box center [300, 217] width 65 height 23
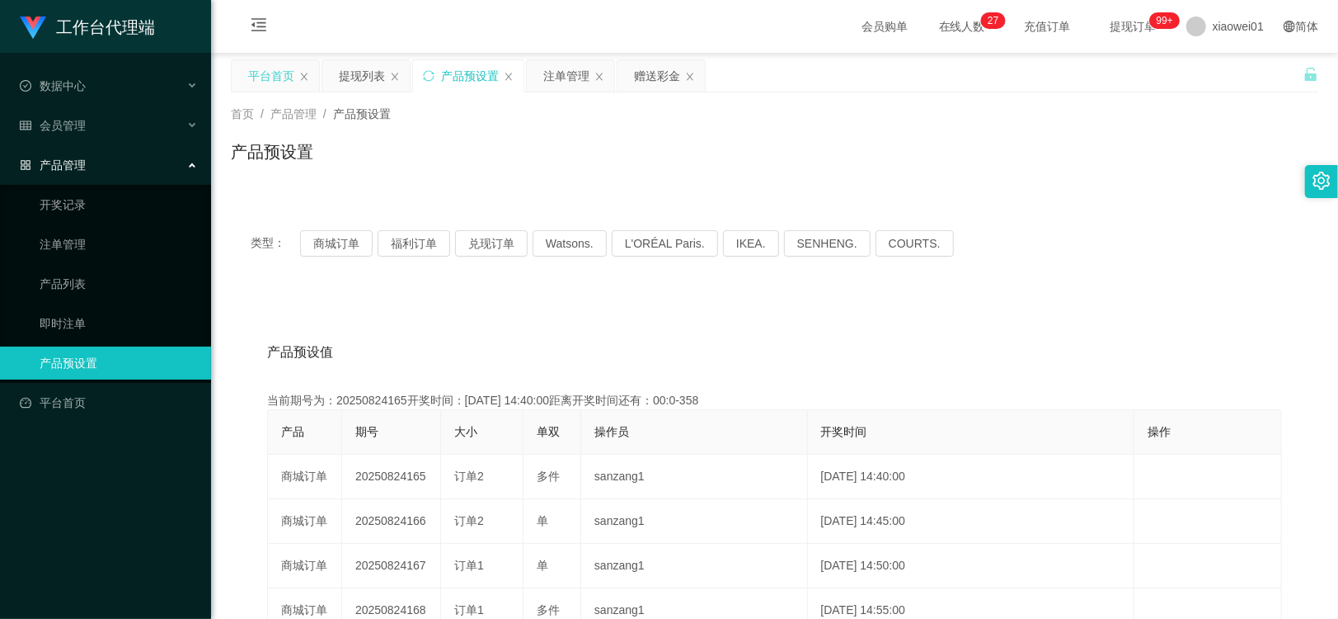
click at [259, 69] on div "平台首页" at bounding box center [271, 75] width 46 height 31
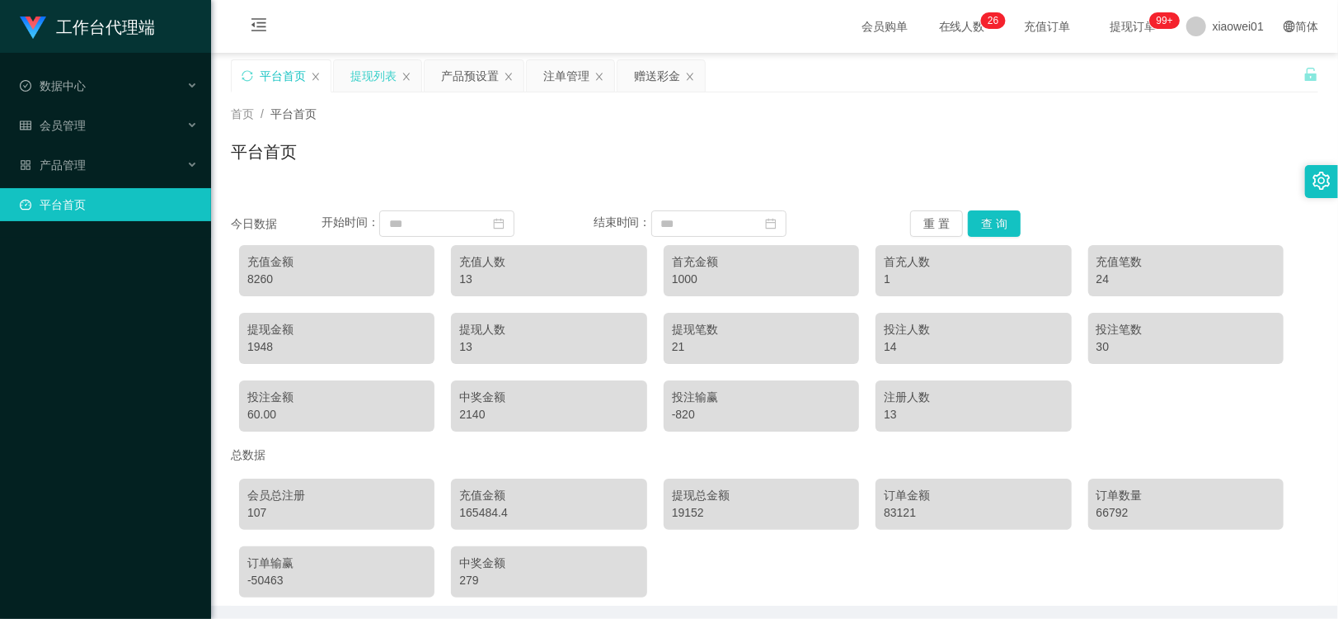
click at [396, 69] on div "提现列表" at bounding box center [373, 75] width 46 height 31
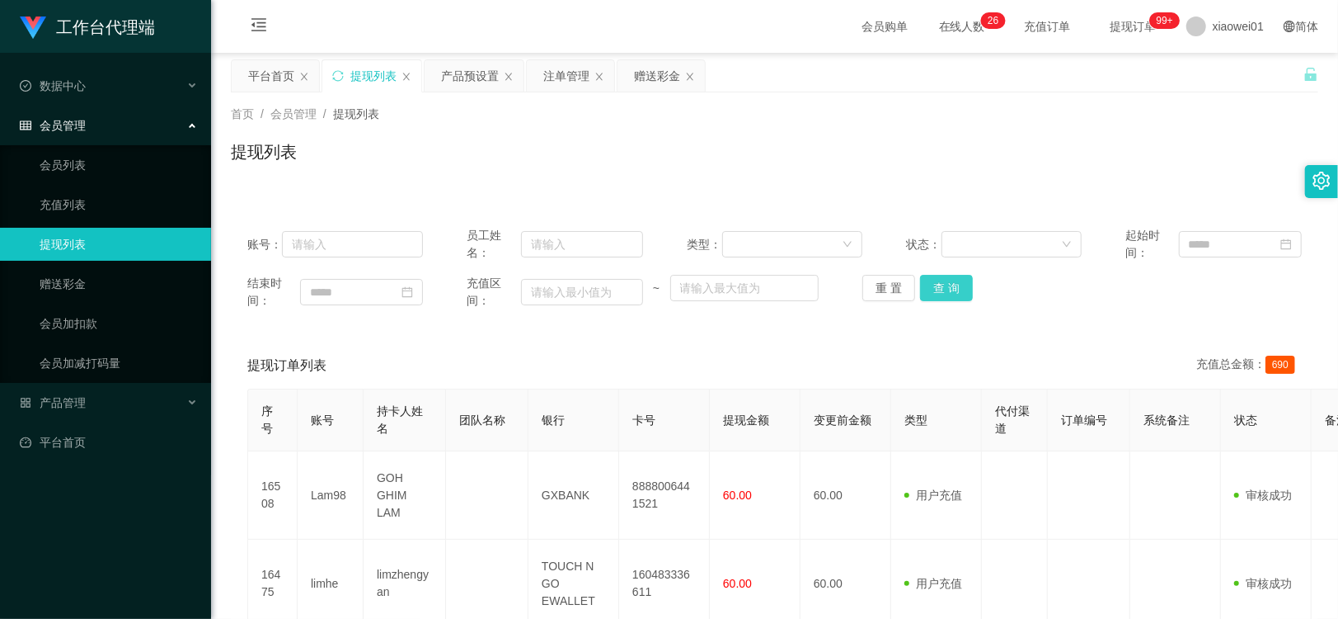
click at [936, 283] on button "查 询" at bounding box center [946, 288] width 53 height 26
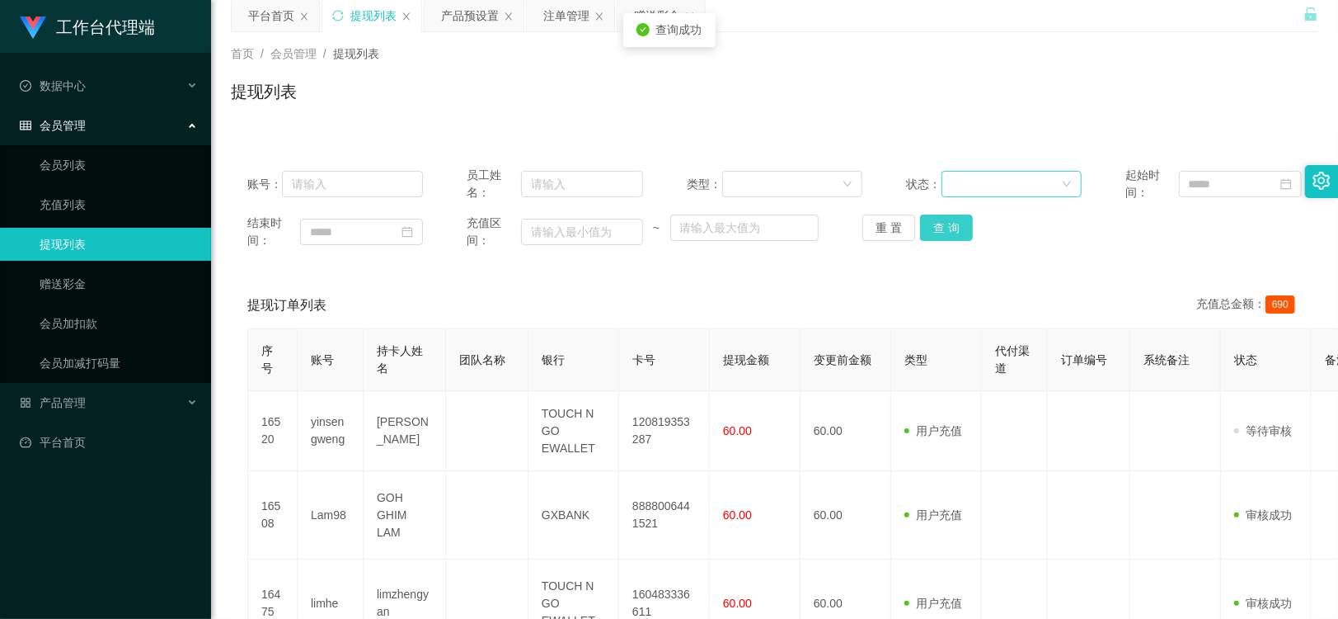
scroll to position [92, 0]
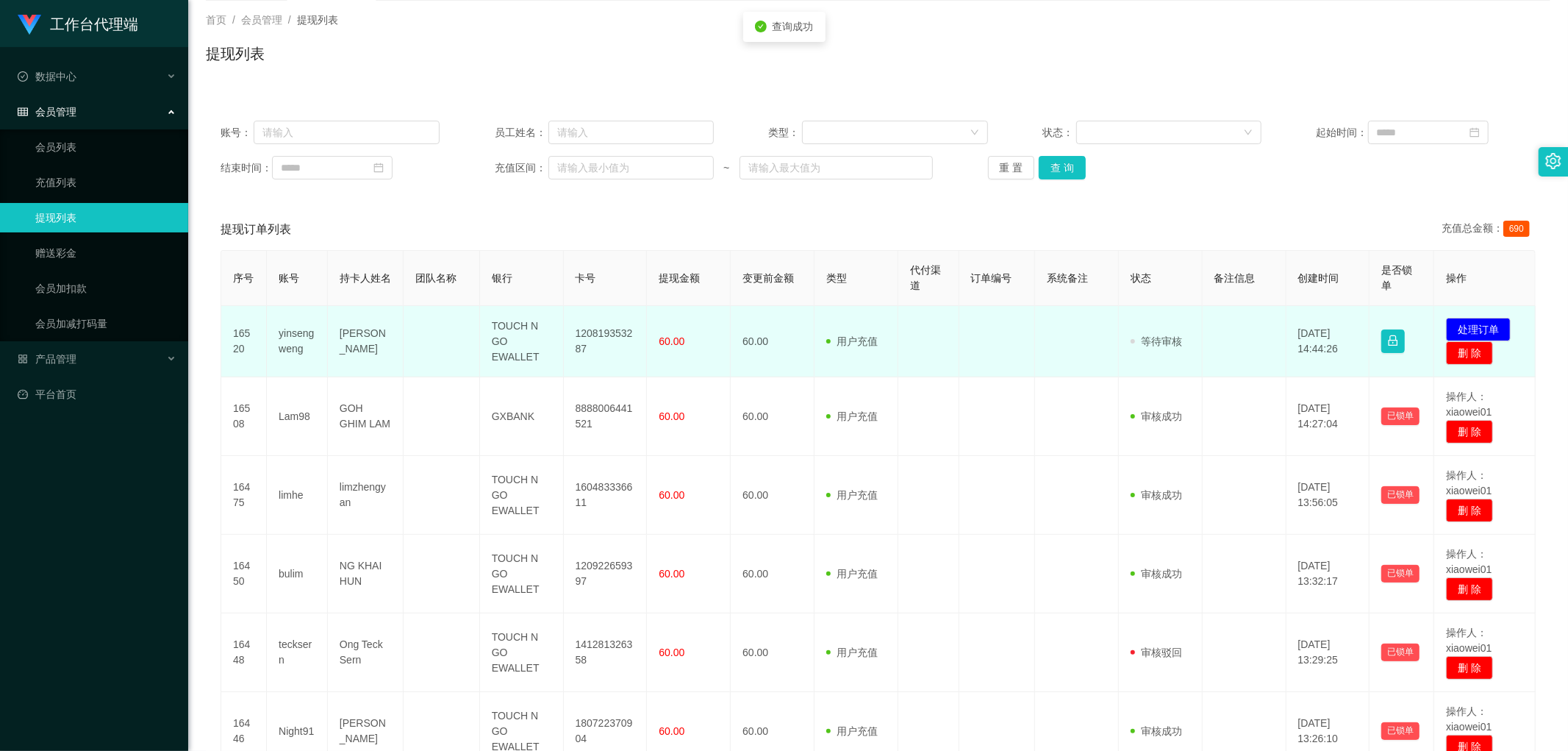
click at [600, 336] on td "120819353287" at bounding box center [606, 342] width 84 height 71
click at [600, 335] on td "120819353287" at bounding box center [606, 342] width 84 height 71
copy td "120819353287"
click at [1342, 329] on button "处理订单" at bounding box center [1478, 329] width 65 height 23
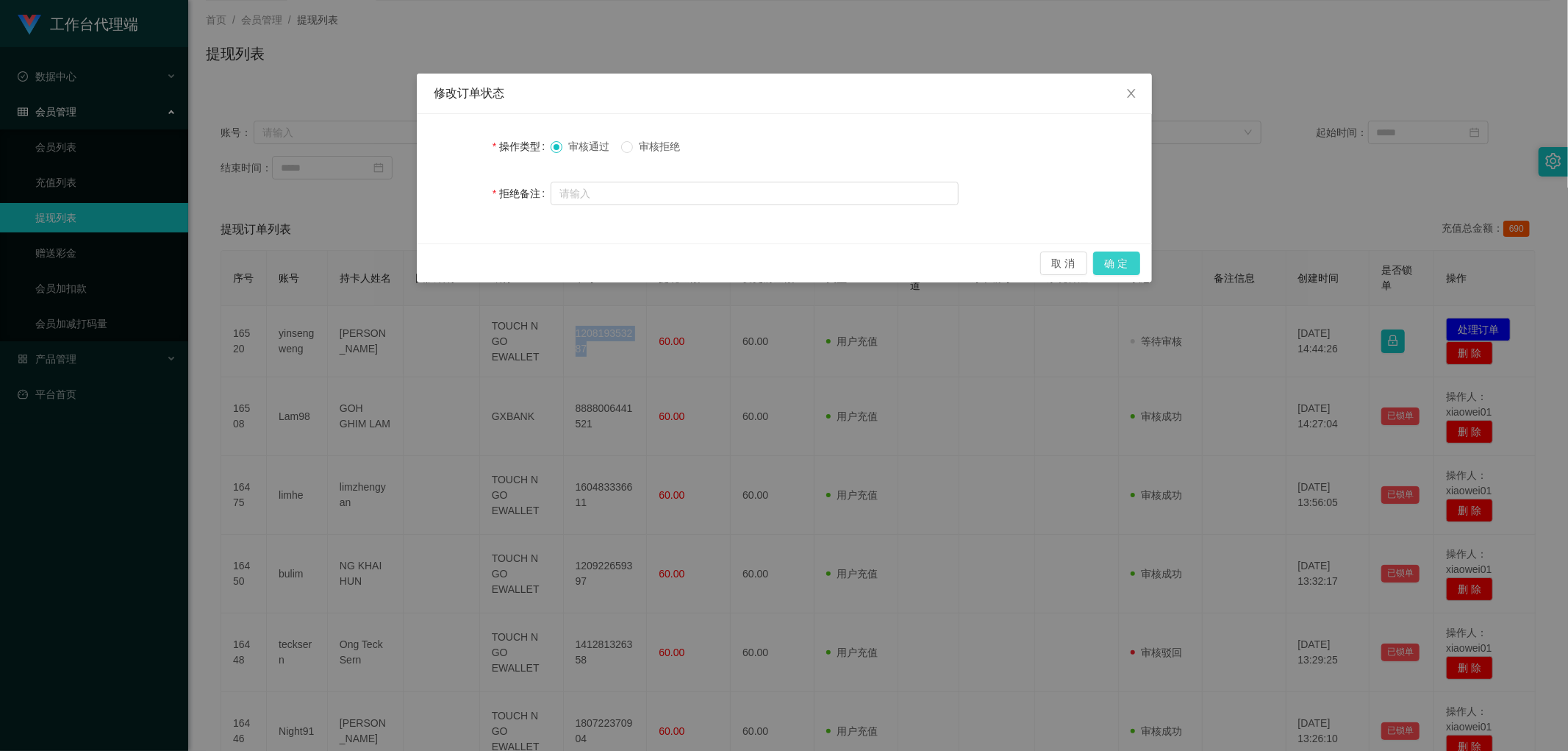
click at [1133, 262] on button "确 定" at bounding box center [1116, 263] width 47 height 23
